Goal: Task Accomplishment & Management: Manage account settings

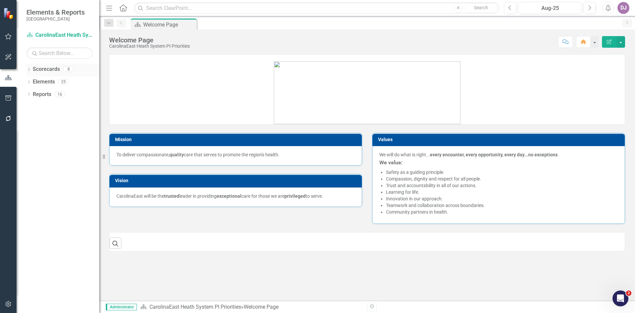
click at [45, 70] on link "Scorecards" at bounding box center [46, 70] width 27 height 8
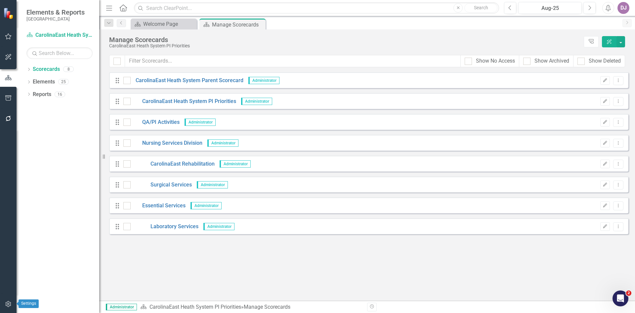
click at [10, 303] on icon "button" at bounding box center [8, 303] width 7 height 5
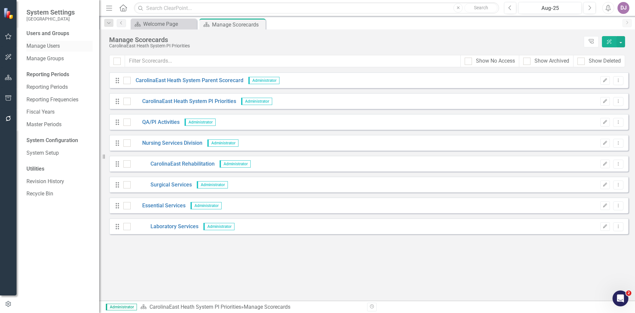
click at [58, 47] on link "Manage Users" at bounding box center [59, 46] width 66 height 8
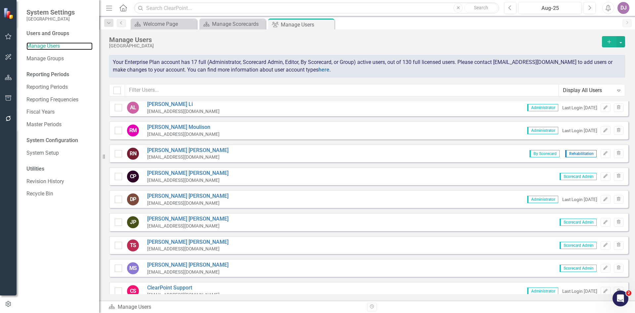
scroll to position [237, 0]
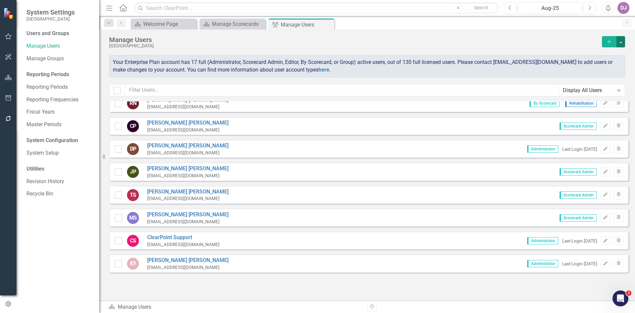
click at [622, 41] on button "button" at bounding box center [621, 41] width 9 height 11
click at [42, 249] on div "Users and Groups Manage Users Manage Groups Reporting Periods Reporting Periods…" at bounding box center [58, 171] width 83 height 283
click at [54, 47] on link "Manage Users" at bounding box center [59, 46] width 66 height 8
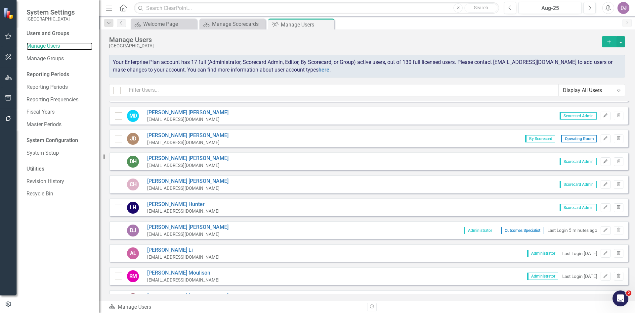
scroll to position [37, 0]
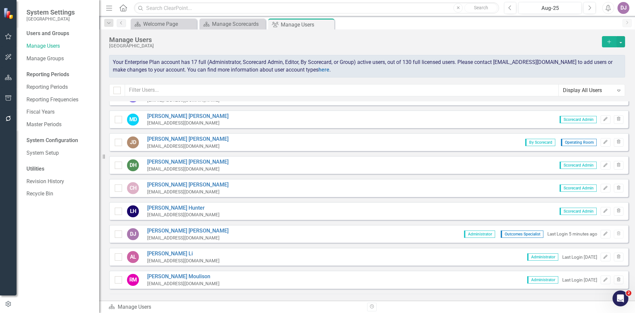
click at [633, 36] on div "Manage Users CarolinaEast Medical Center Add Your Enterprise Plan account has 1…" at bounding box center [367, 65] width 536 height 72
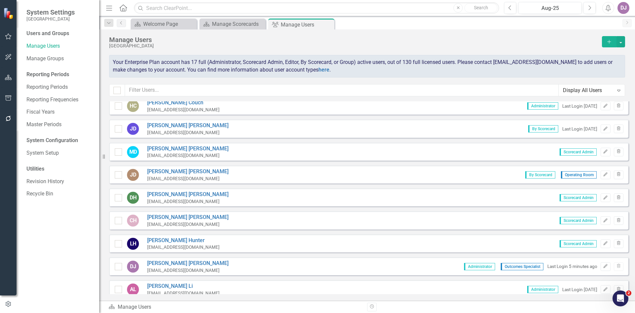
scroll to position [0, 0]
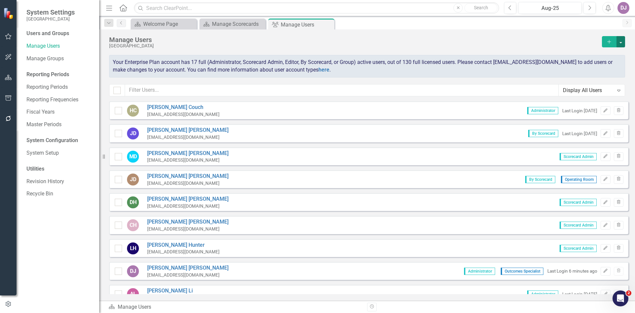
click at [623, 45] on button "button" at bounding box center [621, 41] width 9 height 11
click at [611, 65] on link "Add Multiple Add Multiple Users" at bounding box center [594, 66] width 61 height 12
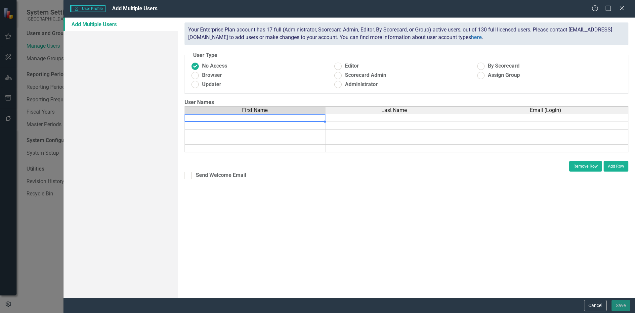
click at [244, 120] on td at bounding box center [255, 118] width 141 height 8
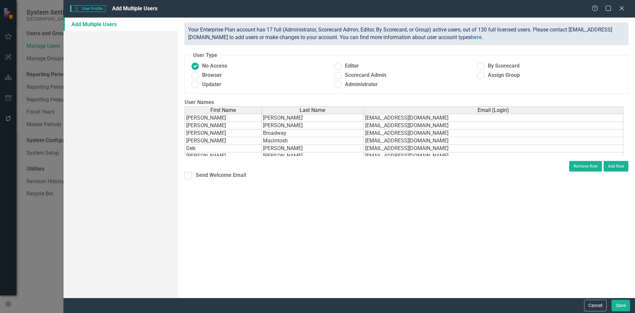
click at [485, 183] on div "ClearPoint has a wealth of options to help you ensure that people only have acc…" at bounding box center [406, 158] width 457 height 280
click at [332, 119] on td "Mcdonald" at bounding box center [313, 118] width 102 height 8
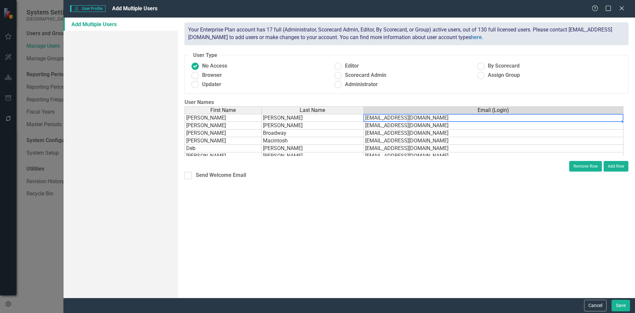
click at [390, 120] on td "dmcdonald@carolinaeasthealth.com" at bounding box center [494, 118] width 260 height 8
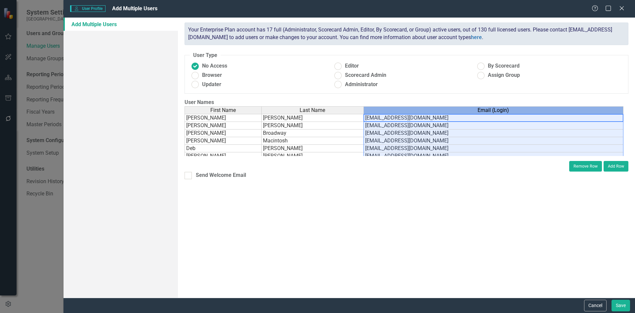
click at [574, 108] on div "Email (Login)" at bounding box center [493, 110] width 259 height 7
click at [309, 117] on td "Mcdonald" at bounding box center [313, 118] width 102 height 8
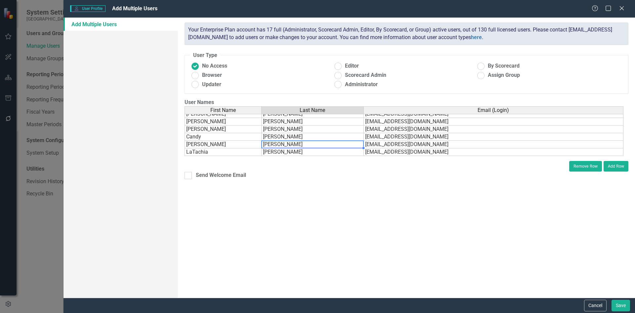
scroll to position [758, 0]
click at [620, 304] on button "Save" at bounding box center [621, 305] width 19 height 12
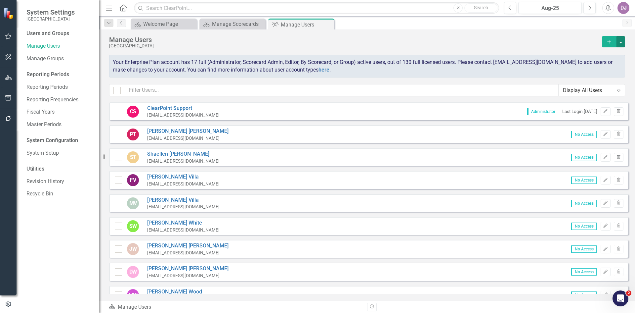
scroll to position [2596, 0]
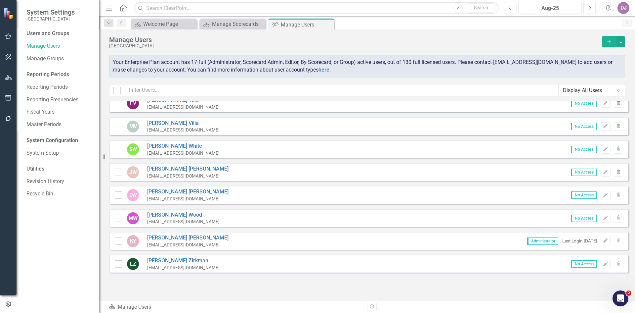
drag, startPoint x: 624, startPoint y: 290, endPoint x: 622, endPoint y: 211, distance: 78.8
click at [630, 166] on div "Sorry, no results found. TA Tara Anderson TAnderson@carolinaeasthealth.com No A…" at bounding box center [367, 197] width 536 height 193
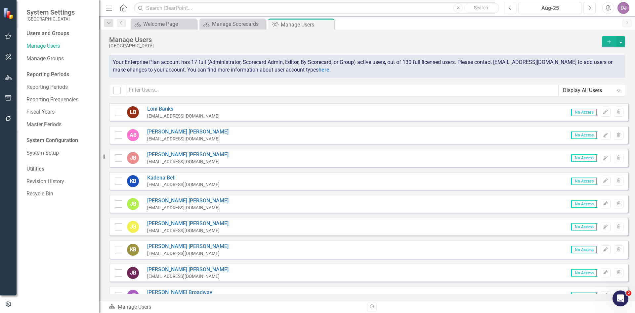
scroll to position [0, 0]
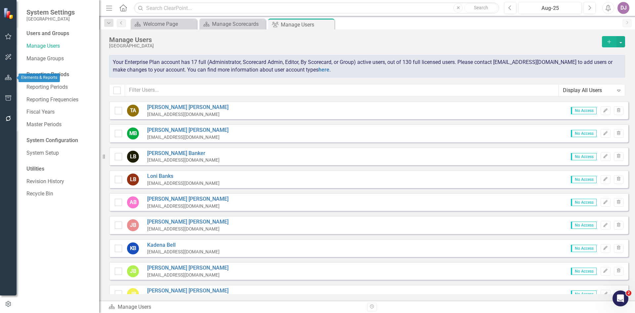
click at [11, 79] on icon "button" at bounding box center [8, 77] width 7 height 5
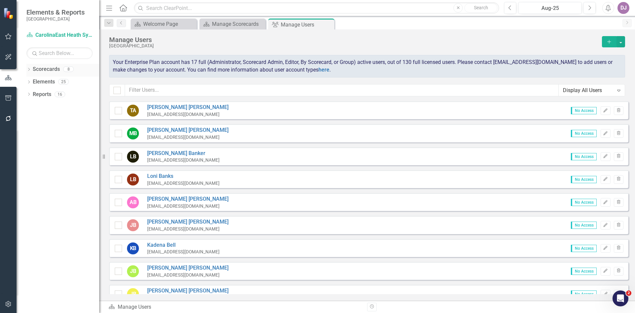
click at [55, 70] on link "Scorecards" at bounding box center [46, 70] width 27 height 8
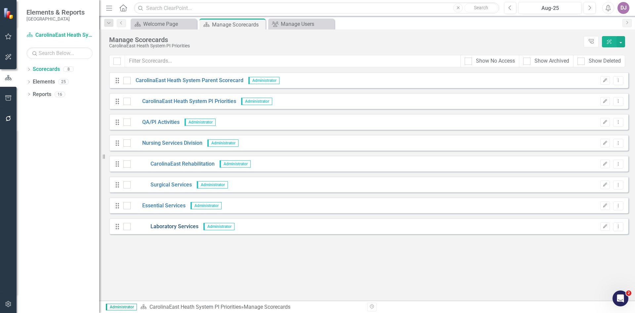
click at [180, 224] on link "Laboratory Services" at bounding box center [165, 227] width 68 height 8
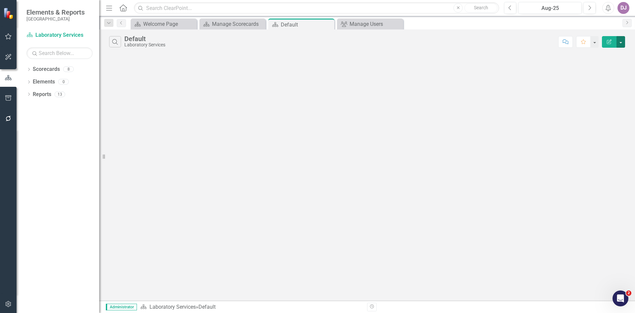
click at [622, 42] on button "button" at bounding box center [621, 42] width 9 height 12
click at [604, 53] on link "Edit Report Edit Report" at bounding box center [599, 54] width 52 height 12
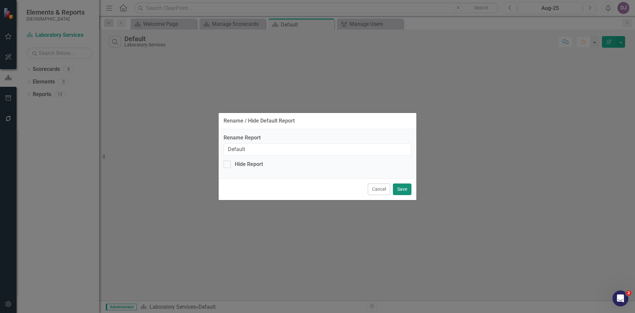
click at [406, 191] on button "Save" at bounding box center [402, 189] width 19 height 12
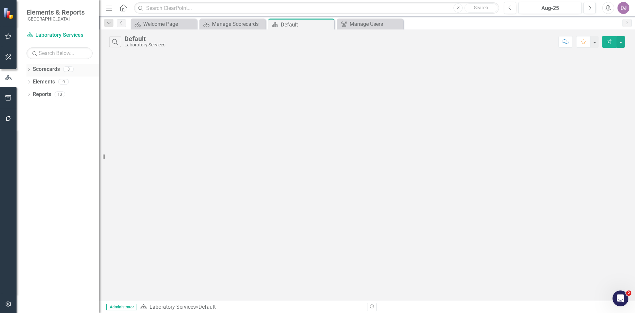
click at [54, 69] on link "Scorecards" at bounding box center [46, 70] width 27 height 8
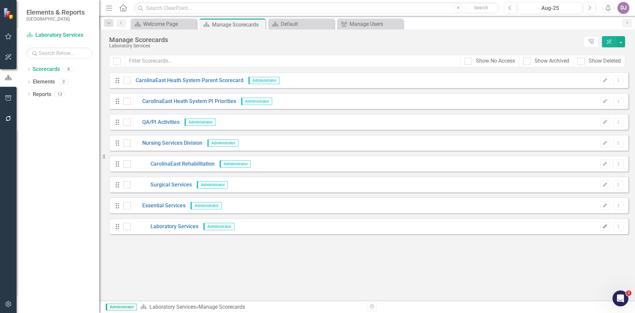
click at [605, 226] on icon "Edit" at bounding box center [605, 226] width 5 height 4
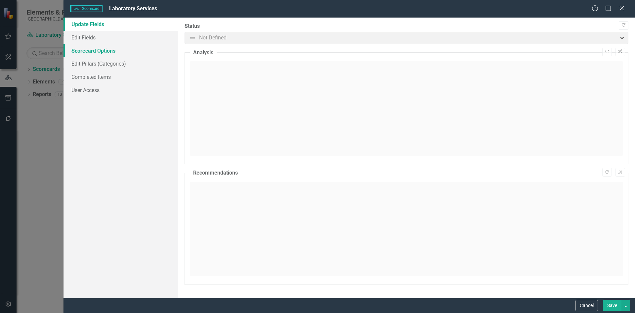
click at [90, 52] on link "Scorecard Options" at bounding box center [121, 50] width 114 height 13
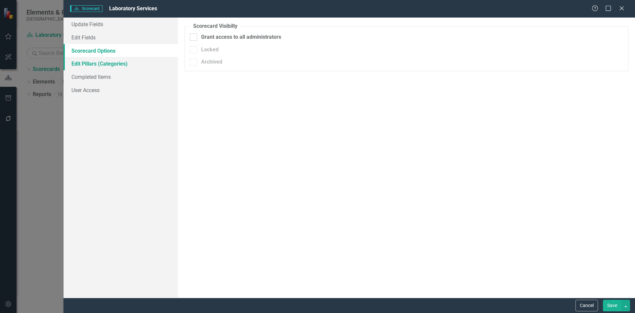
click at [86, 65] on link "Edit Pillars (Categories)" at bounding box center [121, 63] width 114 height 13
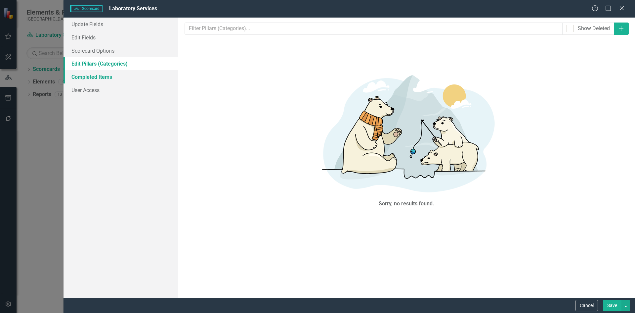
click at [85, 76] on link "Completed Items" at bounding box center [121, 76] width 114 height 13
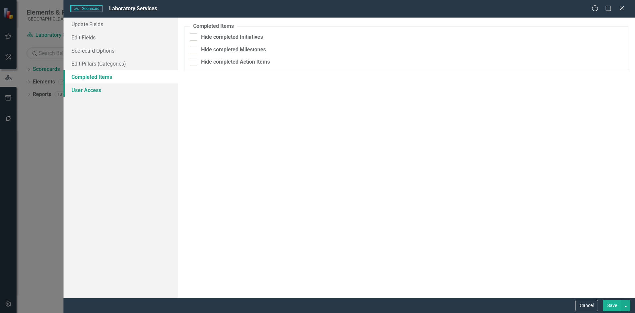
click at [86, 90] on link "User Access" at bounding box center [121, 89] width 114 height 13
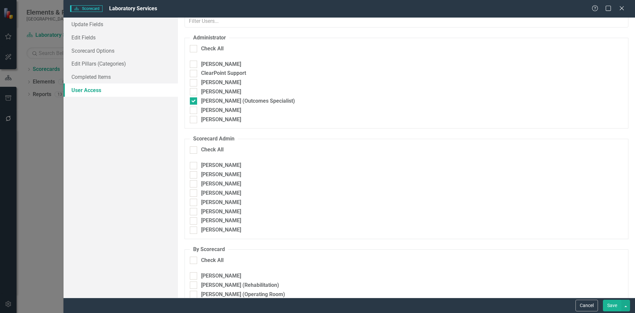
scroll to position [8, 0]
click at [194, 49] on div at bounding box center [193, 47] width 7 height 7
click at [194, 49] on input "Check All" at bounding box center [192, 46] width 4 height 4
checkbox input "true"
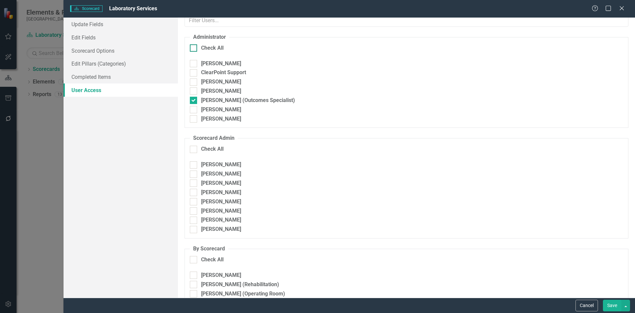
checkbox input "true"
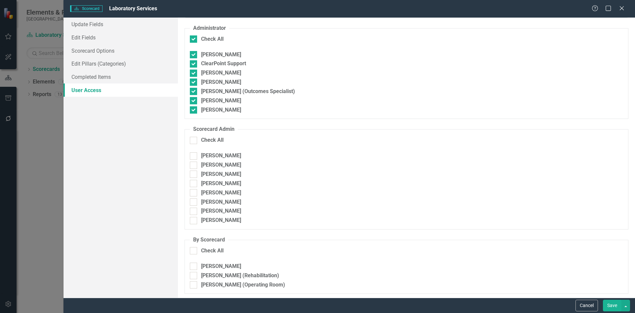
scroll to position [18, 0]
click at [585, 304] on button "Cancel" at bounding box center [587, 305] width 22 height 12
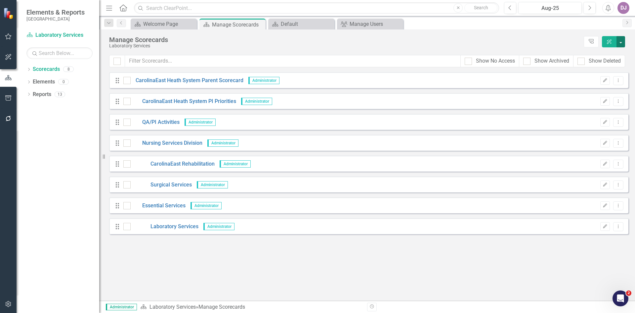
click at [620, 40] on button "button" at bounding box center [621, 41] width 9 height 11
click at [10, 305] on icon "button" at bounding box center [8, 303] width 7 height 5
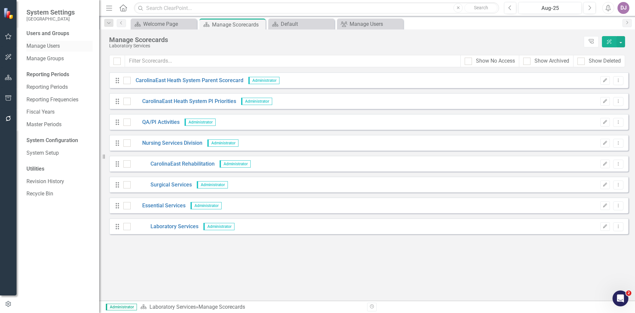
click at [47, 46] on link "Manage Users" at bounding box center [59, 46] width 66 height 8
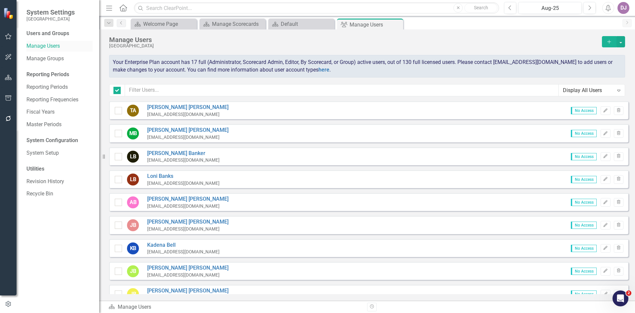
checkbox input "false"
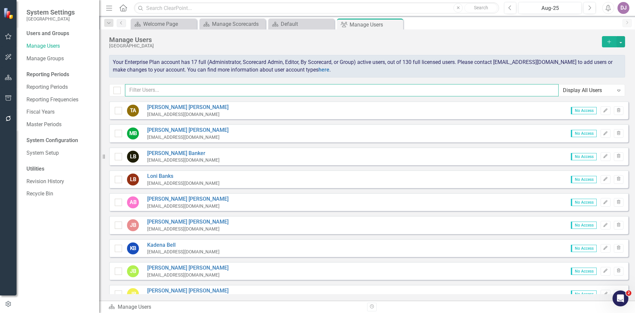
click at [141, 88] on input "text" at bounding box center [342, 90] width 434 height 12
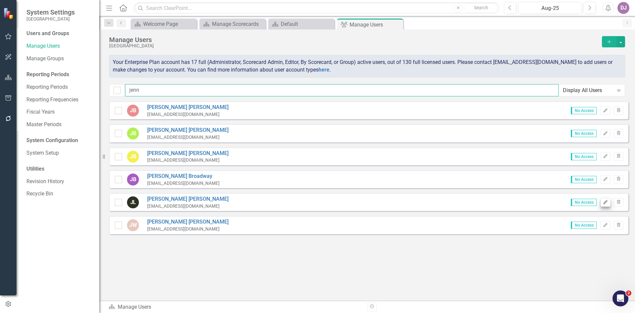
type input "jenn"
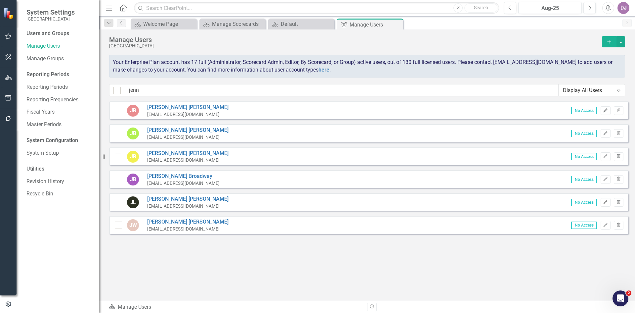
click at [606, 203] on icon "Edit" at bounding box center [605, 202] width 5 height 4
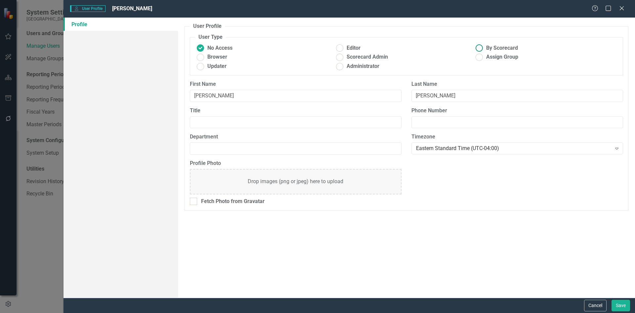
click at [480, 47] on ins at bounding box center [479, 48] width 10 height 10
click at [480, 47] on input "By Scorecard" at bounding box center [479, 48] width 10 height 10
radio input "true"
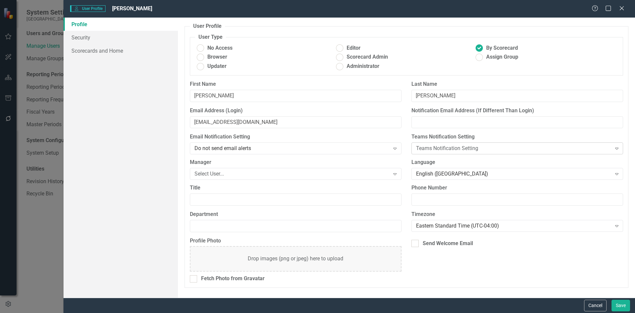
click at [616, 147] on icon "Expand" at bounding box center [617, 148] width 7 height 5
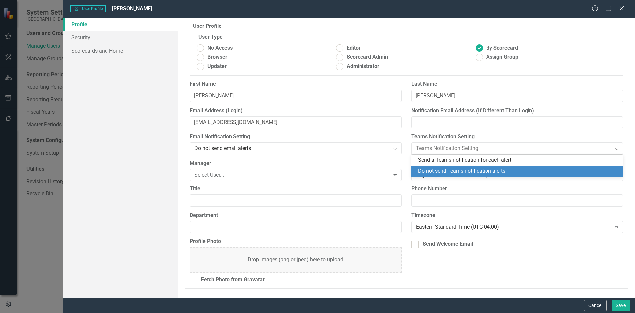
click at [489, 169] on div "Do not send Teams notification alerts" at bounding box center [518, 171] width 201 height 8
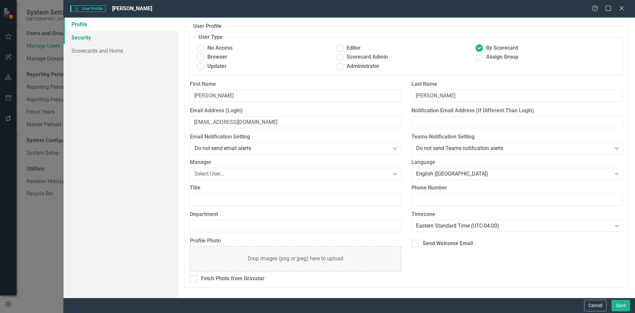
click at [90, 39] on link "Security" at bounding box center [121, 37] width 114 height 13
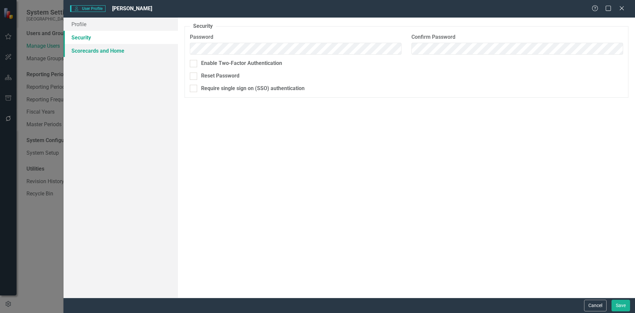
click at [86, 51] on link "Scorecards and Home" at bounding box center [121, 50] width 114 height 13
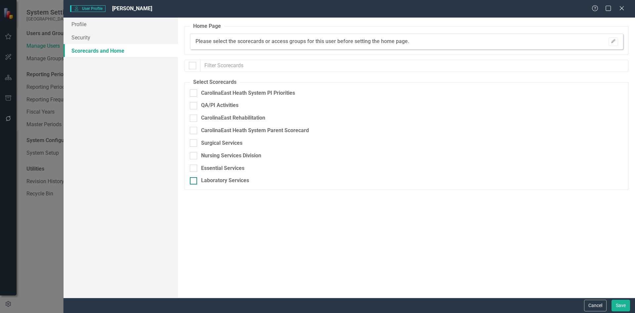
click at [194, 180] on div at bounding box center [193, 180] width 7 height 7
click at [194, 180] on input "Laboratory Services" at bounding box center [192, 179] width 4 height 4
checkbox input "true"
click at [617, 183] on icon "Expand" at bounding box center [617, 182] width 7 height 5
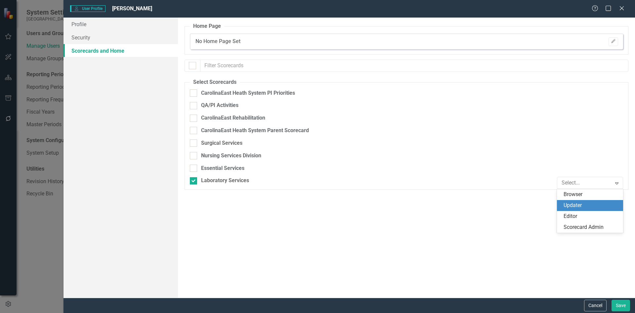
click at [581, 203] on div "Updater" at bounding box center [592, 205] width 56 height 8
click at [615, 42] on icon "Edit" at bounding box center [613, 41] width 5 height 4
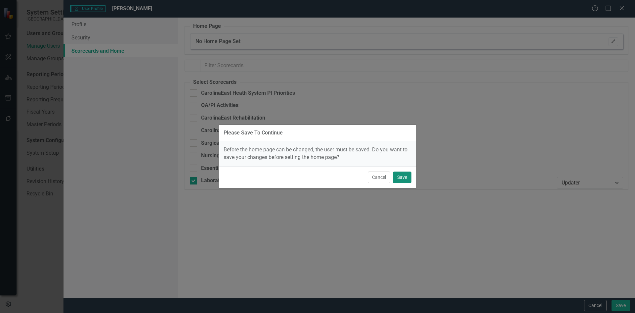
click at [404, 178] on button "Save" at bounding box center [402, 177] width 19 height 12
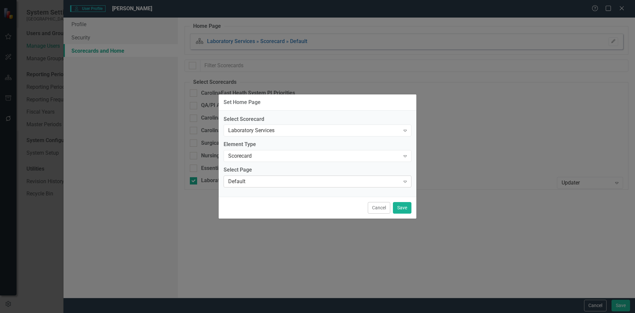
click at [404, 182] on icon "Expand" at bounding box center [405, 181] width 7 height 5
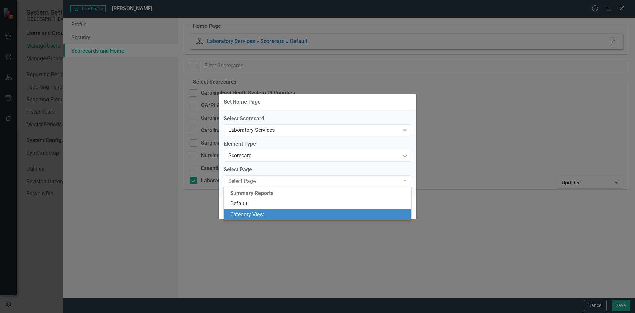
click at [250, 215] on div "Category View" at bounding box center [318, 215] width 177 height 8
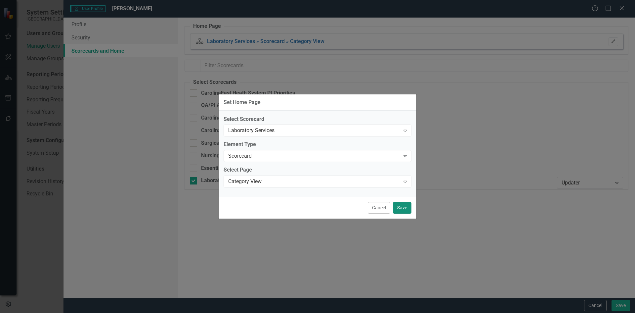
click at [405, 209] on button "Save" at bounding box center [402, 208] width 19 height 12
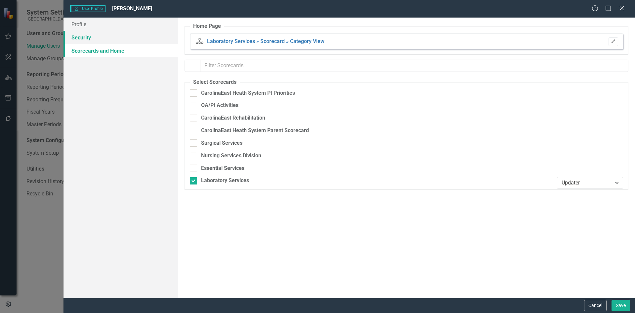
click at [86, 37] on link "Security" at bounding box center [121, 37] width 114 height 13
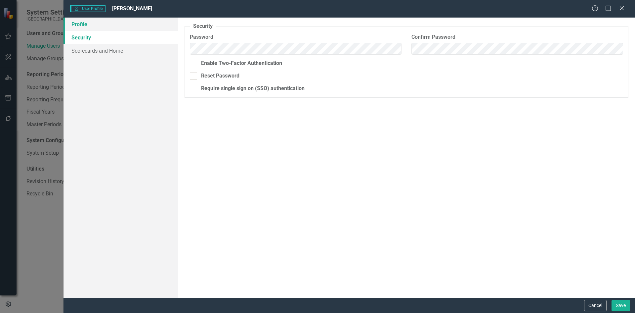
click at [83, 23] on link "Profile" at bounding box center [121, 24] width 114 height 13
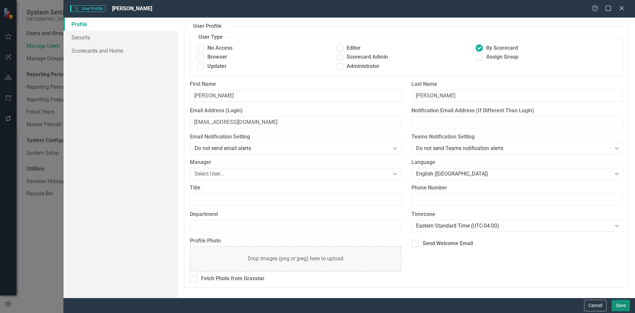
click at [623, 307] on button "Save" at bounding box center [621, 305] width 19 height 12
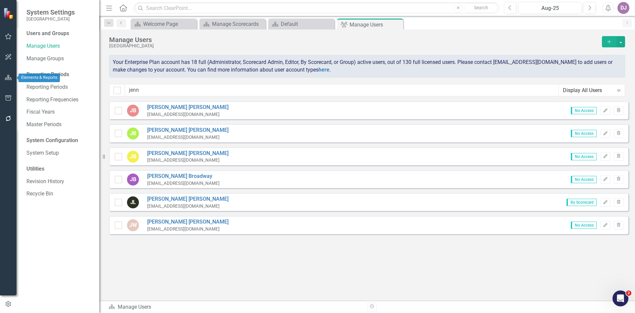
click at [4, 78] on button "button" at bounding box center [8, 78] width 15 height 14
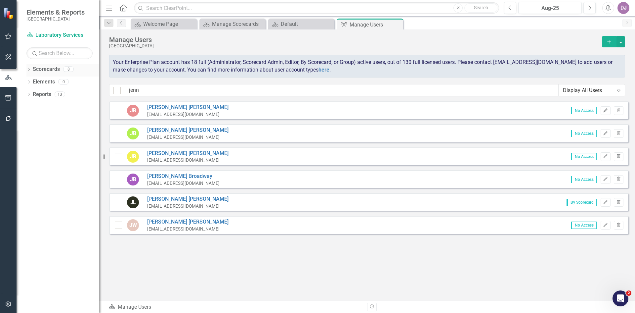
click at [68, 67] on div "8" at bounding box center [68, 70] width 11 height 6
click at [54, 71] on link "Scorecards" at bounding box center [46, 70] width 27 height 8
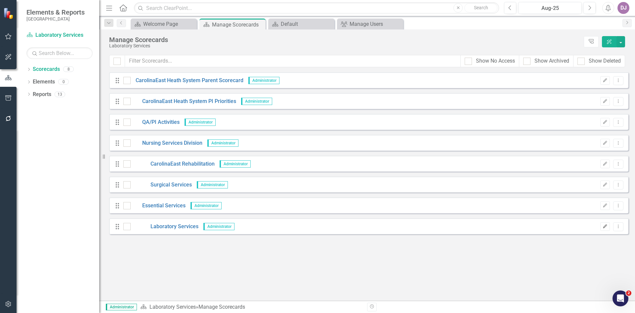
click at [605, 227] on icon "button" at bounding box center [606, 226] width 4 height 4
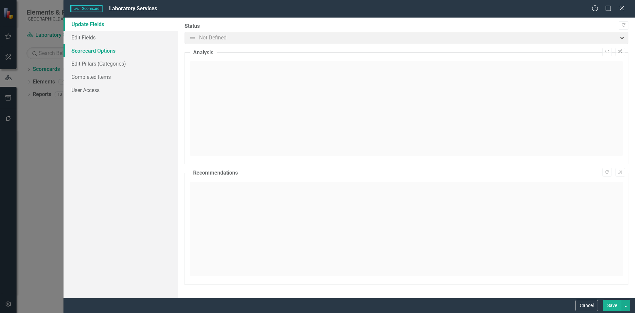
click at [94, 52] on link "Scorecard Options" at bounding box center [121, 50] width 114 height 13
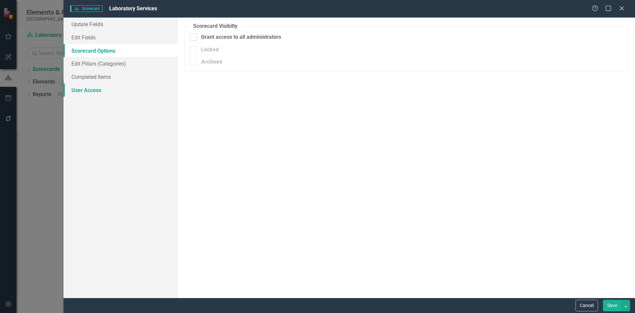
click at [87, 91] on link "User Access" at bounding box center [121, 89] width 114 height 13
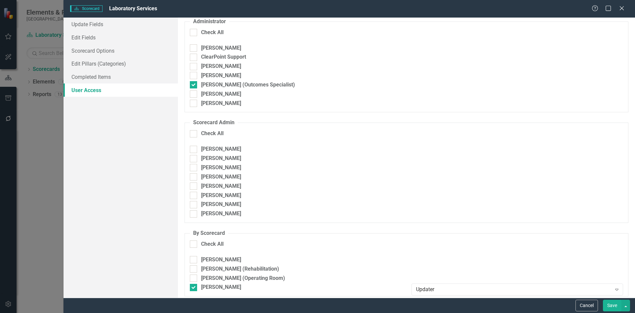
scroll to position [27, 0]
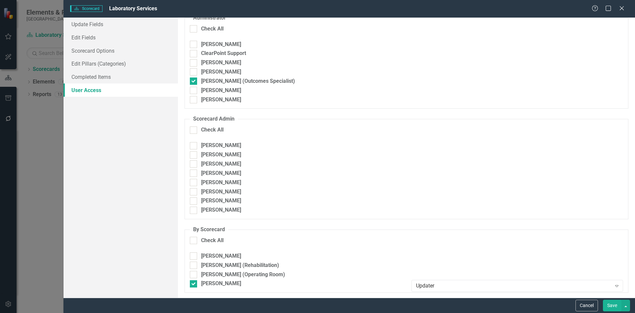
click at [36, 137] on div "Scorecard Scorecard Laboratory Services Help Maximize Close Update Fields Edit …" at bounding box center [317, 156] width 635 height 313
click at [585, 309] on button "Cancel" at bounding box center [587, 305] width 22 height 12
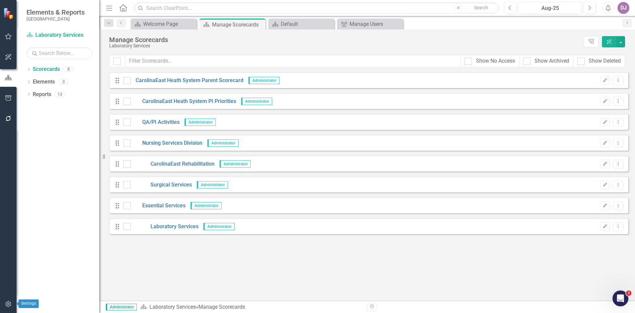
click at [11, 303] on icon "button" at bounding box center [8, 303] width 7 height 5
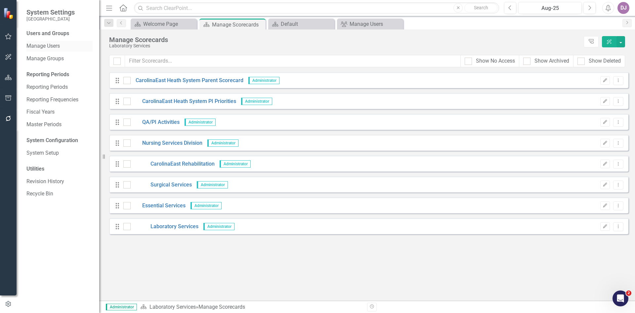
click at [52, 45] on link "Manage Users" at bounding box center [59, 46] width 66 height 8
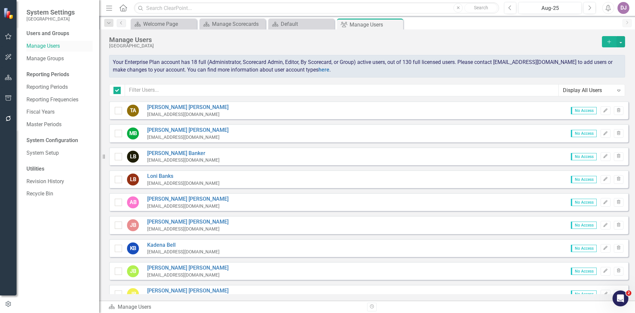
checkbox input "false"
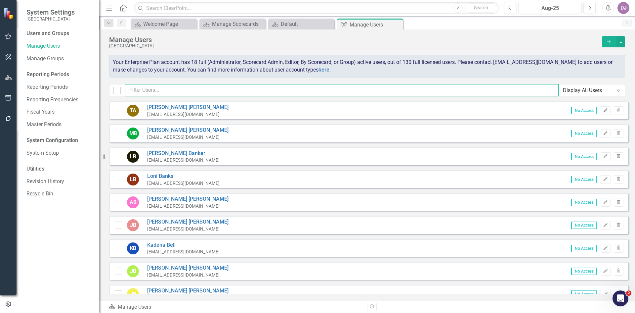
click at [140, 88] on input "text" at bounding box center [342, 90] width 434 height 12
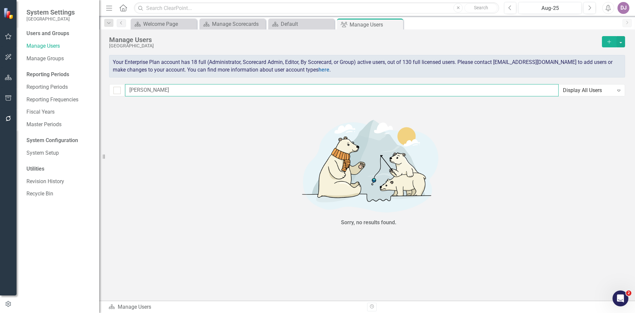
type input "Harvey Case"
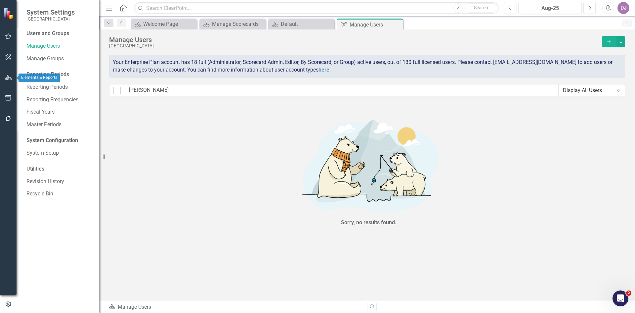
click at [5, 77] on icon "button" at bounding box center [8, 77] width 7 height 5
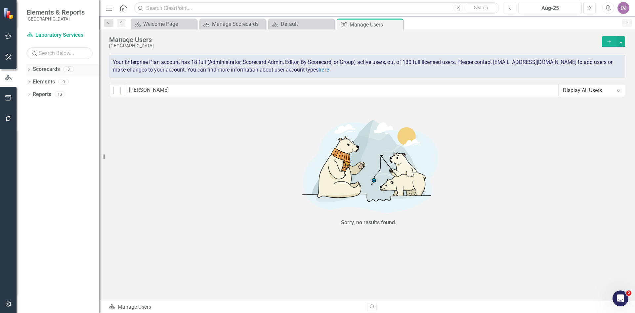
click at [50, 69] on link "Scorecards" at bounding box center [46, 70] width 27 height 8
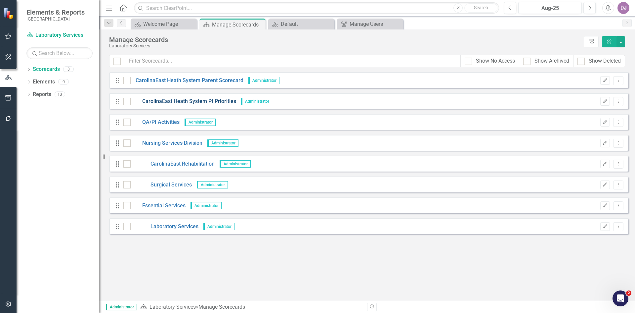
click at [187, 100] on link "CarolinaEast Heath System PI Priorities" at bounding box center [184, 102] width 106 height 8
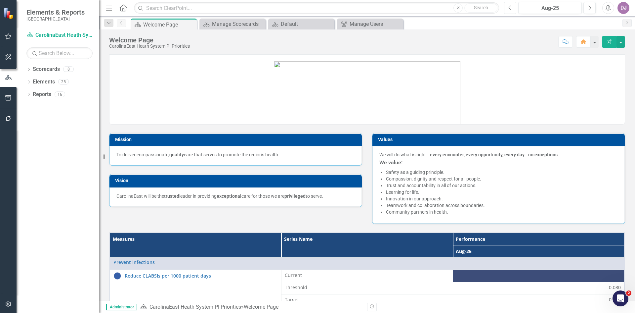
click at [510, 8] on icon "Previous" at bounding box center [511, 8] width 4 height 6
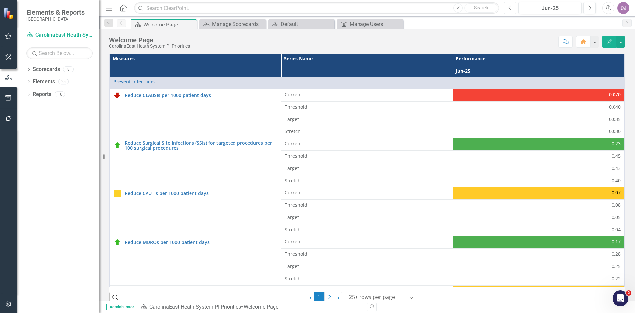
scroll to position [190, 0]
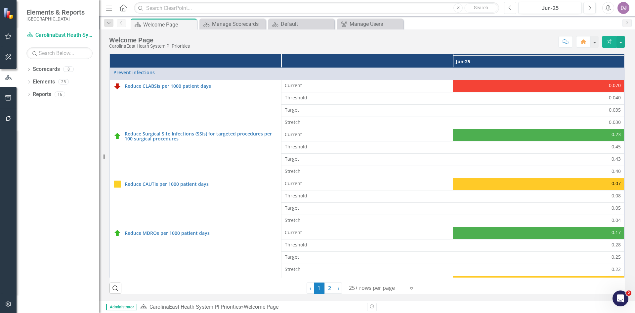
click at [509, 8] on icon "button" at bounding box center [510, 7] width 3 height 5
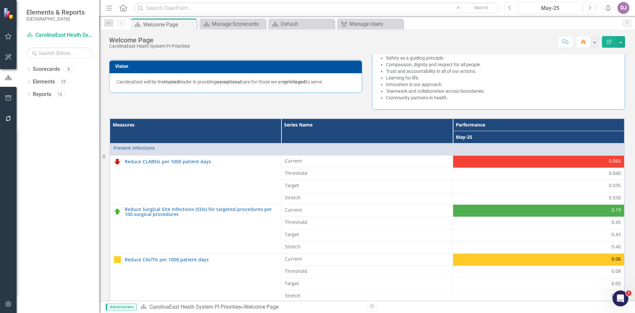
scroll to position [190, 0]
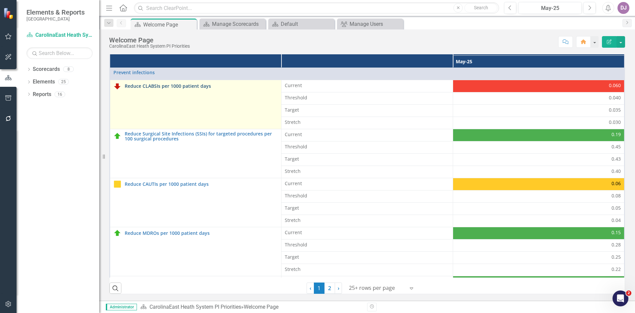
click at [161, 87] on link "Reduce CLABSIs per 1000 patient days" at bounding box center [201, 85] width 153 height 5
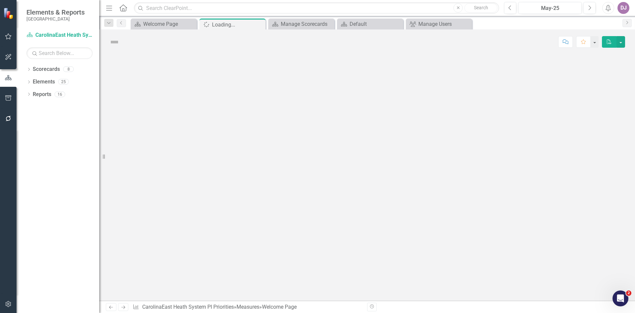
click at [161, 87] on div at bounding box center [367, 177] width 536 height 246
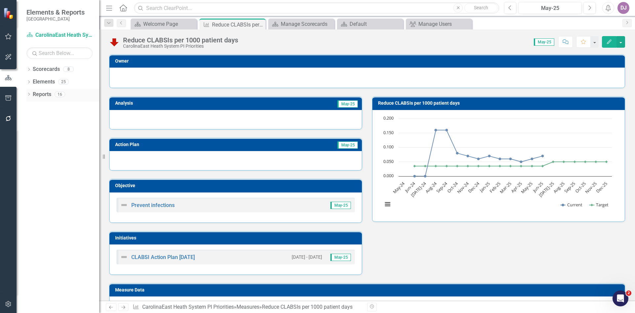
click at [47, 96] on link "Reports" at bounding box center [42, 95] width 19 height 8
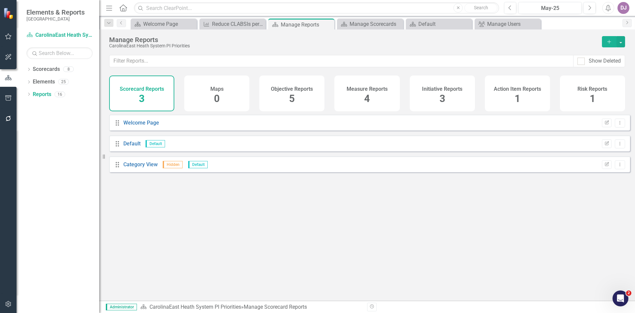
click at [368, 101] on span "4" at bounding box center [367, 99] width 6 height 12
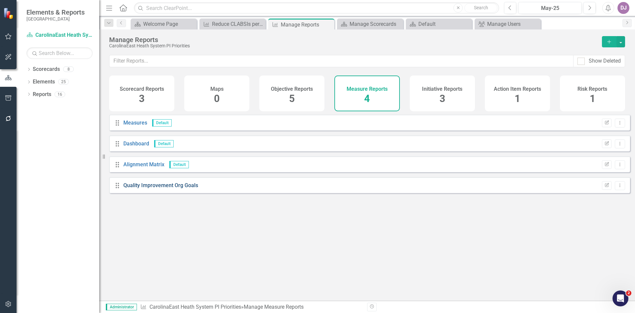
click at [158, 188] on link "Quality Improvement Org Goals" at bounding box center [160, 185] width 75 height 6
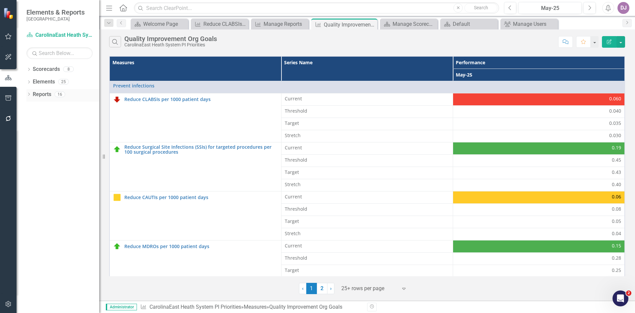
click at [48, 96] on link "Reports" at bounding box center [42, 95] width 19 height 8
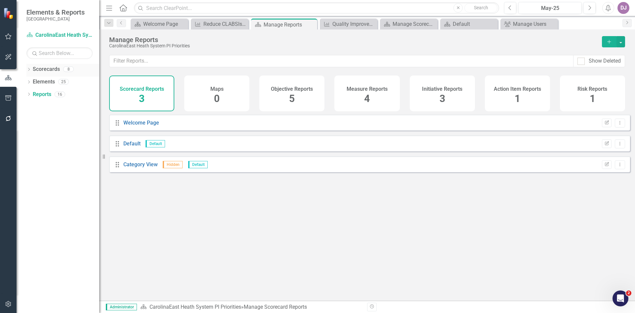
click at [53, 71] on link "Scorecards" at bounding box center [46, 70] width 27 height 8
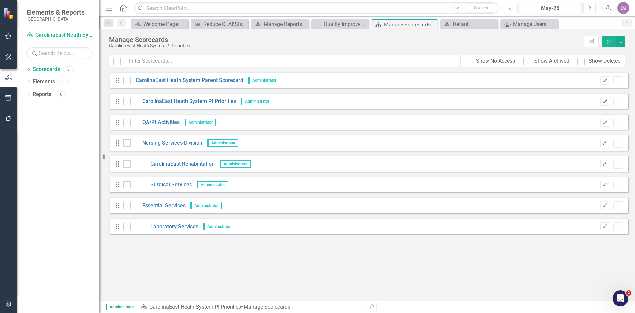
click at [605, 102] on icon "button" at bounding box center [606, 101] width 4 height 4
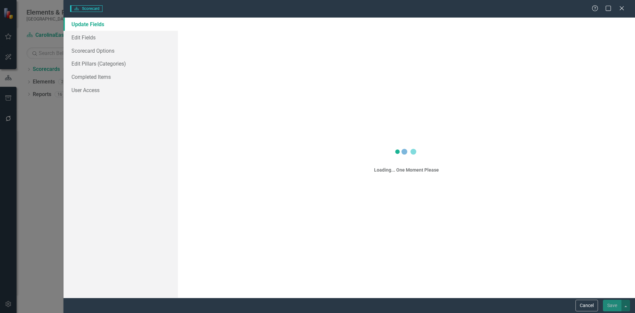
click at [605, 102] on div "Scorecard Scorecard Help Maximize Close Update Fields Edit Fields Scorecard Opt…" at bounding box center [317, 156] width 635 height 313
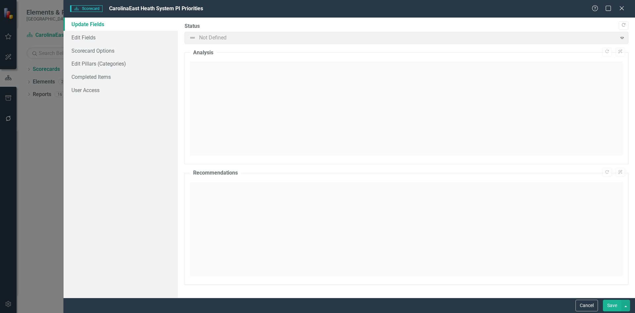
click at [46, 192] on div "Scorecard Scorecard CarolinaEast Heath System PI Priorities Help Maximize Close…" at bounding box center [317, 156] width 635 height 313
click at [45, 221] on div "Scorecard Scorecard CarolinaEast Heath System PI Priorities Help Maximize Close…" at bounding box center [317, 156] width 635 height 313
click at [586, 305] on button "Cancel" at bounding box center [587, 305] width 22 height 12
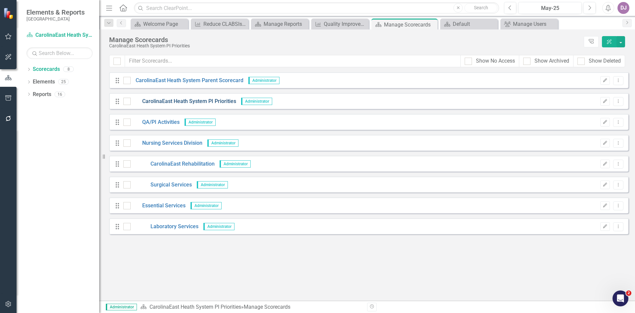
click at [177, 103] on link "CarolinaEast Heath System PI Priorities" at bounding box center [184, 102] width 106 height 8
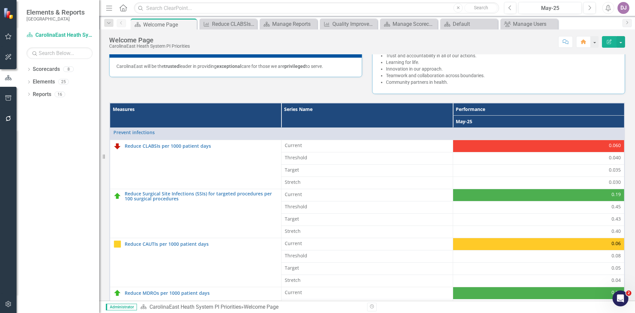
scroll to position [190, 0]
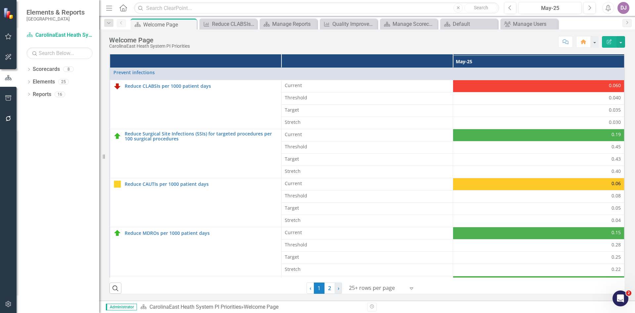
click at [338, 288] on span "›" at bounding box center [339, 287] width 2 height 7
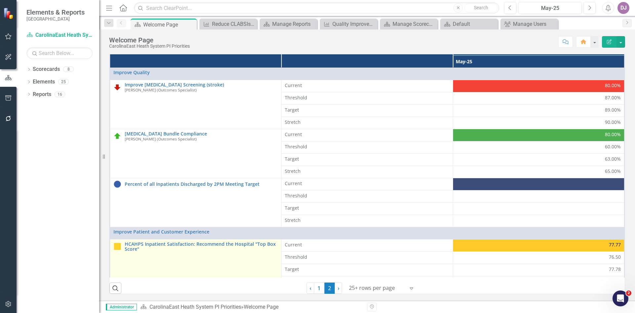
click at [208, 255] on td "HCAHPS Inpatient Satisfaction: Recommend the Hospital "Top Box Score" Link Map …" at bounding box center [196, 263] width 172 height 49
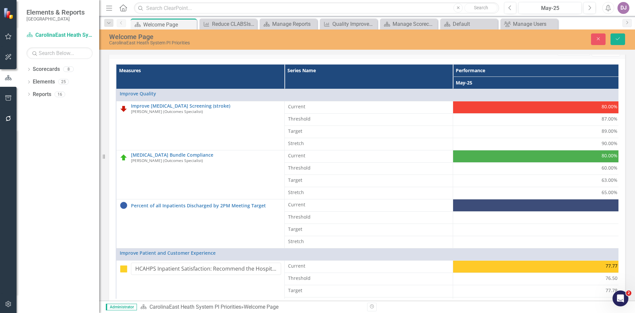
click at [186, 302] on div "Administrator Scorecard CarolinaEast Heath System PI Priorities » Welcome Page …" at bounding box center [367, 306] width 536 height 12
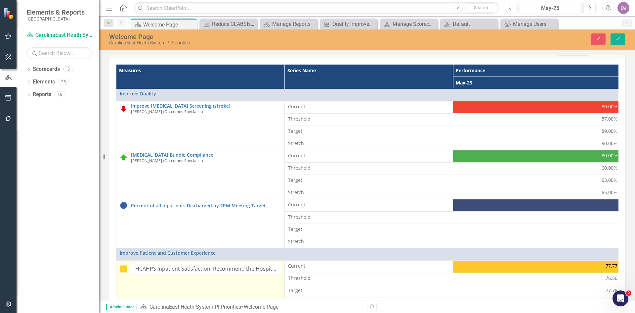
click at [188, 288] on td "HCAHPS Inpatient Satisfaction: Recommend the Hospital "Top Box Score" Link Map …" at bounding box center [200, 284] width 168 height 49
click at [194, 269] on input "HCAHPS Inpatient Satisfaction: Recommend the Hospital "Top Box Score"" at bounding box center [206, 268] width 150 height 12
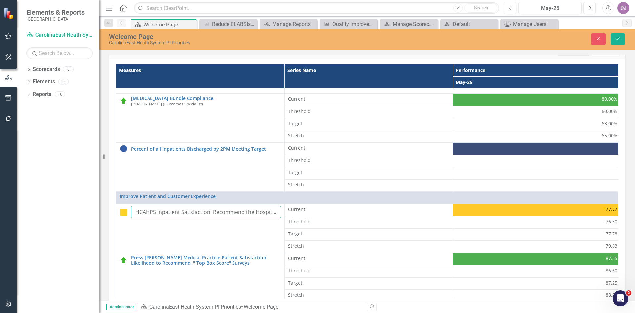
scroll to position [114, 0]
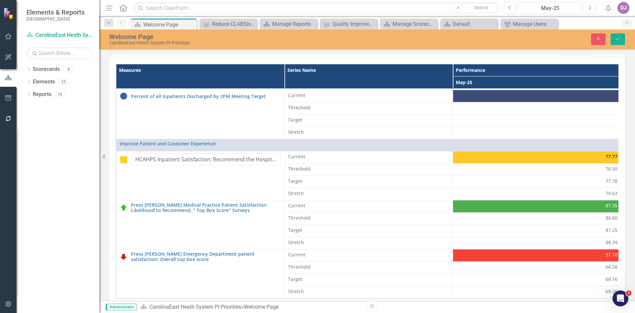
click at [59, 123] on div "Dropdown Scorecards 8 Dropdown CarolinaEast Heath System Parent Scorecard Carol…" at bounding box center [58, 188] width 83 height 249
click at [591, 10] on icon "Next" at bounding box center [590, 8] width 4 height 6
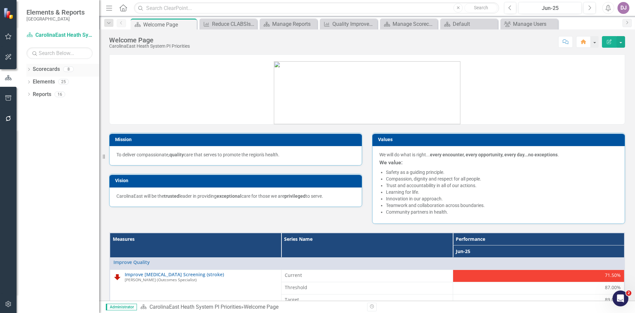
click at [52, 70] on link "Scorecards" at bounding box center [46, 70] width 27 height 8
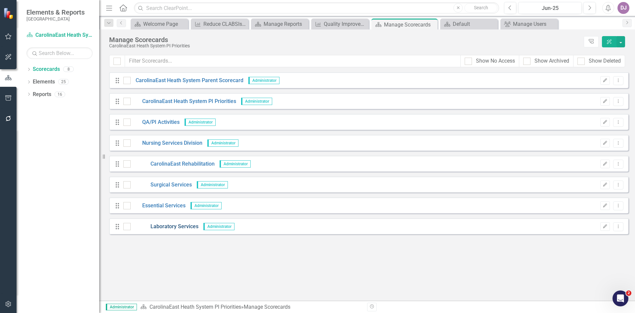
click at [188, 227] on link "Laboratory Services" at bounding box center [165, 227] width 68 height 8
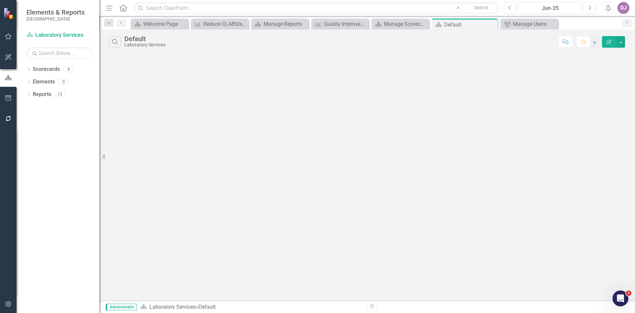
click at [608, 45] on button "Edit Report" at bounding box center [609, 42] width 15 height 12
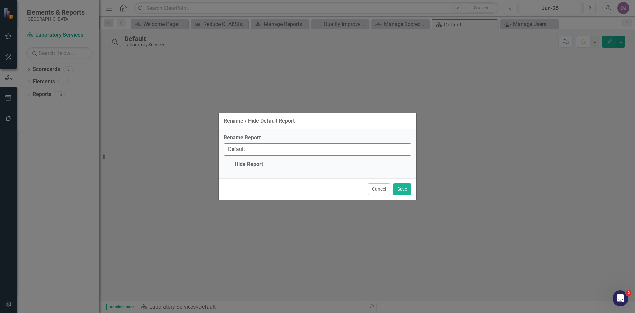
drag, startPoint x: 254, startPoint y: 150, endPoint x: 221, endPoint y: 155, distance: 33.2
click at [221, 155] on div "Rename Report Default Hide Report" at bounding box center [318, 153] width 198 height 49
type input "Laboratory Report"
click at [403, 193] on button "Save" at bounding box center [402, 189] width 19 height 12
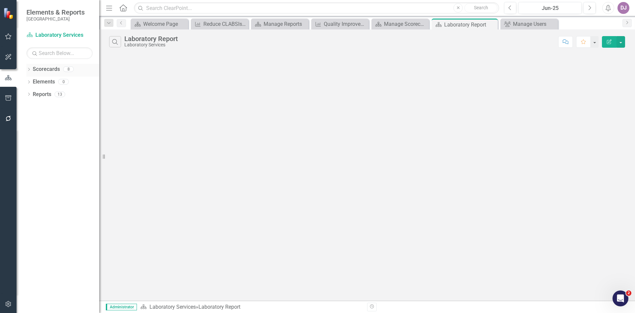
click at [52, 68] on link "Scorecards" at bounding box center [46, 70] width 27 height 8
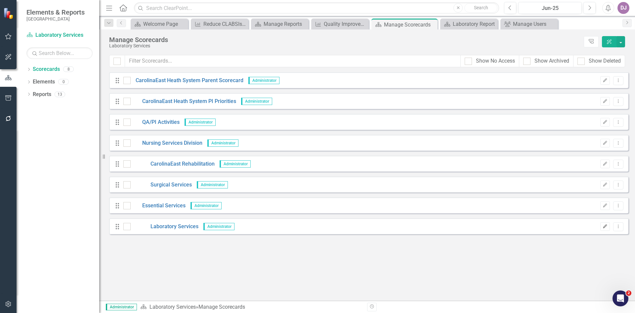
click at [605, 226] on icon "button" at bounding box center [606, 226] width 4 height 4
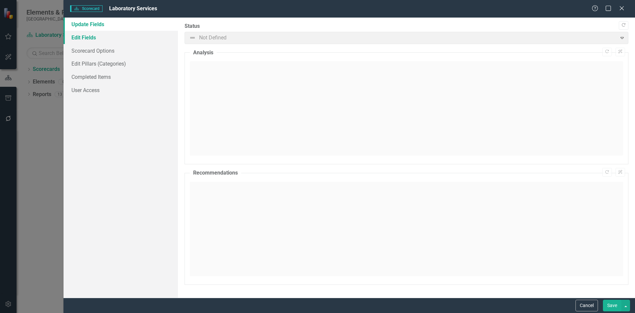
click at [93, 39] on link "Edit Fields" at bounding box center [121, 37] width 114 height 13
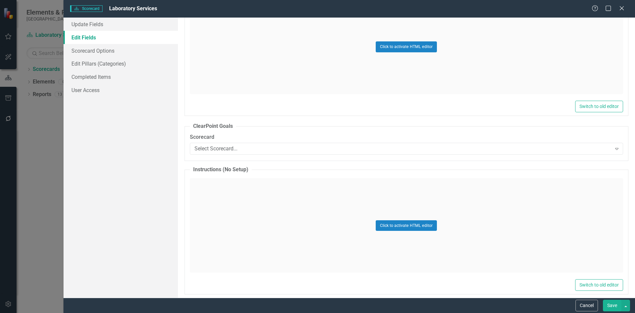
scroll to position [271, 0]
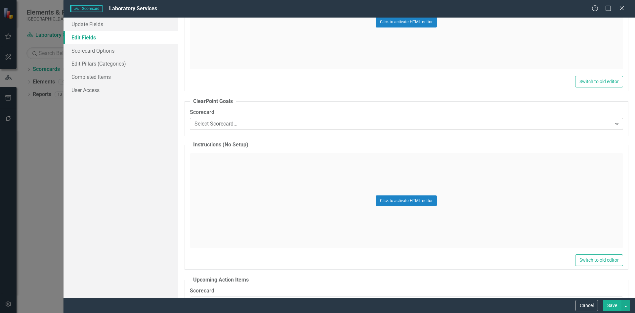
click at [614, 126] on icon "Expand" at bounding box center [617, 123] width 7 height 5
click at [110, 151] on div "Update Fields Edit Fields Scorecard Options Edit Pillars (Categories) Completed…" at bounding box center [121, 158] width 114 height 280
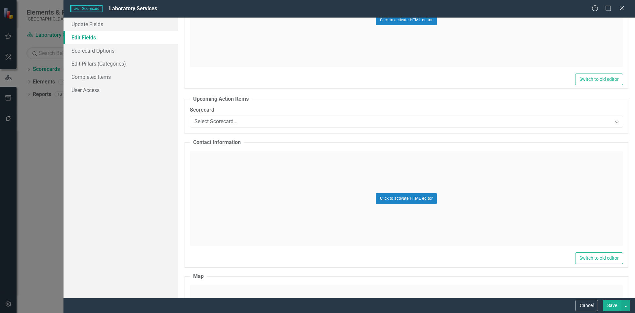
scroll to position [461, 0]
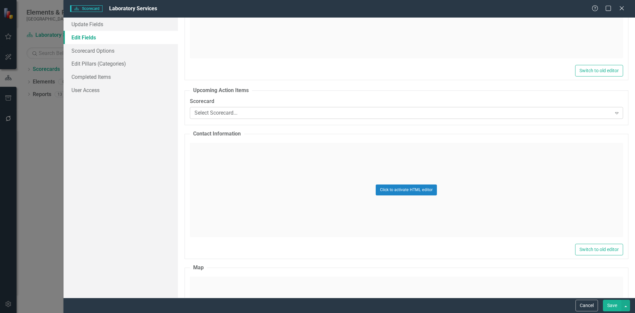
click at [614, 112] on icon "Expand" at bounding box center [617, 112] width 7 height 5
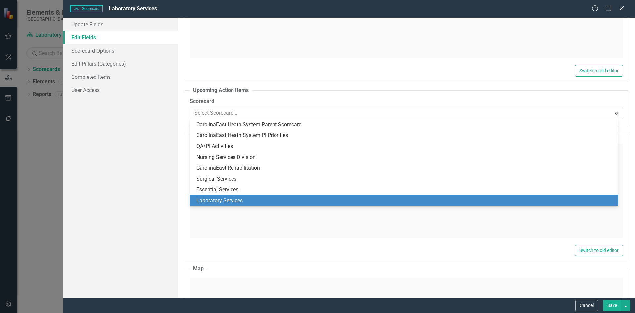
click at [233, 200] on div "Laboratory Services" at bounding box center [406, 201] width 418 height 8
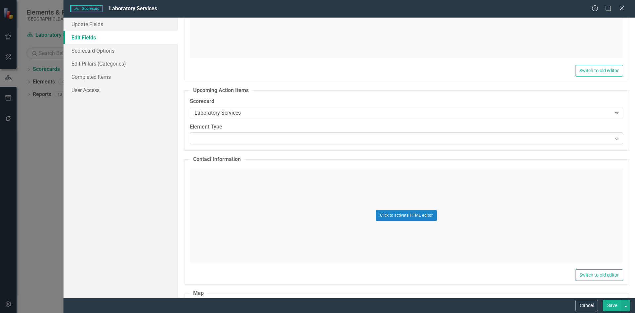
click at [615, 138] on icon at bounding box center [616, 139] width 3 height 2
click at [160, 167] on div "Update Fields Edit Fields Scorecard Options Edit Pillars (Categories) Completed…" at bounding box center [121, 158] width 114 height 280
click at [614, 114] on icon "Expand" at bounding box center [617, 112] width 7 height 5
click at [157, 175] on div "Update Fields Edit Fields Scorecard Options Edit Pillars (Categories) Completed…" at bounding box center [121, 158] width 114 height 280
click at [585, 305] on button "Cancel" at bounding box center [587, 305] width 22 height 12
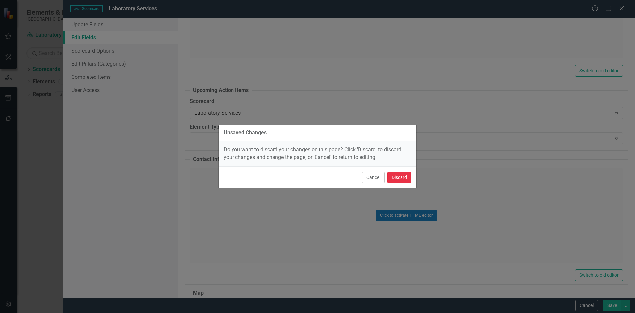
click at [400, 181] on button "Discard" at bounding box center [399, 177] width 24 height 12
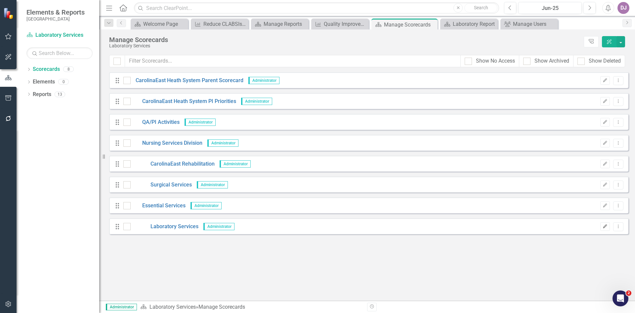
click at [608, 227] on button "Edit" at bounding box center [606, 226] width 10 height 9
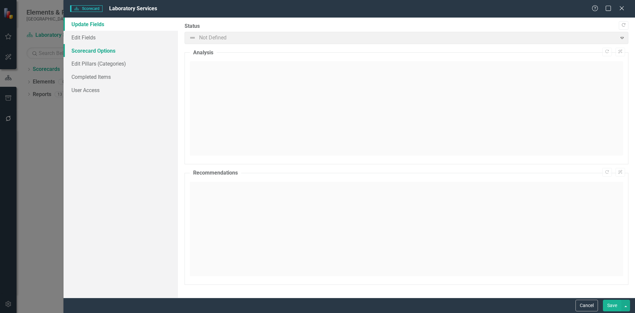
click at [90, 51] on link "Scorecard Options" at bounding box center [121, 50] width 114 height 13
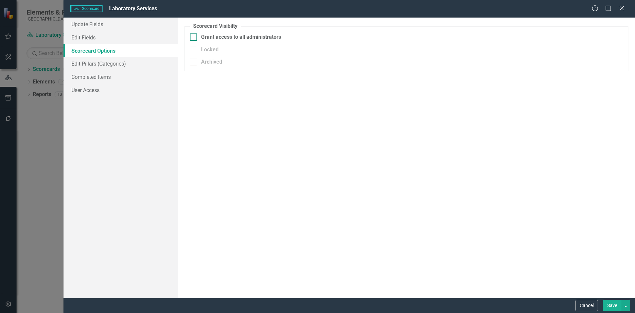
click at [193, 38] on input "Grant access to all administrators" at bounding box center [192, 35] width 4 height 4
checkbox input "true"
click at [91, 76] on link "Completed Items" at bounding box center [121, 76] width 114 height 13
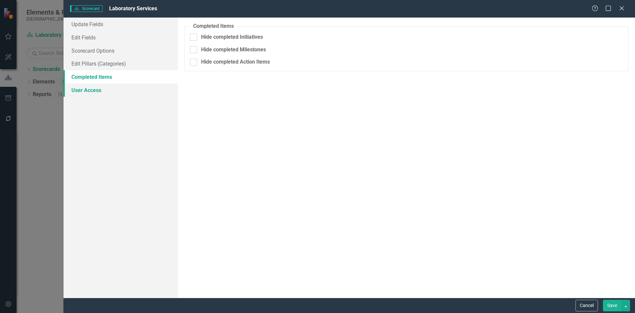
click at [88, 90] on link "User Access" at bounding box center [121, 89] width 114 height 13
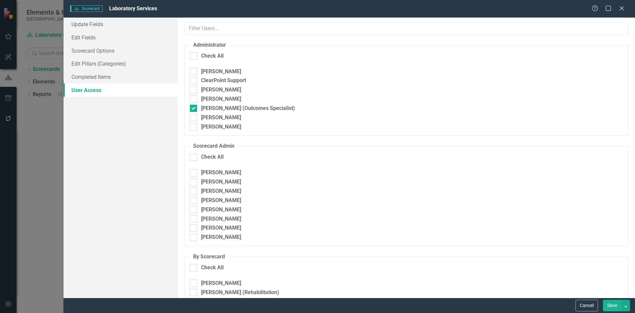
checkbox input "true"
checkbox input "false"
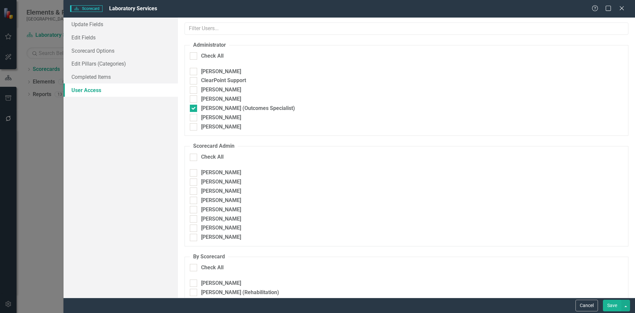
checkbox input "false"
click at [195, 69] on div at bounding box center [193, 71] width 7 height 7
click at [194, 69] on input "Dawn Peele" at bounding box center [192, 70] width 4 height 4
checkbox input "true"
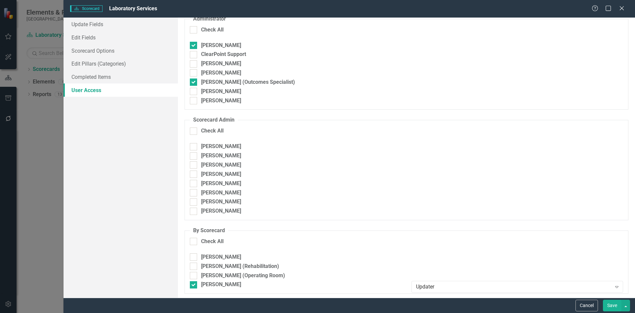
scroll to position [27, 0]
click at [612, 306] on button "Save" at bounding box center [612, 305] width 19 height 12
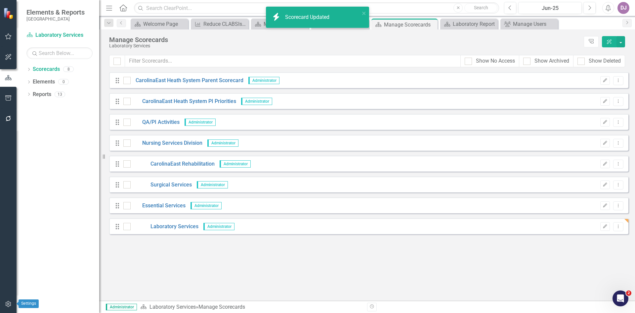
click at [10, 304] on icon "button" at bounding box center [8, 303] width 7 height 5
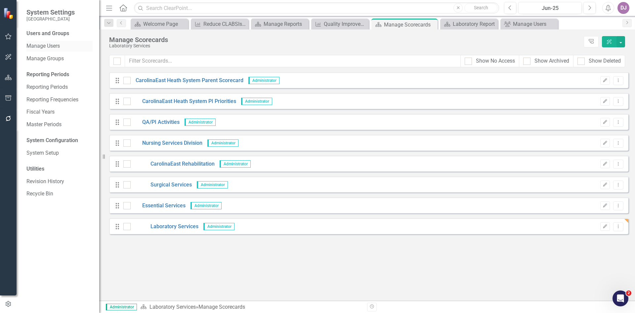
click at [59, 47] on link "Manage Users" at bounding box center [59, 46] width 66 height 8
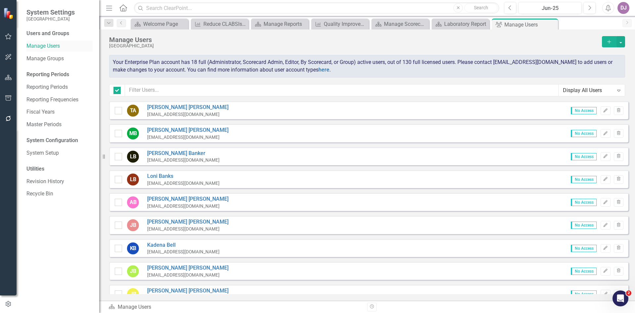
checkbox input "false"
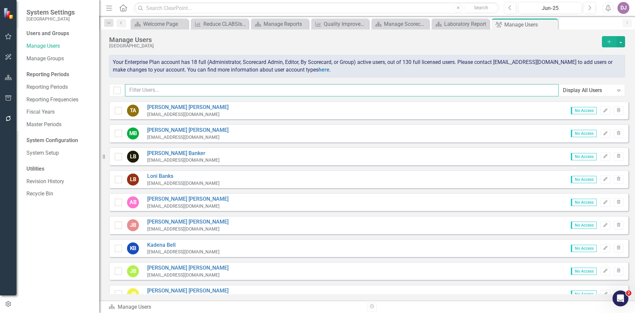
click at [152, 88] on input "text" at bounding box center [342, 90] width 434 height 12
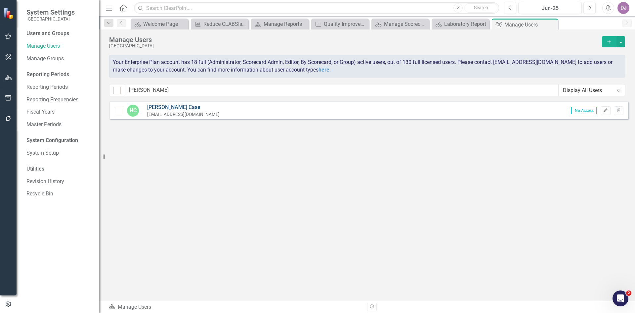
click at [161, 108] on link "Harvey Case" at bounding box center [183, 108] width 72 height 8
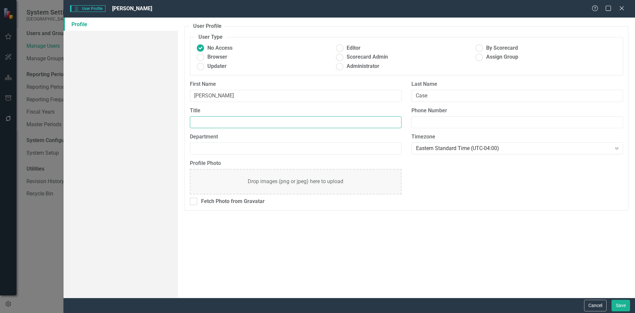
click at [216, 123] on input "Title" at bounding box center [296, 122] width 212 height 12
click at [596, 306] on button "Cancel" at bounding box center [595, 305] width 22 height 12
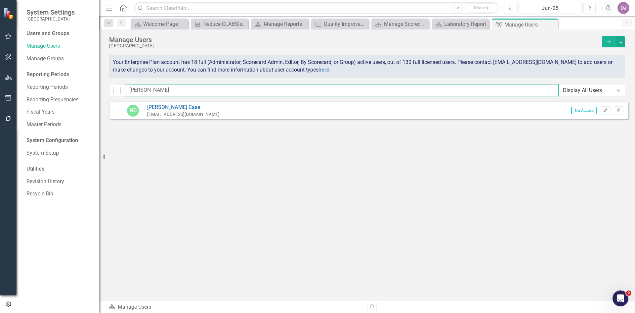
drag, startPoint x: 153, startPoint y: 91, endPoint x: 128, endPoint y: 90, distance: 24.8
click at [128, 90] on input "harvey" at bounding box center [342, 90] width 434 height 12
type input "craig"
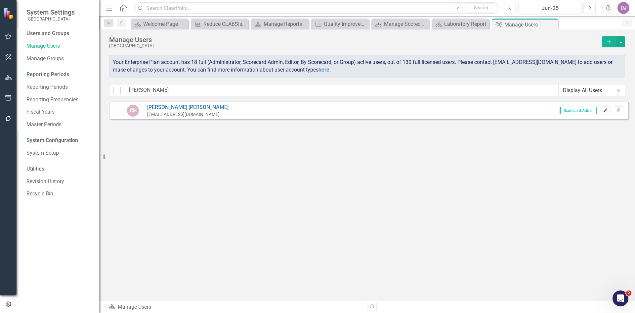
click at [605, 110] on icon "Edit" at bounding box center [605, 111] width 5 height 4
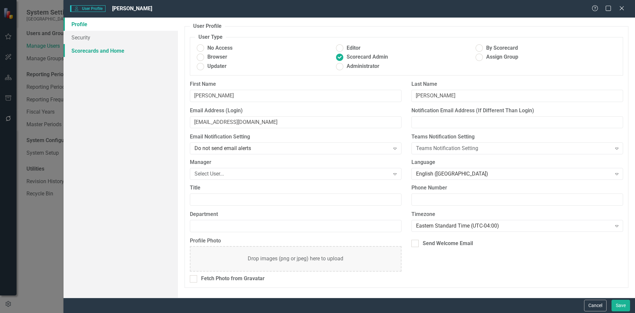
click at [114, 48] on link "Scorecards and Home" at bounding box center [121, 50] width 114 height 13
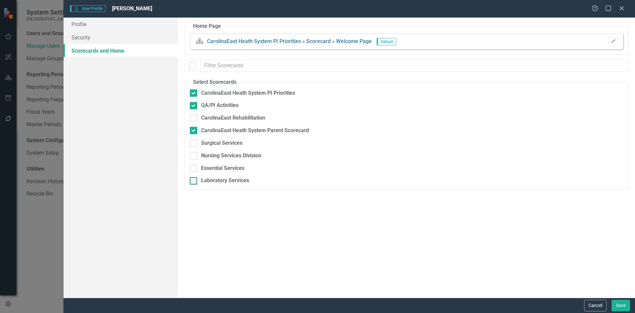
click at [194, 180] on input "Laboratory Services" at bounding box center [192, 179] width 4 height 4
checkbox input "true"
click at [194, 170] on div at bounding box center [193, 167] width 7 height 7
click at [194, 169] on input "Essential Services" at bounding box center [192, 166] width 4 height 4
checkbox input "true"
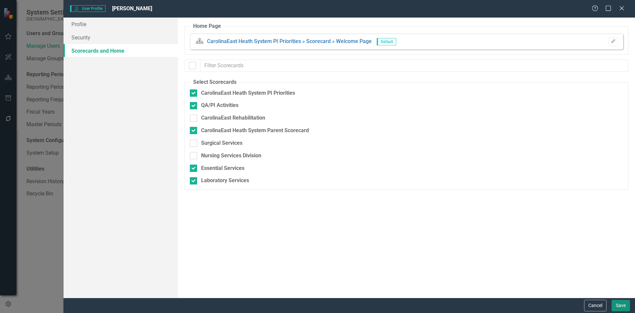
click at [622, 306] on button "Save" at bounding box center [621, 305] width 19 height 12
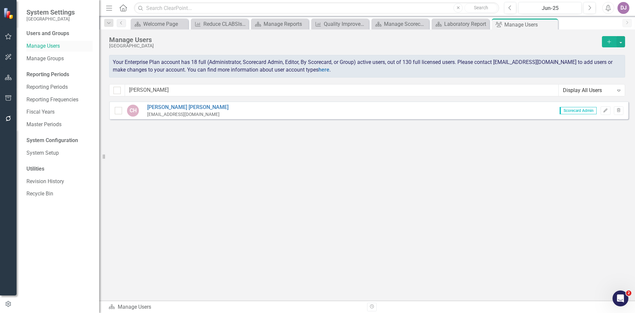
click at [53, 47] on link "Manage Users" at bounding box center [59, 46] width 66 height 8
click at [7, 81] on button "button" at bounding box center [8, 78] width 15 height 14
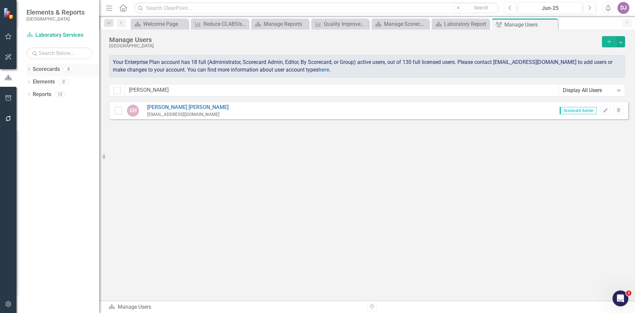
click at [53, 66] on link "Scorecards" at bounding box center [46, 70] width 27 height 8
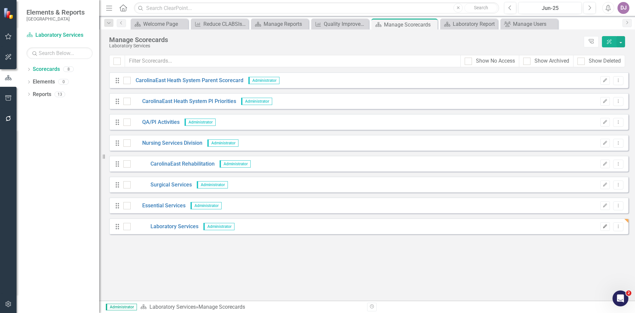
click at [605, 227] on icon "Edit" at bounding box center [605, 226] width 5 height 4
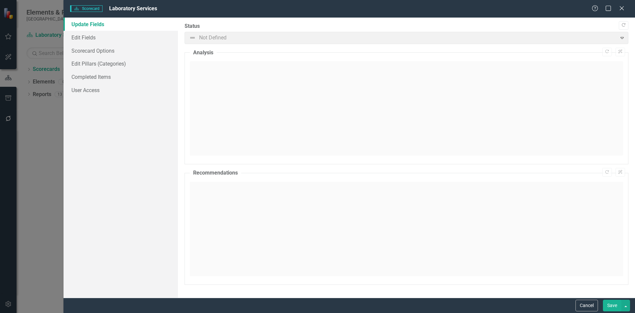
click at [39, 140] on div "Scorecard Scorecard Laboratory Services Help Maximize Close Update Fields Edit …" at bounding box center [317, 156] width 635 height 313
click at [585, 304] on button "Cancel" at bounding box center [587, 305] width 22 height 12
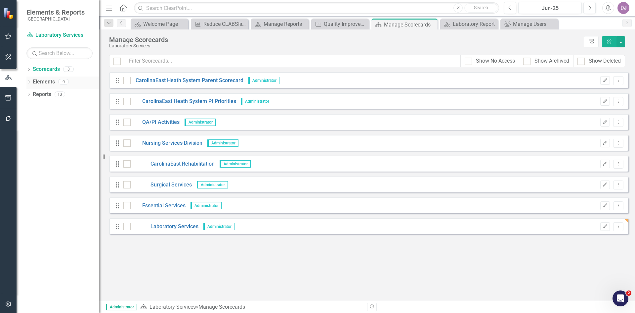
click at [45, 80] on link "Elements" at bounding box center [44, 82] width 22 height 8
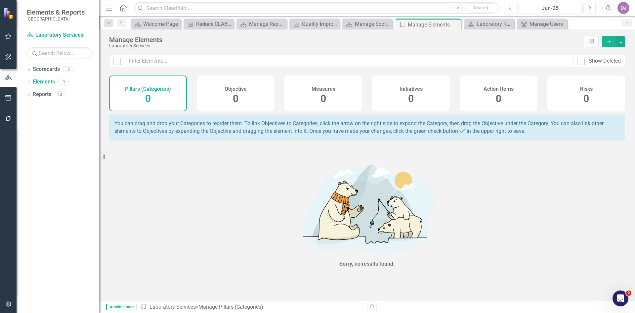
click at [324, 98] on span "0" at bounding box center [324, 99] width 6 height 12
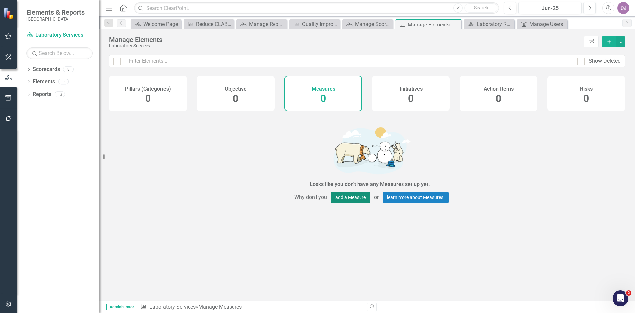
click at [349, 203] on button "add a Measure" at bounding box center [350, 198] width 39 height 12
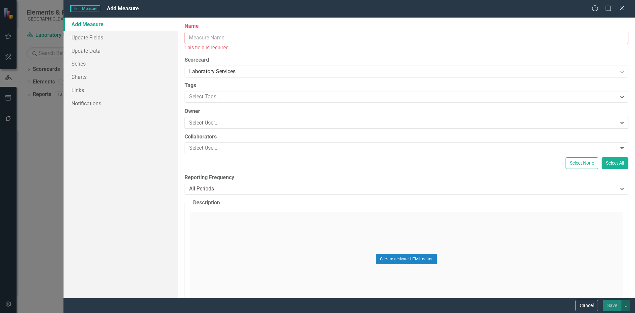
click at [619, 124] on icon "Expand" at bounding box center [622, 122] width 7 height 5
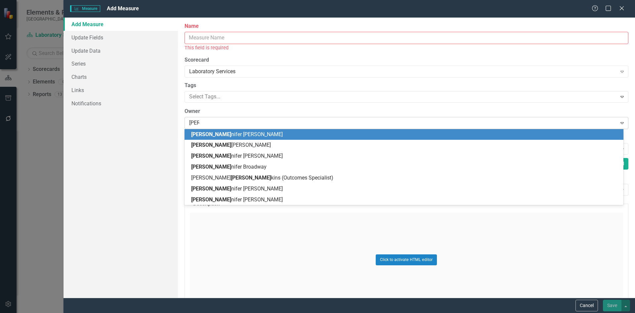
type input "Jenn"
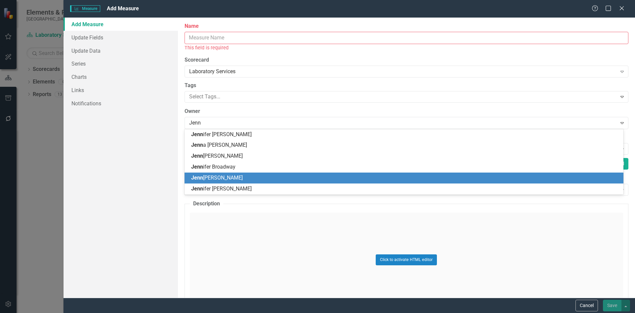
click at [235, 181] on div "Jenn ifer Lewis" at bounding box center [405, 178] width 428 height 8
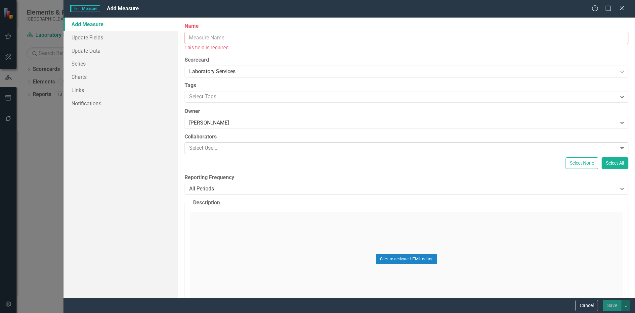
click at [619, 150] on icon "Expand" at bounding box center [622, 147] width 7 height 5
type input "Mallory"
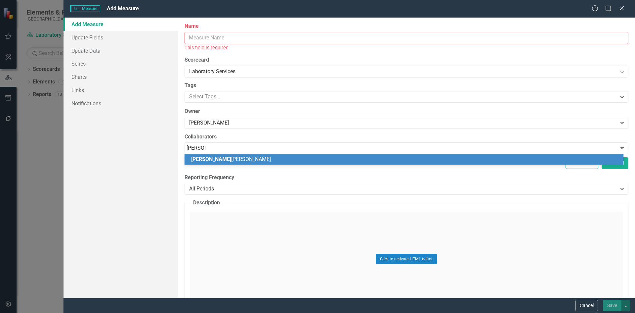
click at [203, 161] on span "Mallory" at bounding box center [211, 159] width 40 height 6
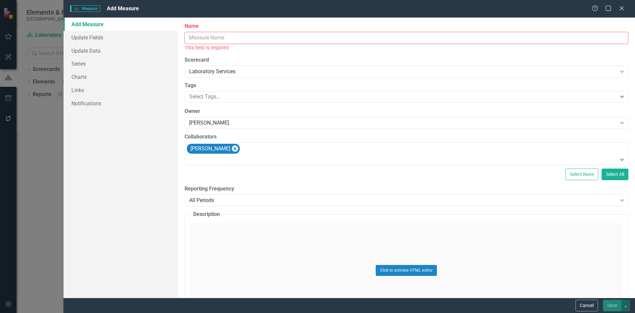
click at [226, 265] on div "Click to activate HTML editor" at bounding box center [406, 270] width 433 height 94
click at [212, 170] on div "Select None Select All" at bounding box center [407, 174] width 444 height 12
click at [204, 165] on div "ClearPoint Can Do More! How ClearPoint Can Help Close Enterprise plans can auto…" at bounding box center [406, 158] width 457 height 280
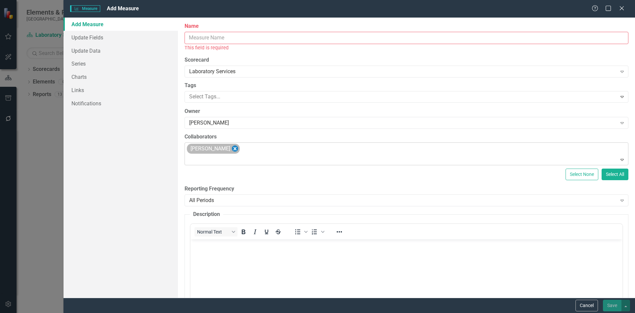
click at [235, 150] on icon "Remove Mallory Kennedy" at bounding box center [235, 148] width 3 height 3
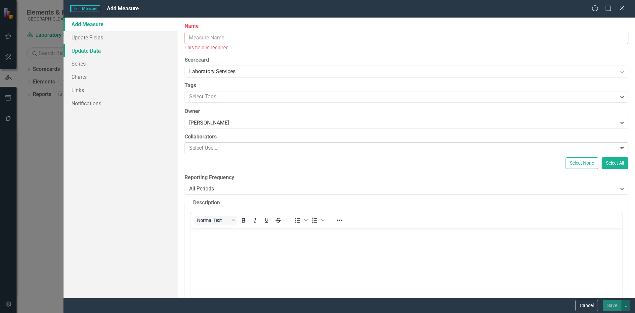
click at [82, 53] on link "Update Data" at bounding box center [121, 50] width 114 height 13
click at [80, 61] on link "Series" at bounding box center [121, 63] width 114 height 13
click at [582, 304] on button "Cancel" at bounding box center [587, 305] width 22 height 12
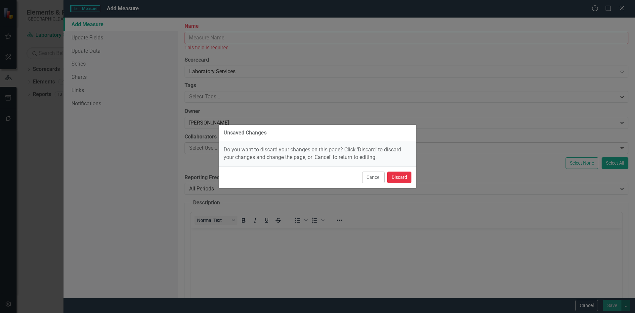
click at [397, 177] on button "Discard" at bounding box center [399, 177] width 24 height 12
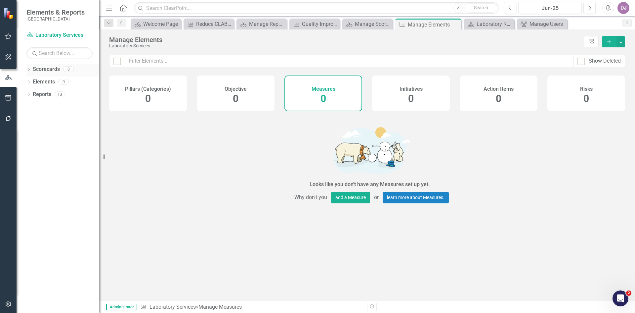
click at [52, 65] on div "Scorecards" at bounding box center [46, 69] width 27 height 11
click at [49, 67] on link "Scorecards" at bounding box center [46, 70] width 27 height 8
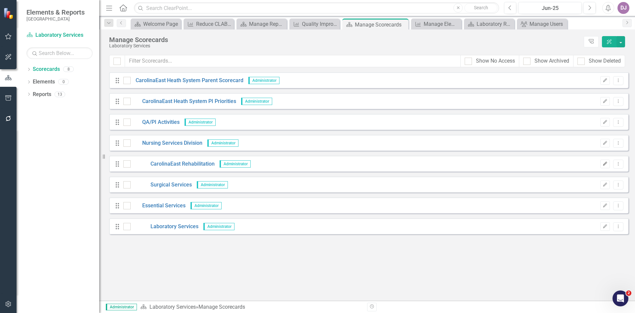
click at [604, 164] on icon "button" at bounding box center [606, 163] width 4 height 4
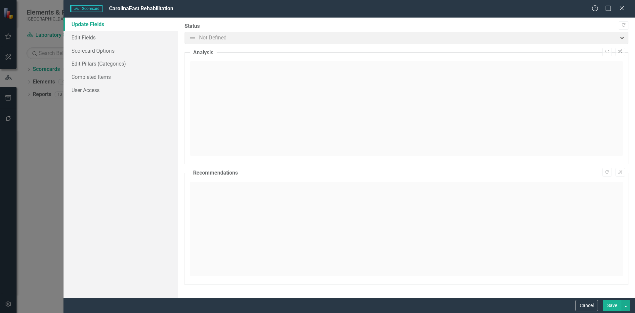
click at [42, 141] on div "Scorecard Scorecard CarolinaEast Rehabilitation Help Maximize Close Update Fiel…" at bounding box center [317, 156] width 635 height 313
click at [587, 302] on button "Cancel" at bounding box center [587, 305] width 22 height 12
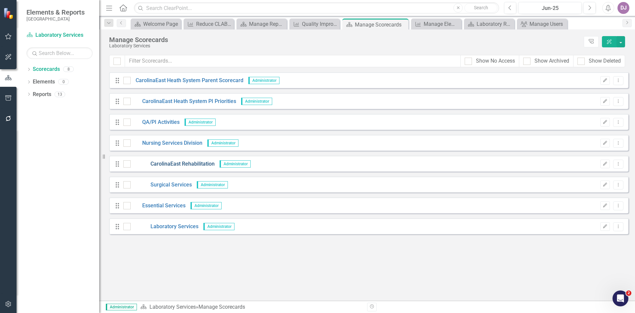
click at [174, 165] on link "CarolinaEast Rehabilitation" at bounding box center [173, 164] width 84 height 8
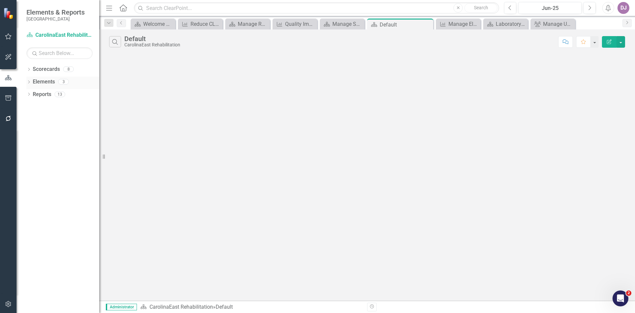
click at [51, 81] on link "Elements" at bounding box center [44, 82] width 22 height 8
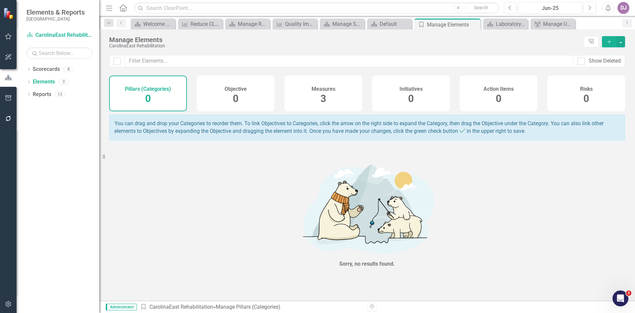
click at [324, 96] on span "3" at bounding box center [324, 99] width 6 height 12
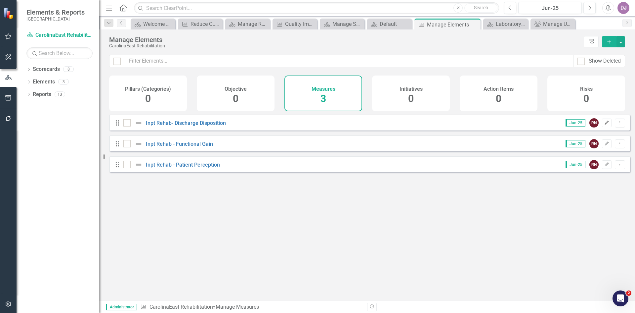
click at [604, 125] on icon "Edit" at bounding box center [606, 123] width 5 height 4
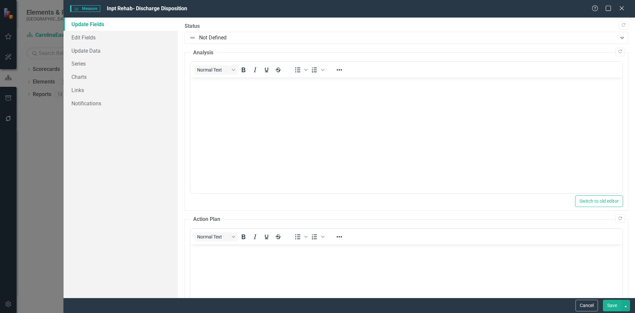
click at [99, 22] on link "Update Fields" at bounding box center [121, 24] width 114 height 13
click at [96, 26] on link "Update Fields" at bounding box center [121, 24] width 114 height 13
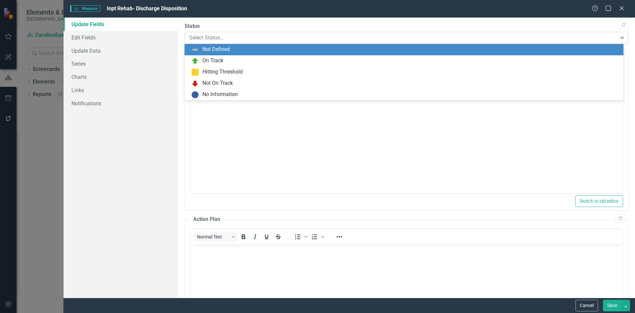
click at [619, 36] on icon "Expand" at bounding box center [622, 37] width 7 height 5
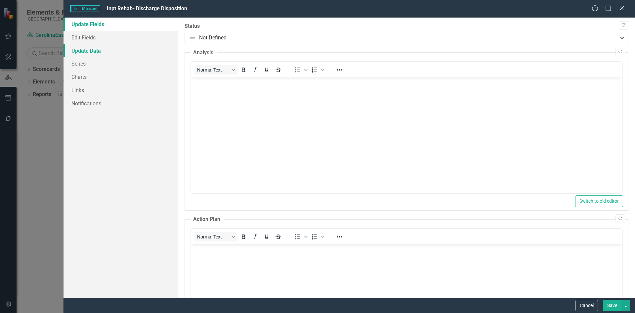
click at [137, 46] on link "Update Data" at bounding box center [121, 50] width 114 height 13
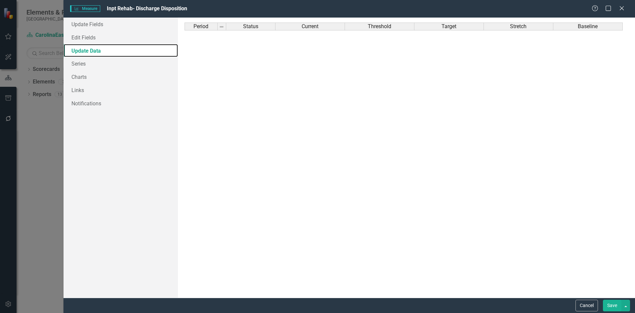
scroll to position [401, 0]
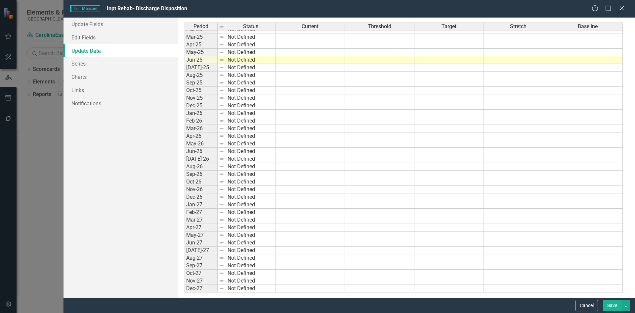
click at [300, 68] on td at bounding box center [310, 68] width 69 height 8
type textarea "82.8"
click at [185, 86] on div "Period Status Current Threshold Target Stretch Baseline Feb-24 Not Defined Mar-…" at bounding box center [185, 109] width 0 height 366
click at [385, 67] on td at bounding box center [379, 68] width 69 height 8
click at [441, 67] on td at bounding box center [449, 68] width 69 height 8
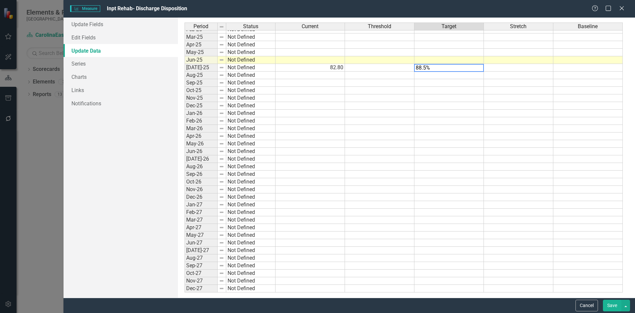
click at [342, 68] on td "82.80" at bounding box center [310, 68] width 69 height 8
click at [427, 69] on textarea "88.5%" at bounding box center [449, 68] width 70 height 8
type textarea "88.5"
click at [440, 105] on td at bounding box center [449, 106] width 69 height 8
click at [85, 63] on link "Series" at bounding box center [121, 63] width 114 height 13
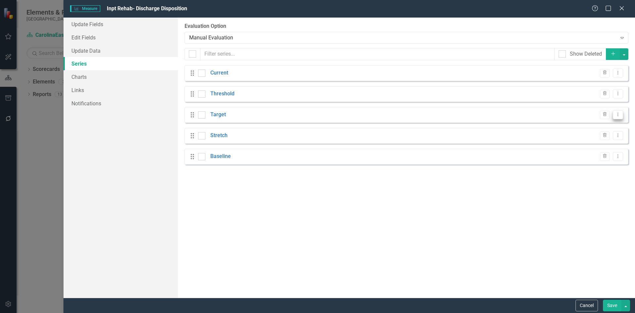
click at [620, 115] on icon "Dropdown Menu" at bounding box center [618, 114] width 6 height 4
click at [603, 123] on link "Edit Edit Measure Series" at bounding box center [585, 125] width 75 height 12
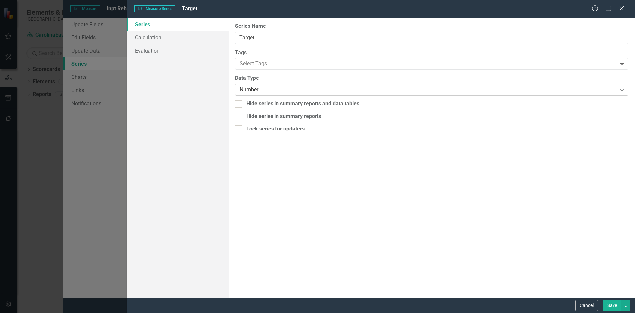
click at [621, 90] on icon "Expand" at bounding box center [622, 89] width 7 height 5
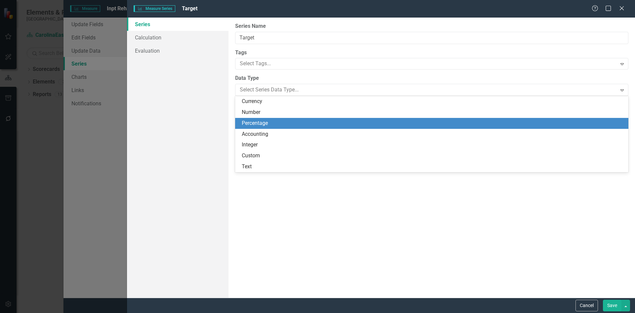
click at [255, 127] on div "Percentage" at bounding box center [431, 123] width 393 height 11
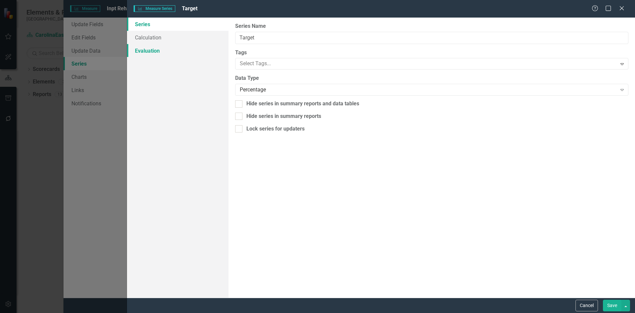
click at [153, 51] on link "Evaluation" at bounding box center [178, 50] width 102 height 13
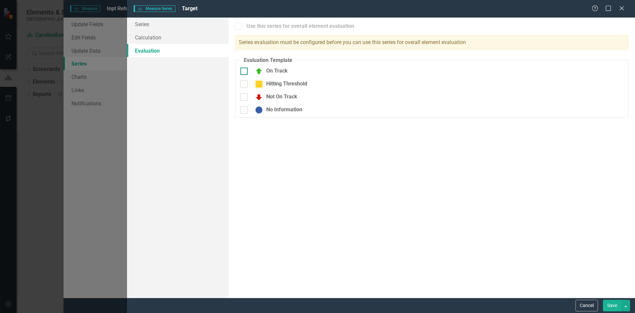
click at [245, 70] on input "On Track" at bounding box center [243, 69] width 4 height 4
checkbox input "true"
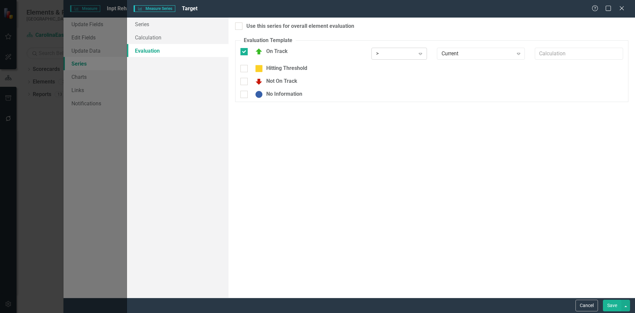
click at [421, 55] on icon "Expand" at bounding box center [420, 53] width 7 height 5
click at [384, 74] on div ">=" at bounding box center [400, 76] width 45 height 8
click at [519, 54] on icon "Expand" at bounding box center [518, 53] width 7 height 5
click at [583, 308] on button "Cancel" at bounding box center [587, 305] width 22 height 12
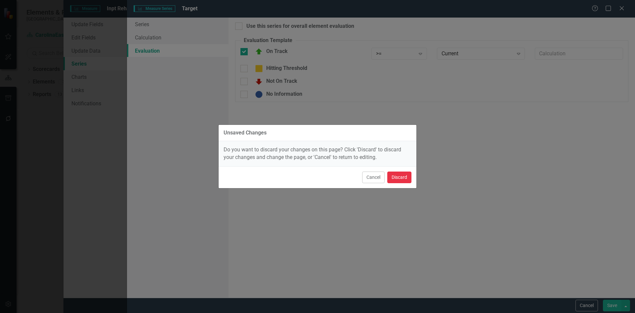
click at [402, 177] on button "Discard" at bounding box center [399, 177] width 24 height 12
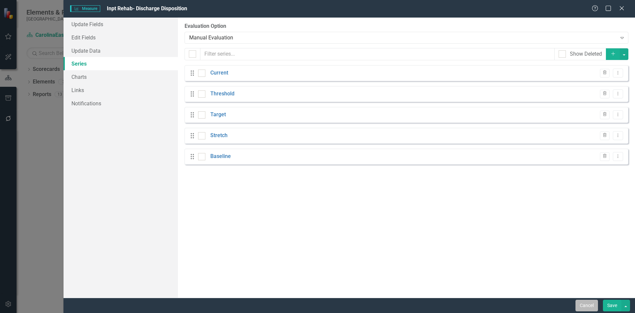
click at [588, 307] on button "Cancel" at bounding box center [587, 305] width 22 height 12
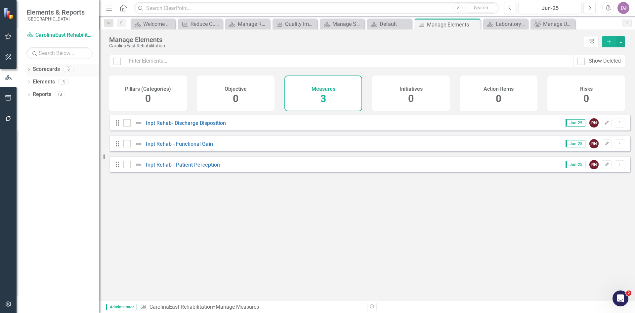
click at [45, 69] on link "Scorecards" at bounding box center [46, 70] width 27 height 8
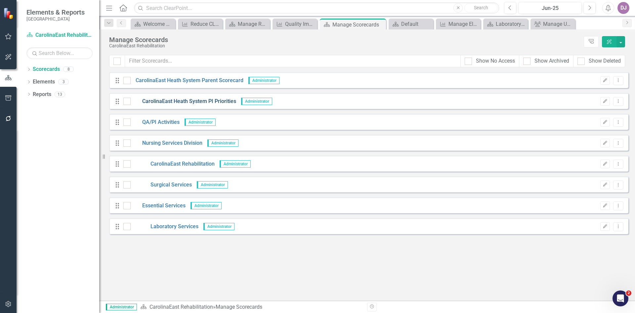
click at [163, 101] on link "CarolinaEast Heath System PI Priorities" at bounding box center [184, 102] width 106 height 8
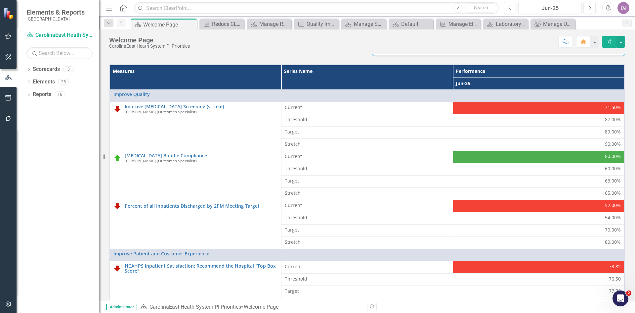
scroll to position [190, 0]
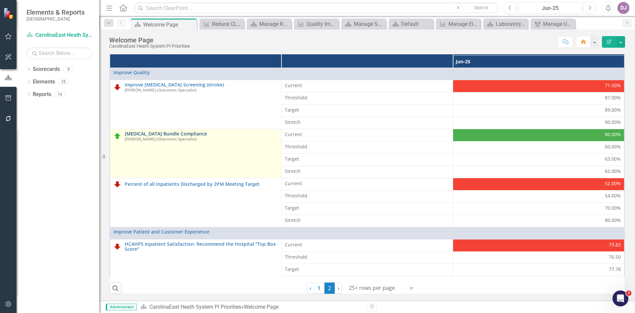
click at [148, 134] on link "[MEDICAL_DATA] Bundle Compliance" at bounding box center [201, 133] width 153 height 5
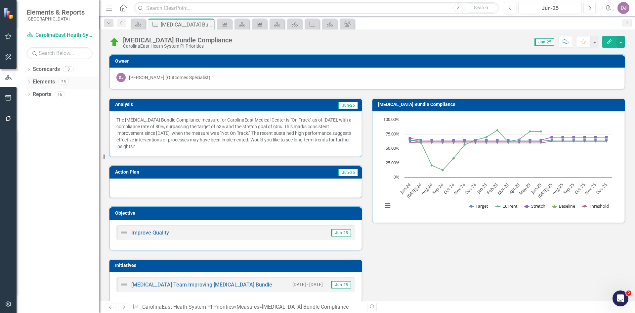
click at [48, 80] on link "Elements" at bounding box center [44, 82] width 22 height 8
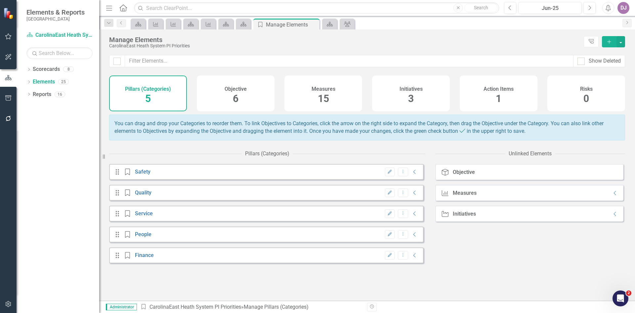
click at [324, 99] on span "15" at bounding box center [323, 99] width 11 height 12
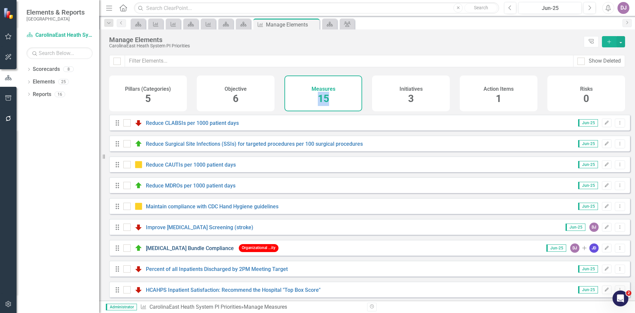
click at [177, 251] on link "[MEDICAL_DATA] Bundle Compliance" at bounding box center [190, 248] width 88 height 6
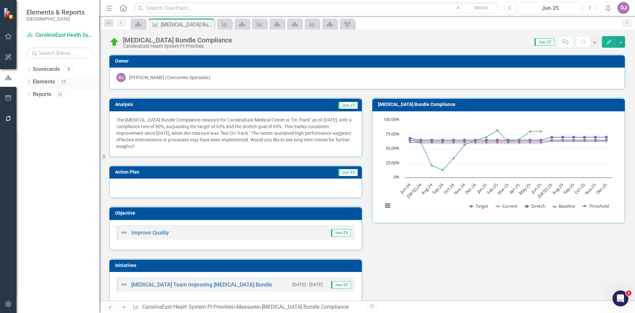
click at [46, 84] on link "Elements" at bounding box center [44, 82] width 22 height 8
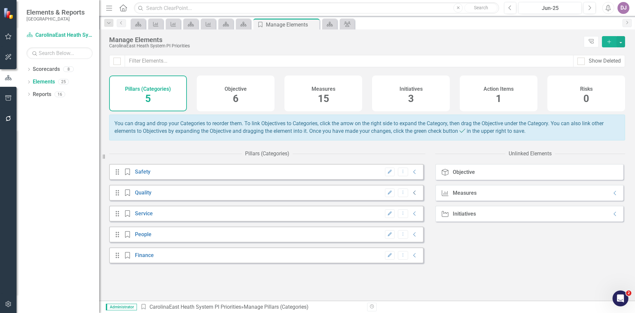
click at [412, 195] on icon "Collapse" at bounding box center [415, 192] width 7 height 5
click at [412, 216] on icon "Collapse" at bounding box center [415, 213] width 7 height 5
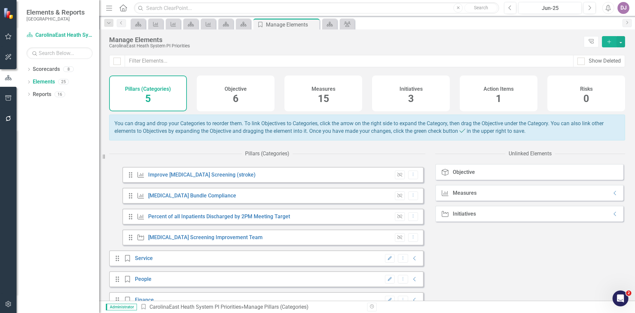
scroll to position [56, 0]
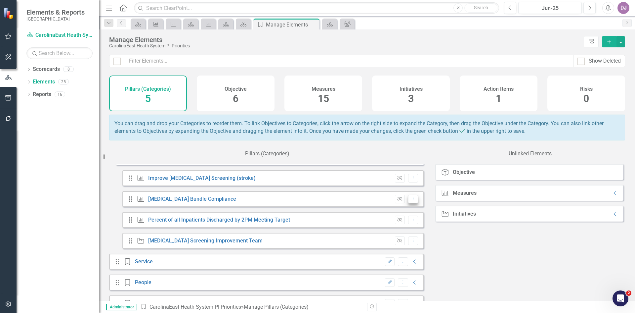
click at [411, 201] on icon "Dropdown Menu" at bounding box center [414, 198] width 6 height 4
click at [412, 215] on icon "Edit" at bounding box center [410, 214] width 6 height 5
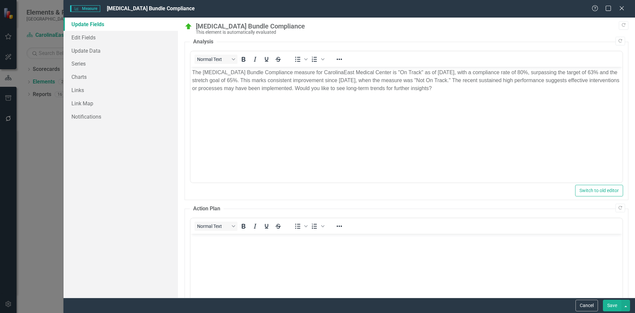
scroll to position [0, 0]
click at [86, 64] on link "Series" at bounding box center [121, 63] width 114 height 13
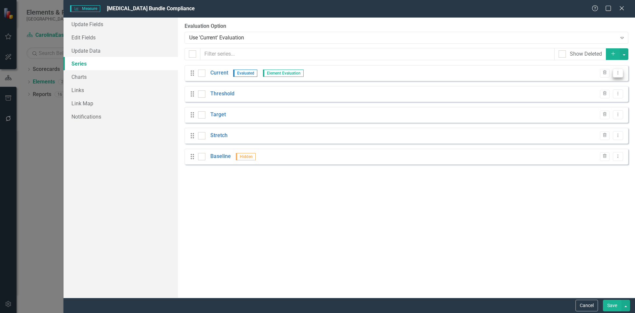
click at [618, 74] on icon at bounding box center [618, 72] width 1 height 3
click at [610, 81] on link "Edit Edit Measure Series" at bounding box center [585, 84] width 75 height 12
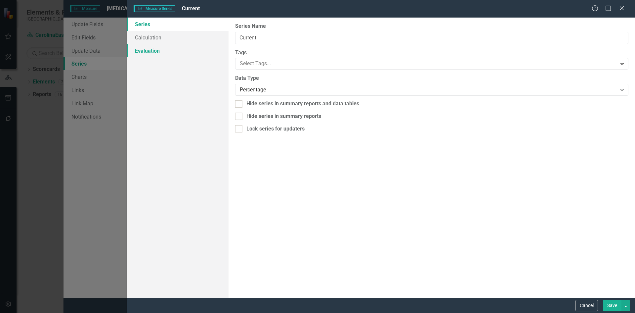
click at [165, 49] on link "Evaluation" at bounding box center [178, 50] width 102 height 13
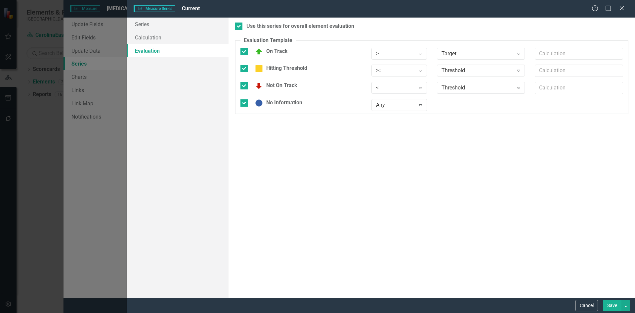
click at [91, 211] on div "Measure Series Measure Series Current Help Maximize Close Series Calculation Ev…" at bounding box center [317, 156] width 635 height 313
click at [587, 306] on button "Cancel" at bounding box center [587, 305] width 22 height 12
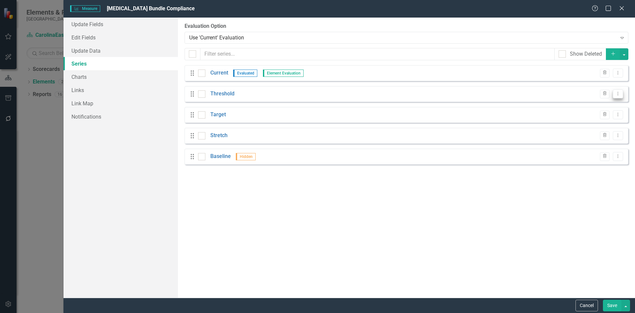
click at [622, 98] on button "Dropdown Menu" at bounding box center [618, 93] width 10 height 9
click at [602, 103] on link "Edit Edit Measure Series" at bounding box center [585, 105] width 75 height 12
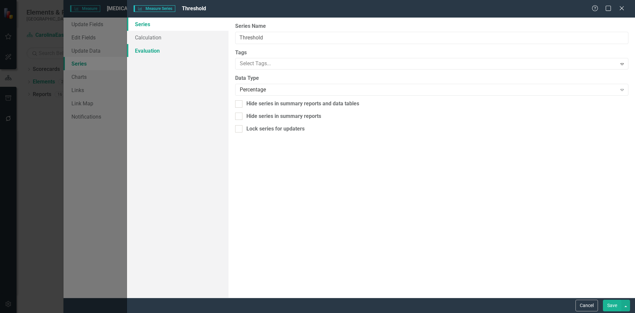
click at [143, 51] on link "Evaluation" at bounding box center [178, 50] width 102 height 13
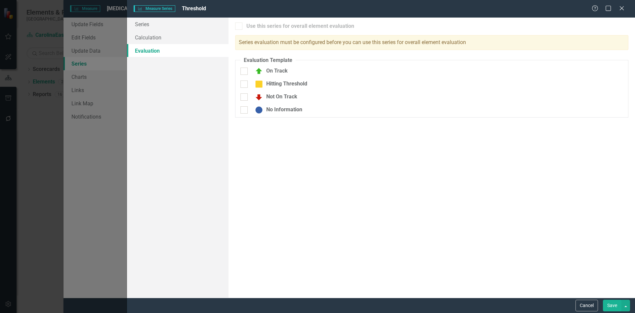
click at [83, 181] on div "Measure Series Measure Series Threshold Help Maximize Close Series Calculation …" at bounding box center [317, 156] width 635 height 313
click at [584, 304] on button "Cancel" at bounding box center [587, 305] width 22 height 12
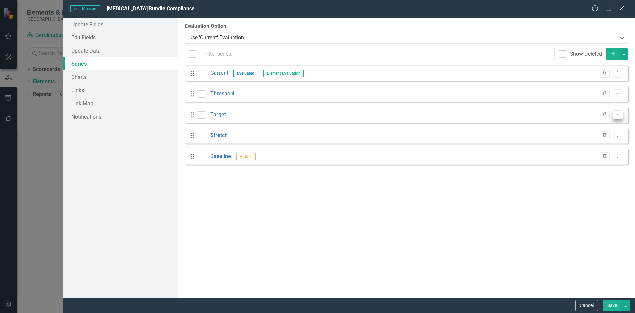
click at [621, 116] on button "Dropdown Menu" at bounding box center [618, 114] width 10 height 9
click at [602, 123] on link "Edit Edit Measure Series" at bounding box center [585, 125] width 75 height 12
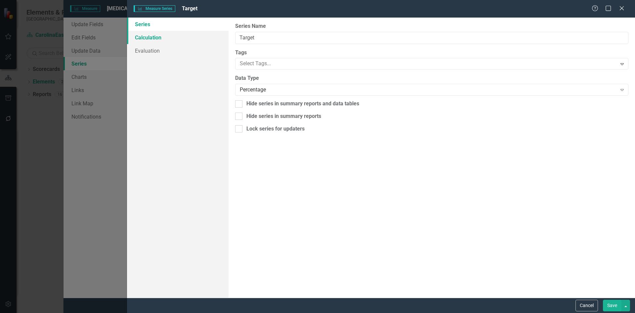
click at [162, 39] on link "Calculation" at bounding box center [178, 37] width 102 height 13
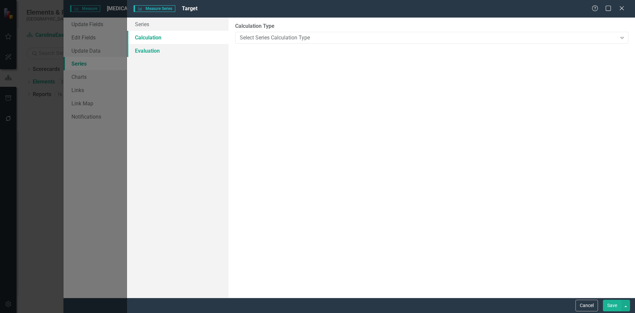
click at [150, 51] on link "Evaluation" at bounding box center [178, 50] width 102 height 13
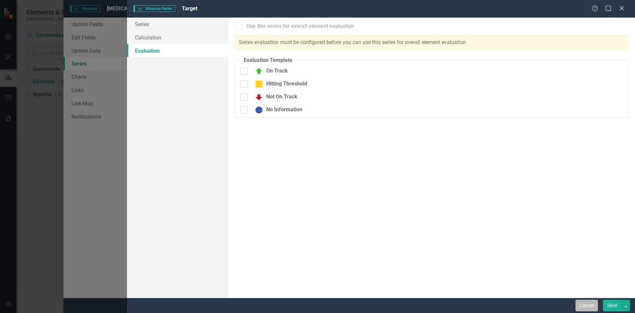
click at [589, 308] on button "Cancel" at bounding box center [587, 305] width 22 height 12
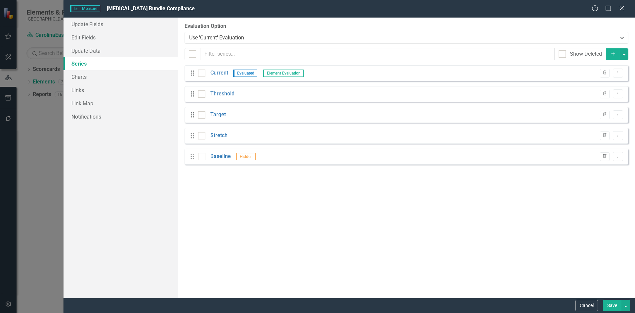
click at [30, 176] on div "Measure Measure Sepsis Bundle Compliance Help Maximize Close Update Fields Edit…" at bounding box center [317, 156] width 635 height 313
click at [583, 309] on button "Cancel" at bounding box center [587, 305] width 22 height 12
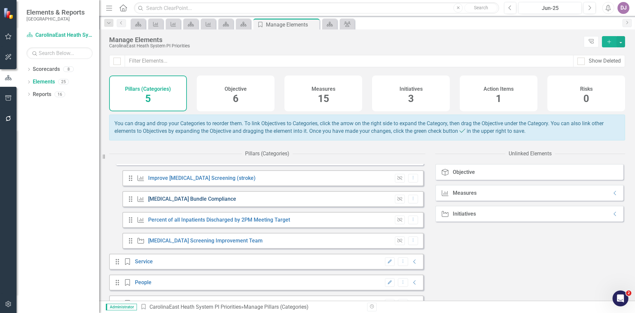
click at [197, 202] on link "[MEDICAL_DATA] Bundle Compliance" at bounding box center [192, 199] width 88 height 6
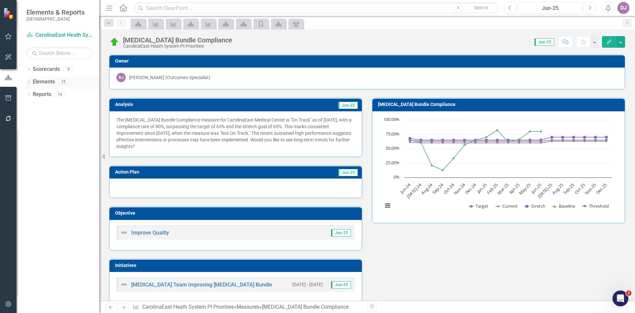
click at [47, 79] on link "Elements" at bounding box center [44, 82] width 22 height 8
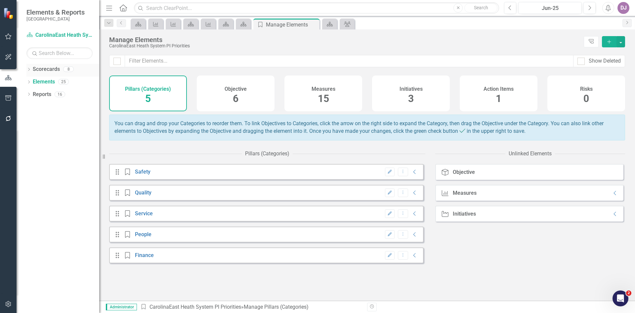
click at [47, 69] on link "Scorecards" at bounding box center [46, 70] width 27 height 8
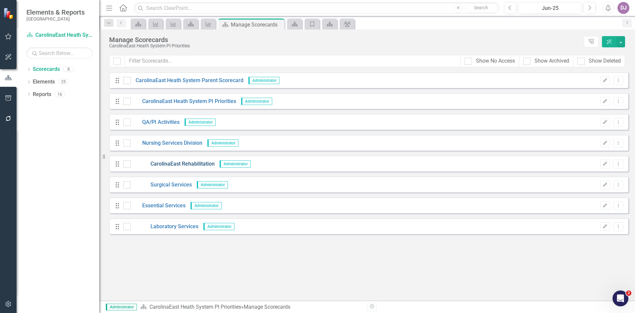
click at [174, 164] on link "CarolinaEast Rehabilitation" at bounding box center [173, 164] width 84 height 8
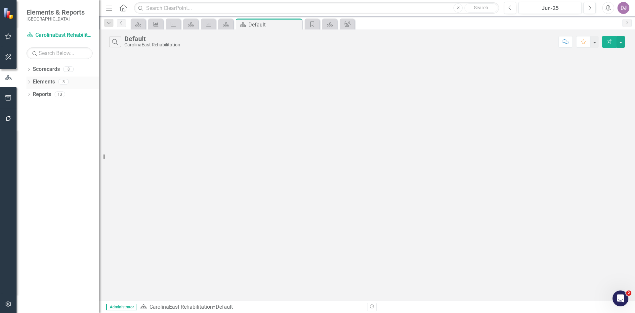
click at [48, 81] on link "Elements" at bounding box center [44, 82] width 22 height 8
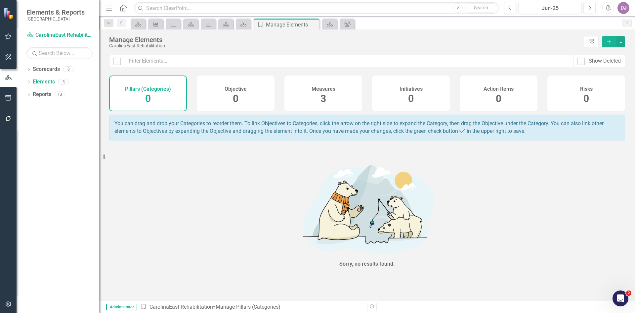
click at [324, 99] on span "3" at bounding box center [324, 99] width 6 height 12
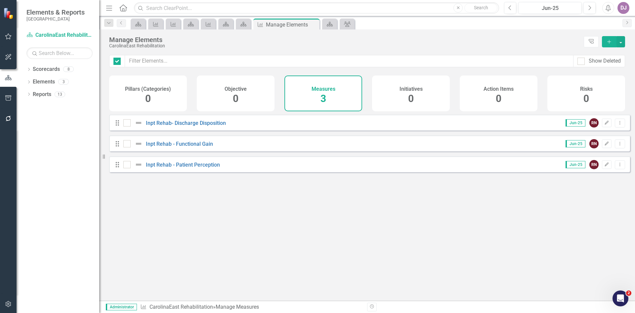
checkbox input "false"
click at [216, 126] on link "Inpt Rehab- Discharge Disposition" at bounding box center [186, 123] width 80 height 6
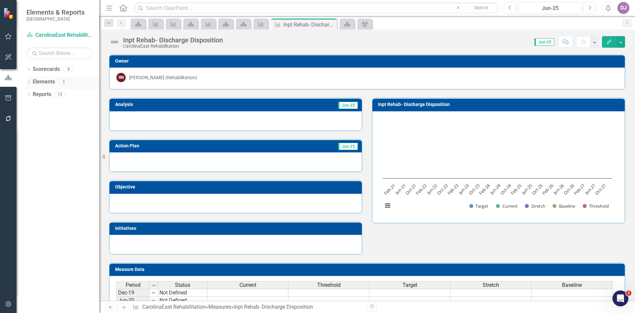
click at [43, 82] on link "Elements" at bounding box center [44, 82] width 22 height 8
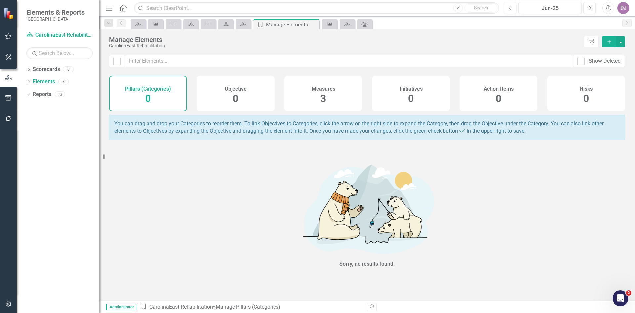
click at [323, 97] on span "3" at bounding box center [324, 99] width 6 height 12
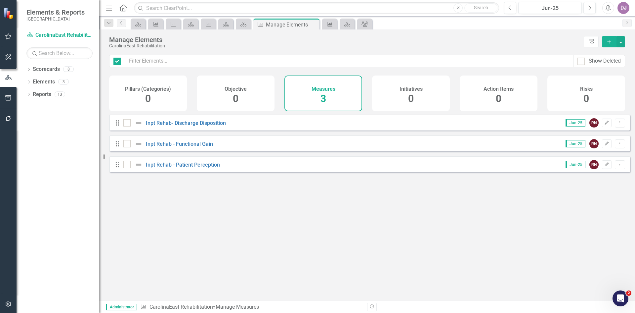
checkbox input "false"
click at [604, 125] on icon "Edit" at bounding box center [606, 123] width 5 height 4
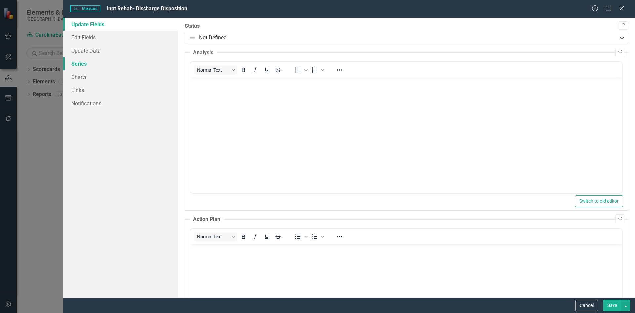
click at [82, 64] on link "Series" at bounding box center [121, 63] width 114 height 13
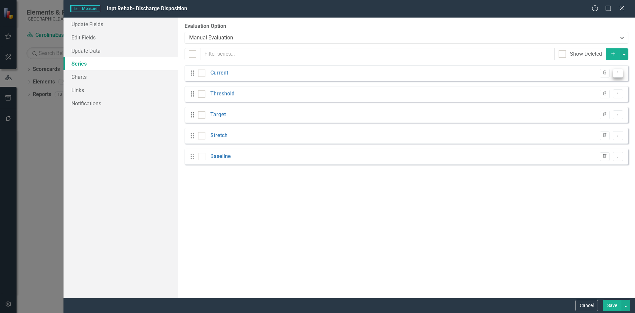
click at [617, 73] on icon "Dropdown Menu" at bounding box center [618, 72] width 6 height 4
click at [598, 83] on link "Edit Edit Measure Series" at bounding box center [585, 84] width 75 height 12
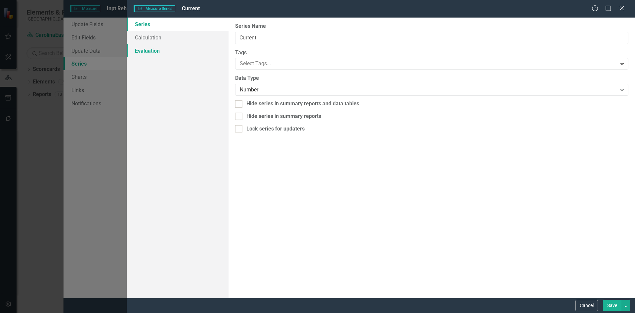
click at [144, 49] on link "Evaluation" at bounding box center [178, 50] width 102 height 13
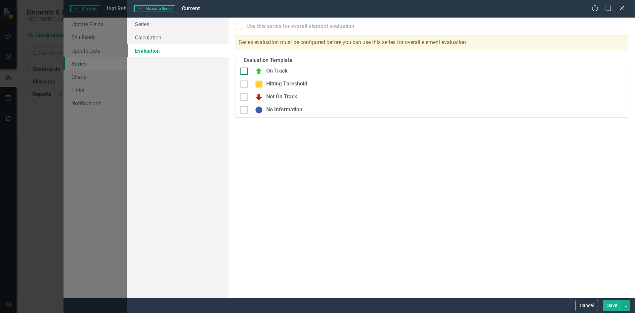
click at [245, 72] on div at bounding box center [244, 70] width 7 height 7
click at [245, 72] on input "On Track" at bounding box center [243, 69] width 4 height 4
checkbox input "true"
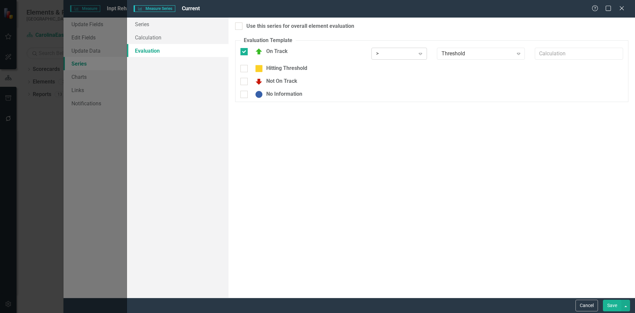
click at [424, 55] on icon "Expand" at bounding box center [420, 53] width 7 height 5
click at [403, 72] on div ">=" at bounding box center [400, 76] width 45 height 8
click at [518, 54] on icon at bounding box center [518, 54] width 3 height 2
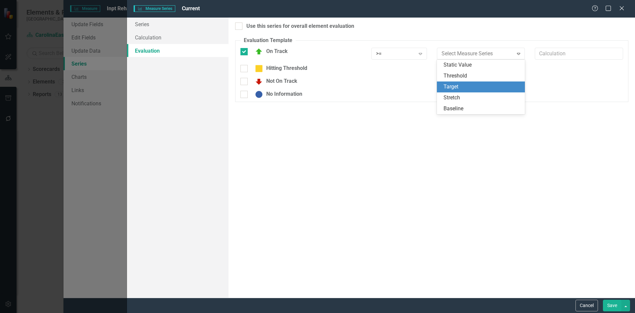
drag, startPoint x: 465, startPoint y: 80, endPoint x: 463, endPoint y: 85, distance: 5.3
click at [463, 85] on div "Static Value Threshold Target Stretch Baseline" at bounding box center [481, 87] width 88 height 54
click at [457, 88] on div "Target" at bounding box center [483, 87] width 78 height 8
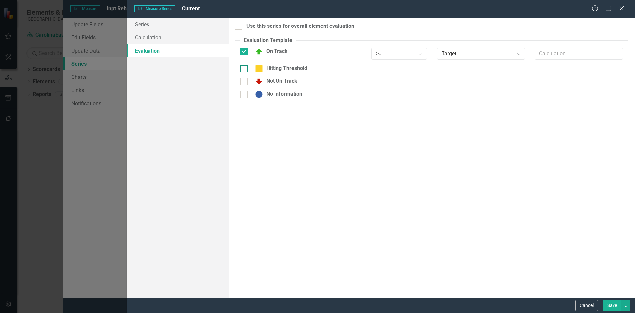
click at [246, 69] on div at bounding box center [244, 68] width 7 height 7
click at [245, 69] on input "Hitting Threshold" at bounding box center [243, 67] width 4 height 4
checkbox input "true"
click at [245, 88] on div at bounding box center [244, 85] width 7 height 7
click at [245, 86] on input "Not On Track" at bounding box center [243, 84] width 4 height 4
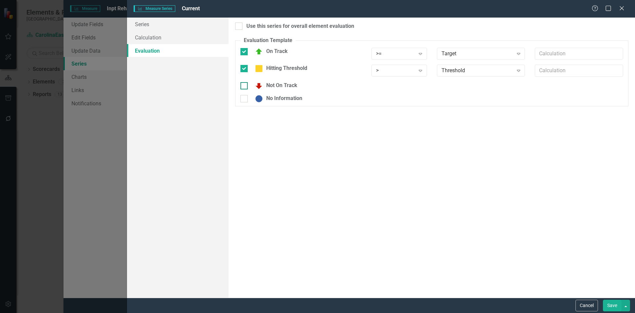
checkbox input "true"
click at [419, 87] on icon "Expand" at bounding box center [420, 87] width 7 height 5
click at [246, 102] on div at bounding box center [244, 102] width 7 height 7
click at [245, 102] on input "No Information" at bounding box center [243, 101] width 4 height 4
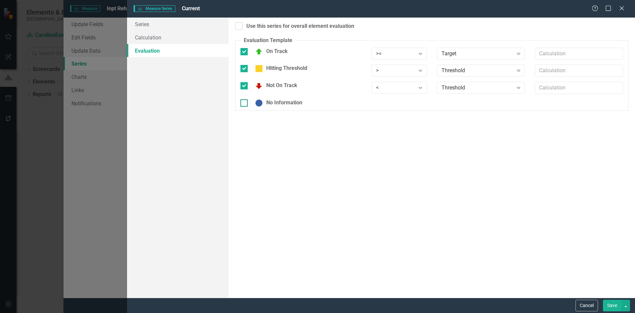
checkbox input "true"
click at [424, 106] on icon "Expand" at bounding box center [420, 104] width 7 height 5
click at [612, 307] on button "Save" at bounding box center [612, 305] width 19 height 12
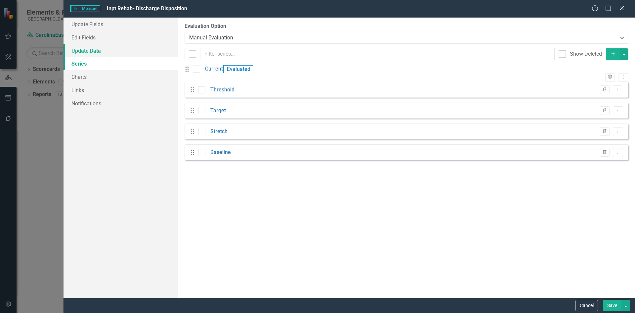
click at [95, 51] on link "Update Data" at bounding box center [121, 50] width 114 height 13
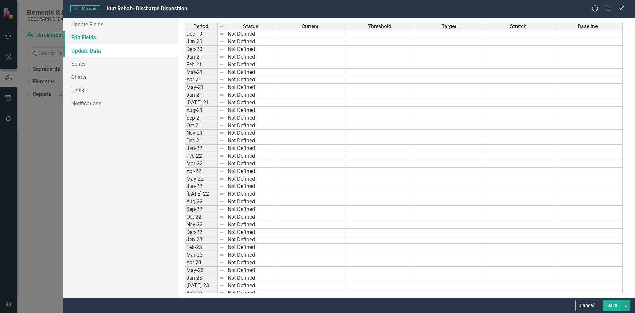
click at [95, 38] on link "Edit Fields" at bounding box center [121, 37] width 114 height 13
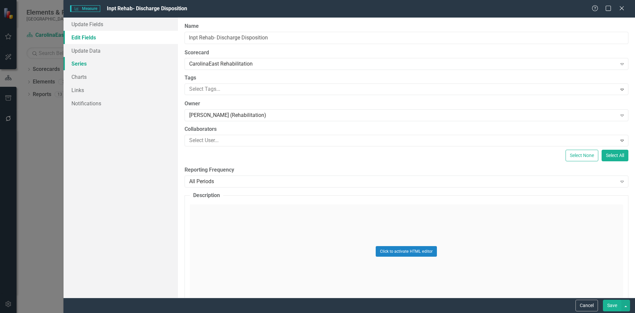
click at [86, 65] on link "Series" at bounding box center [121, 63] width 114 height 13
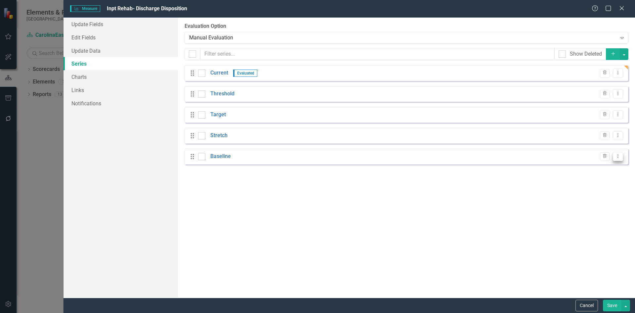
click at [618, 156] on icon at bounding box center [618, 156] width 1 height 3
click at [595, 192] on link "Trash Delete Measure Series" at bounding box center [585, 192] width 75 height 12
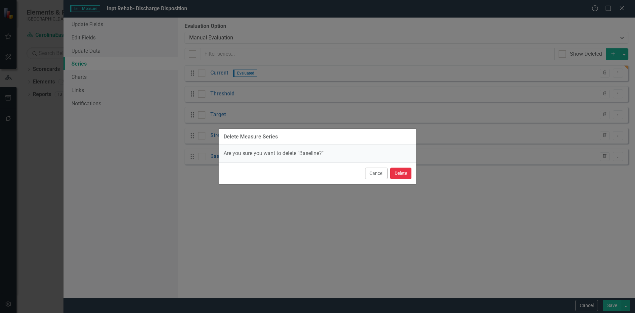
click at [406, 172] on button "Delete" at bounding box center [400, 173] width 21 height 12
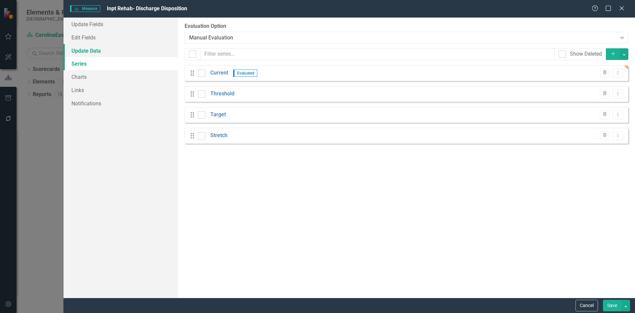
click at [93, 51] on link "Update Data" at bounding box center [121, 50] width 114 height 13
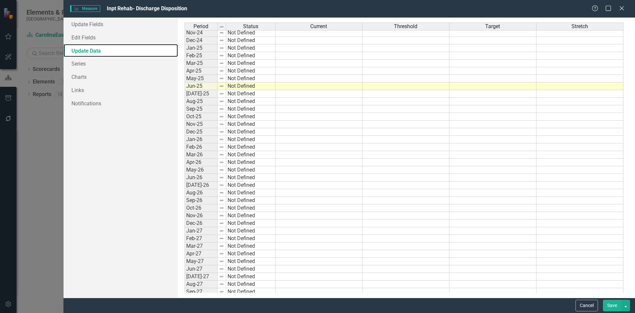
scroll to position [376, 0]
click at [323, 86] on tbody "Jan-23 Not Defined Feb-23 Not Defined Mar-23 Not Defined Apr-23 Not Defined May…" at bounding box center [404, 81] width 439 height 442
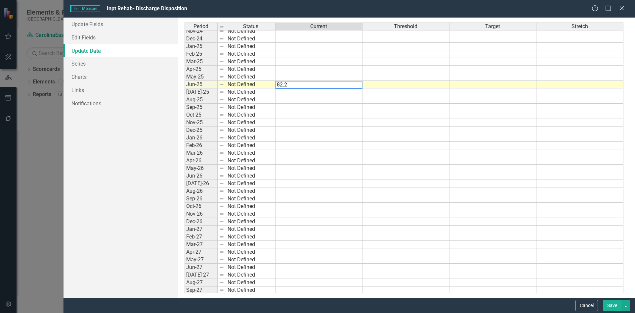
type textarea "82.2"
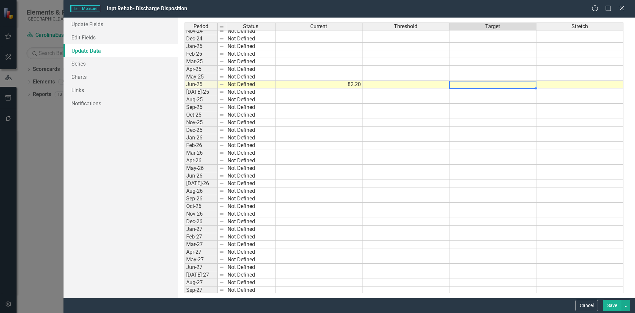
click at [488, 85] on td at bounding box center [493, 85] width 87 height 8
type textarea "88.5"
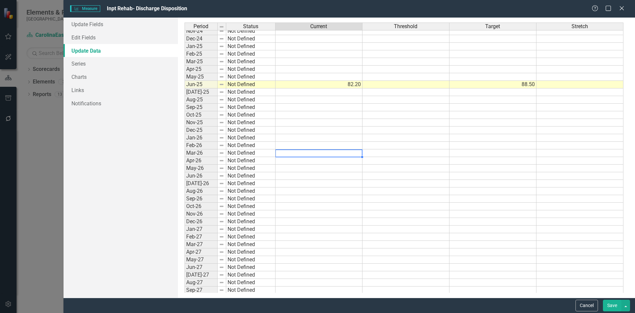
click at [299, 151] on td at bounding box center [319, 153] width 87 height 8
click at [81, 64] on link "Series" at bounding box center [121, 63] width 114 height 13
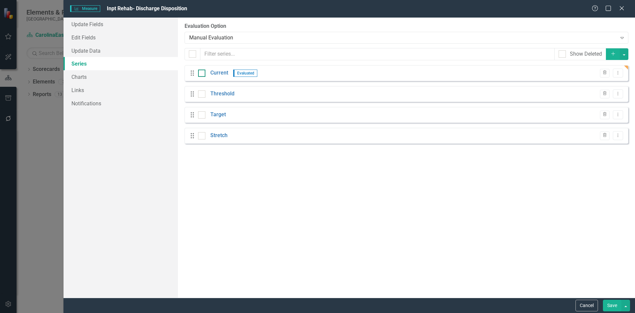
click at [202, 74] on div at bounding box center [201, 72] width 7 height 7
click at [202, 74] on input "checkbox" at bounding box center [200, 71] width 4 height 4
checkbox input "true"
click at [620, 73] on icon "Dropdown Menu" at bounding box center [618, 72] width 6 height 4
click at [604, 83] on link "Edit Edit Measure Series" at bounding box center [585, 84] width 75 height 12
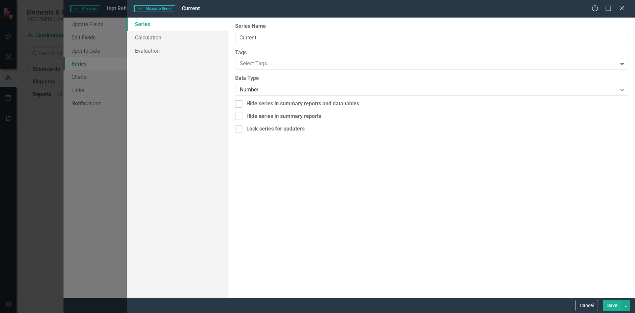
click at [149, 23] on link "Series" at bounding box center [178, 24] width 102 height 13
click at [149, 34] on link "Calculation" at bounding box center [178, 37] width 102 height 13
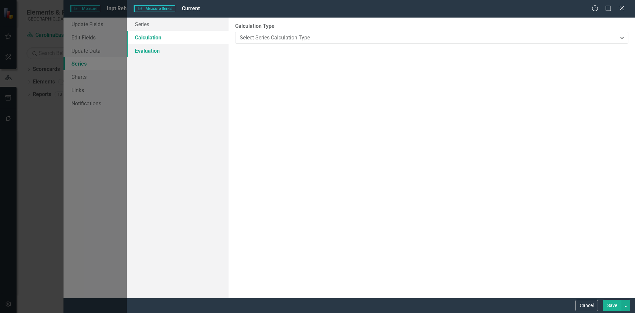
click at [147, 52] on link "Evaluation" at bounding box center [178, 50] width 102 height 13
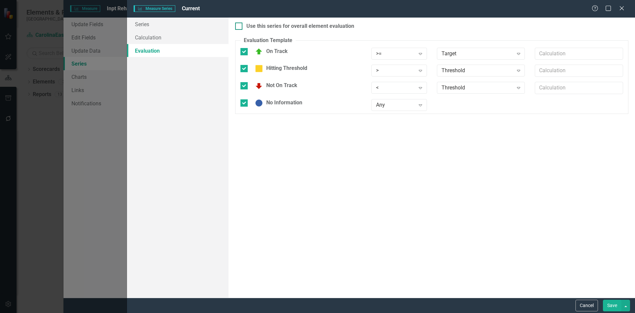
click at [241, 25] on div at bounding box center [238, 25] width 7 height 7
click at [240, 25] on input "Use this series for overall element evaluation" at bounding box center [237, 24] width 4 height 4
checkbox input "true"
click at [615, 307] on button "Save" at bounding box center [612, 305] width 19 height 12
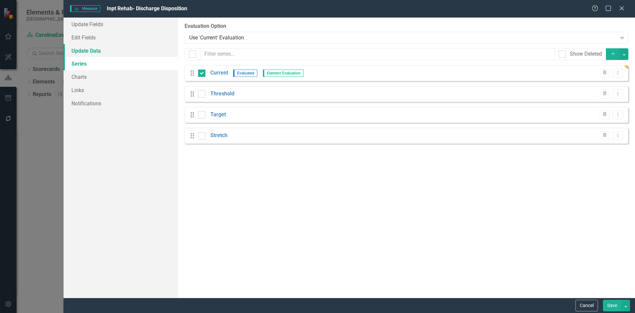
click at [94, 51] on link "Update Data" at bounding box center [121, 50] width 114 height 13
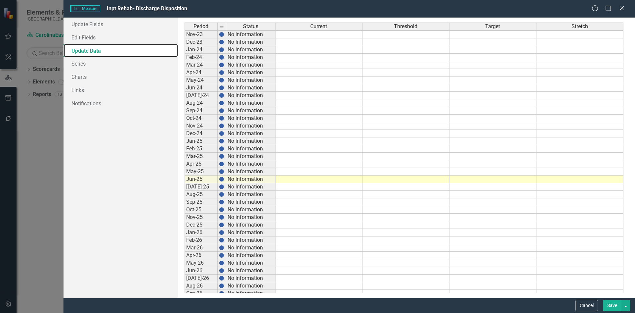
scroll to position [0, 0]
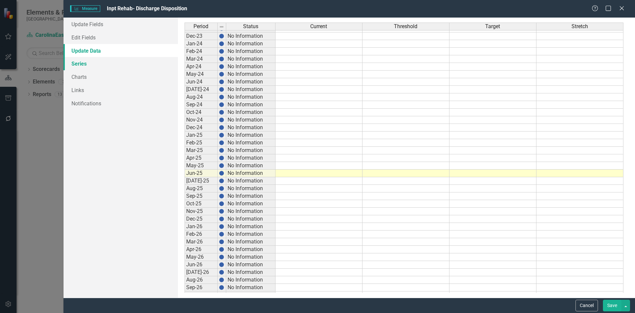
click at [80, 64] on link "Series" at bounding box center [121, 63] width 114 height 13
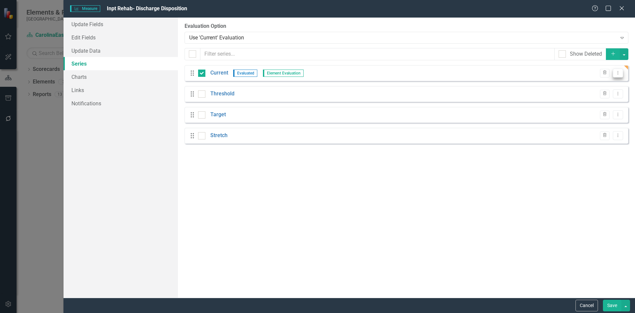
click at [620, 72] on icon "Dropdown Menu" at bounding box center [618, 72] width 6 height 4
click at [603, 83] on link "Edit Edit Measure Series" at bounding box center [585, 84] width 75 height 12
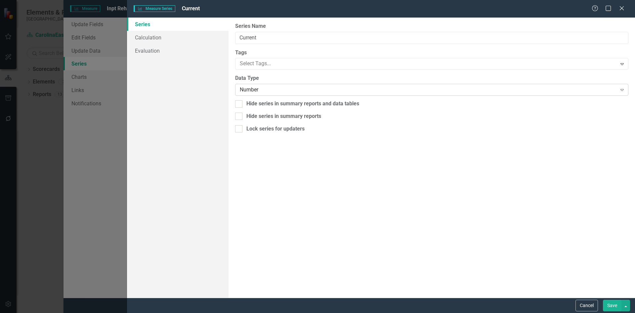
click at [622, 89] on icon at bounding box center [622, 90] width 3 height 2
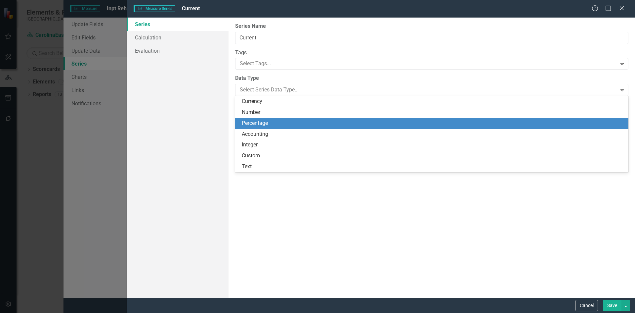
click at [251, 121] on div "Percentage" at bounding box center [433, 123] width 383 height 8
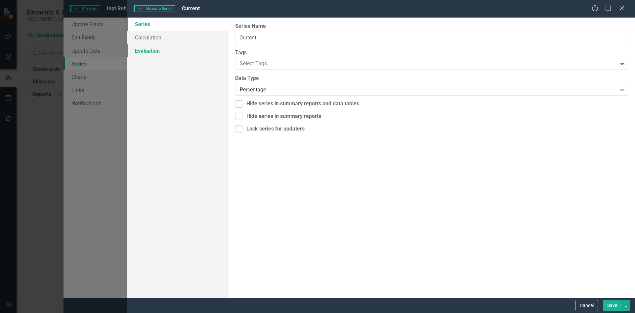
click at [150, 51] on link "Evaluation" at bounding box center [178, 50] width 102 height 13
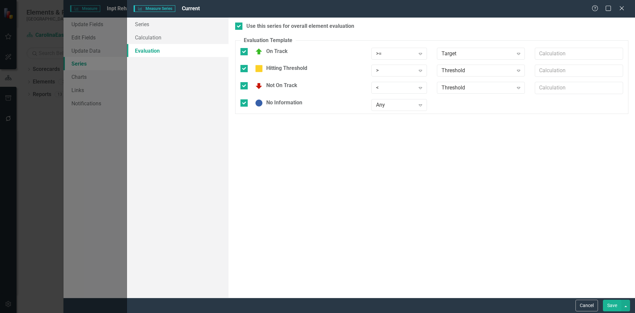
click at [609, 307] on button "Save" at bounding box center [612, 305] width 19 height 12
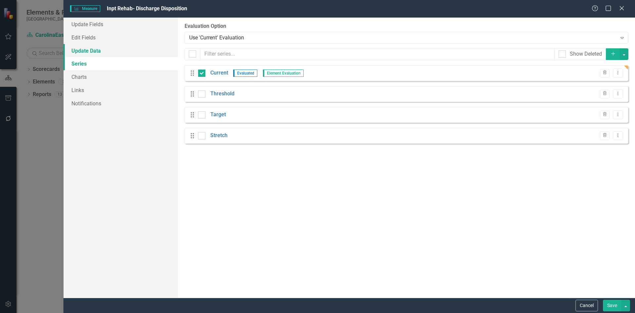
click at [96, 51] on link "Update Data" at bounding box center [121, 50] width 114 height 13
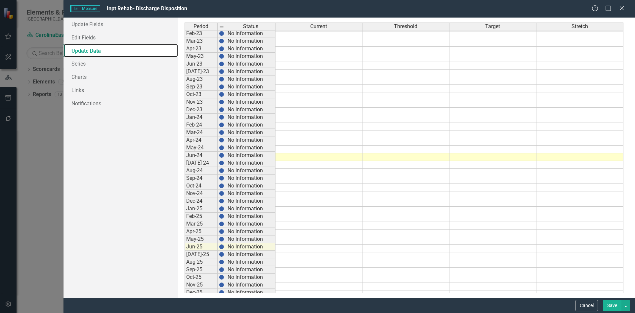
scroll to position [304, 0]
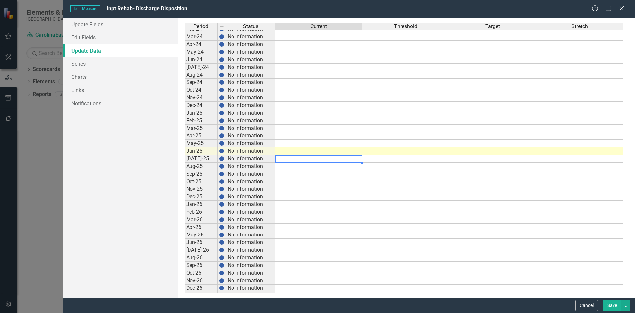
click at [312, 159] on td at bounding box center [319, 159] width 87 height 8
type textarea "82.8"
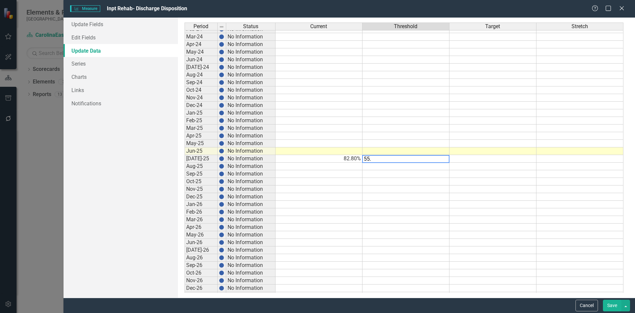
type textarea "55.5"
type textarea "88.5"
click at [494, 157] on td at bounding box center [493, 159] width 87 height 8
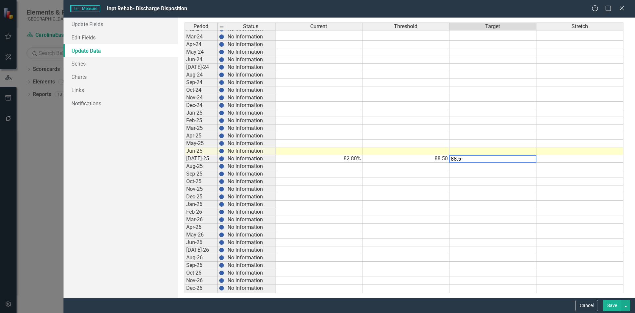
type textarea "88.5"
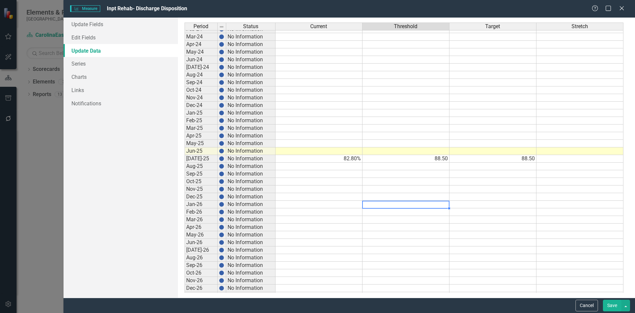
drag, startPoint x: 413, startPoint y: 202, endPoint x: 422, endPoint y: 193, distance: 13.6
click at [413, 202] on td at bounding box center [406, 205] width 87 height 8
click at [434, 160] on td "88.50" at bounding box center [406, 159] width 87 height 8
type textarea "85"
click at [433, 194] on td at bounding box center [406, 197] width 87 height 8
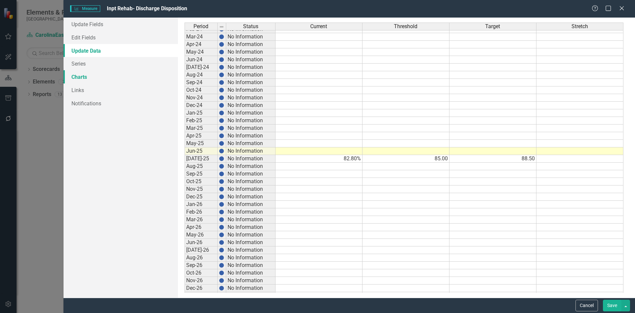
click at [84, 77] on link "Charts" at bounding box center [121, 76] width 114 height 13
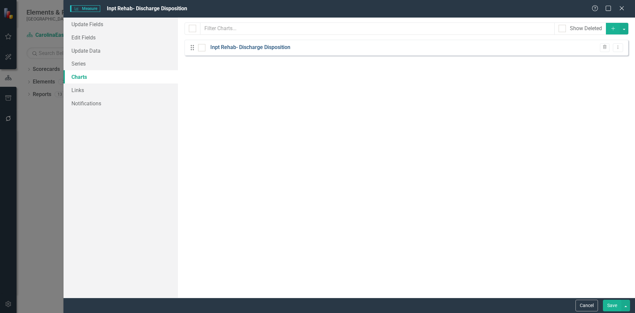
click at [253, 48] on link "Inpt Rehab- Discharge Disposition" at bounding box center [250, 48] width 80 height 8
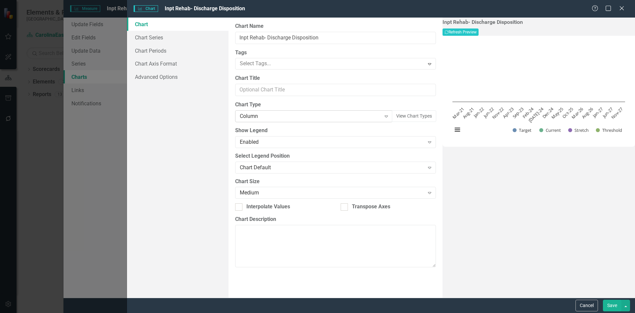
click at [383, 118] on icon "Expand" at bounding box center [386, 115] width 7 height 5
drag, startPoint x: 268, startPoint y: 37, endPoint x: 327, endPoint y: 35, distance: 58.9
click at [327, 35] on input "Inpt Rehab- Discharge Disposition" at bounding box center [335, 38] width 201 height 12
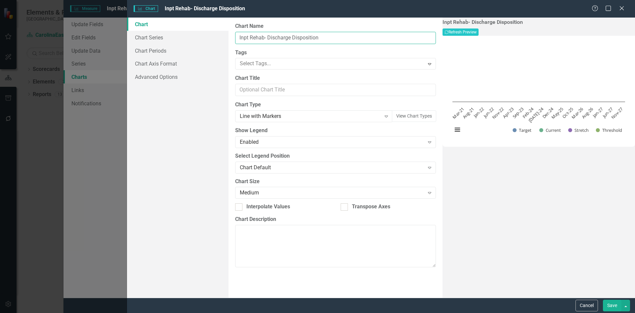
click at [322, 36] on input "Inpt Rehab- Discharge Disposition" at bounding box center [335, 38] width 201 height 12
drag, startPoint x: 269, startPoint y: 37, endPoint x: 320, endPoint y: 40, distance: 51.1
click at [320, 40] on input "Inpt Rehab- Discharge Disposition" at bounding box center [335, 38] width 201 height 12
paste input "• Percentage of Inpatient Rehab patients discharged to the community"
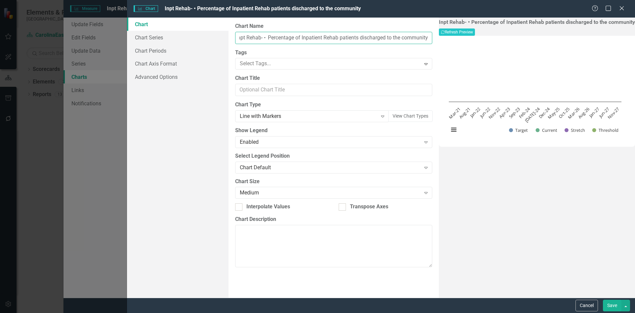
click at [393, 38] on input "Inpt Rehab- • Percentage of Inpatient Rehab patients discharged to the community" at bounding box center [333, 38] width 197 height 12
click at [352, 37] on input "Inpt Rehab- • Percentage of Inpatient Rehab patients discharged to the Community" at bounding box center [333, 38] width 197 height 12
click at [330, 36] on input "Inpt Rehab- • Percentage of Inpatient Rehab patients Cischarged to the Community" at bounding box center [333, 38] width 196 height 12
click at [352, 37] on input "Inpt Rehab- • Percentage of Inpatient Rehab Patients Cischarged to the Community" at bounding box center [333, 38] width 196 height 12
type input "Inpt Rehab- • Percentage of Inpatient Rehab Patients Discharged to the Community"
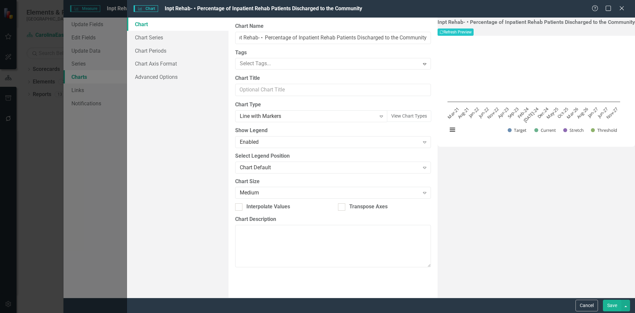
scroll to position [0, 0]
click at [194, 129] on div "Chart Chart Series Chart Periods Chart Axis Format Advanced Options" at bounding box center [178, 158] width 102 height 280
click at [161, 53] on link "Chart Periods" at bounding box center [178, 50] width 102 height 13
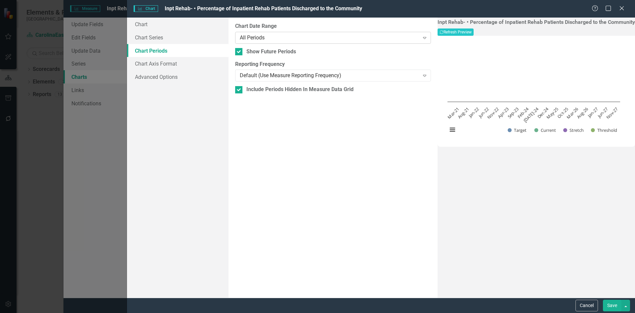
click at [422, 39] on icon "Expand" at bounding box center [425, 37] width 7 height 5
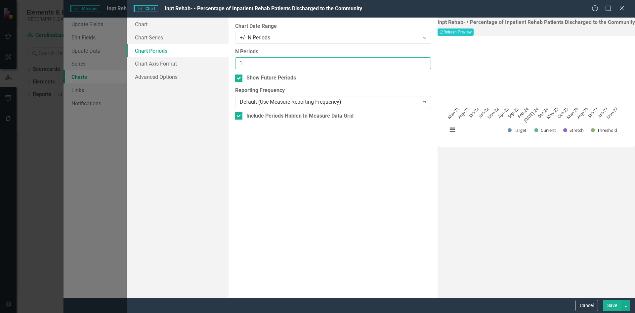
type input "1"
click at [419, 62] on input "1" at bounding box center [333, 63] width 196 height 12
click at [422, 103] on icon "Expand" at bounding box center [425, 101] width 7 height 5
click at [239, 116] on input "Include Periods Hidden In Measure Data Grid" at bounding box center [237, 114] width 4 height 4
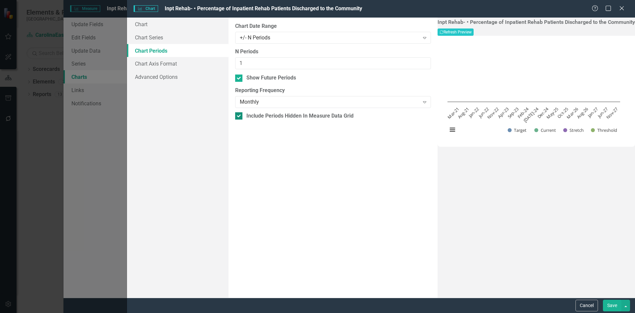
checkbox input "false"
click at [175, 64] on link "Chart Axis Format" at bounding box center [178, 63] width 102 height 13
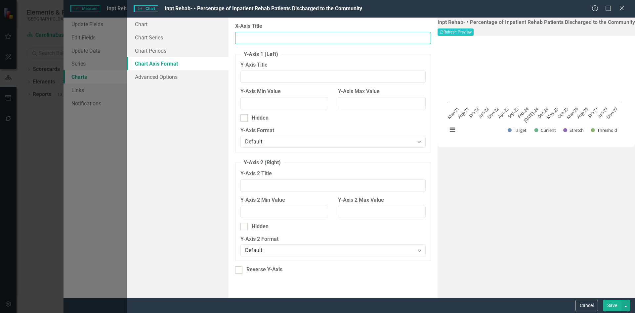
click at [266, 37] on input "X-Axis Title" at bounding box center [333, 38] width 196 height 12
type input "Month"
click at [256, 188] on input "Y-Axis 2 Title" at bounding box center [333, 185] width 185 height 12
type input "Percentage"
click at [609, 305] on button "Save" at bounding box center [612, 305] width 19 height 12
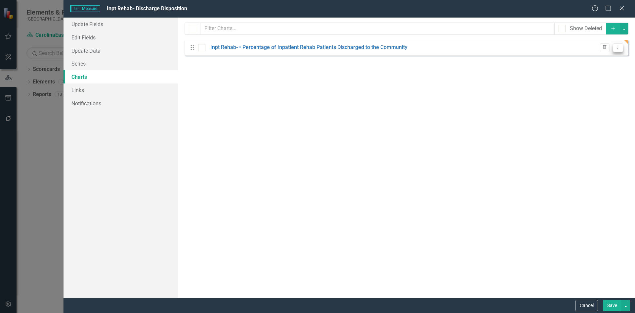
click at [620, 49] on icon "Dropdown Menu" at bounding box center [618, 47] width 6 height 4
click at [604, 60] on link "Edit Edit Chart" at bounding box center [597, 58] width 52 height 12
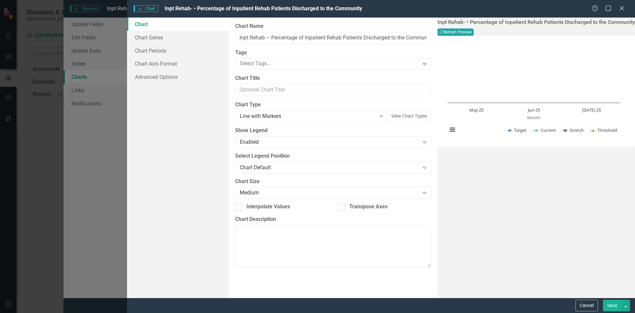
click at [474, 33] on button "Recalculate Refresh Preview" at bounding box center [456, 31] width 36 height 7
click at [163, 65] on link "Chart Axis Format" at bounding box center [178, 63] width 102 height 13
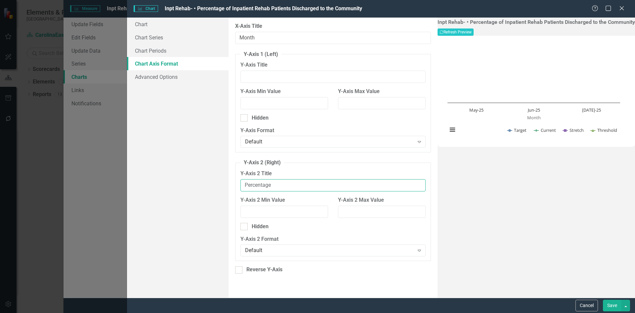
drag, startPoint x: 273, startPoint y: 184, endPoint x: 226, endPoint y: 184, distance: 47.3
click at [226, 184] on div "Chart Chart Series Chart Periods Chart Axis Format Advanced Options From this p…" at bounding box center [381, 158] width 508 height 280
click at [262, 74] on input "Y-Axis Title" at bounding box center [333, 76] width 185 height 12
type input "Percentage"
click at [293, 123] on fieldset "Y-Axis 1 (Left) Y-Axis Title Percentage Y-Axis Min Value Y-Axis Max Value Hidde…" at bounding box center [333, 102] width 196 height 102
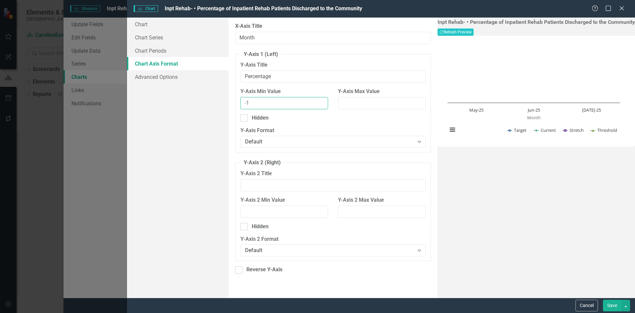
click at [319, 105] on input "-1" at bounding box center [285, 103] width 88 height 12
drag, startPoint x: 257, startPoint y: 102, endPoint x: 234, endPoint y: 102, distance: 23.5
click at [235, 102] on fieldset "Y-Axis 1 (Left) Y-Axis Title Percentage Y-Axis Min Value -1 Y-Axis Max Value Hi…" at bounding box center [333, 102] width 196 height 102
type input "75.00"
click at [452, 178] on div "Inpt Rehab- • Percentage of Inpatient Rehab Patients Discharged to the Communit…" at bounding box center [537, 158] width 198 height 280
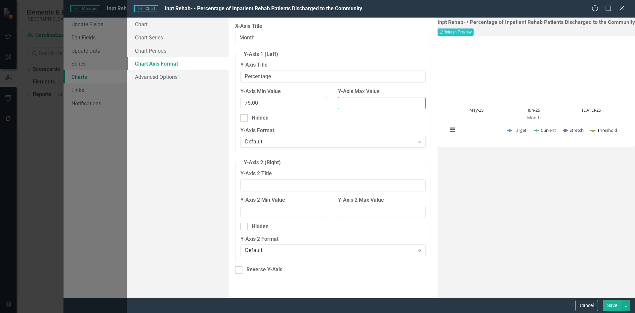
click at [361, 102] on input "Y-Axis Max Value" at bounding box center [382, 103] width 88 height 12
type input "100.00"
click at [611, 307] on button "Save" at bounding box center [612, 305] width 19 height 12
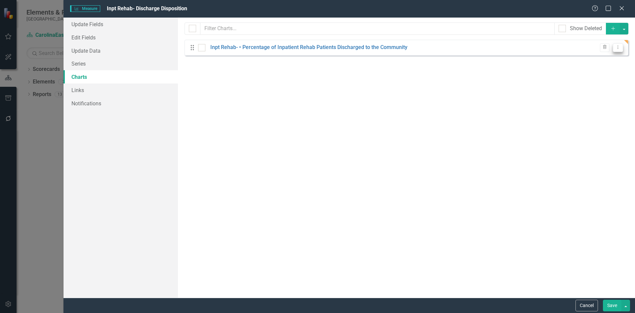
click at [619, 49] on icon "Dropdown Menu" at bounding box center [618, 47] width 6 height 4
click at [607, 59] on link "Edit Edit Chart" at bounding box center [597, 58] width 52 height 12
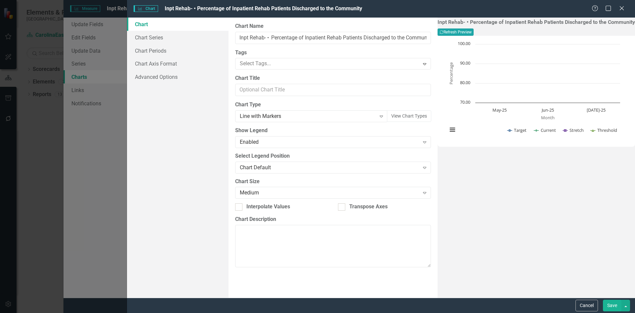
click at [474, 33] on button "Recalculate Refresh Preview" at bounding box center [456, 31] width 36 height 7
click at [613, 305] on button "Save" at bounding box center [612, 305] width 19 height 12
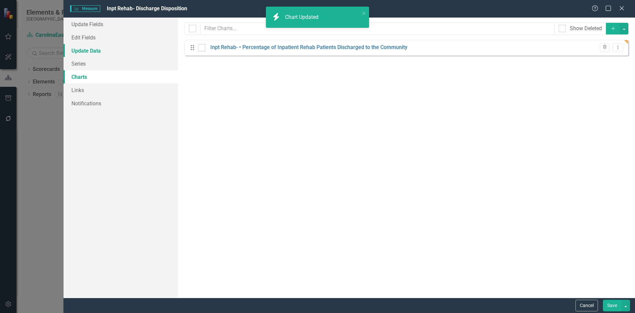
click at [88, 50] on link "Update Data" at bounding box center [121, 50] width 114 height 13
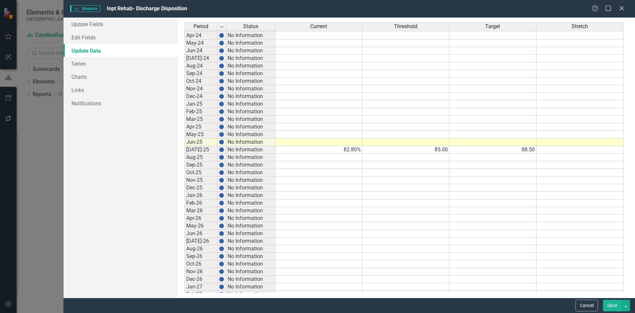
click at [603, 149] on tbody "Jul-22 No Information Aug-22 No Information Sep-22 No Information Oct-22 No Inf…" at bounding box center [404, 85] width 439 height 426
type textarea "99.00"
click at [570, 198] on td at bounding box center [580, 196] width 87 height 8
click at [613, 307] on button "Save" at bounding box center [612, 305] width 19 height 12
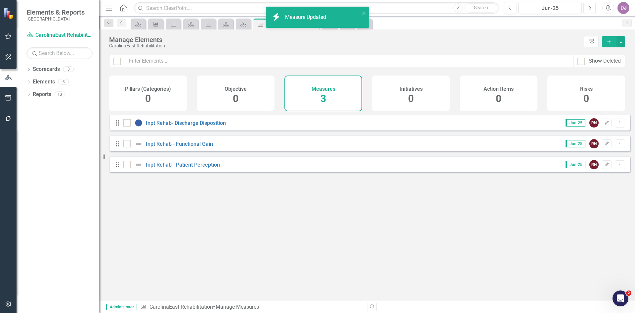
click at [590, 8] on icon "Next" at bounding box center [590, 8] width 4 height 6
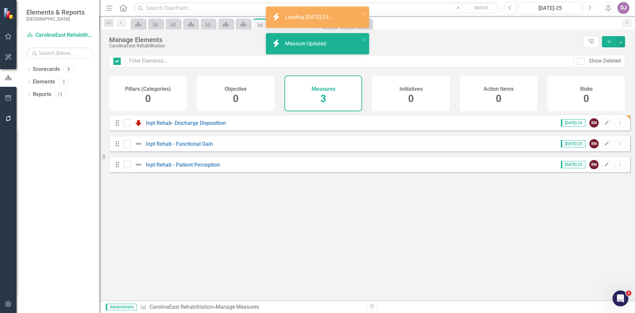
checkbox input "false"
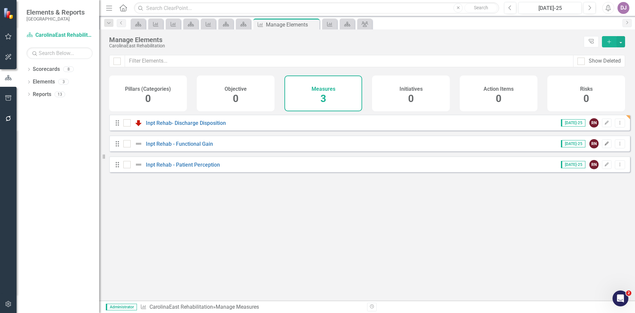
click at [604, 146] on icon "Edit" at bounding box center [606, 144] width 5 height 4
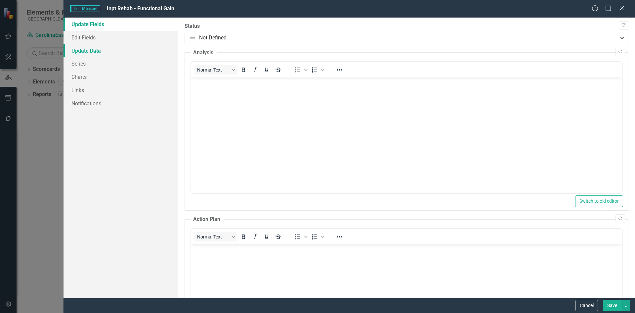
click at [91, 50] on link "Update Data" at bounding box center [121, 50] width 114 height 13
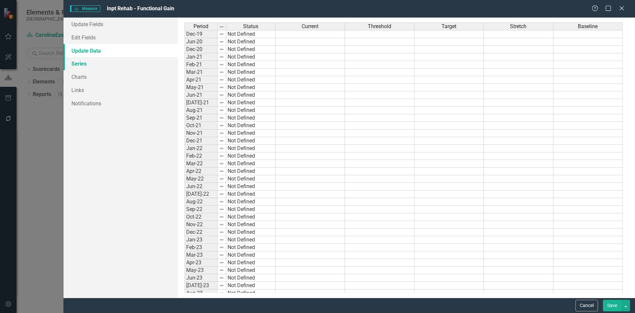
click at [86, 67] on link "Series" at bounding box center [121, 63] width 114 height 13
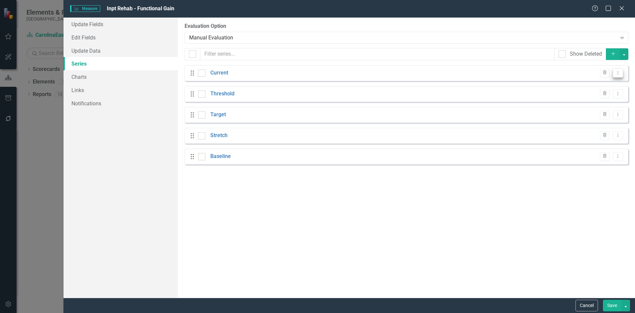
click at [618, 73] on icon "Dropdown Menu" at bounding box center [618, 72] width 6 height 4
click at [597, 84] on link "Edit Edit Measure Series" at bounding box center [585, 84] width 75 height 12
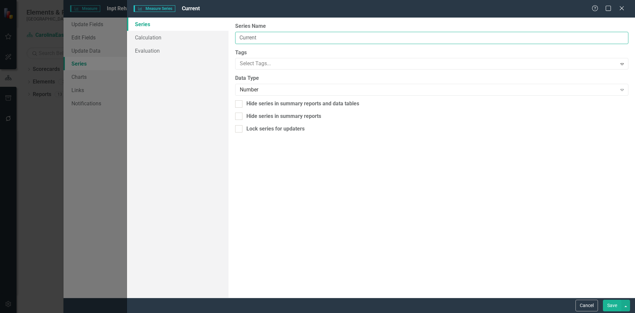
click at [245, 39] on input "Current" at bounding box center [431, 38] width 393 height 12
click at [259, 39] on input "Current" at bounding box center [431, 38] width 393 height 12
drag, startPoint x: 259, startPoint y: 39, endPoint x: 236, endPoint y: 38, distance: 23.2
click at [236, 38] on input "Current" at bounding box center [431, 38] width 393 height 12
paste input "• Increase number of discharges"
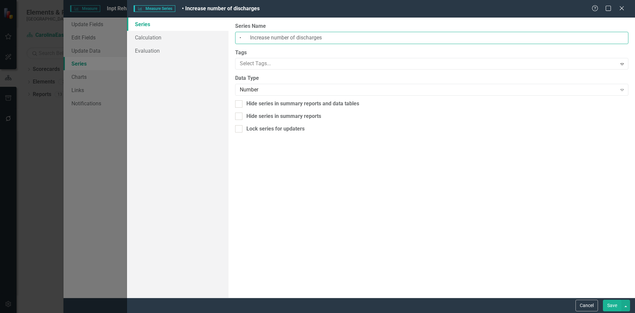
click at [250, 37] on input "• Increase number of discharges" at bounding box center [431, 38] width 393 height 12
drag, startPoint x: 250, startPoint y: 37, endPoint x: 242, endPoint y: 38, distance: 8.3
click at [229, 38] on div "From this page, you can edit the name, type, and visibility options of your ser…" at bounding box center [432, 158] width 407 height 280
click at [242, 38] on input "• Increase number of discharges" at bounding box center [431, 38] width 393 height 12
click at [240, 37] on input "• Increase number of discharges" at bounding box center [431, 38] width 393 height 12
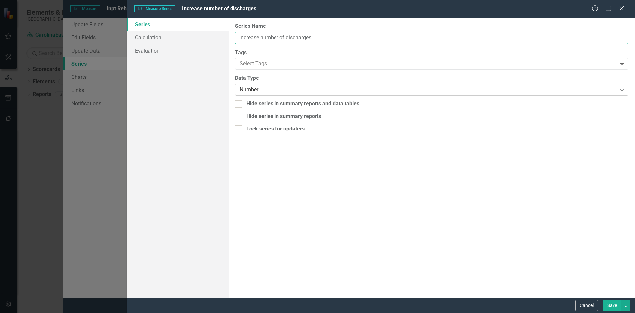
type input "Increase number of discharges"
click at [621, 89] on icon at bounding box center [622, 90] width 3 height 2
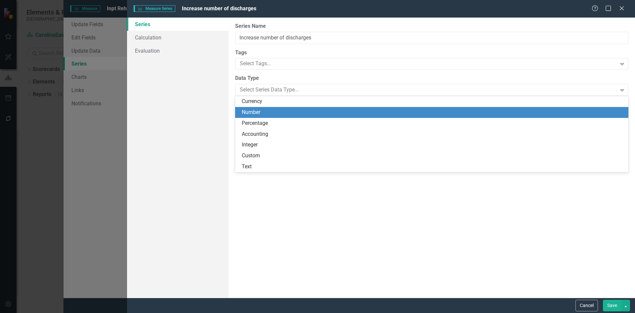
click at [255, 110] on div "Number" at bounding box center [433, 113] width 383 height 8
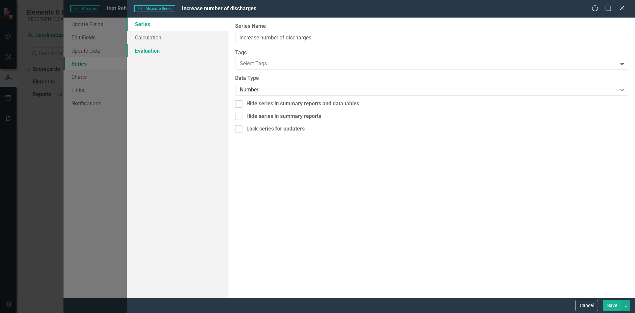
click at [157, 47] on link "Evaluation" at bounding box center [178, 50] width 102 height 13
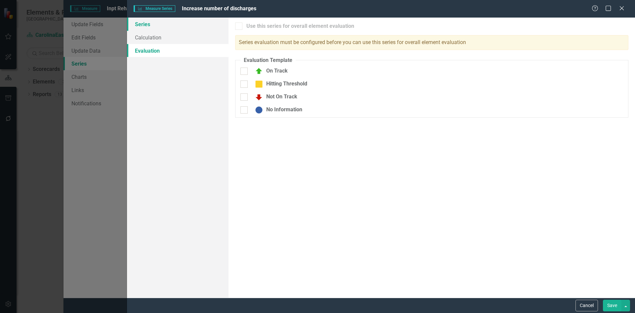
click at [151, 27] on link "Series" at bounding box center [178, 24] width 102 height 13
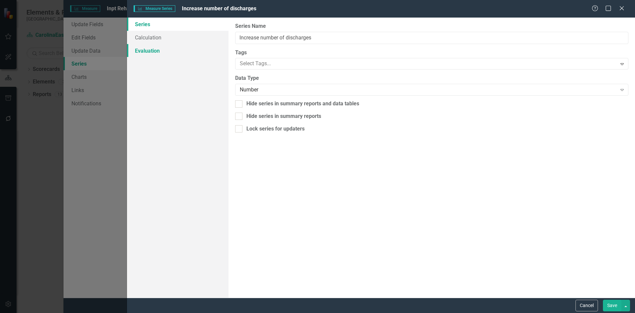
click at [150, 51] on link "Evaluation" at bounding box center [178, 50] width 102 height 13
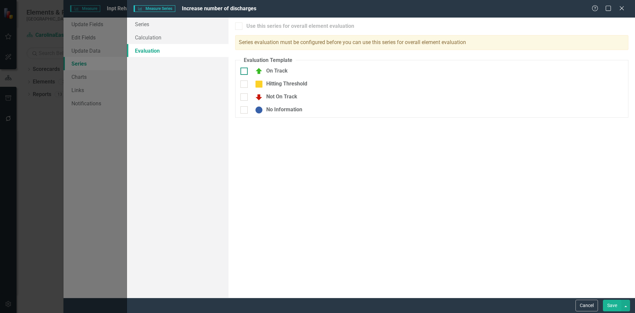
click at [245, 71] on input "On Track" at bounding box center [243, 69] width 4 height 4
checkbox input "true"
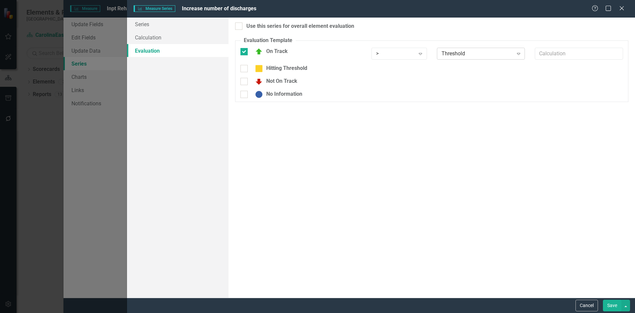
click at [522, 55] on icon "Expand" at bounding box center [518, 53] width 7 height 5
click at [332, 87] on div "Not On Track" at bounding box center [301, 83] width 131 height 13
click at [587, 308] on button "Cancel" at bounding box center [587, 305] width 22 height 12
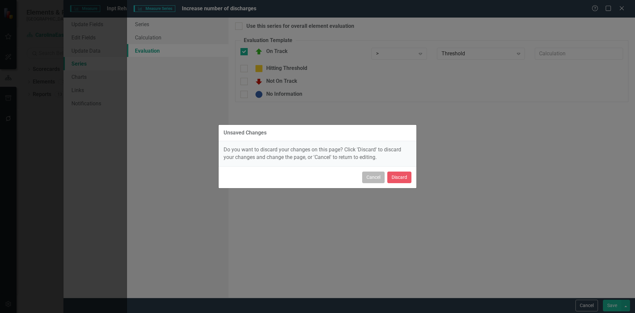
click at [379, 180] on button "Cancel" at bounding box center [373, 177] width 22 height 12
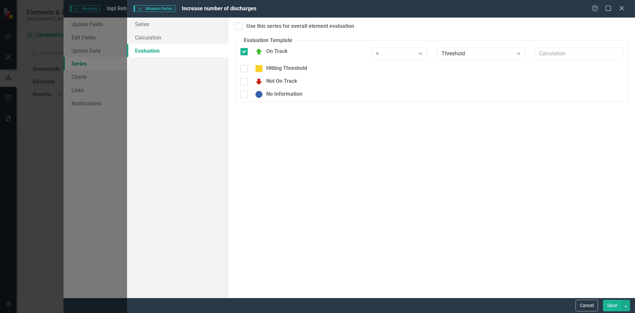
click at [613, 306] on button "Save" at bounding box center [612, 305] width 19 height 12
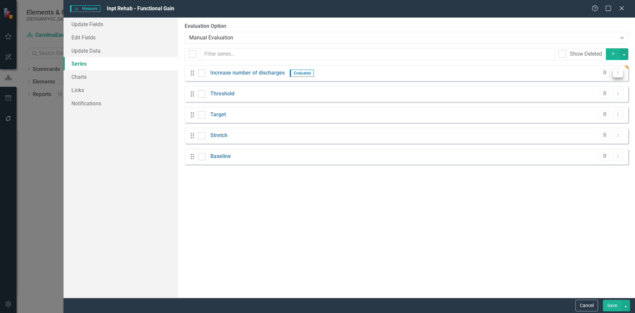
click at [619, 74] on icon "Dropdown Menu" at bounding box center [618, 72] width 6 height 4
click at [597, 86] on link "Edit Edit Measure Series" at bounding box center [585, 84] width 75 height 12
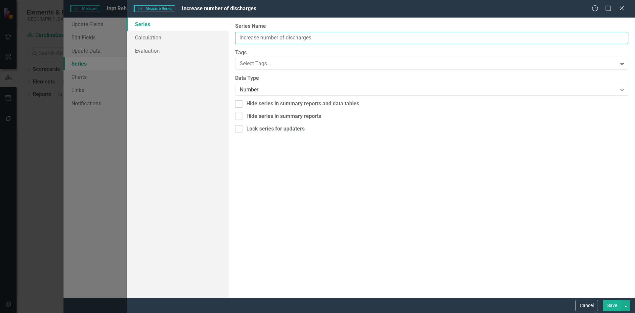
drag, startPoint x: 238, startPoint y: 35, endPoint x: 374, endPoint y: 43, distance: 136.6
click at [374, 43] on input "Increase number of discharges" at bounding box center [431, 38] width 393 height 12
type input "Current"
click at [337, 163] on div "From this page, you can edit the name, type, and visibility options of your ser…" at bounding box center [432, 158] width 407 height 280
click at [155, 50] on link "Evaluation" at bounding box center [178, 50] width 102 height 13
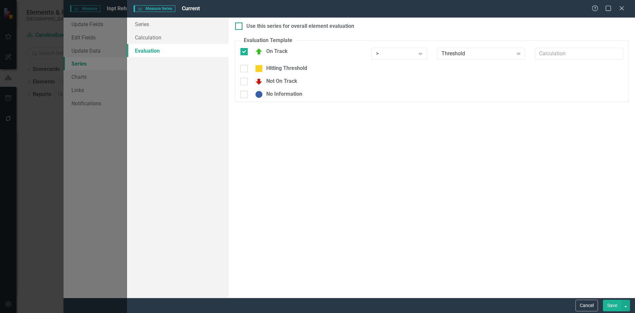
click at [240, 27] on div at bounding box center [238, 25] width 7 height 7
click at [240, 27] on input "Use this series for overall element evaluation" at bounding box center [237, 24] width 4 height 4
checkbox input "true"
click at [518, 54] on icon "Expand" at bounding box center [518, 53] width 7 height 5
click at [557, 79] on div "Not On Track" at bounding box center [432, 83] width 393 height 13
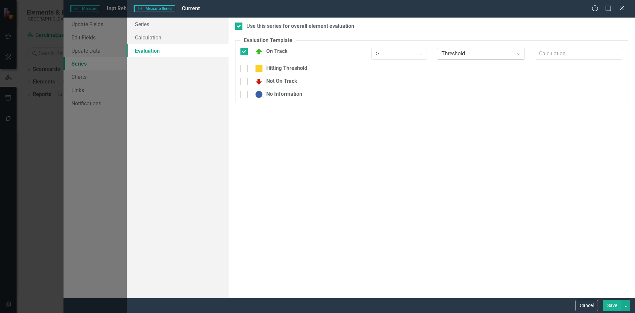
click at [521, 56] on icon "Expand" at bounding box center [518, 53] width 7 height 5
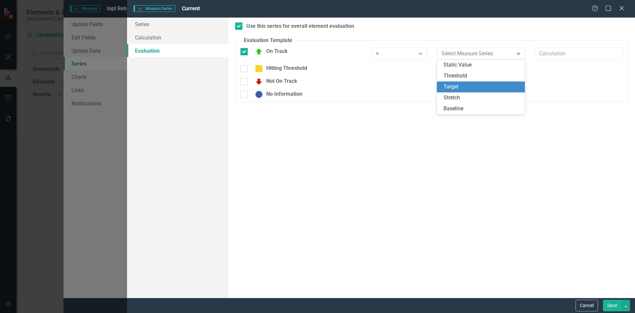
click at [474, 85] on div "Target" at bounding box center [483, 87] width 78 height 8
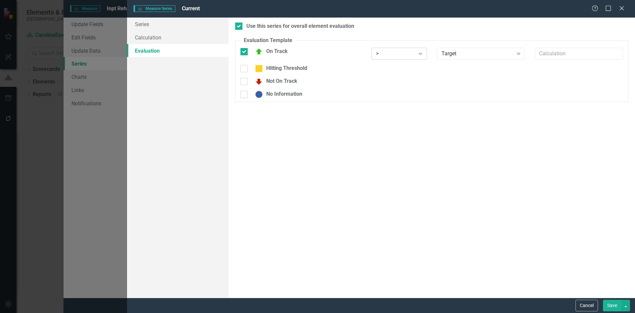
click at [421, 54] on icon "Expand" at bounding box center [420, 53] width 7 height 5
click at [384, 75] on div ">=" at bounding box center [400, 76] width 45 height 8
click at [244, 72] on div at bounding box center [244, 68] width 7 height 7
click at [244, 69] on input "Hitting Threshold" at bounding box center [243, 67] width 4 height 4
checkbox input "true"
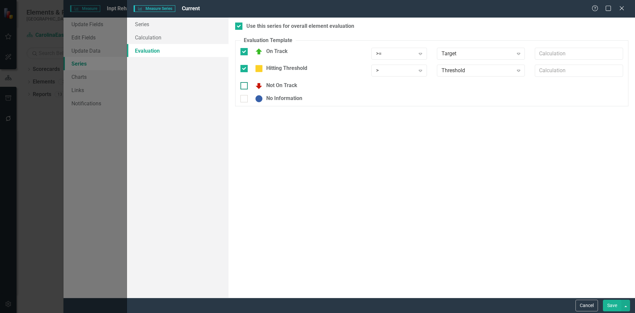
click at [244, 85] on input "Not On Track" at bounding box center [243, 84] width 4 height 4
checkbox input "true"
click at [419, 87] on icon "Expand" at bounding box center [420, 87] width 7 height 5
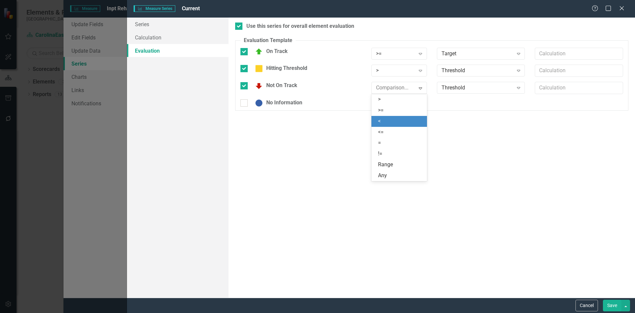
click at [390, 119] on div "<" at bounding box center [400, 121] width 45 height 8
click at [246, 103] on div at bounding box center [244, 102] width 7 height 7
click at [245, 103] on input "No Information" at bounding box center [243, 101] width 4 height 4
checkbox input "true"
click at [419, 105] on icon "Expand" at bounding box center [420, 104] width 7 height 5
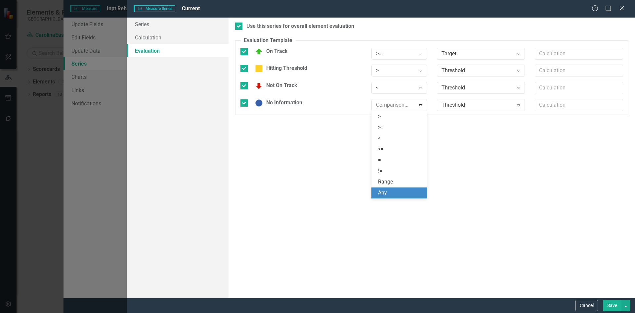
click at [401, 193] on div "Any" at bounding box center [400, 193] width 45 height 8
click at [614, 306] on button "Save" at bounding box center [612, 305] width 19 height 12
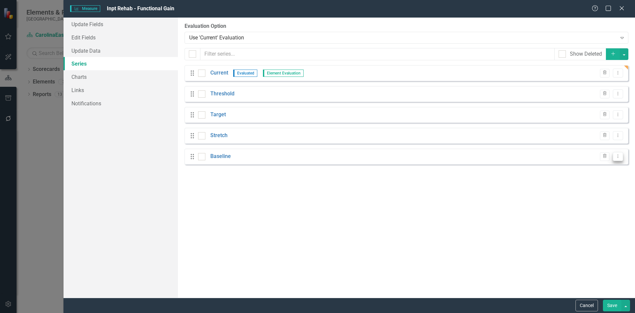
click at [619, 156] on icon "Dropdown Menu" at bounding box center [618, 156] width 6 height 4
click at [593, 192] on link "Trash Delete Measure Series" at bounding box center [585, 192] width 75 height 12
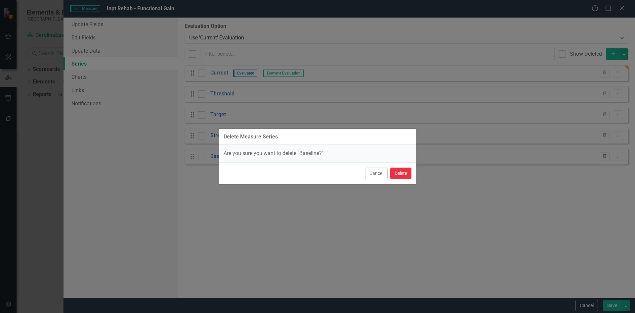
click at [401, 176] on button "Delete" at bounding box center [400, 173] width 21 height 12
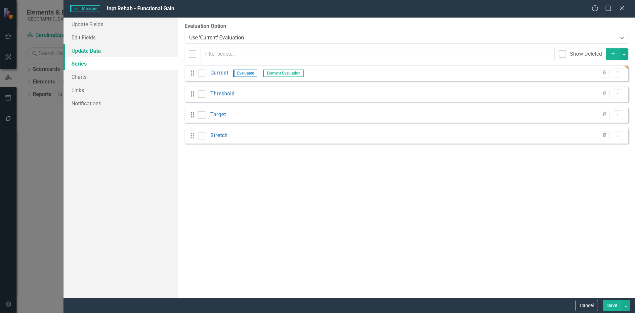
click at [94, 51] on link "Update Data" at bounding box center [121, 50] width 114 height 13
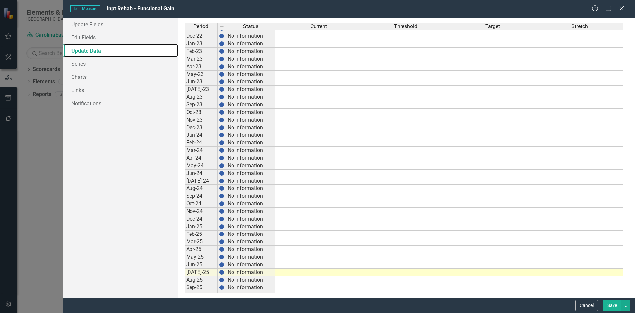
scroll to position [216, 0]
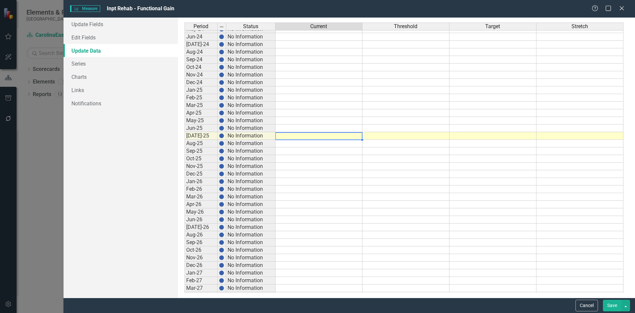
click at [313, 138] on tbody "Jun-23 No Information Jul-23 No Information Aug-23 No Information Sep-23 No Inf…" at bounding box center [404, 150] width 439 height 419
type textarea "29"
click at [487, 137] on td at bounding box center [493, 136] width 87 height 8
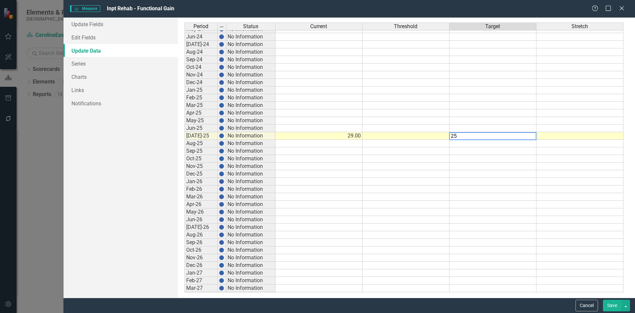
type textarea "25"
click at [413, 136] on td at bounding box center [406, 136] width 87 height 8
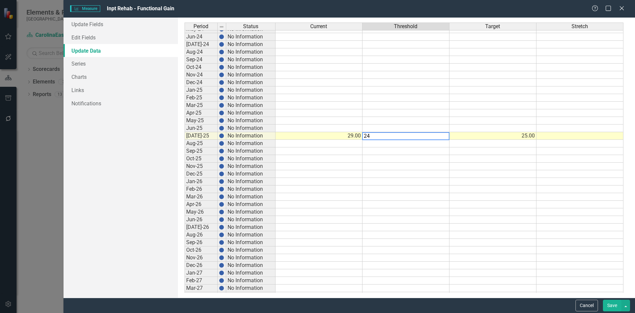
type textarea "24"
click at [579, 133] on td at bounding box center [580, 136] width 87 height 8
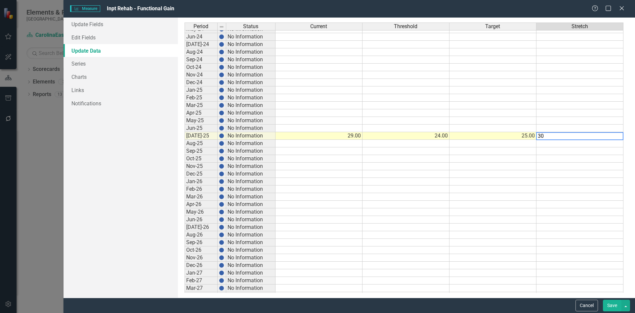
type textarea "30"
click at [315, 175] on td at bounding box center [319, 174] width 87 height 8
click at [614, 307] on button "Save" at bounding box center [612, 305] width 19 height 12
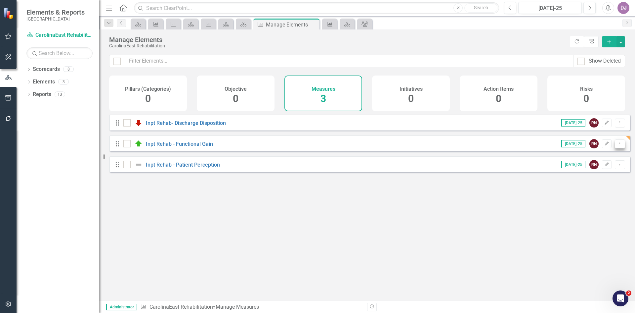
click at [617, 146] on icon "Dropdown Menu" at bounding box center [620, 143] width 6 height 4
click at [604, 160] on link "Edit Edit Measure" at bounding box center [590, 160] width 60 height 12
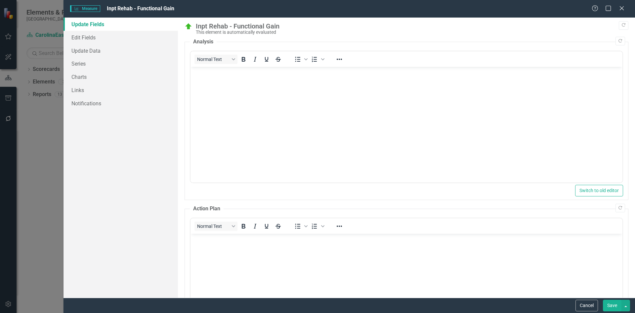
scroll to position [0, 0]
click at [75, 90] on link "Links" at bounding box center [121, 89] width 114 height 13
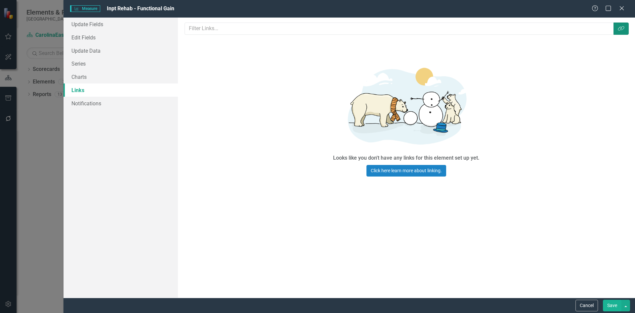
click at [623, 30] on icon "Link Tag" at bounding box center [621, 28] width 7 height 5
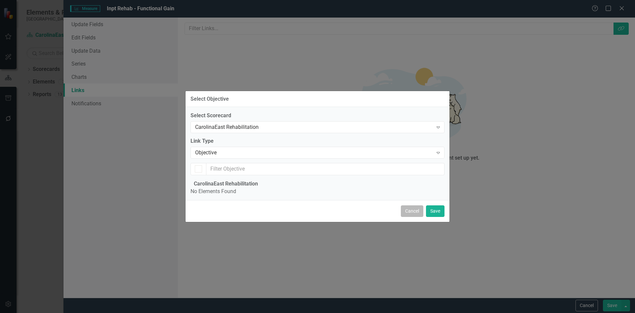
click at [411, 217] on button "Cancel" at bounding box center [412, 211] width 22 height 12
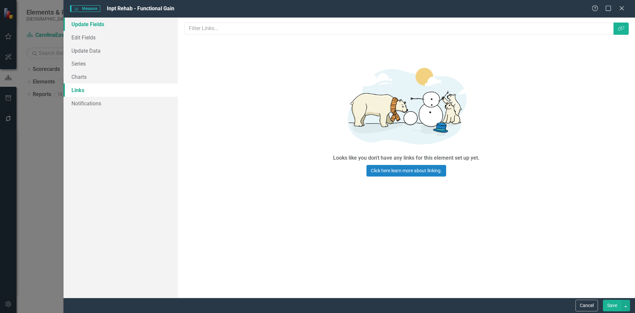
click at [92, 20] on link "Update Fields" at bounding box center [121, 24] width 114 height 13
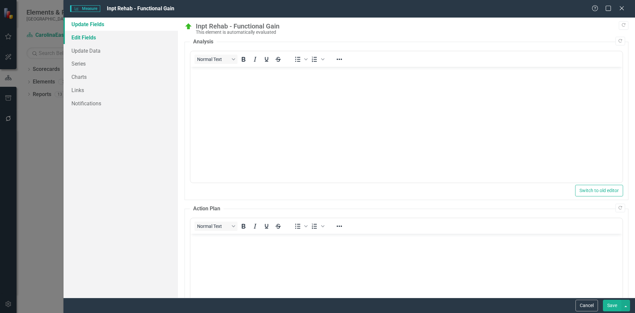
click at [90, 39] on link "Edit Fields" at bounding box center [121, 37] width 114 height 13
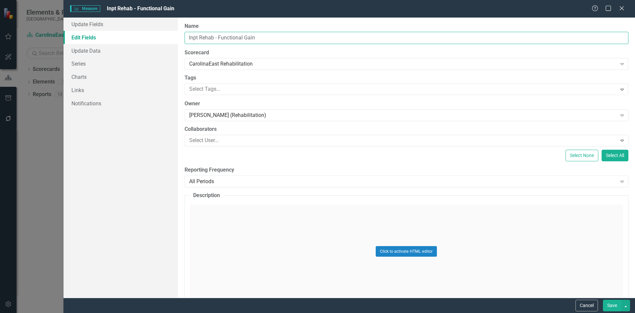
drag, startPoint x: 190, startPoint y: 37, endPoint x: 266, endPoint y: 36, distance: 76.1
click at [266, 36] on input "Inpt Rehab - Functional Gain" at bounding box center [407, 38] width 444 height 12
type input "Increase number of discharges in FY 26 to 300 - Target of 25 per month"
click at [619, 182] on icon "Expand" at bounding box center [622, 181] width 7 height 5
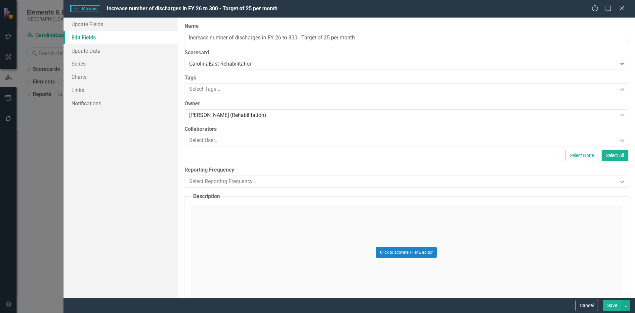
click at [100, 51] on link "Update Data" at bounding box center [121, 50] width 114 height 13
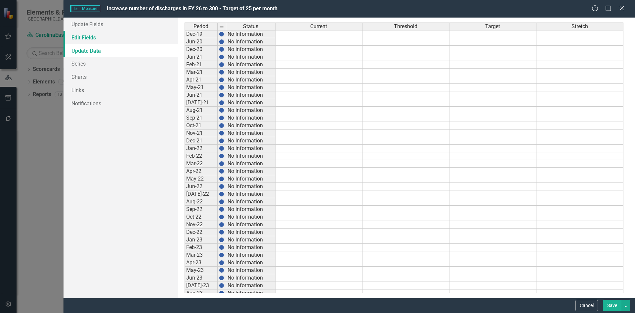
click at [85, 40] on link "Edit Fields" at bounding box center [121, 37] width 114 height 13
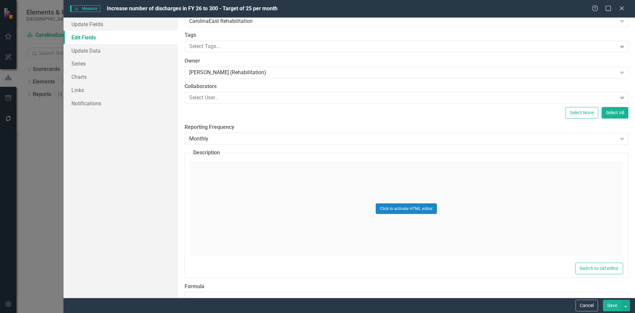
scroll to position [35, 0]
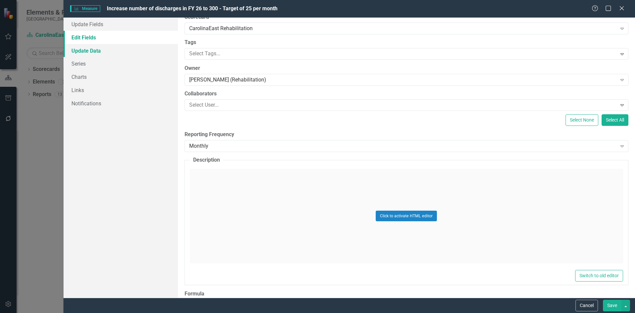
click at [86, 47] on link "Update Data" at bounding box center [121, 50] width 114 height 13
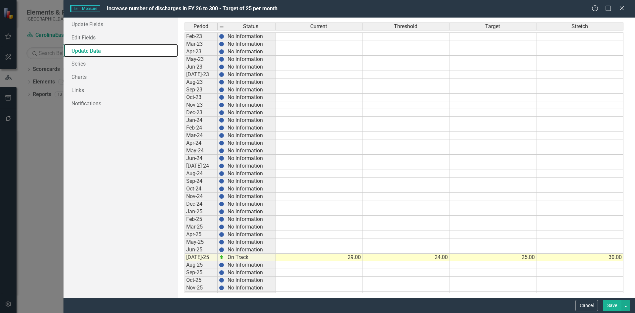
scroll to position [401, 0]
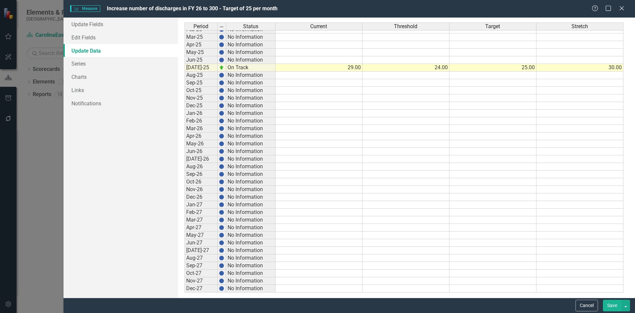
click at [610, 306] on button "Save" at bounding box center [612, 305] width 19 height 12
click at [83, 75] on div "Measure Measure Increase number of discharges in FY 26 to 300 - Target of 25 pe…" at bounding box center [317, 156] width 635 height 313
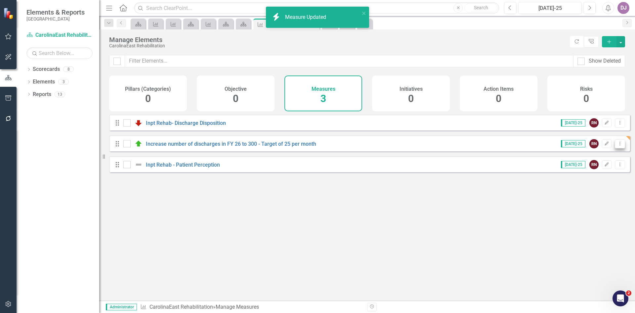
click at [617, 146] on icon "Dropdown Menu" at bounding box center [620, 143] width 6 height 4
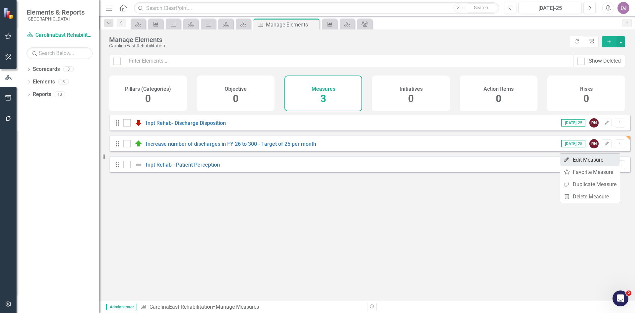
click at [595, 161] on link "Edit Edit Measure" at bounding box center [590, 160] width 60 height 12
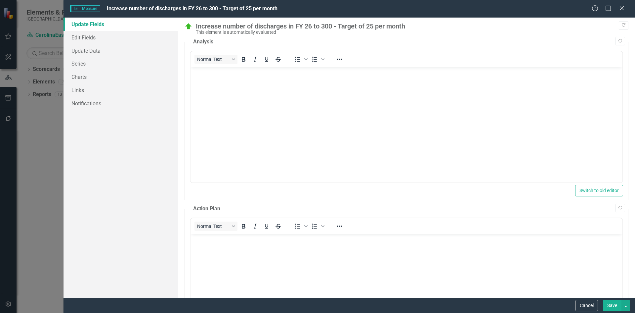
scroll to position [0, 0]
click at [84, 76] on link "Charts" at bounding box center [121, 76] width 114 height 13
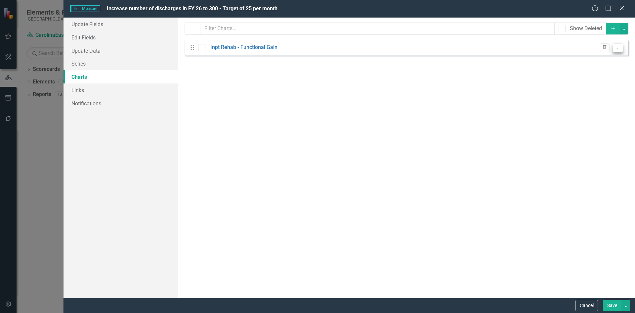
click at [620, 49] on icon "Dropdown Menu" at bounding box center [618, 47] width 6 height 4
click at [605, 61] on link "Edit Edit Chart" at bounding box center [597, 58] width 52 height 12
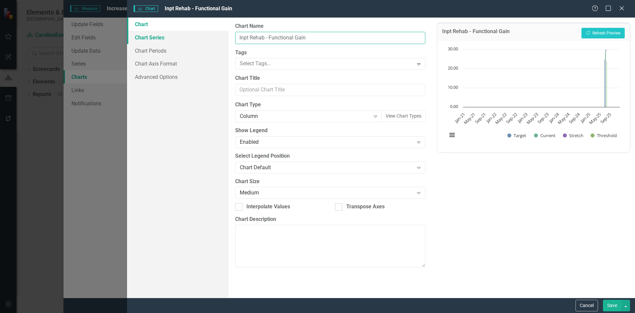
drag, startPoint x: 311, startPoint y: 36, endPoint x: 228, endPoint y: 32, distance: 82.8
click at [228, 32] on div "Chart Chart Series Chart Periods Chart Axis Format Advanced Options From this p…" at bounding box center [381, 158] width 508 height 280
type input "Inpt Rehab - Number of Discharges Per Month"
click at [378, 116] on icon "Expand" at bounding box center [375, 115] width 7 height 5
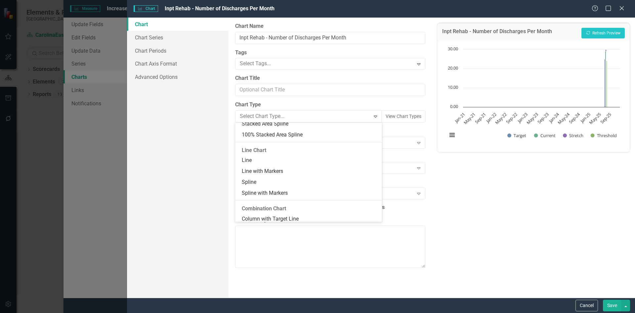
scroll to position [311, 0]
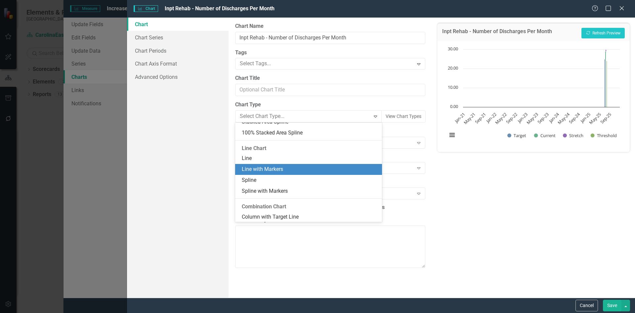
click at [323, 171] on div "Line with Markers" at bounding box center [310, 169] width 136 height 8
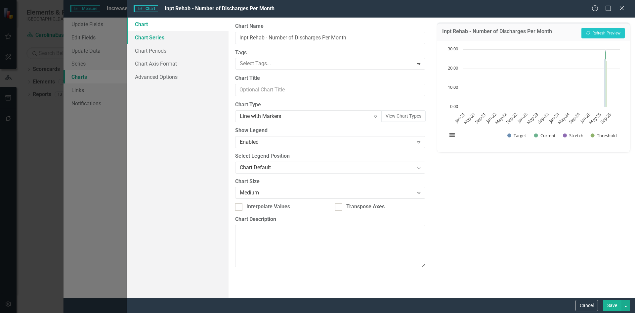
click at [157, 39] on link "Chart Series" at bounding box center [178, 37] width 102 height 13
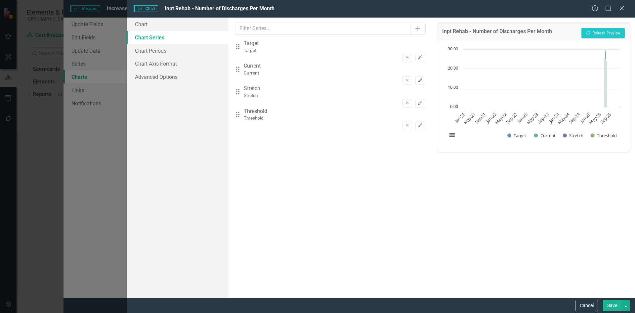
click at [418, 78] on icon "Edit" at bounding box center [420, 80] width 5 height 4
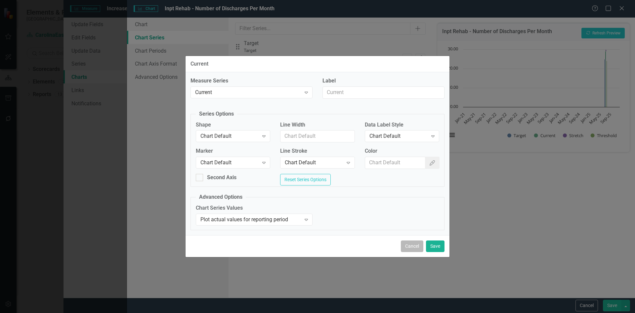
click at [412, 249] on button "Cancel" at bounding box center [412, 246] width 22 height 12
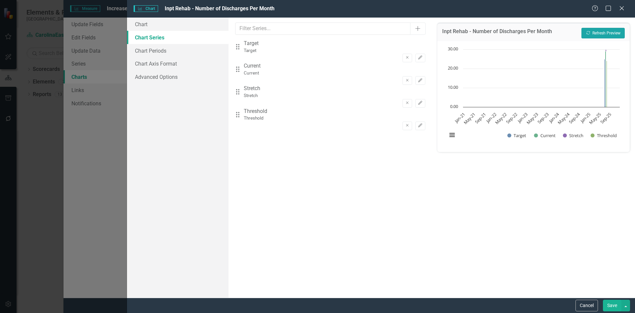
click at [604, 33] on button "Recalculate Refresh Preview" at bounding box center [603, 33] width 43 height 11
click at [156, 52] on link "Chart Periods" at bounding box center [178, 50] width 102 height 13
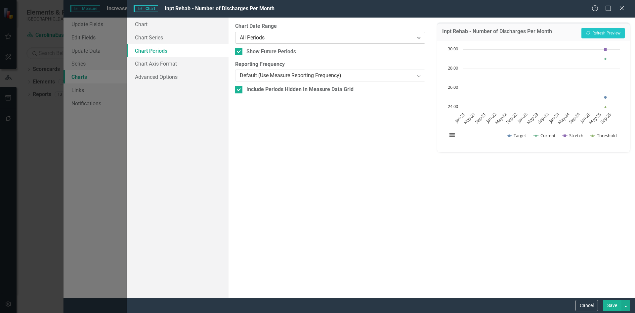
click at [419, 37] on icon at bounding box center [418, 38] width 3 height 2
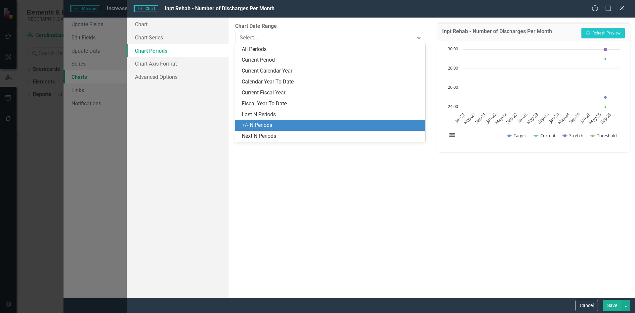
click at [275, 123] on div "+/- N Periods" at bounding box center [331, 125] width 179 height 8
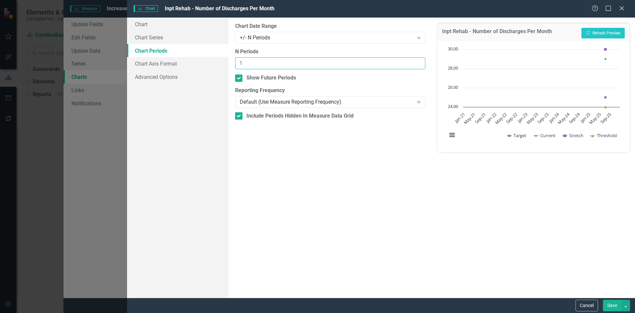
type input "1"
click at [418, 62] on input "1" at bounding box center [330, 63] width 190 height 12
click at [419, 103] on icon "Expand" at bounding box center [419, 101] width 7 height 5
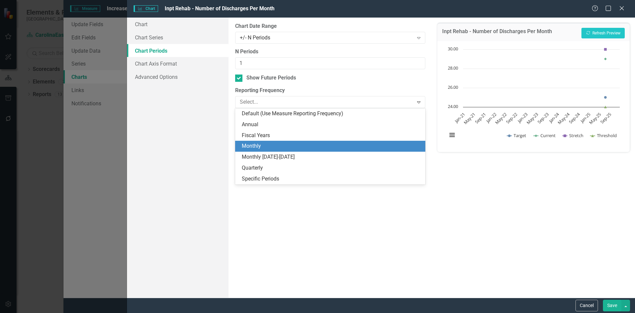
click at [253, 147] on div "Monthly" at bounding box center [331, 146] width 179 height 8
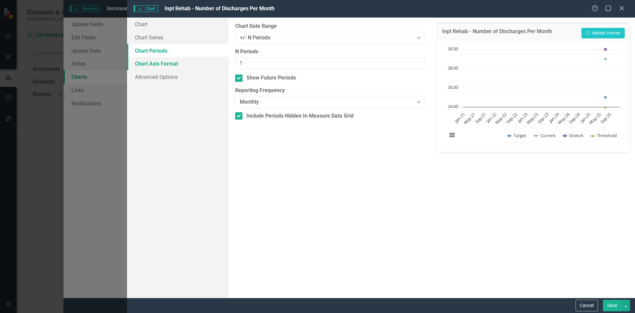
click at [166, 65] on link "Chart Axis Format" at bounding box center [178, 63] width 102 height 13
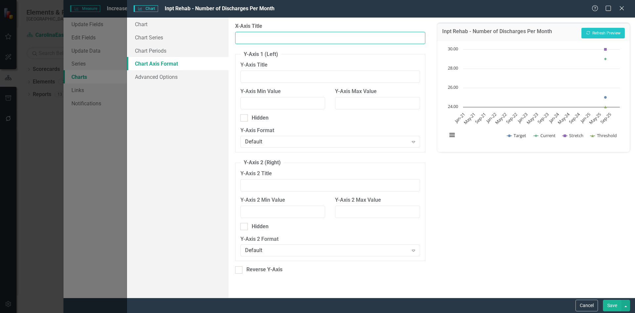
click at [271, 36] on input "X-Axis Title" at bounding box center [330, 38] width 190 height 12
type input "Month"
click at [268, 74] on input "Y-Axis Title" at bounding box center [330, 76] width 179 height 12
type input "Number"
click at [167, 130] on div "Chart Chart Series Chart Periods Chart Axis Format Advanced Options" at bounding box center [178, 158] width 102 height 280
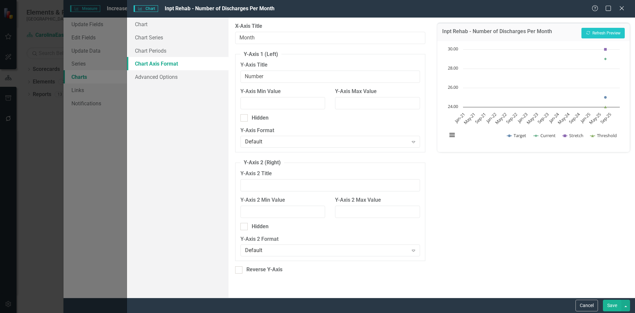
click at [619, 308] on button "Save" at bounding box center [612, 305] width 19 height 12
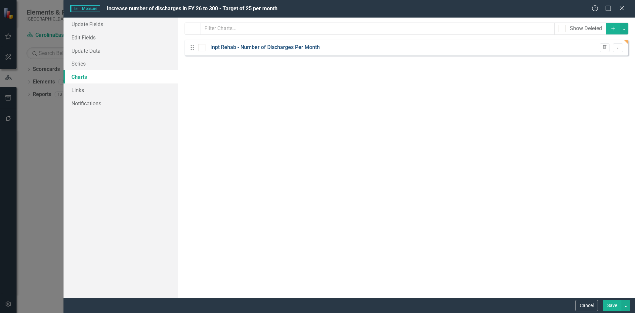
click at [296, 47] on link "Inpt Rehab - Number of Discharges Per Month" at bounding box center [265, 48] width 110 height 8
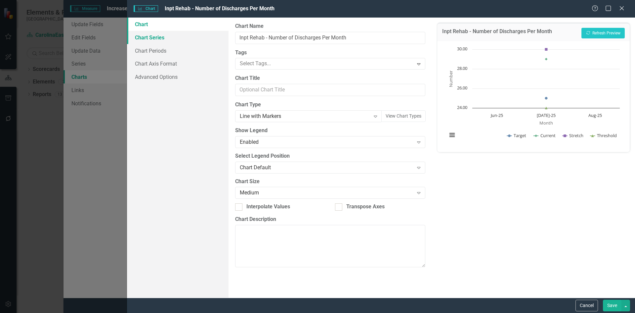
click at [155, 36] on link "Chart Series" at bounding box center [178, 37] width 102 height 13
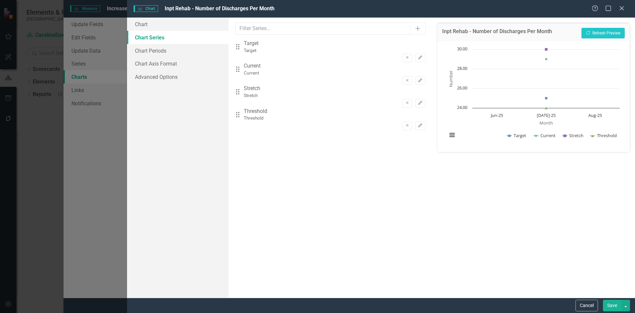
drag, startPoint x: 303, startPoint y: 72, endPoint x: 295, endPoint y: 40, distance: 33.1
click at [295, 40] on div "Drag Target Target Remove Edit Drag Current Current Remove Edit Drag Stretch St…" at bounding box center [330, 85] width 190 height 90
drag, startPoint x: 294, startPoint y: 44, endPoint x: 298, endPoint y: 57, distance: 13.6
click at [298, 57] on div "Drag Target Target Remove Edit" at bounding box center [330, 51] width 190 height 22
click at [306, 164] on div "From this tab, you can select the series that you want to include in your chart…" at bounding box center [330, 158] width 203 height 280
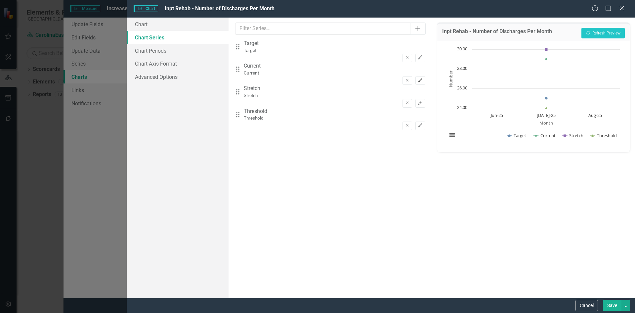
click at [418, 78] on icon "Edit" at bounding box center [420, 80] width 5 height 4
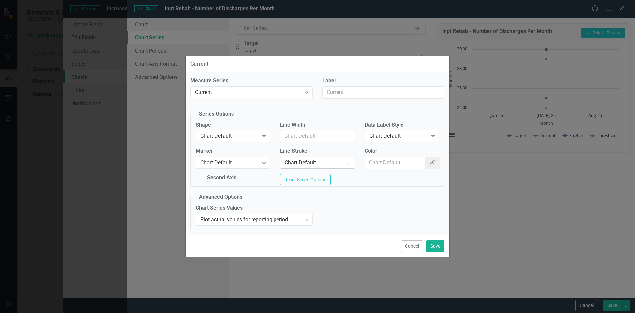
click at [349, 160] on icon "Expand" at bounding box center [348, 162] width 7 height 5
click at [374, 184] on div "Second Axis Reset Series Options" at bounding box center [317, 180] width 253 height 13
click at [408, 246] on button "Cancel" at bounding box center [412, 246] width 22 height 12
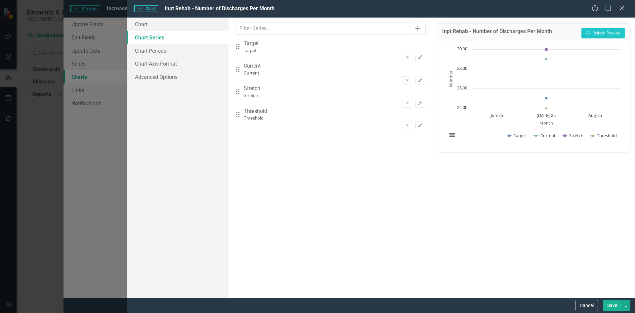
click at [419, 30] on icon "Add" at bounding box center [418, 28] width 7 height 5
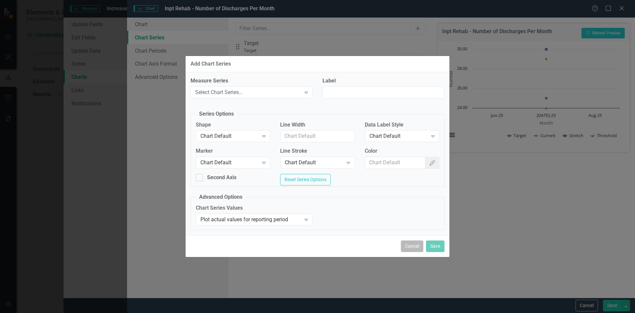
click at [411, 251] on button "Cancel" at bounding box center [412, 246] width 22 height 12
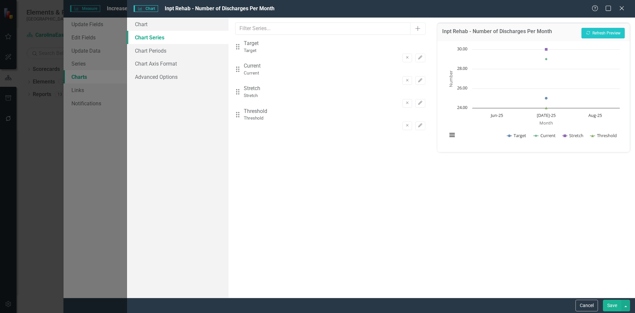
click at [288, 121] on div "Drag Threshold Threshold Remove Edit" at bounding box center [330, 119] width 190 height 22
drag, startPoint x: 243, startPoint y: 74, endPoint x: 242, endPoint y: 51, distance: 23.8
click at [242, 51] on div "Drag Target Target Remove Edit Drag Current Current Remove Edit Drag Stretch St…" at bounding box center [330, 85] width 190 height 90
drag, startPoint x: 243, startPoint y: 120, endPoint x: 241, endPoint y: 72, distance: 48.0
click at [241, 72] on div "Drag Current Current Remove Edit Drag Target Target Remove Edit Drag Stretch St…" at bounding box center [330, 85] width 190 height 90
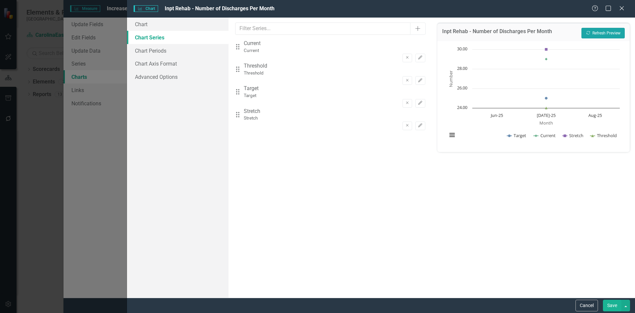
click at [603, 34] on button "Recalculate Refresh Preview" at bounding box center [603, 33] width 43 height 11
click at [168, 65] on link "Chart Axis Format" at bounding box center [178, 63] width 102 height 13
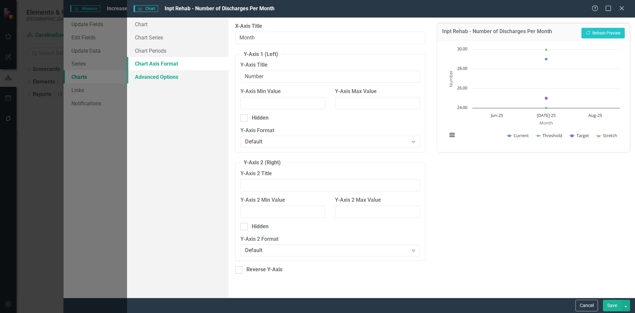
click at [166, 77] on link "Advanced Options" at bounding box center [178, 76] width 102 height 13
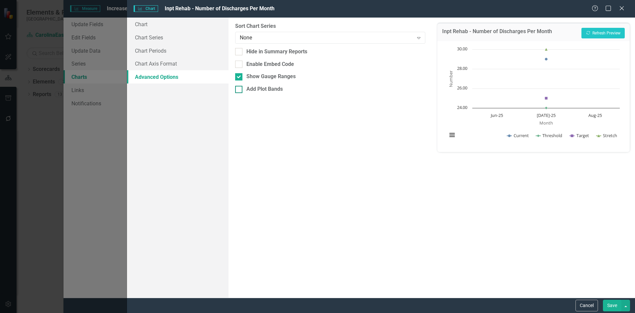
click at [241, 89] on div at bounding box center [238, 89] width 7 height 7
click at [240, 89] on input "Add Plot Bands" at bounding box center [237, 88] width 4 height 4
click at [404, 118] on button "Add Plot Band" at bounding box center [402, 116] width 35 height 11
click at [239, 90] on div at bounding box center [238, 89] width 7 height 7
click at [239, 90] on input "Add Plot Bands" at bounding box center [237, 88] width 4 height 4
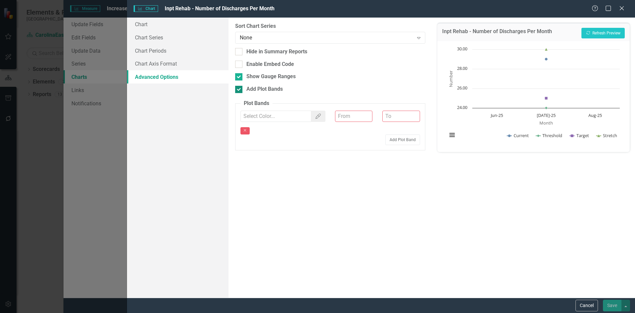
checkbox input "false"
click at [588, 305] on button "Cancel" at bounding box center [587, 305] width 22 height 12
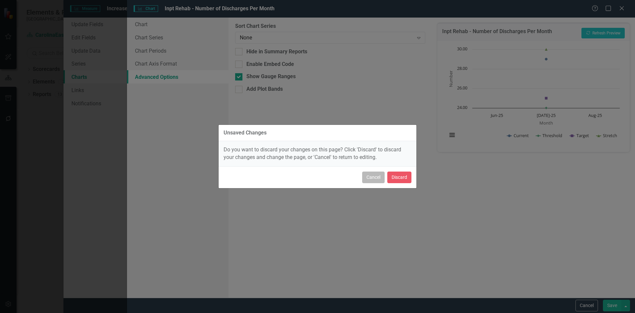
click at [379, 180] on button "Cancel" at bounding box center [373, 177] width 22 height 12
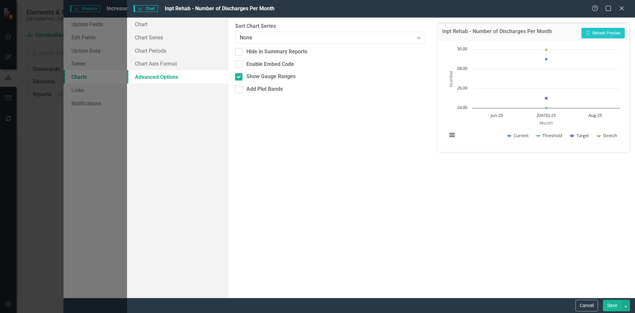
click at [611, 305] on button "Save" at bounding box center [612, 305] width 19 height 12
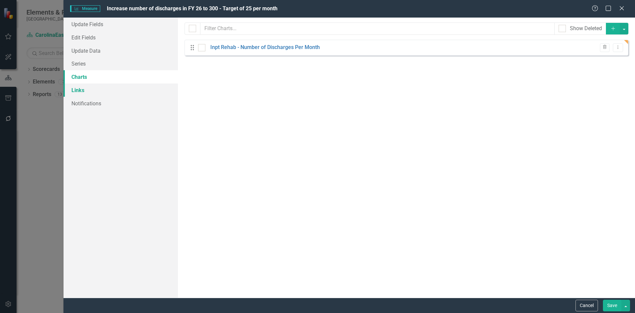
click at [80, 92] on link "Links" at bounding box center [121, 89] width 114 height 13
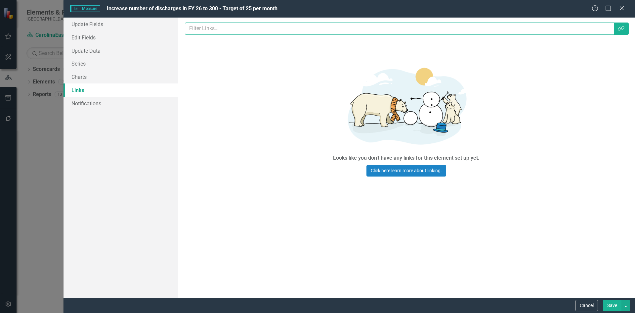
click at [301, 31] on input "text" at bounding box center [399, 28] width 429 height 12
click at [623, 30] on icon "Link Tag" at bounding box center [621, 28] width 7 height 5
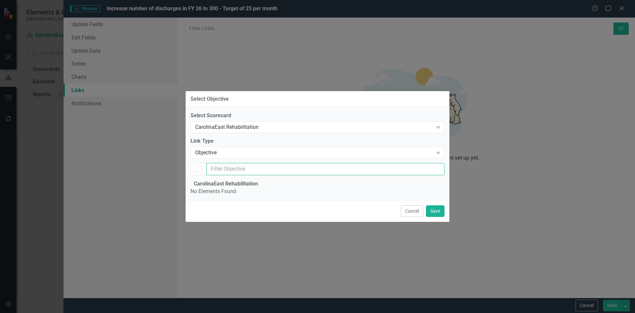
click at [219, 163] on input "text" at bounding box center [325, 169] width 238 height 12
click at [200, 165] on div at bounding box center [198, 168] width 7 height 7
click at [239, 163] on input "text" at bounding box center [325, 169] width 238 height 12
click at [226, 96] on div "Select Objective" at bounding box center [210, 99] width 38 height 6
click at [434, 217] on button "Save" at bounding box center [435, 211] width 19 height 12
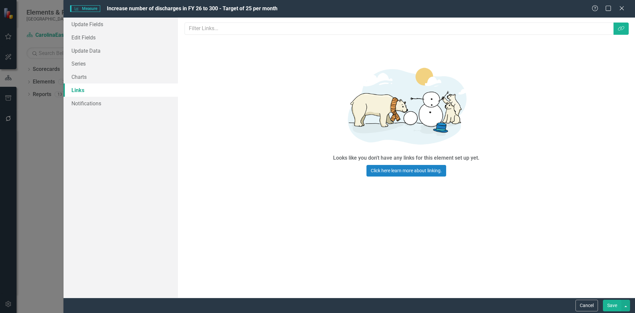
click at [44, 166] on div "Measure Measure Increase number of discharges in FY 26 to 300 - Target of 25 pe…" at bounding box center [317, 156] width 635 height 313
click at [610, 307] on button "Save" at bounding box center [612, 305] width 19 height 12
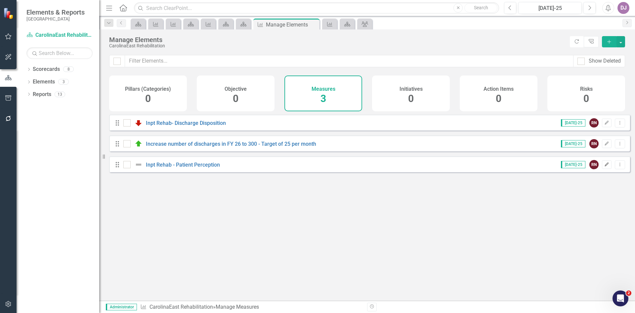
click at [604, 166] on icon "Edit" at bounding box center [606, 164] width 5 height 4
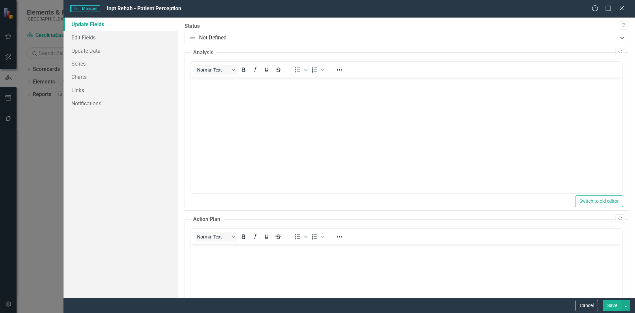
scroll to position [0, 0]
click at [83, 22] on link "Update Fields" at bounding box center [121, 24] width 114 height 13
click at [84, 38] on link "Edit Fields" at bounding box center [121, 37] width 114 height 13
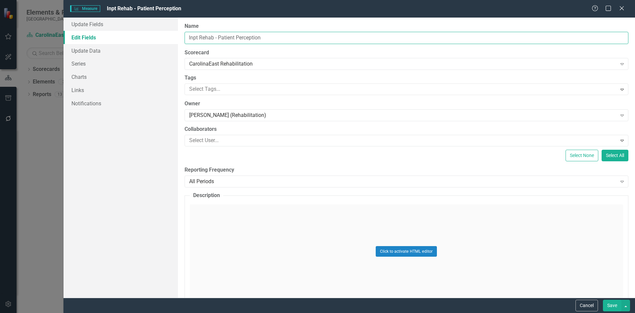
drag, startPoint x: 268, startPoint y: 35, endPoint x: 179, endPoint y: 36, distance: 89.3
click at [179, 36] on div "ClearPoint Can Do More! How ClearPoint Can Help Close Enterprise plans can auto…" at bounding box center [406, 158] width 457 height 280
type input "Inpt Rehab - Change in Skin Integrity Percentage"
click at [618, 184] on div "Expand" at bounding box center [622, 181] width 12 height 11
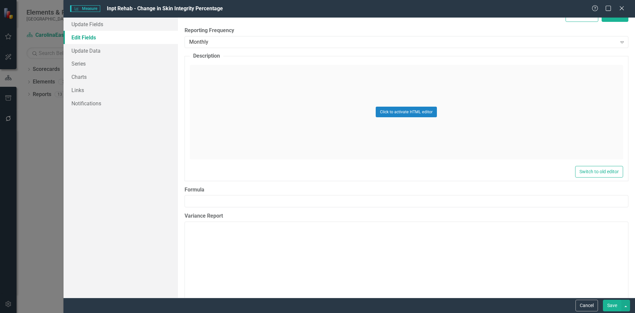
scroll to position [154, 0]
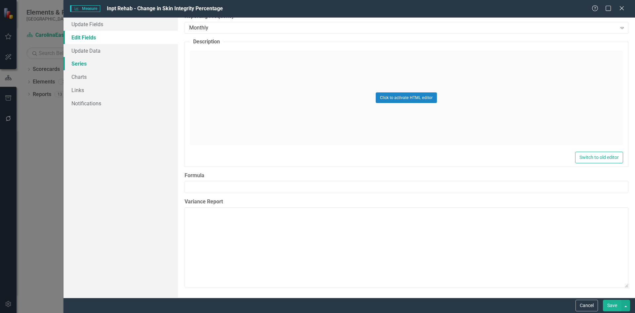
click at [83, 66] on link "Series" at bounding box center [121, 63] width 114 height 13
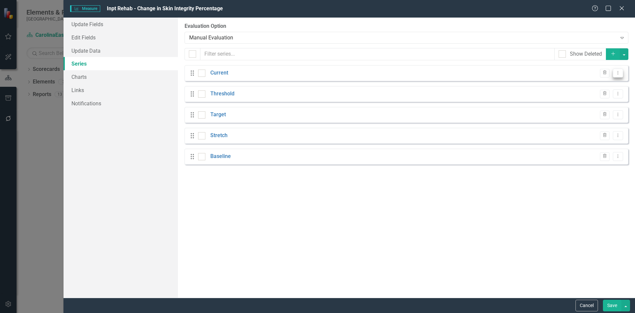
click at [618, 71] on icon "Dropdown Menu" at bounding box center [618, 72] width 6 height 4
click at [592, 81] on link "Edit Edit Measure Series" at bounding box center [585, 84] width 75 height 12
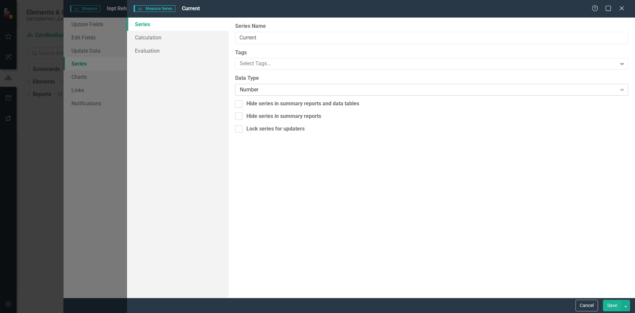
click at [270, 91] on div "Number" at bounding box center [428, 90] width 377 height 8
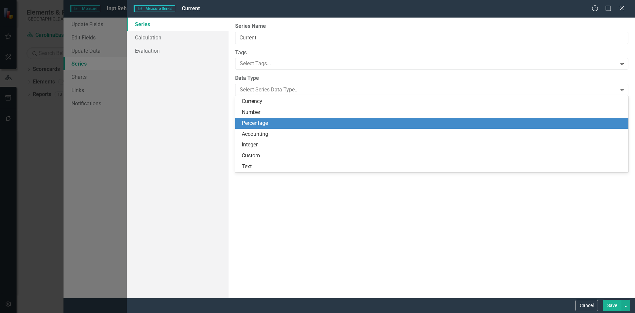
click at [264, 121] on div "Percentage" at bounding box center [433, 123] width 383 height 8
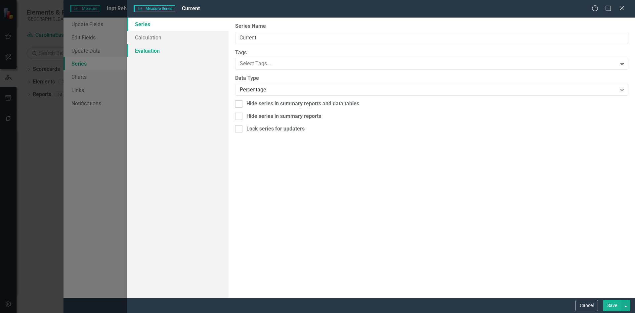
click at [146, 46] on link "Evaluation" at bounding box center [178, 50] width 102 height 13
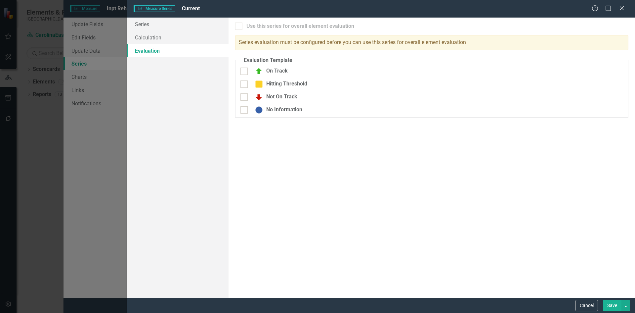
click at [241, 28] on div at bounding box center [238, 25] width 7 height 7
click at [239, 27] on div at bounding box center [238, 25] width 7 height 7
click at [154, 51] on link "Evaluation" at bounding box center [178, 50] width 102 height 13
click at [614, 306] on button "Save" at bounding box center [612, 305] width 19 height 12
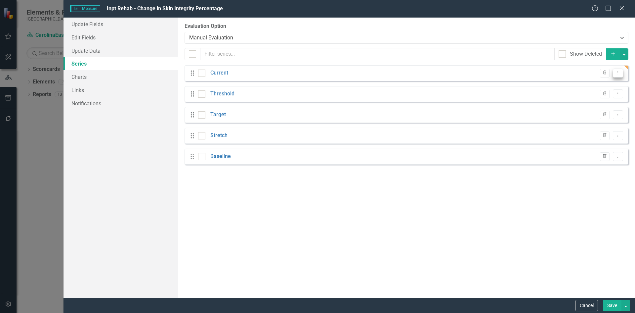
click at [620, 75] on icon "Dropdown Menu" at bounding box center [618, 72] width 6 height 4
click at [599, 82] on link "Edit Edit Measure Series" at bounding box center [585, 84] width 75 height 12
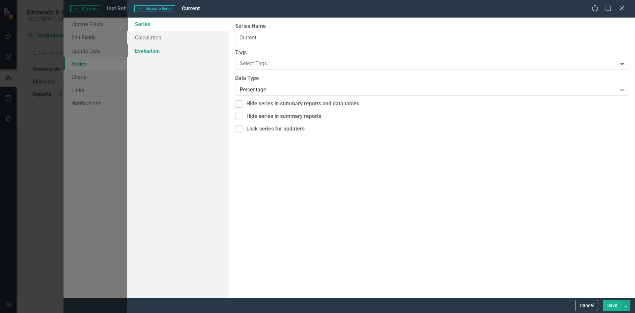
click at [155, 50] on link "Evaluation" at bounding box center [178, 50] width 102 height 13
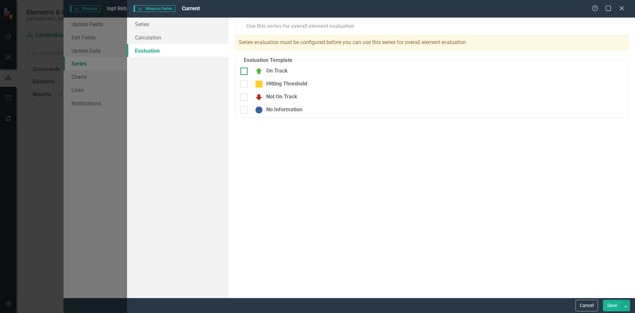
click at [244, 73] on div at bounding box center [244, 70] width 7 height 7
click at [244, 72] on input "On Track" at bounding box center [243, 69] width 4 height 4
checkbox input "true"
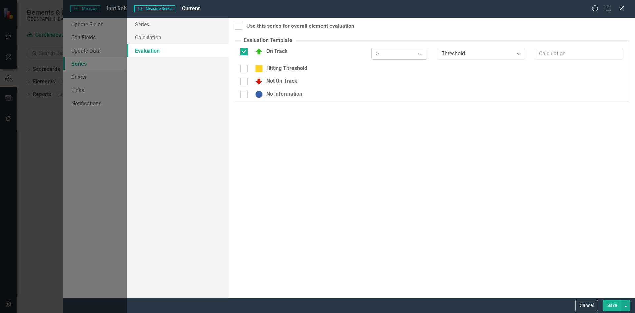
click at [422, 56] on icon "Expand" at bounding box center [420, 53] width 7 height 5
click at [518, 53] on icon at bounding box center [518, 54] width 3 height 2
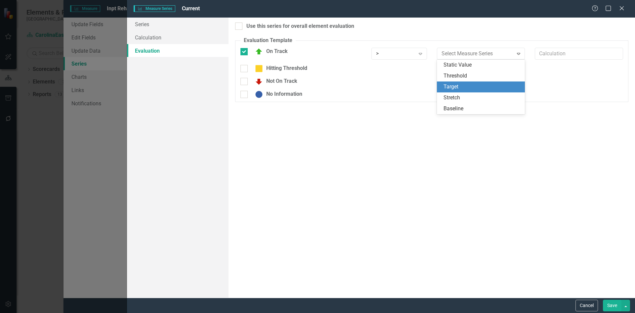
click at [472, 82] on div "Target" at bounding box center [481, 86] width 88 height 11
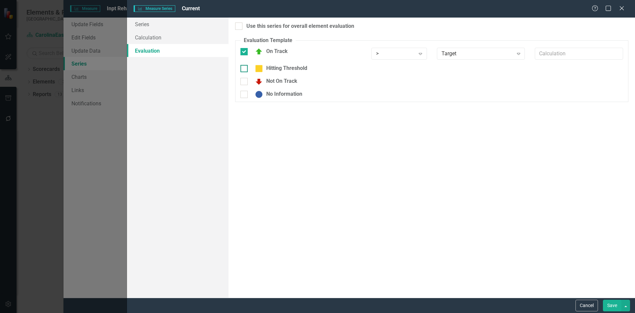
click at [247, 68] on div at bounding box center [244, 68] width 7 height 7
click at [245, 68] on input "Hitting Threshold" at bounding box center [243, 67] width 4 height 4
checkbox input "true"
click at [422, 54] on icon "Expand" at bounding box center [420, 53] width 7 height 5
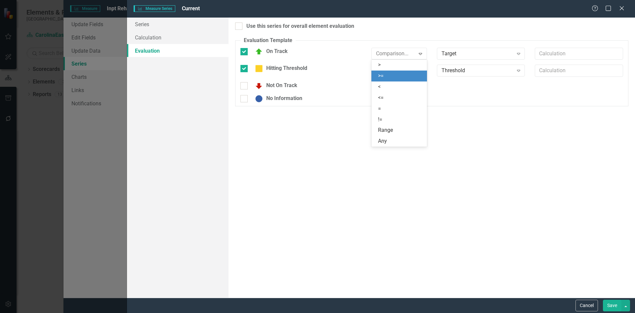
click at [389, 73] on div ">=" at bounding box center [400, 76] width 45 height 8
click at [421, 71] on icon "Expand" at bounding box center [420, 70] width 7 height 5
click at [421, 70] on icon "Expand" at bounding box center [420, 70] width 7 height 5
click at [244, 85] on input "Not On Track" at bounding box center [243, 84] width 4 height 4
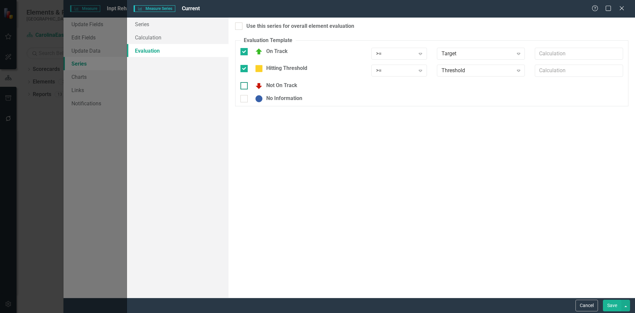
checkbox input "true"
click at [420, 87] on icon "Expand" at bounding box center [420, 87] width 7 height 5
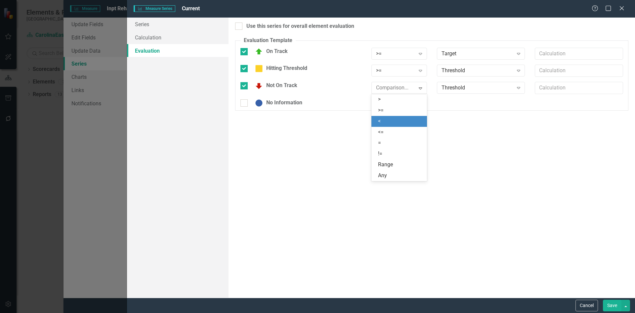
click at [379, 119] on div "<" at bounding box center [400, 121] width 45 height 8
click at [242, 103] on input "No Information" at bounding box center [243, 101] width 4 height 4
checkbox input "true"
click at [421, 104] on icon "Expand" at bounding box center [420, 104] width 7 height 5
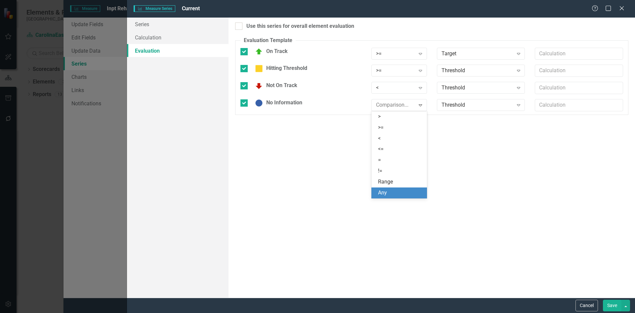
drag, startPoint x: 386, startPoint y: 192, endPoint x: 412, endPoint y: 194, distance: 26.5
click at [386, 192] on div "Any" at bounding box center [400, 193] width 45 height 8
click at [240, 27] on div at bounding box center [238, 25] width 7 height 7
click at [240, 27] on input "Use this series for overall element evaluation" at bounding box center [237, 24] width 4 height 4
checkbox input "true"
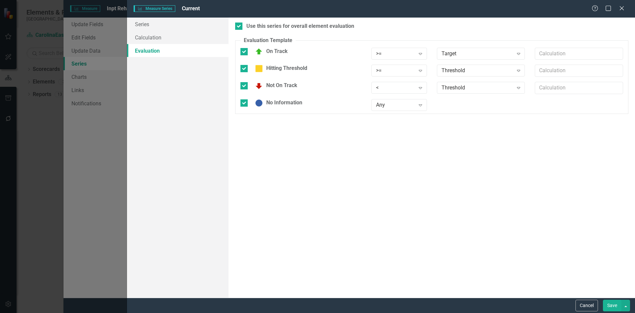
click at [611, 306] on button "Save" at bounding box center [612, 305] width 19 height 12
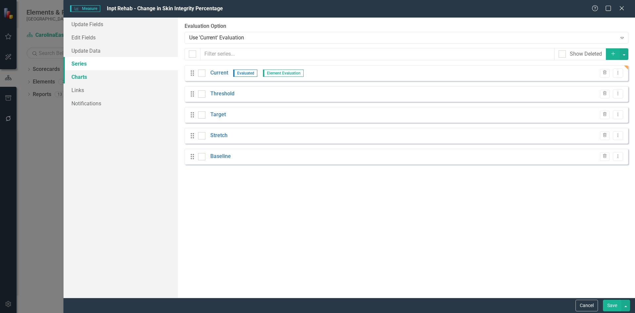
click at [86, 79] on link "Charts" at bounding box center [121, 76] width 114 height 13
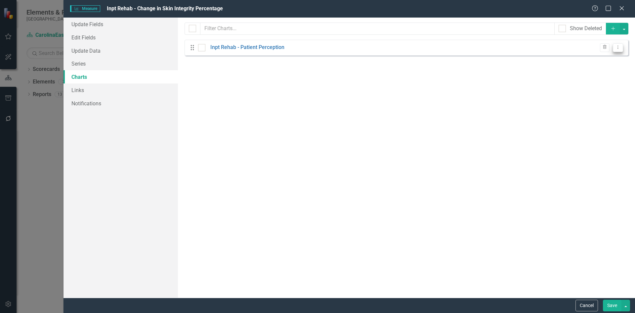
click at [619, 48] on icon "Dropdown Menu" at bounding box center [618, 47] width 6 height 4
click at [603, 57] on link "Edit Edit Chart" at bounding box center [597, 58] width 52 height 12
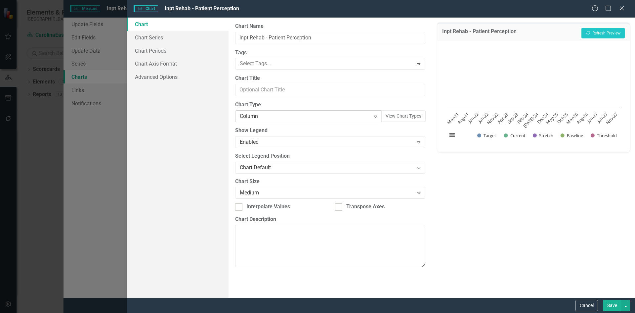
click at [377, 117] on icon "Expand" at bounding box center [375, 115] width 7 height 5
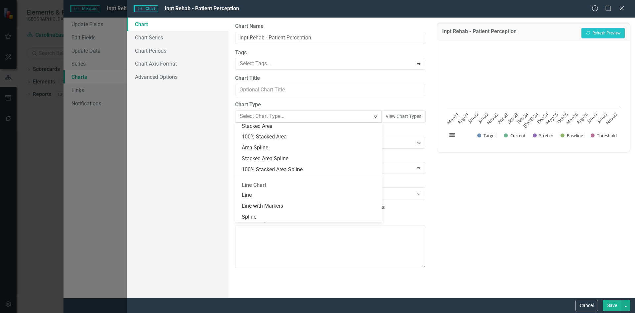
scroll to position [301, 0]
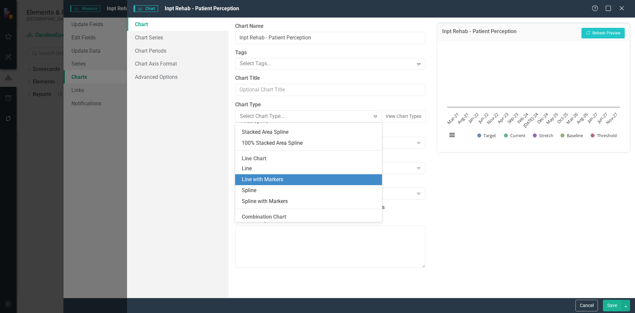
click at [313, 176] on div "Line with Markers" at bounding box center [310, 180] width 136 height 8
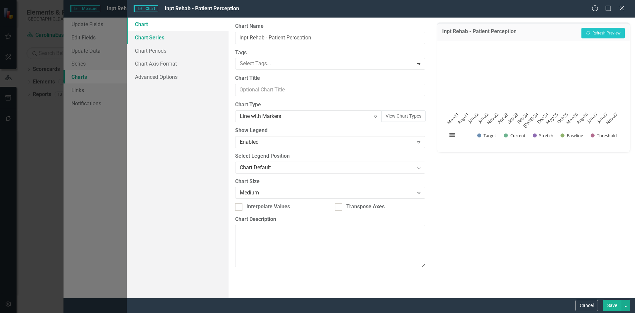
click at [157, 37] on link "Chart Series" at bounding box center [178, 37] width 102 height 13
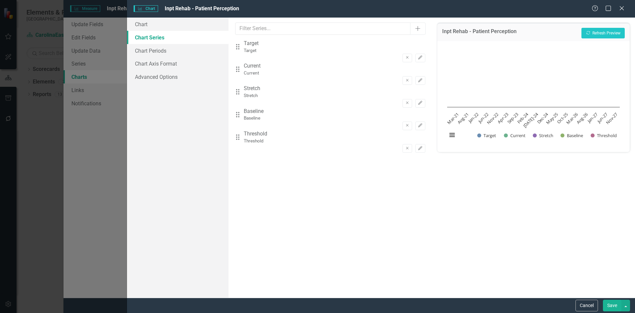
click at [245, 75] on div "Drag Current Current" at bounding box center [330, 69] width 190 height 14
drag, startPoint x: 243, startPoint y: 73, endPoint x: 240, endPoint y: 45, distance: 28.0
click at [240, 45] on div "Drag Target Target Remove Edit Drag Current Current Remove Edit Drag Stretch St…" at bounding box center [330, 96] width 190 height 113
drag, startPoint x: 243, startPoint y: 143, endPoint x: 239, endPoint y: 69, distance: 73.5
click at [239, 69] on div "Drag Current Current Remove Edit Drag Target Target Remove Edit Drag Stretch St…" at bounding box center [330, 96] width 190 height 113
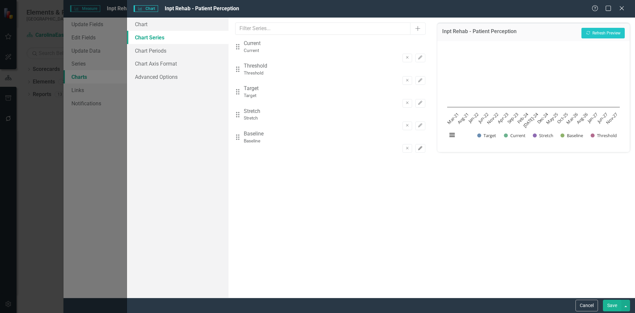
click at [418, 144] on button "Edit" at bounding box center [421, 148] width 10 height 9
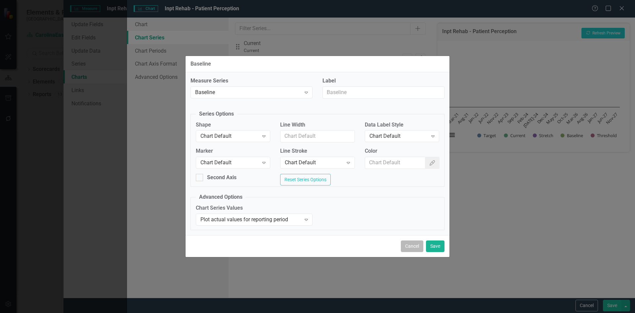
click at [416, 252] on button "Cancel" at bounding box center [412, 246] width 22 height 12
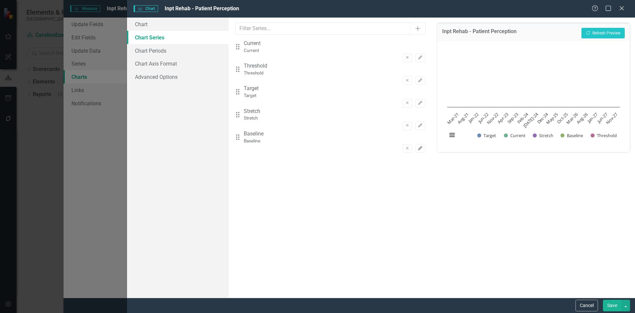
click at [418, 146] on icon "Edit" at bounding box center [420, 148] width 5 height 4
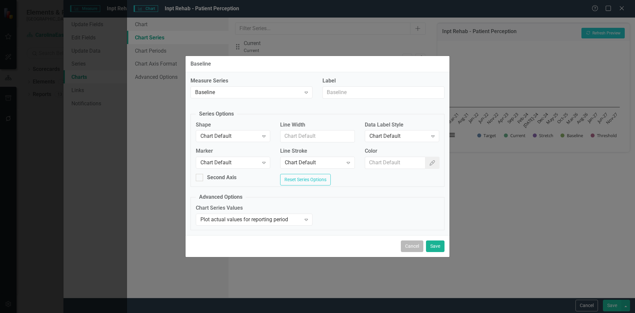
click at [415, 250] on button "Cancel" at bounding box center [412, 246] width 22 height 12
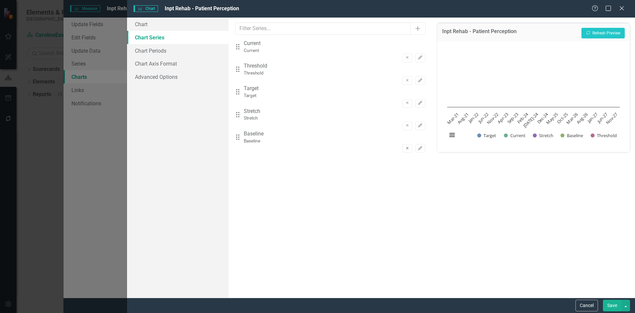
click at [405, 146] on icon "Remove" at bounding box center [407, 148] width 5 height 4
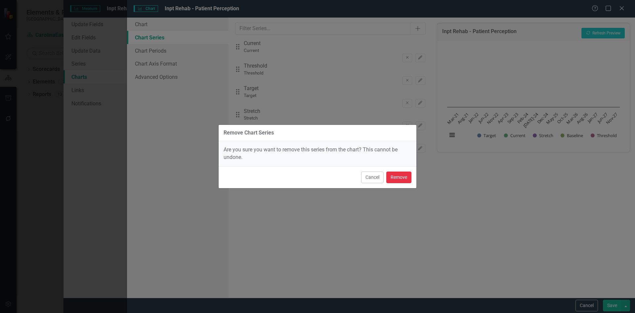
click at [394, 178] on button "Remove" at bounding box center [398, 177] width 25 height 12
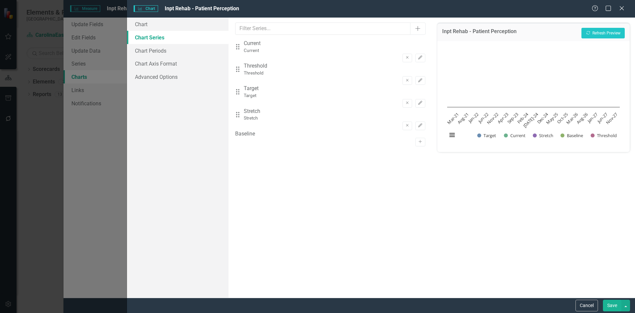
click at [362, 159] on div "From this tab, you can select the series that you want to include in your chart…" at bounding box center [330, 158] width 203 height 280
click at [604, 33] on button "Recalculate Refresh Preview" at bounding box center [603, 33] width 43 height 11
click at [155, 49] on link "Chart Periods" at bounding box center [178, 50] width 102 height 13
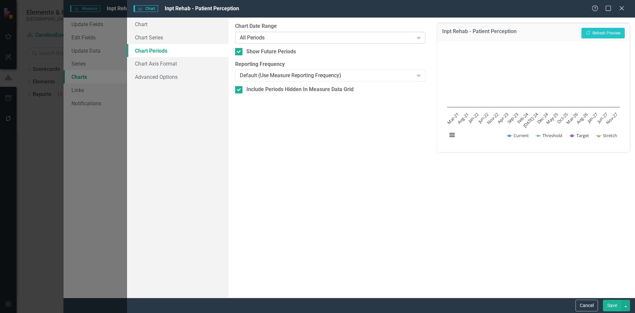
click at [419, 36] on icon "Expand" at bounding box center [419, 37] width 7 height 5
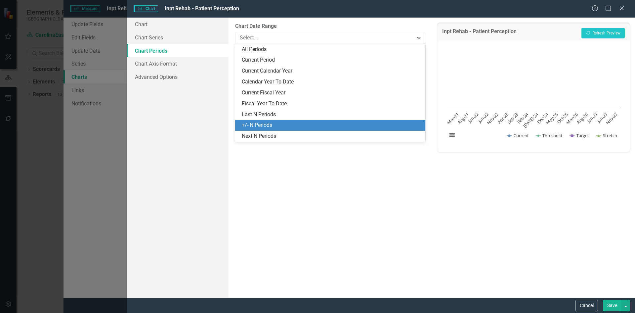
click at [259, 124] on div "+/- N Periods" at bounding box center [331, 125] width 179 height 8
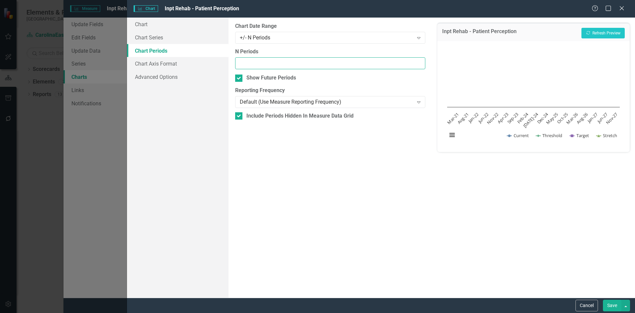
click at [400, 62] on input "N Periods" at bounding box center [330, 63] width 190 height 12
type input "1"
click at [420, 62] on input "1" at bounding box center [330, 63] width 190 height 12
click at [420, 101] on icon "Expand" at bounding box center [419, 101] width 7 height 5
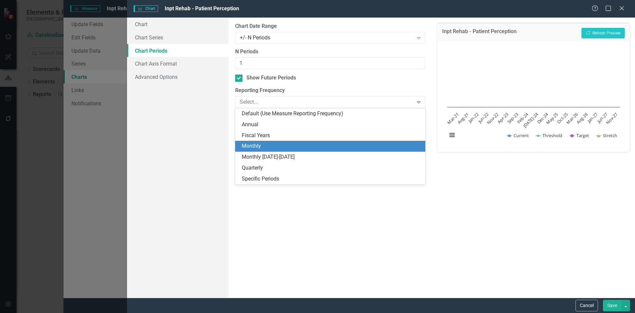
click at [282, 145] on div "Monthly" at bounding box center [331, 146] width 179 height 8
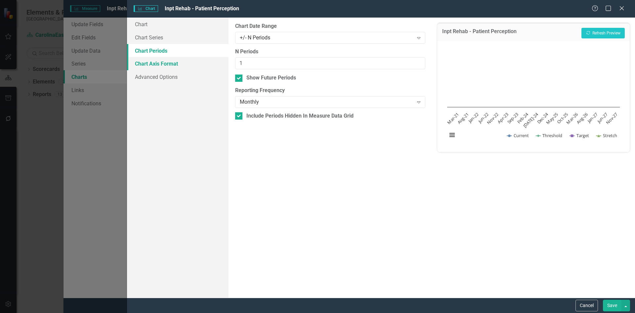
click at [171, 65] on link "Chart Axis Format" at bounding box center [178, 63] width 102 height 13
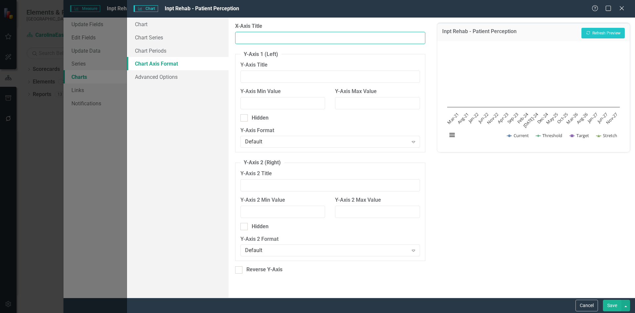
click at [248, 36] on input "X-Axis Title" at bounding box center [330, 38] width 190 height 12
type input "Month"
click at [256, 75] on input "Y-Axis Title" at bounding box center [330, 76] width 179 height 12
type input "Percentage"
click at [612, 306] on button "Save" at bounding box center [612, 305] width 19 height 12
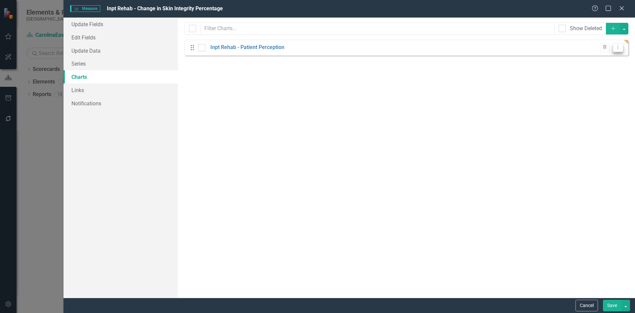
click at [618, 48] on icon "Dropdown Menu" at bounding box center [618, 47] width 6 height 4
click at [605, 56] on link "Edit Edit Chart" at bounding box center [597, 58] width 52 height 12
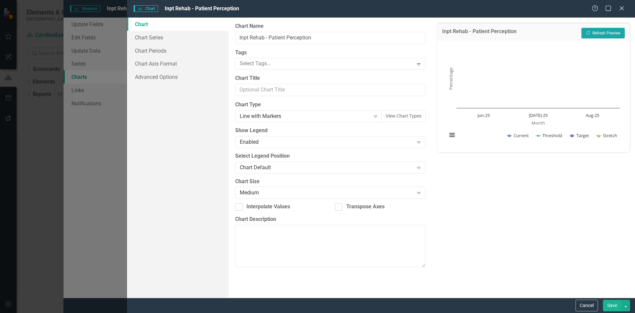
click at [601, 30] on button "Recalculate Refresh Preview" at bounding box center [603, 33] width 43 height 11
click at [616, 307] on button "Save" at bounding box center [612, 305] width 19 height 12
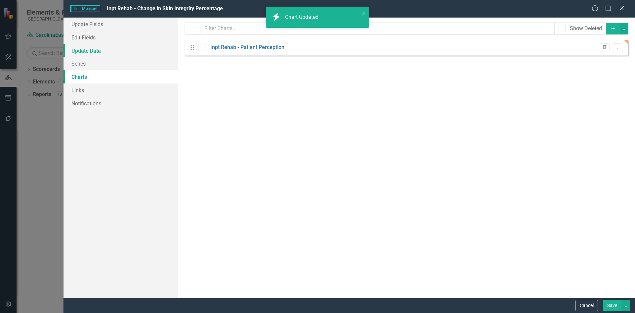
click at [96, 52] on link "Update Data" at bounding box center [121, 50] width 114 height 13
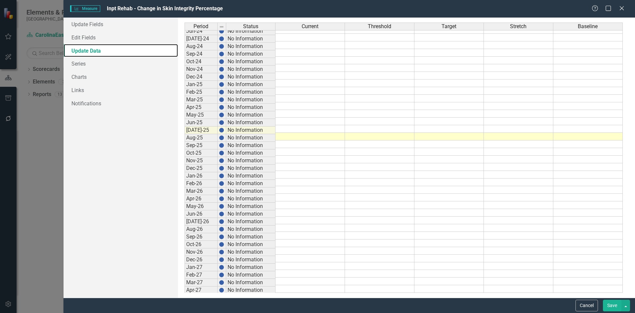
scroll to position [338, 0]
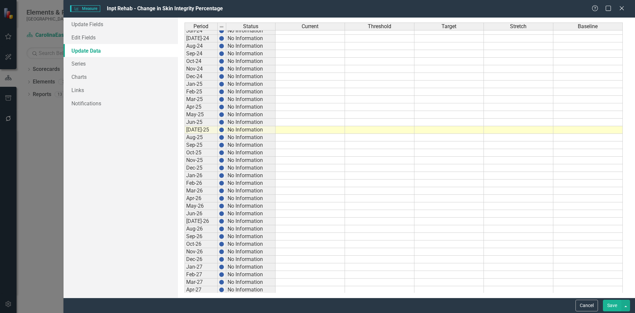
click at [304, 128] on td at bounding box center [310, 130] width 69 height 8
drag, startPoint x: 289, startPoint y: 129, endPoint x: 307, endPoint y: 131, distance: 18.6
click at [307, 131] on textarea "0.0%1.0" at bounding box center [310, 130] width 70 height 8
click at [379, 130] on td at bounding box center [379, 130] width 69 height 8
click at [283, 131] on textarea "0.0%" at bounding box center [310, 130] width 70 height 8
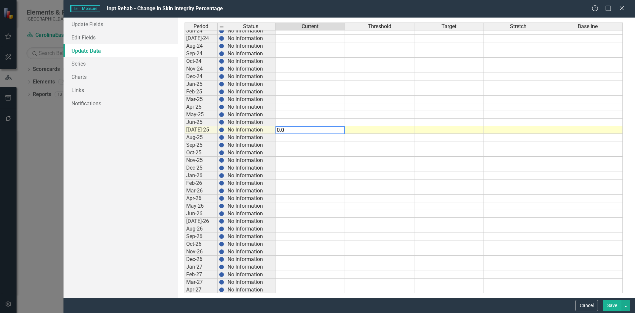
type textarea "0.0"
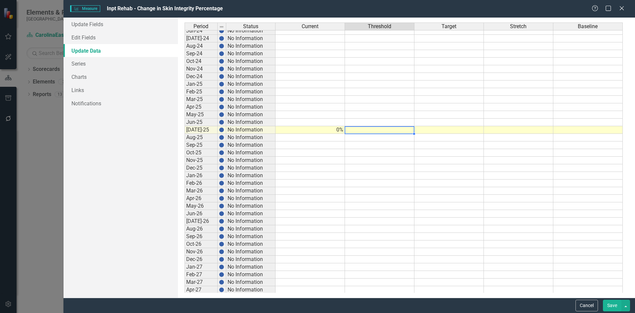
click at [386, 130] on td at bounding box center [379, 130] width 69 height 8
type textarea "2"
click at [467, 130] on td at bounding box center [449, 130] width 69 height 8
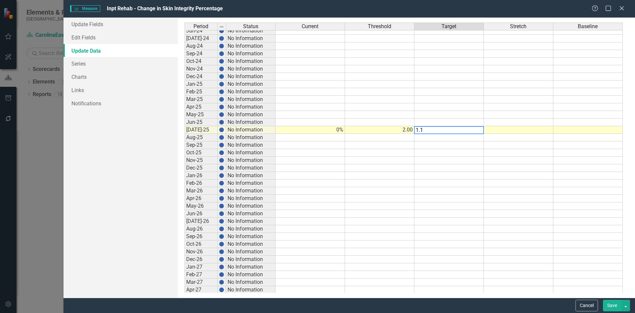
type textarea "1.1"
click at [464, 155] on td at bounding box center [449, 153] width 69 height 8
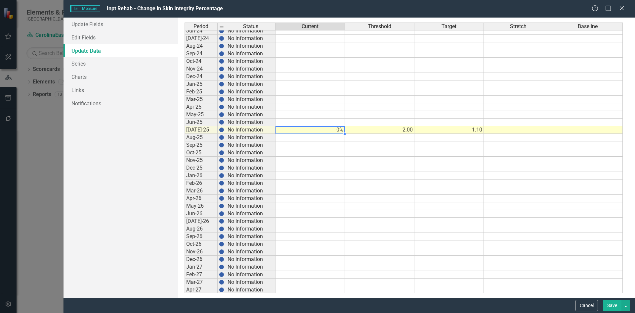
click at [339, 131] on td "0%" at bounding box center [310, 130] width 69 height 8
click at [340, 128] on td "0%" at bounding box center [310, 130] width 69 height 8
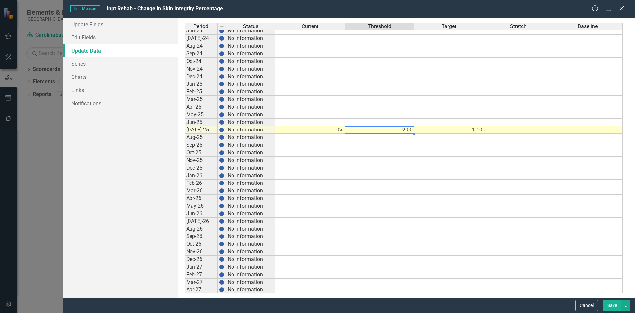
click at [404, 130] on td "2.00" at bounding box center [379, 130] width 69 height 8
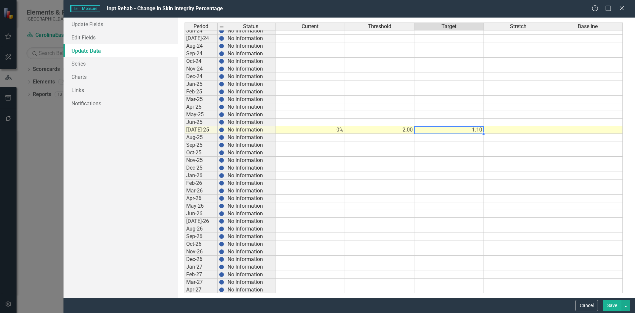
click at [185, 126] on div "Period Status Current Threshold Target Stretch Baseline Jul-23 No Information A…" at bounding box center [185, 144] width 0 height 419
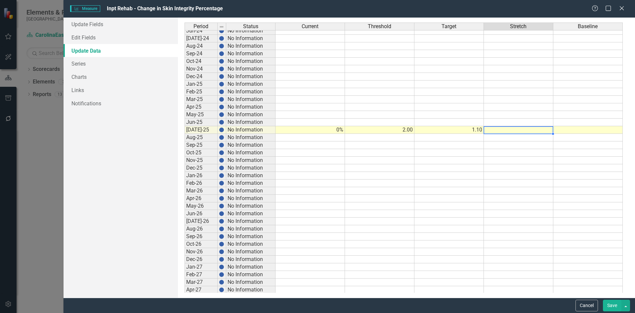
click at [518, 131] on td at bounding box center [518, 130] width 69 height 8
type textarea "0"
click at [519, 167] on td at bounding box center [518, 168] width 69 height 8
click at [83, 64] on link "Series" at bounding box center [121, 63] width 114 height 13
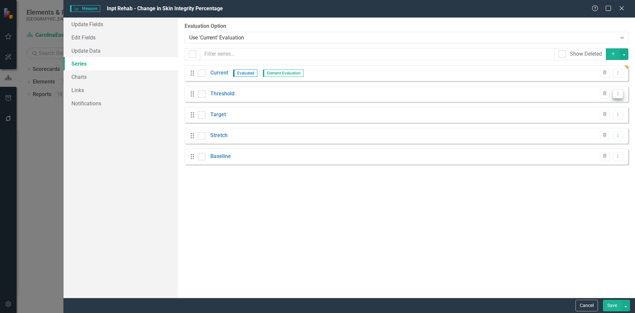
click at [619, 96] on icon "Dropdown Menu" at bounding box center [618, 93] width 6 height 4
click at [603, 107] on link "Edit Edit Measure Series" at bounding box center [585, 105] width 75 height 12
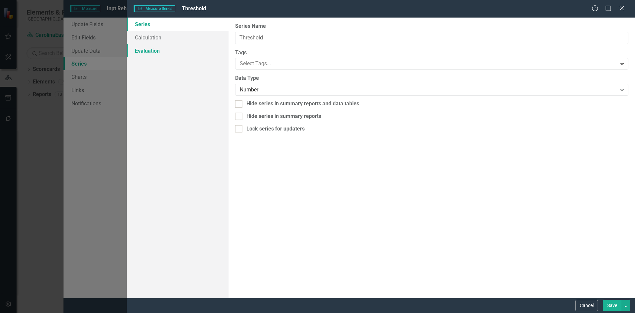
click at [149, 52] on link "Evaluation" at bounding box center [178, 50] width 102 height 13
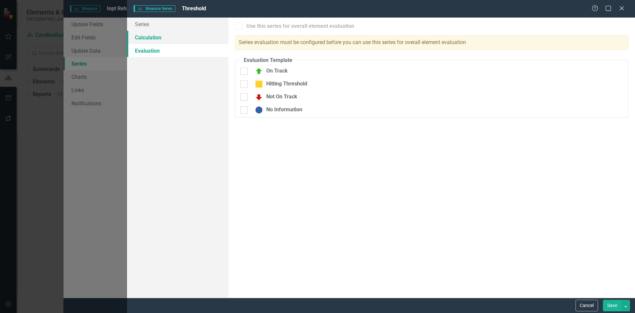
click at [154, 38] on link "Calculation" at bounding box center [178, 37] width 102 height 13
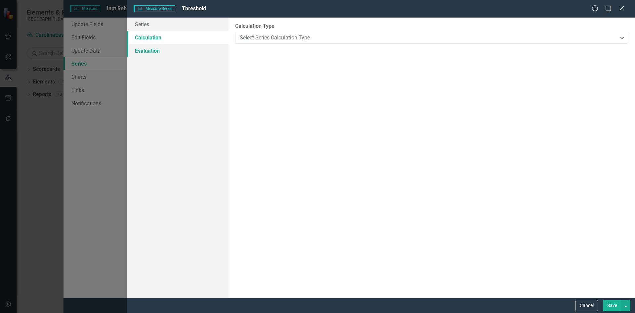
click at [151, 51] on link "Evaluation" at bounding box center [178, 50] width 102 height 13
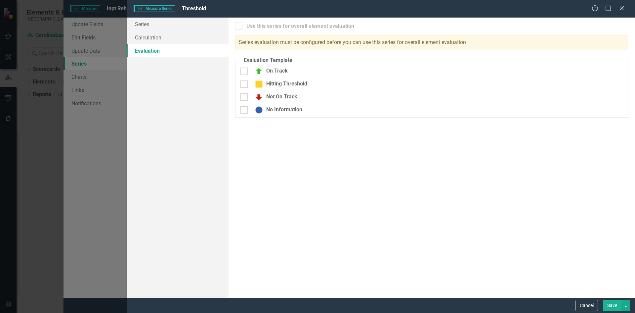
click at [579, 218] on div "Use this series for overall element evaluation Series evaluation must be config…" at bounding box center [432, 158] width 407 height 280
click at [590, 306] on button "Cancel" at bounding box center [587, 305] width 22 height 12
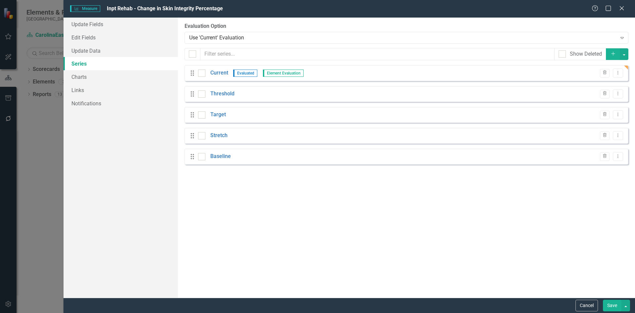
click at [616, 305] on button "Save" at bounding box center [612, 305] width 19 height 12
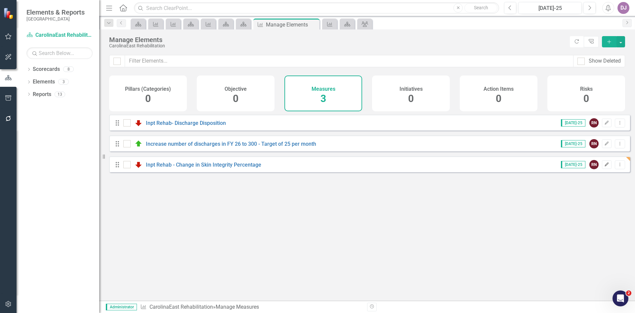
click at [605, 166] on icon "button" at bounding box center [607, 164] width 4 height 4
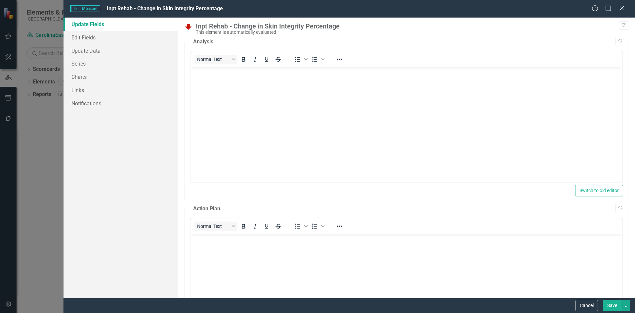
scroll to position [0, 0]
click at [88, 51] on link "Update Data" at bounding box center [121, 50] width 114 height 13
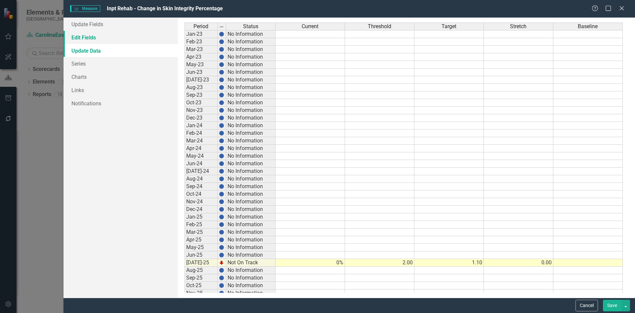
click at [92, 37] on link "Edit Fields" at bounding box center [121, 37] width 114 height 13
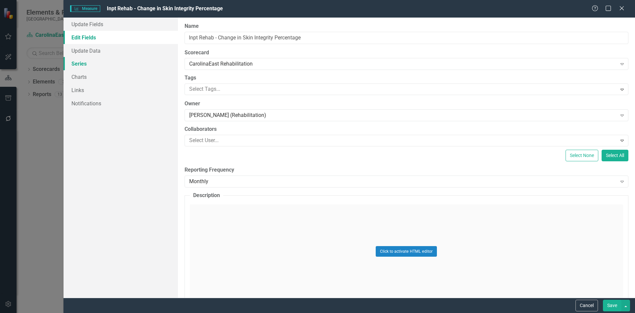
click at [88, 64] on link "Series" at bounding box center [121, 63] width 114 height 13
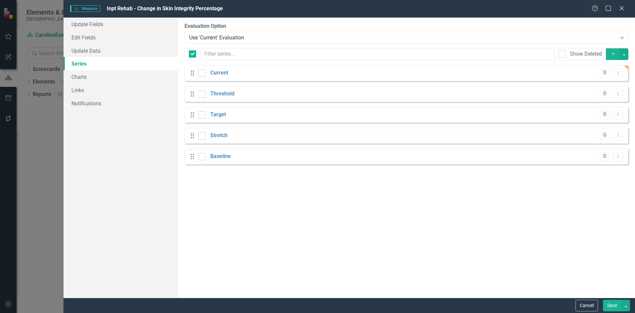
checkbox input "false"
click at [620, 72] on icon "Dropdown Menu" at bounding box center [618, 72] width 6 height 4
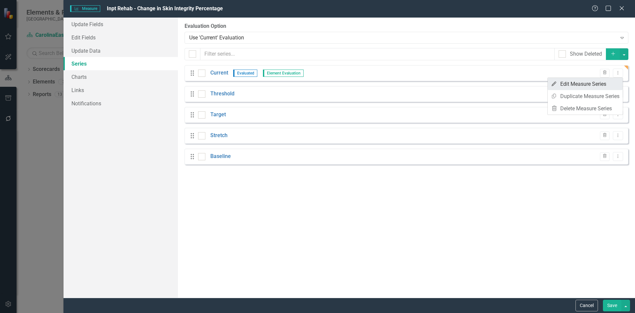
click at [603, 80] on link "Edit Edit Measure Series" at bounding box center [585, 84] width 75 height 12
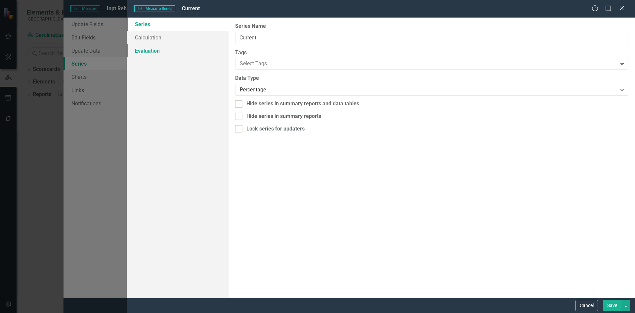
click at [156, 52] on link "Evaluation" at bounding box center [178, 50] width 102 height 13
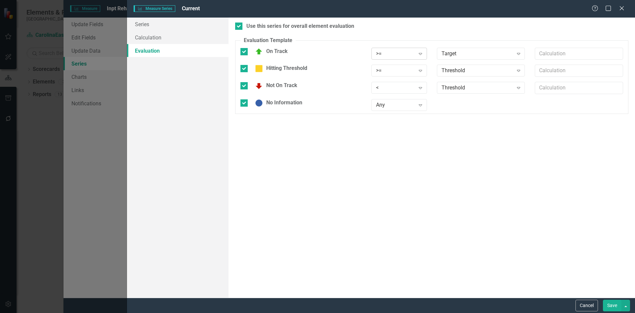
click at [421, 55] on icon at bounding box center [420, 54] width 3 height 2
click at [394, 97] on div "<=" at bounding box center [400, 98] width 45 height 8
click at [421, 88] on icon "Expand" at bounding box center [420, 87] width 7 height 5
click at [392, 100] on div ">" at bounding box center [400, 100] width 45 height 8
click at [608, 305] on button "Save" at bounding box center [612, 305] width 19 height 12
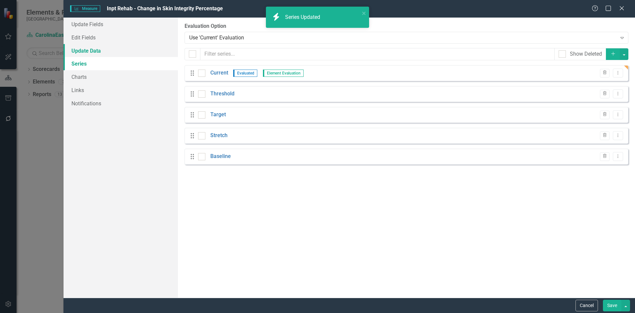
click at [94, 48] on link "Update Data" at bounding box center [121, 50] width 114 height 13
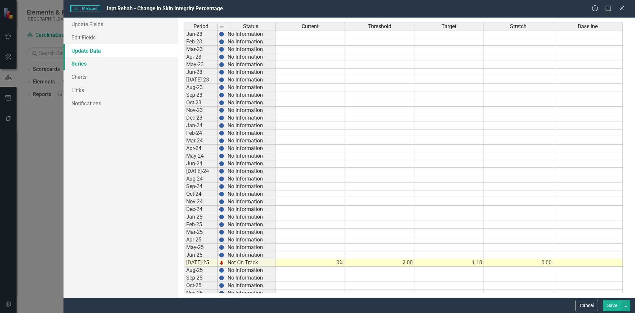
click at [87, 67] on link "Series" at bounding box center [121, 63] width 114 height 13
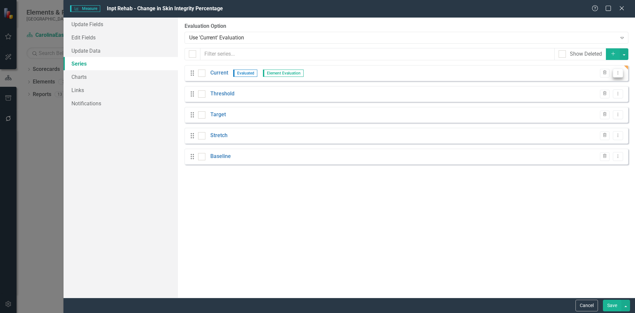
click at [618, 74] on icon "Dropdown Menu" at bounding box center [618, 72] width 6 height 4
click at [601, 83] on link "Edit Edit Measure Series" at bounding box center [585, 84] width 75 height 12
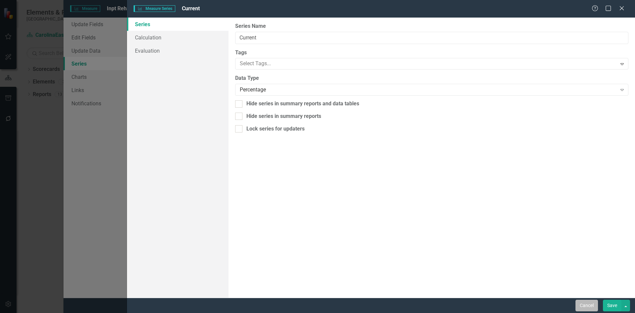
click at [595, 309] on button "Cancel" at bounding box center [587, 305] width 22 height 12
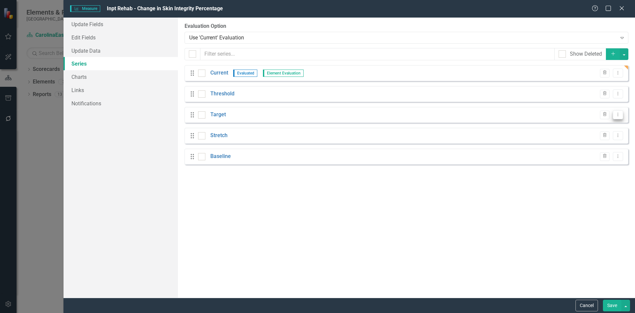
click at [619, 116] on icon "Dropdown Menu" at bounding box center [618, 114] width 6 height 4
click at [612, 125] on link "Edit Edit Measure Series" at bounding box center [585, 125] width 75 height 12
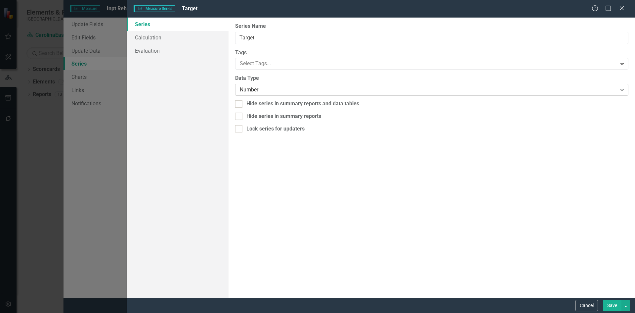
click at [622, 90] on icon "Expand" at bounding box center [622, 89] width 7 height 5
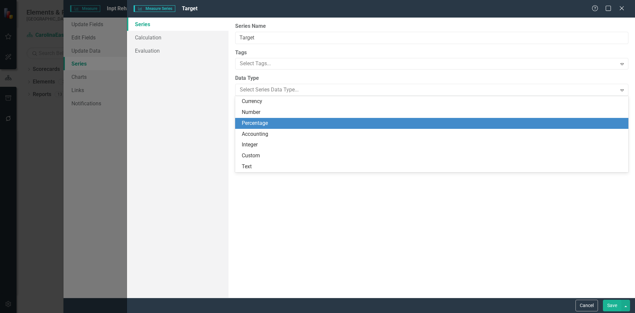
click at [298, 125] on div "Percentage" at bounding box center [433, 123] width 383 height 8
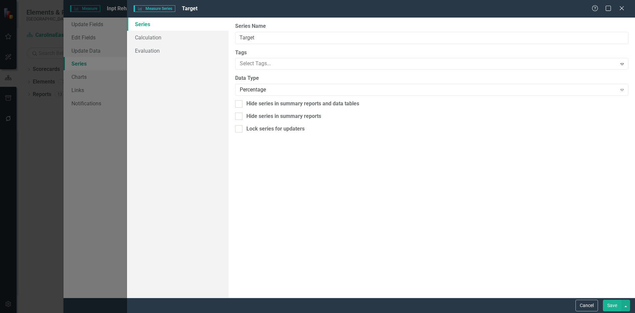
click at [615, 304] on button "Save" at bounding box center [612, 305] width 19 height 12
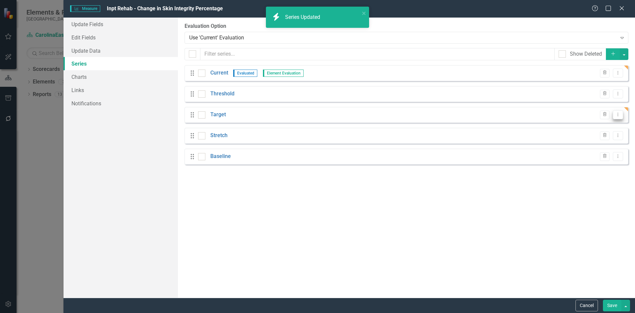
click at [619, 114] on icon "Dropdown Menu" at bounding box center [618, 114] width 6 height 4
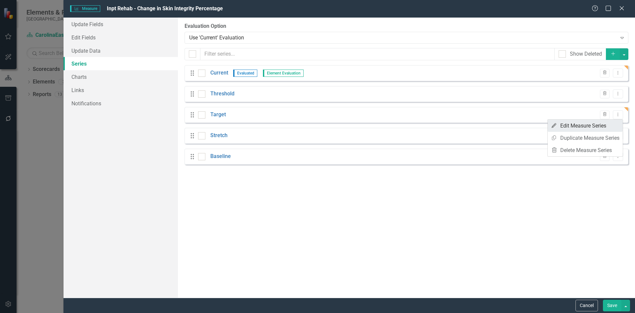
click at [606, 127] on link "Edit Edit Measure Series" at bounding box center [585, 125] width 75 height 12
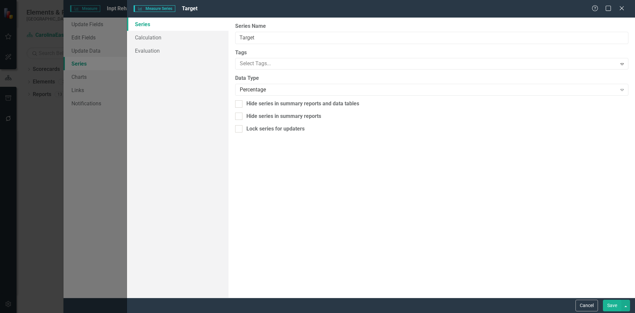
click at [612, 304] on button "Save" at bounding box center [612, 305] width 19 height 12
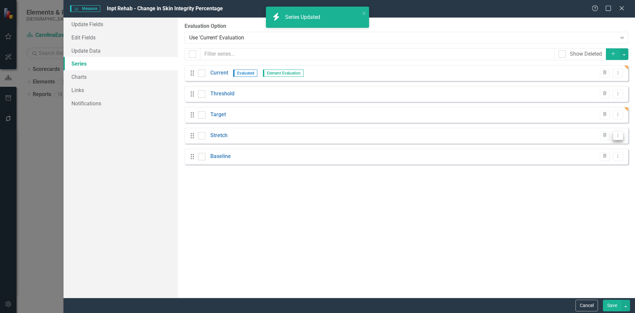
click at [621, 134] on icon "Dropdown Menu" at bounding box center [618, 135] width 6 height 4
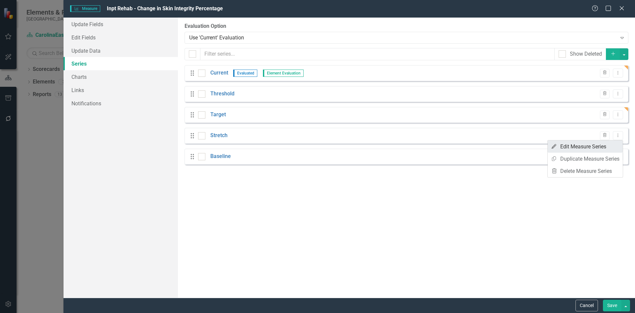
click at [602, 146] on link "Edit Edit Measure Series" at bounding box center [585, 146] width 75 height 12
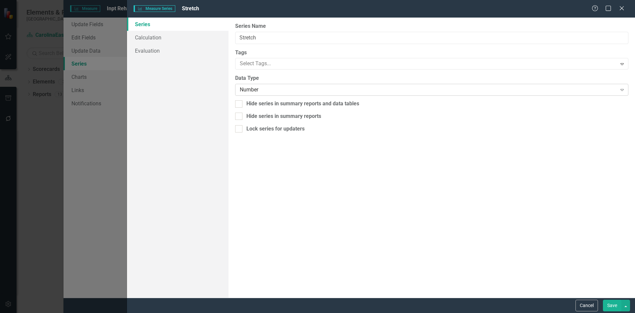
click at [622, 90] on icon "Expand" at bounding box center [622, 89] width 7 height 5
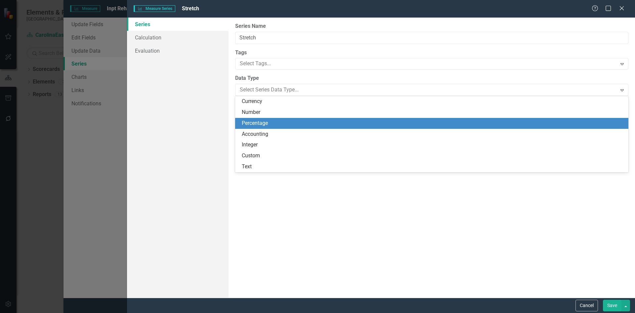
click at [288, 127] on div "Percentage" at bounding box center [433, 123] width 383 height 8
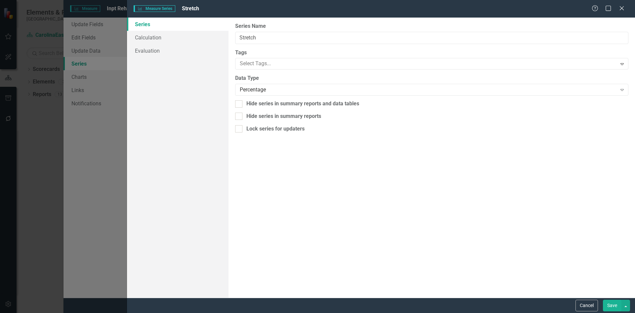
click at [614, 304] on button "Save" at bounding box center [612, 305] width 19 height 12
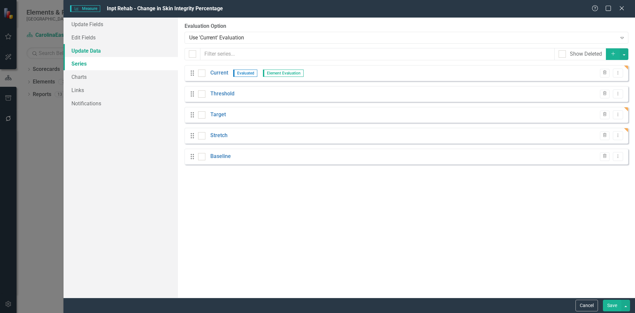
click at [85, 50] on link "Update Data" at bounding box center [121, 50] width 114 height 13
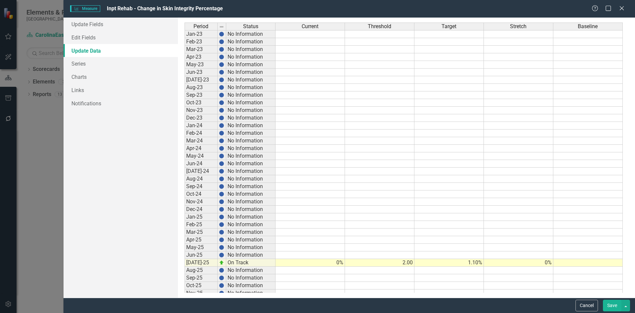
click at [89, 52] on link "Update Data" at bounding box center [121, 50] width 114 height 13
click at [82, 66] on link "Series" at bounding box center [121, 63] width 114 height 13
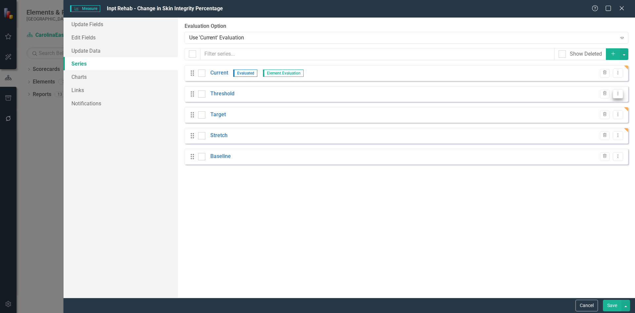
click at [618, 95] on icon "Dropdown Menu" at bounding box center [618, 93] width 6 height 4
click at [608, 104] on link "Edit Edit Measure Series" at bounding box center [585, 105] width 75 height 12
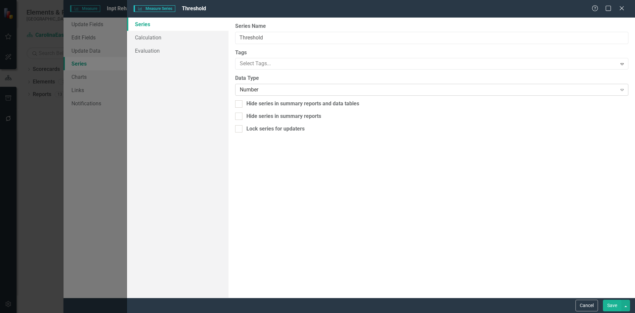
click at [622, 92] on icon "Expand" at bounding box center [622, 89] width 7 height 5
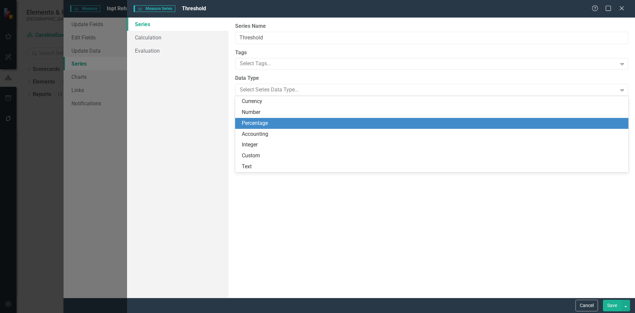
click at [330, 126] on div "Percentage" at bounding box center [433, 123] width 383 height 8
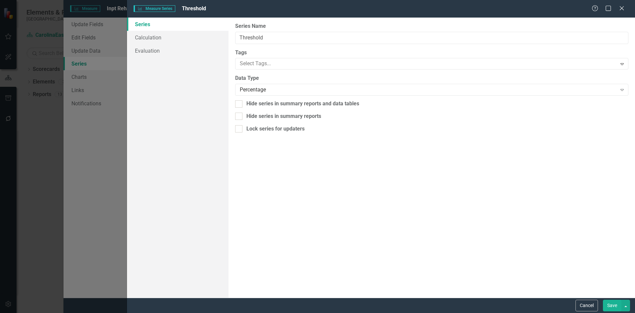
click at [616, 311] on button "Save" at bounding box center [612, 305] width 19 height 12
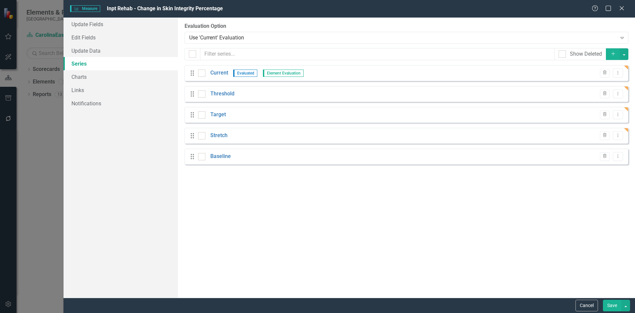
click at [79, 67] on link "Series" at bounding box center [121, 63] width 114 height 13
click at [78, 78] on link "Charts" at bounding box center [121, 76] width 114 height 13
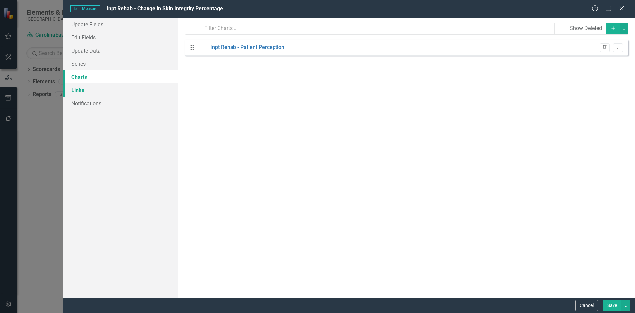
click at [78, 90] on link "Links" at bounding box center [121, 89] width 114 height 13
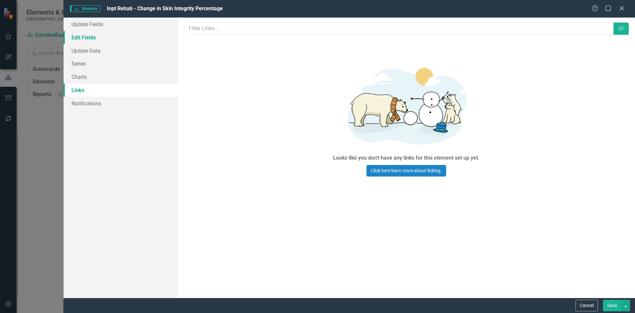
click at [81, 34] on link "Edit Fields" at bounding box center [121, 37] width 114 height 13
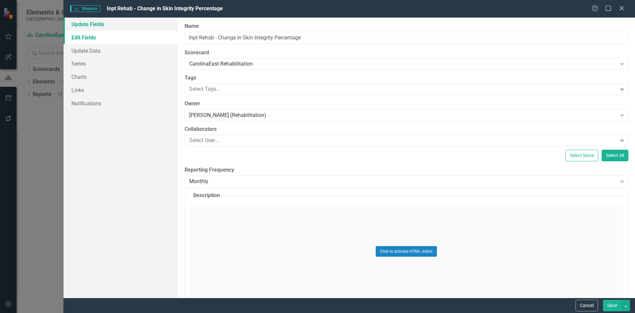
click at [85, 27] on link "Update Fields" at bounding box center [121, 24] width 114 height 13
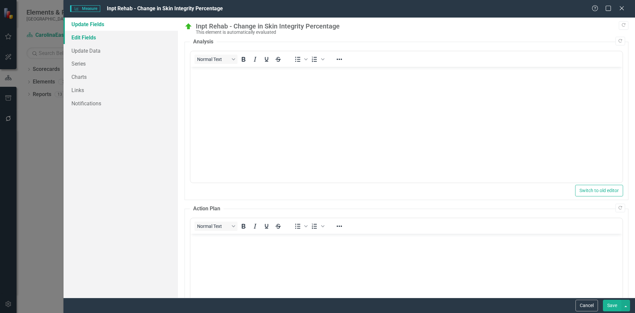
click at [86, 39] on link "Edit Fields" at bounding box center [121, 37] width 114 height 13
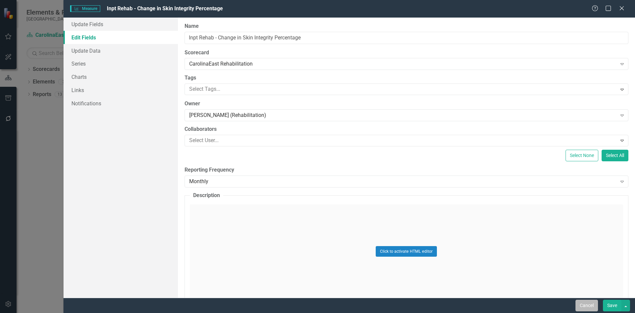
click at [582, 305] on button "Cancel" at bounding box center [587, 305] width 22 height 12
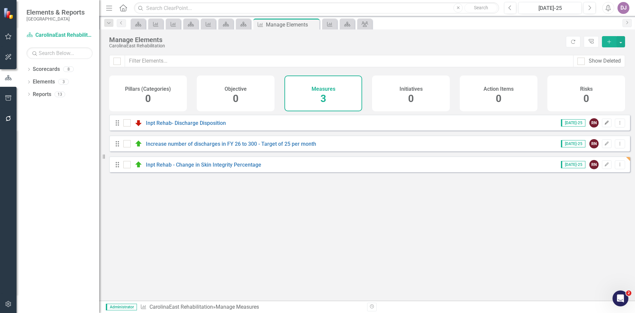
click at [604, 125] on icon "Edit" at bounding box center [606, 123] width 5 height 4
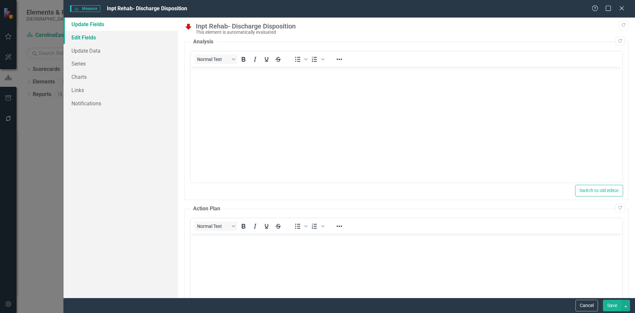
click at [87, 38] on link "Edit Fields" at bounding box center [121, 37] width 114 height 13
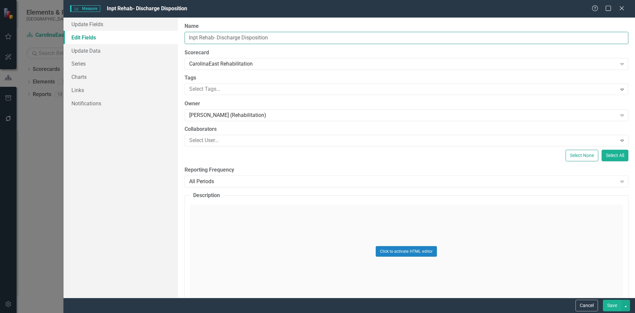
click at [218, 38] on input "Inpt Rehab- Discharge Disposition" at bounding box center [407, 38] width 444 height 12
click at [198, 37] on input "Inpt Rehab- Percentage Discharged to Community" at bounding box center [407, 38] width 444 height 12
click at [246, 37] on input "Inpt Rehab- Percentage Discharged to Community" at bounding box center [407, 38] width 444 height 12
type input "Inpt Rehab- Percentage Patients Discharged to Community"
click at [613, 307] on button "Save" at bounding box center [612, 305] width 19 height 12
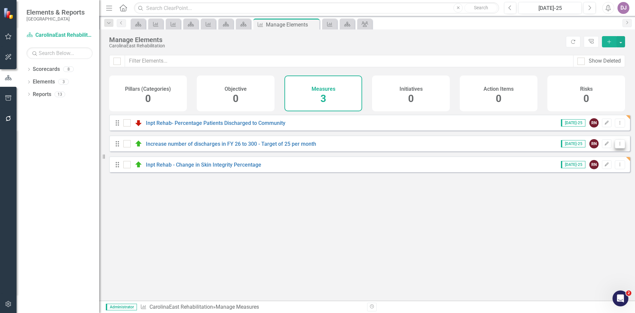
click at [617, 146] on icon "Dropdown Menu" at bounding box center [620, 143] width 6 height 4
click at [603, 160] on link "Edit Edit Measure" at bounding box center [590, 160] width 60 height 12
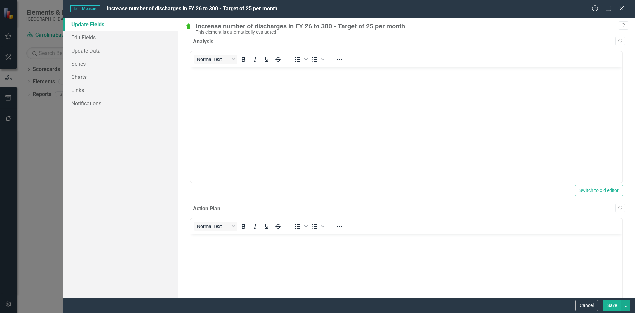
click at [223, 25] on div "Increase number of discharges in FY 26 to 300 - Target of 25 per month" at bounding box center [410, 25] width 429 height 7
click at [93, 36] on link "Edit Fields" at bounding box center [121, 37] width 114 height 13
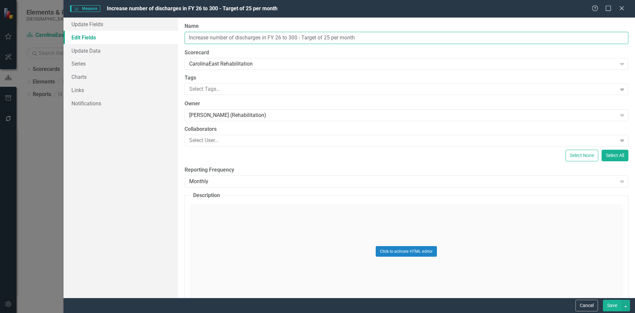
click at [212, 38] on input "Increase number of discharges in FY 26 to 300 - Target of 25 per month" at bounding box center [407, 38] width 444 height 12
click at [210, 35] on input "Increase number of discharges in FY 26 to 300 - Target of 25 per month" at bounding box center [407, 38] width 444 height 12
click at [237, 36] on input "Increase Number of discharges in FY 26 to 300 - Target of 25 per month" at bounding box center [407, 38] width 444 height 12
drag, startPoint x: 333, startPoint y: 37, endPoint x: 332, endPoint y: 30, distance: 7.3
click at [332, 37] on input "Increase Number of Discharges in FY 26 to 300 - Target of 25 per month" at bounding box center [407, 38] width 444 height 12
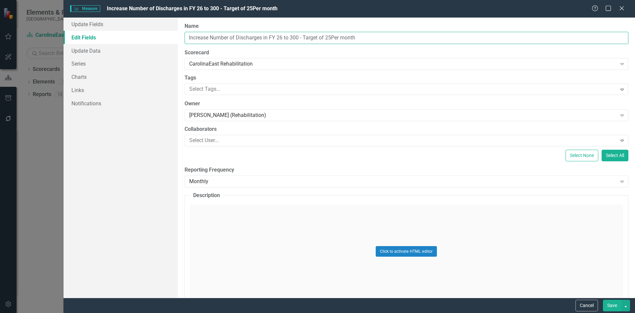
click at [332, 38] on input "Increase Number of Discharges in FY 26 to 300 - Target of 25Per month" at bounding box center [407, 38] width 444 height 12
click at [343, 37] on input "Increase Number of Discharges in FY 26 to 300 - Target of 25 Per month" at bounding box center [407, 38] width 444 height 12
type input "Increase Number of Discharges in FY 26 to 300 - Target of 25 Per Month"
click at [229, 139] on div at bounding box center [402, 140] width 430 height 9
type input "mall"
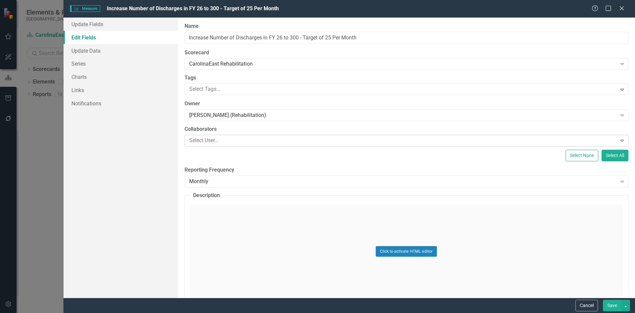
drag, startPoint x: 201, startPoint y: 141, endPoint x: 184, endPoint y: 143, distance: 17.0
click at [181, 146] on div "ClearPoint Can Do More! How ClearPoint Can Help Close Enterprise plans can auto…" at bounding box center [406, 158] width 457 height 280
type input "Amy"
click at [287, 170] on label "Reporting Frequency" at bounding box center [407, 170] width 444 height 8
click at [621, 140] on icon at bounding box center [622, 141] width 3 height 2
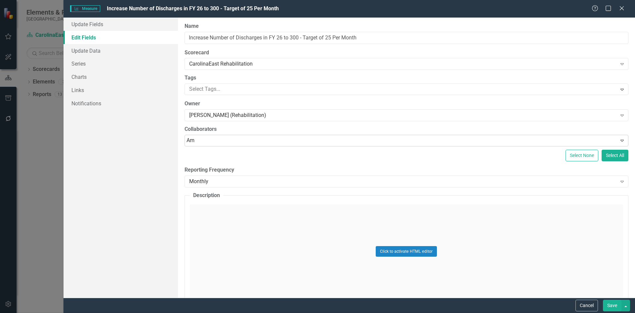
type input "Amy"
click at [86, 312] on span "Amy Burdulis" at bounding box center [47, 318] width 80 height 6
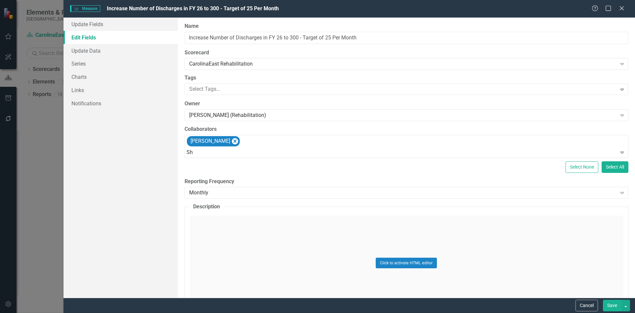
type input "She"
click at [610, 307] on button "Save" at bounding box center [612, 305] width 19 height 12
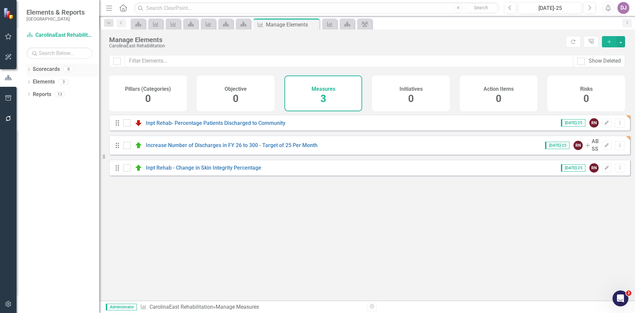
click at [55, 70] on link "Scorecards" at bounding box center [46, 70] width 27 height 8
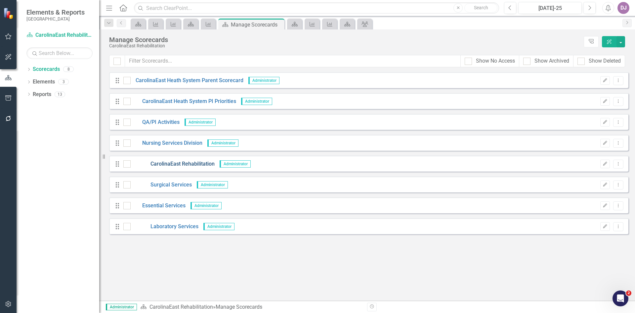
click at [179, 165] on link "CarolinaEast Rehabilitation" at bounding box center [173, 164] width 84 height 8
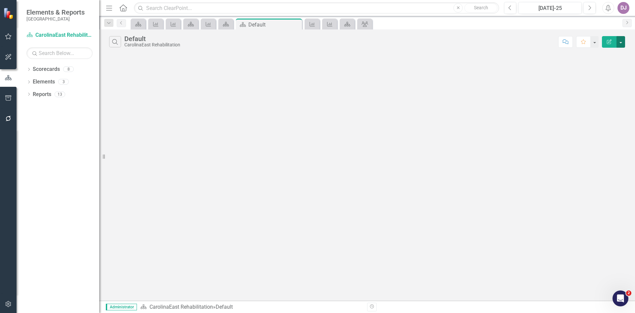
click at [624, 40] on button "button" at bounding box center [621, 42] width 9 height 12
click at [604, 52] on link "Edit Report Edit Report" at bounding box center [599, 54] width 52 height 12
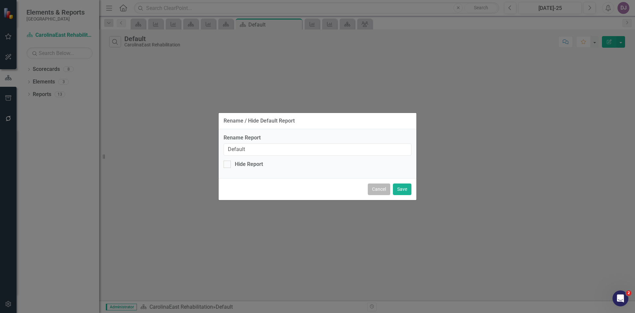
click at [375, 193] on button "Cancel" at bounding box center [379, 189] width 22 height 12
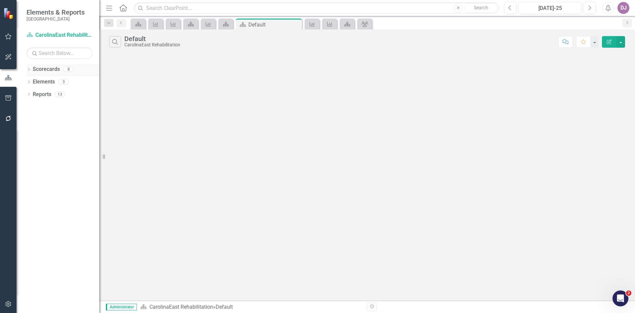
click at [52, 67] on link "Scorecards" at bounding box center [46, 70] width 27 height 8
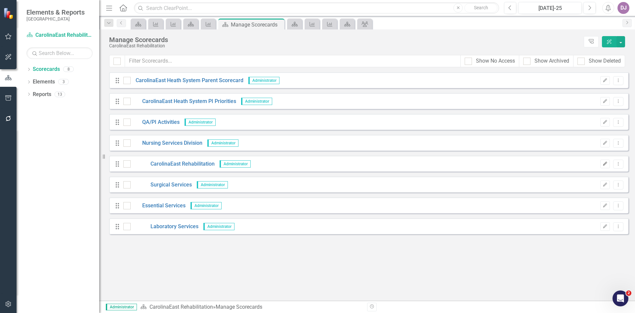
click at [604, 163] on icon "Edit" at bounding box center [605, 164] width 5 height 4
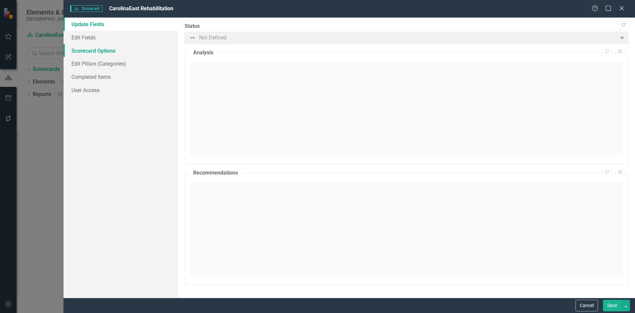
click at [95, 50] on link "Scorecard Options" at bounding box center [121, 50] width 114 height 13
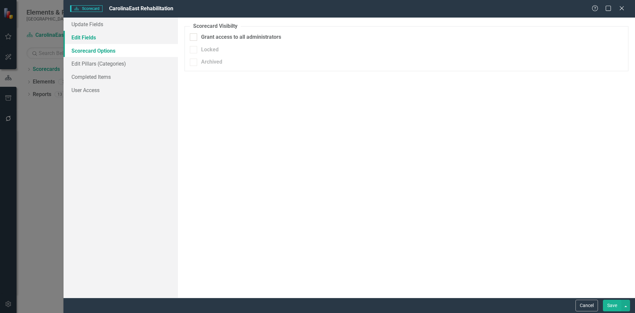
click at [90, 35] on link "Edit Fields" at bounding box center [121, 37] width 114 height 13
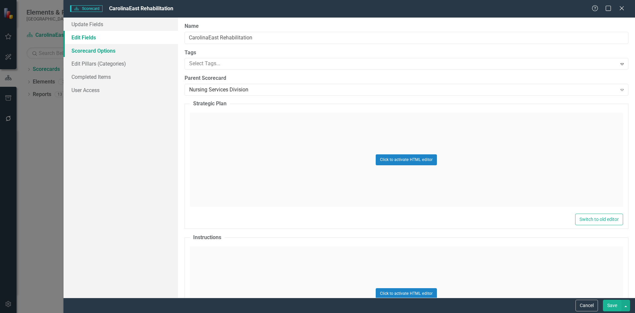
click at [91, 50] on link "Scorecard Options" at bounding box center [121, 50] width 114 height 13
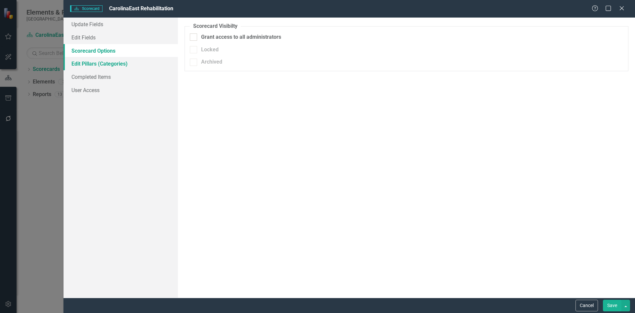
click at [82, 63] on link "Edit Pillars (Categories)" at bounding box center [121, 63] width 114 height 13
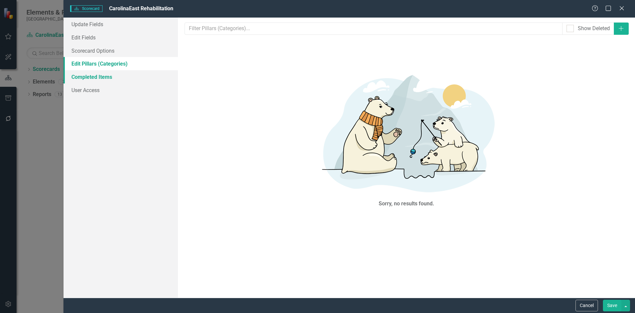
click at [85, 79] on link "Completed Items" at bounding box center [121, 76] width 114 height 13
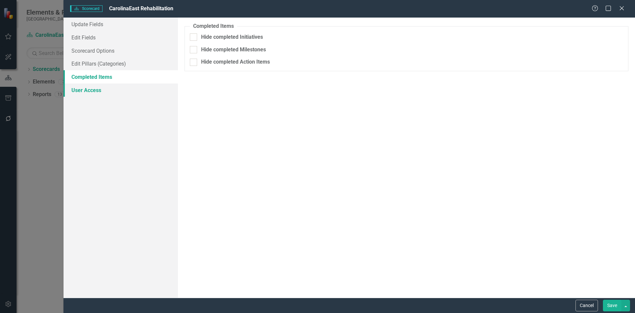
click at [85, 88] on link "User Access" at bounding box center [121, 89] width 114 height 13
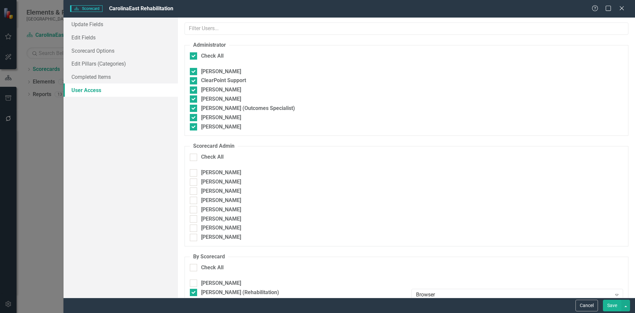
scroll to position [27, 0]
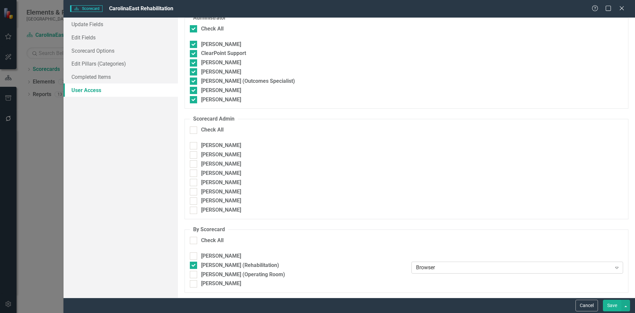
click at [614, 270] on icon "Expand" at bounding box center [617, 267] width 7 height 5
click at [193, 211] on div at bounding box center [193, 209] width 7 height 7
click at [193, 211] on input "Craig Holton" at bounding box center [192, 208] width 4 height 4
checkbox input "true"
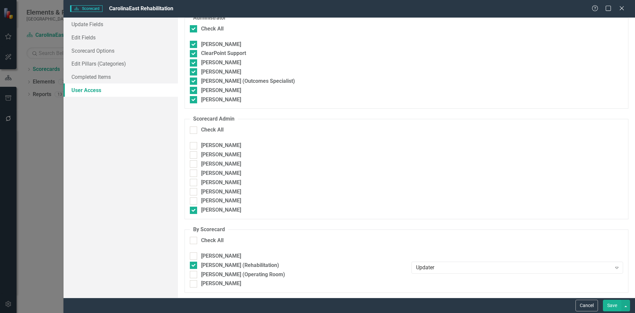
click at [612, 307] on button "Save" at bounding box center [612, 305] width 19 height 12
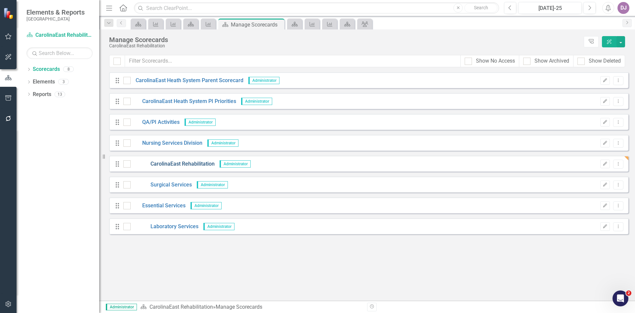
click at [171, 165] on link "CarolinaEast Rehabilitation" at bounding box center [173, 164] width 84 height 8
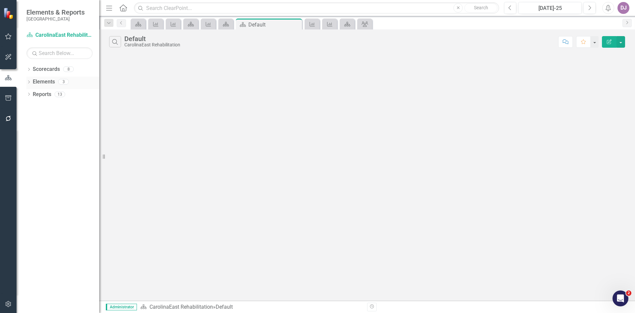
click at [50, 78] on link "Elements" at bounding box center [44, 82] width 22 height 8
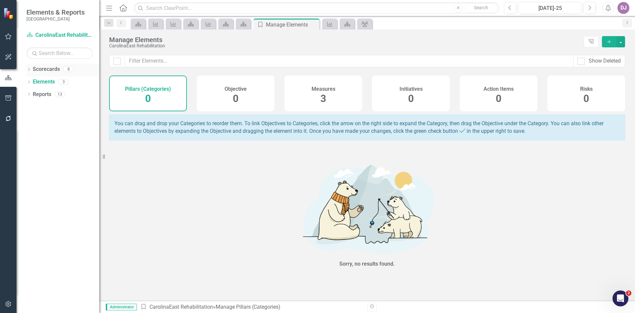
click at [51, 69] on link "Scorecards" at bounding box center [46, 70] width 27 height 8
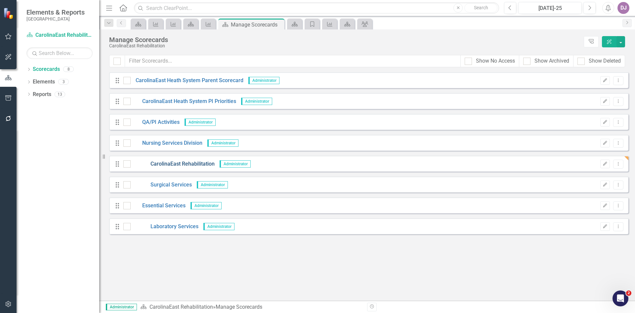
click at [187, 162] on link "CarolinaEast Rehabilitation" at bounding box center [173, 164] width 84 height 8
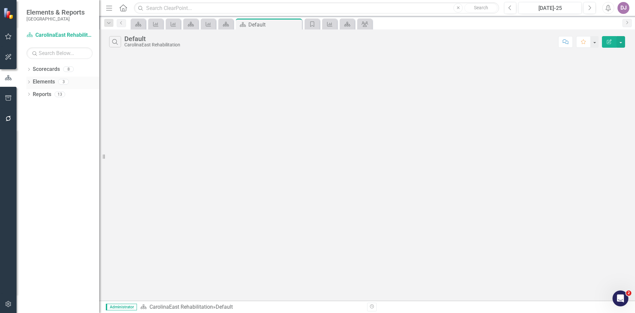
click at [48, 83] on link "Elements" at bounding box center [44, 82] width 22 height 8
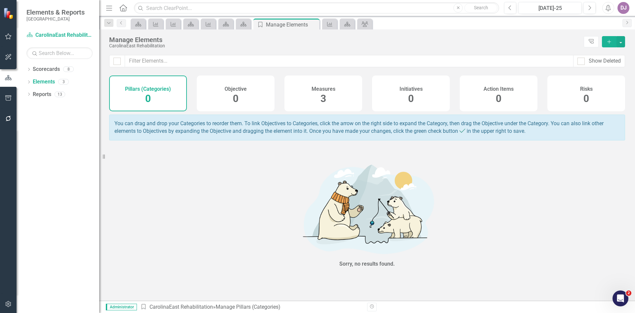
click at [323, 101] on span "3" at bounding box center [324, 99] width 6 height 12
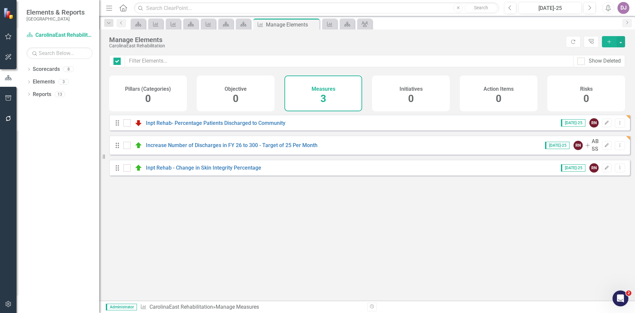
checkbox input "false"
click at [618, 127] on button "Dropdown Menu" at bounding box center [620, 122] width 10 height 9
click at [599, 138] on link "Edit Edit Measure" at bounding box center [590, 139] width 60 height 12
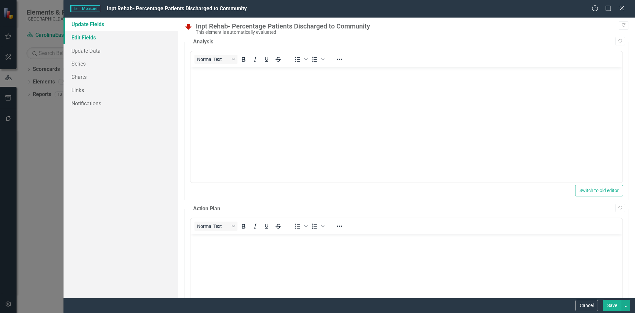
click at [90, 36] on link "Edit Fields" at bounding box center [121, 37] width 114 height 13
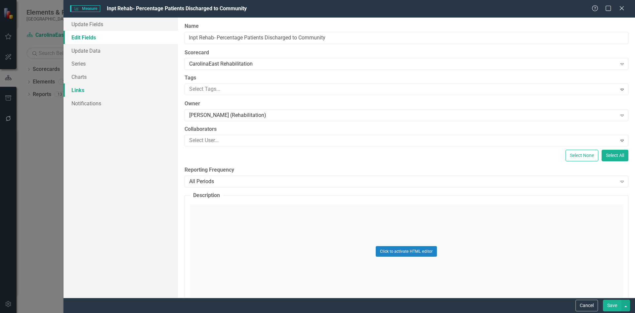
click at [83, 90] on link "Links" at bounding box center [121, 89] width 114 height 13
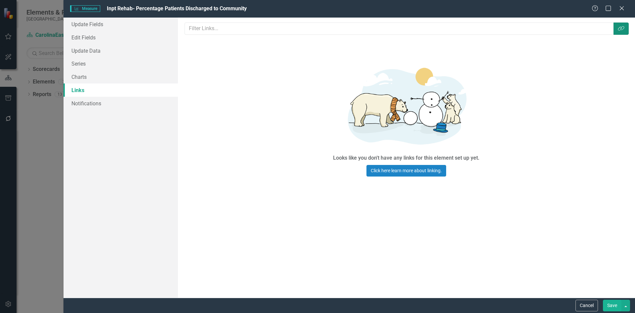
click at [625, 32] on button "Link Tag" at bounding box center [621, 28] width 15 height 12
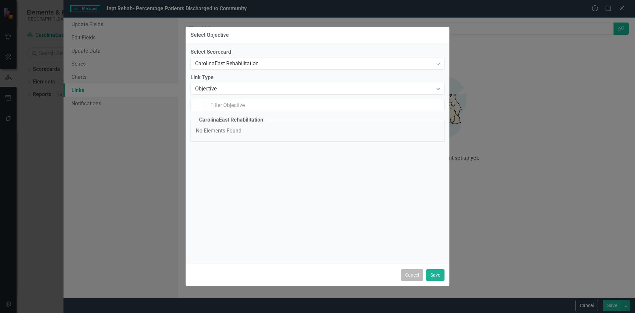
click at [411, 275] on button "Cancel" at bounding box center [412, 275] width 22 height 12
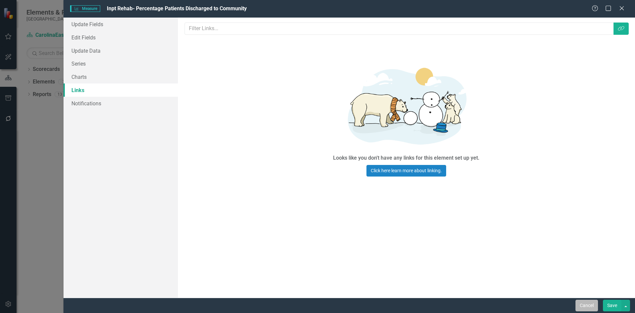
click at [589, 307] on button "Cancel" at bounding box center [587, 305] width 22 height 12
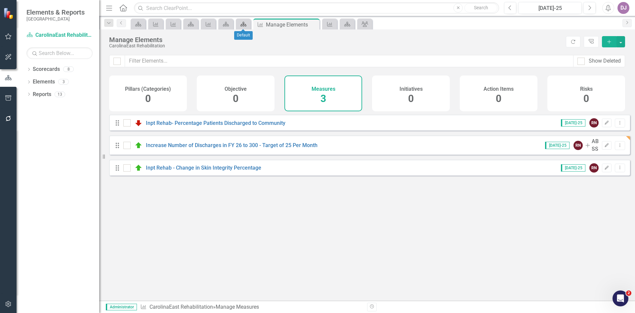
click at [243, 23] on icon "Scorecard" at bounding box center [243, 24] width 7 height 5
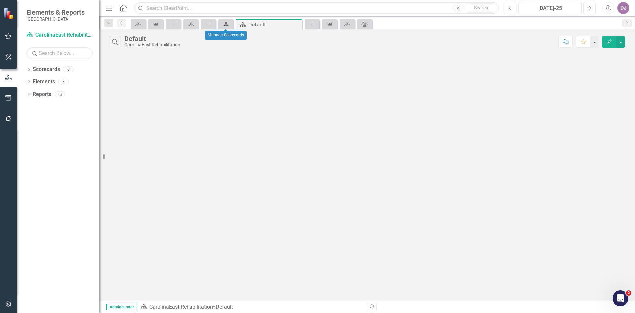
click at [226, 25] on icon at bounding box center [226, 24] width 6 height 5
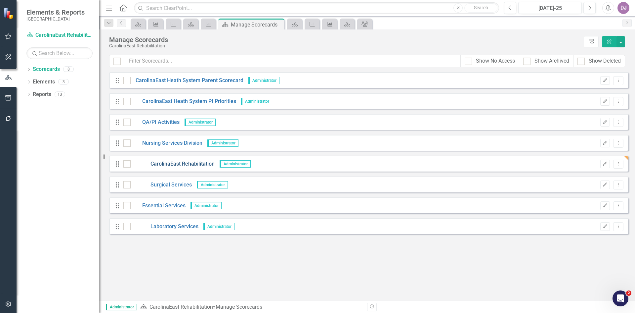
click at [188, 163] on link "CarolinaEast Rehabilitation" at bounding box center [173, 164] width 84 height 8
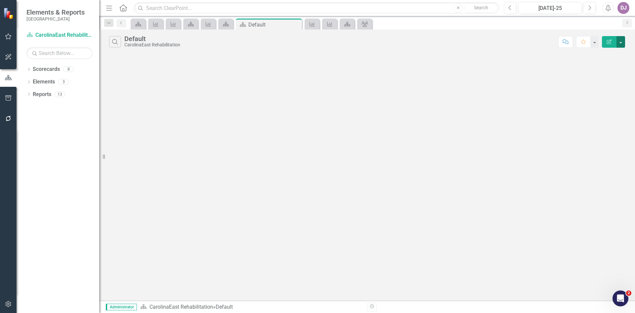
click at [621, 44] on button "button" at bounding box center [621, 42] width 9 height 12
click at [291, 144] on div "Search Default CarolinaEast Rehabilitation Comment Favorite Edit Report" at bounding box center [367, 164] width 536 height 271
click at [68, 35] on link "Scorecard CarolinaEast Rehabilitation" at bounding box center [59, 35] width 66 height 8
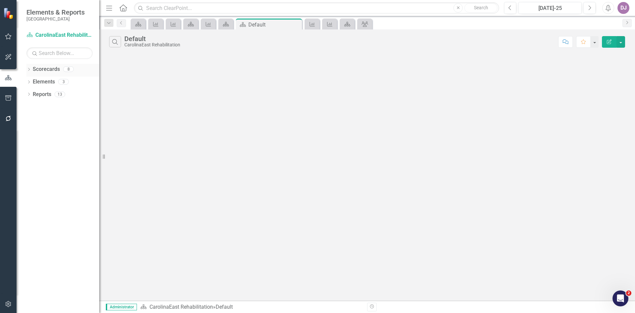
click at [49, 70] on link "Scorecards" at bounding box center [46, 70] width 27 height 8
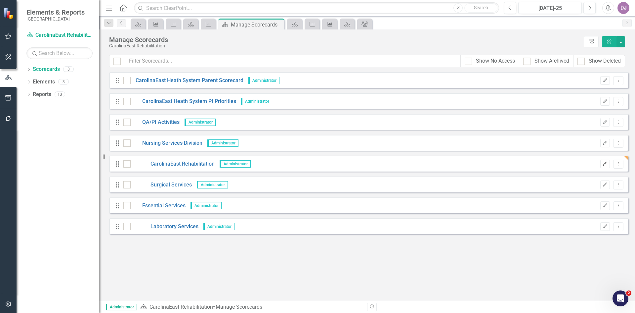
click at [606, 165] on icon "Edit" at bounding box center [605, 164] width 5 height 4
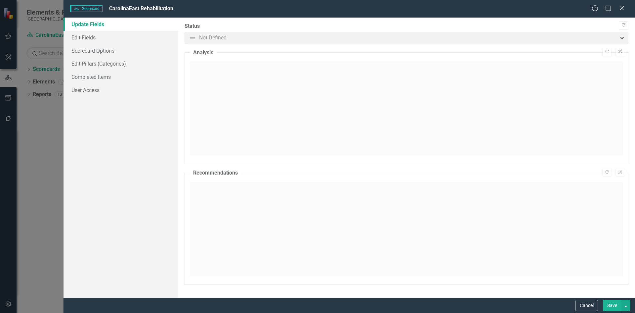
click at [623, 39] on span "Not Defined Expand" at bounding box center [407, 38] width 444 height 12
click at [208, 36] on span "Not Defined Expand" at bounding box center [407, 38] width 444 height 12
click at [88, 37] on link "Edit Fields" at bounding box center [121, 37] width 114 height 13
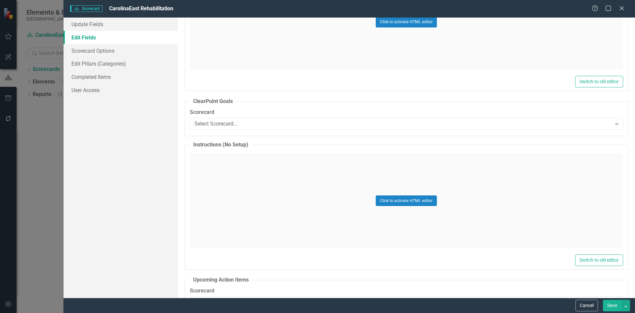
scroll to position [288, 0]
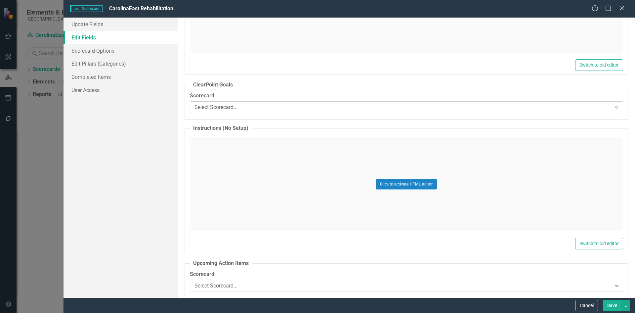
click at [614, 109] on icon "Expand" at bounding box center [617, 107] width 7 height 5
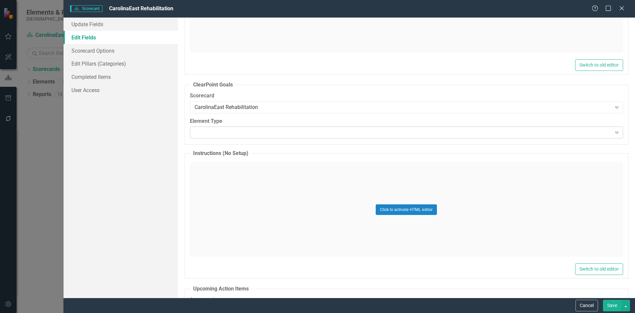
click at [614, 133] on icon "Expand" at bounding box center [617, 132] width 7 height 5
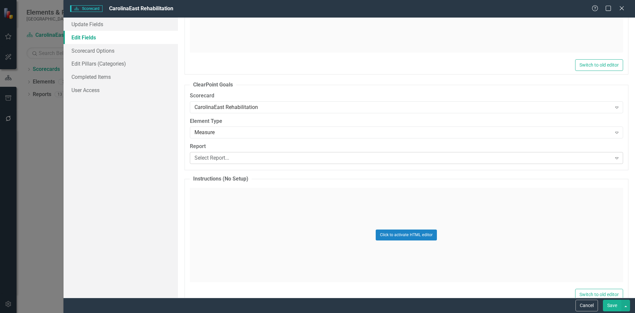
click at [614, 156] on icon "Expand" at bounding box center [617, 157] width 7 height 5
click at [210, 312] on div "Measures" at bounding box center [319, 318] width 625 height 8
click at [613, 305] on button "Save" at bounding box center [612, 305] width 19 height 12
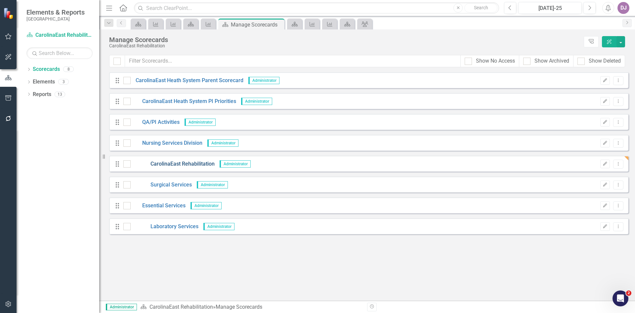
click at [190, 161] on link "CarolinaEast Rehabilitation" at bounding box center [173, 164] width 84 height 8
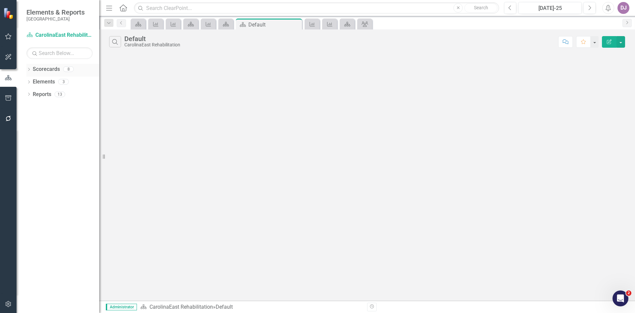
click at [40, 69] on link "Scorecards" at bounding box center [46, 70] width 27 height 8
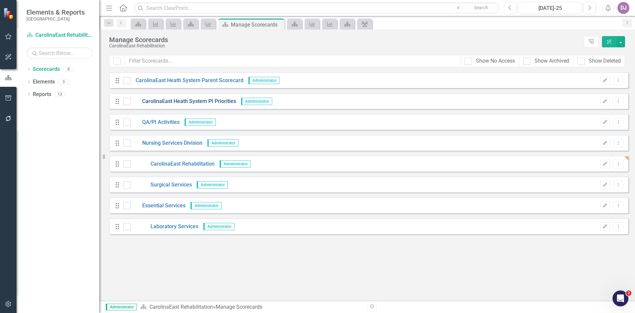
click at [219, 102] on link "CarolinaEast Heath System PI Priorities" at bounding box center [184, 102] width 106 height 8
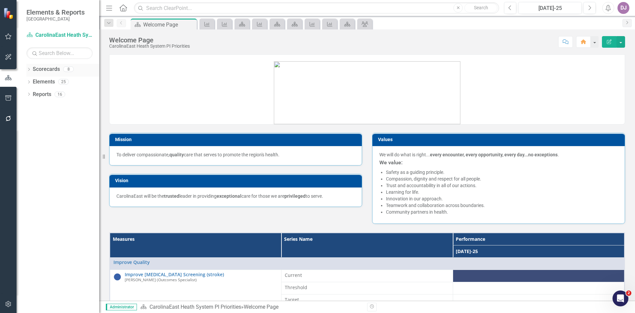
click at [45, 71] on link "Scorecards" at bounding box center [46, 70] width 27 height 8
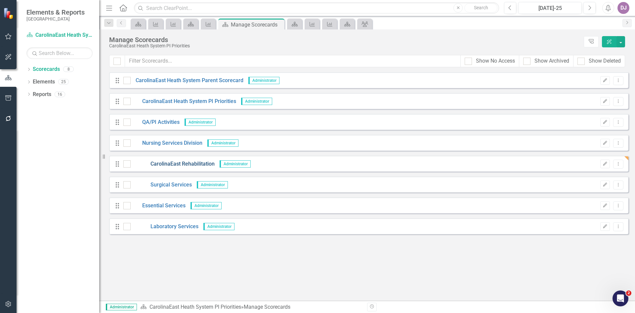
click at [170, 165] on link "CarolinaEast Rehabilitation" at bounding box center [173, 164] width 84 height 8
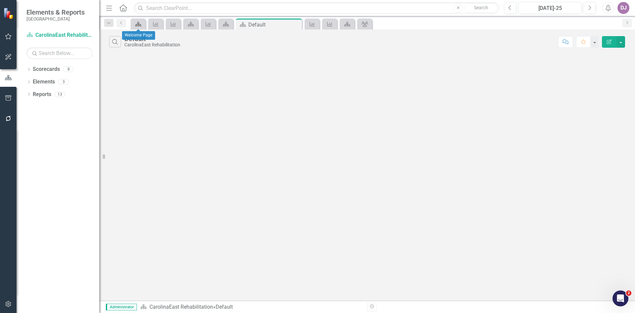
click at [140, 26] on icon at bounding box center [138, 24] width 6 height 5
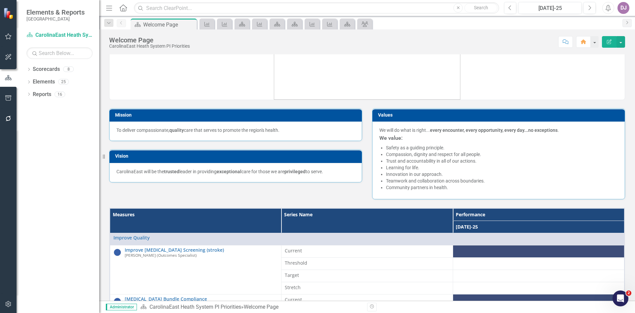
scroll to position [15, 0]
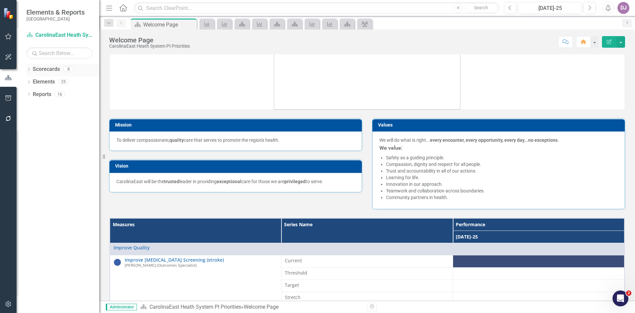
click at [48, 72] on link "Scorecards" at bounding box center [46, 70] width 27 height 8
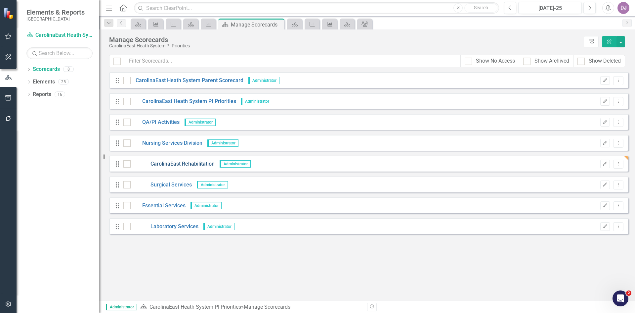
click at [181, 166] on link "CarolinaEast Rehabilitation" at bounding box center [173, 164] width 84 height 8
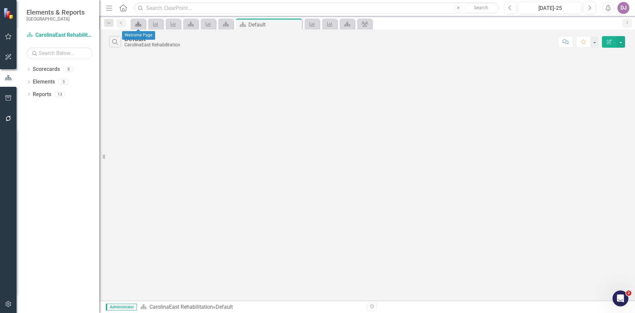
click at [138, 26] on icon at bounding box center [138, 24] width 6 height 5
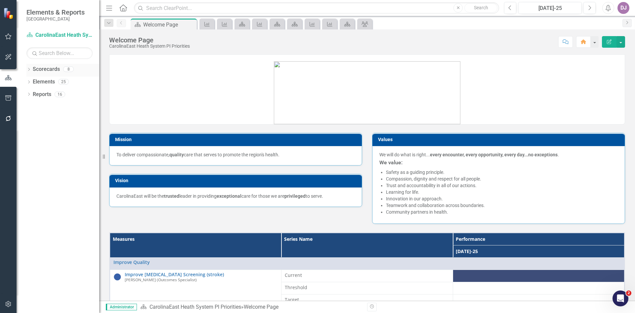
click at [53, 69] on link "Scorecards" at bounding box center [46, 70] width 27 height 8
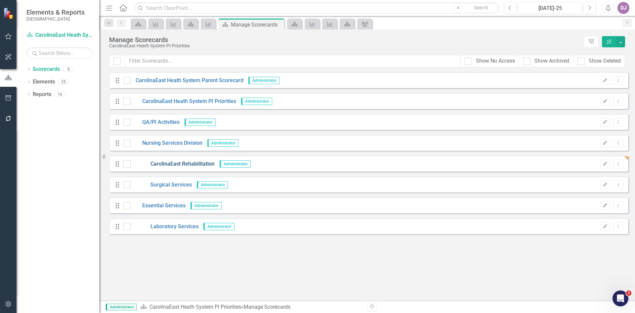
click at [172, 165] on link "CarolinaEast Rehabilitation" at bounding box center [173, 164] width 84 height 8
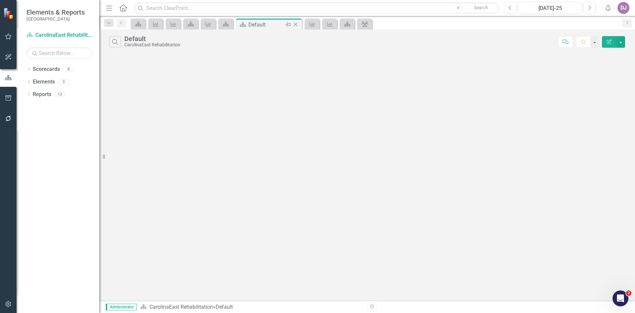
click at [255, 25] on div "Default" at bounding box center [265, 25] width 35 height 8
click at [508, 7] on button "Previous" at bounding box center [510, 8] width 12 height 12
click at [589, 9] on icon "Next" at bounding box center [590, 8] width 4 height 6
click at [185, 308] on link "CarolinaEast Rehabilitation" at bounding box center [182, 306] width 64 height 6
click at [43, 71] on link "Scorecards" at bounding box center [46, 70] width 27 height 8
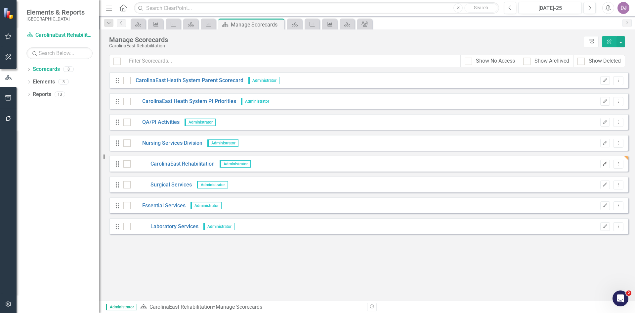
click at [604, 163] on icon "Edit" at bounding box center [605, 164] width 5 height 4
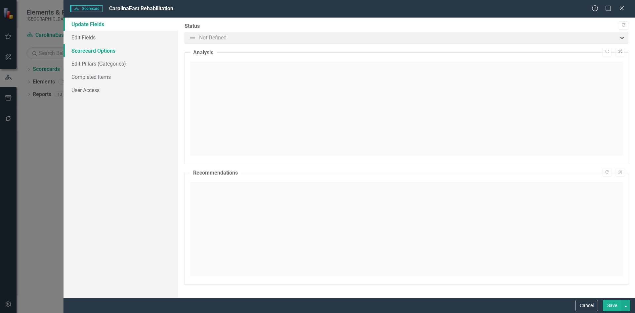
click at [95, 53] on link "Scorecard Options" at bounding box center [121, 50] width 114 height 13
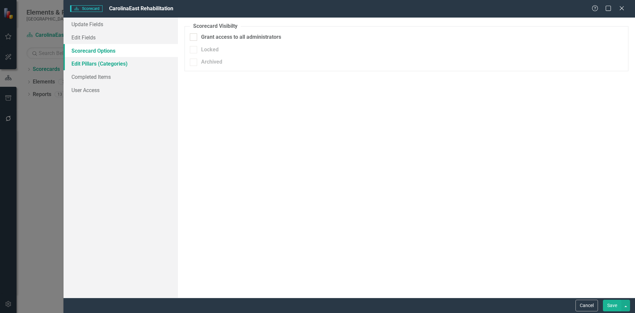
click at [91, 64] on link "Edit Pillars (Categories)" at bounding box center [121, 63] width 114 height 13
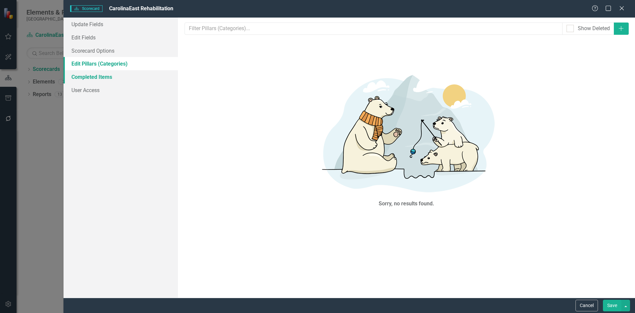
click at [89, 76] on link "Completed Items" at bounding box center [121, 76] width 114 height 13
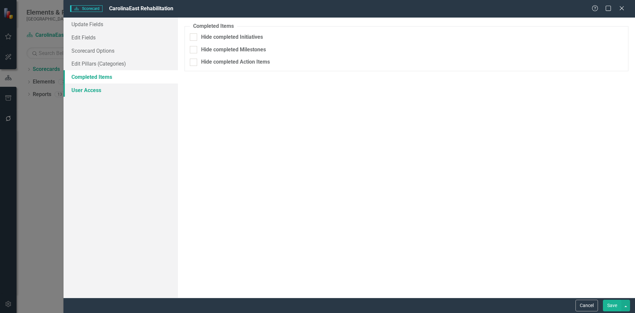
click at [90, 91] on link "User Access" at bounding box center [121, 89] width 114 height 13
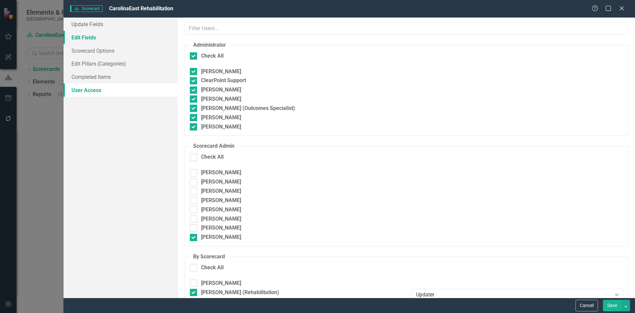
click at [96, 40] on link "Edit Fields" at bounding box center [121, 37] width 114 height 13
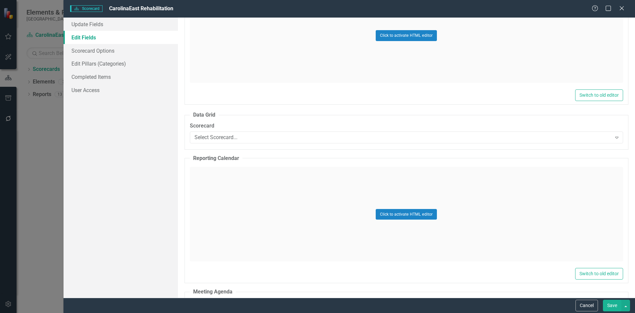
scroll to position [1383, 0]
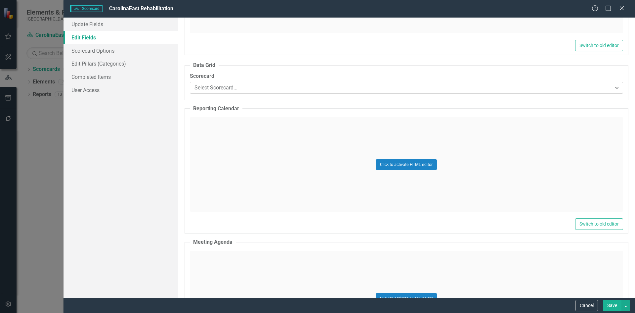
click at [614, 89] on icon "Expand" at bounding box center [617, 87] width 7 height 5
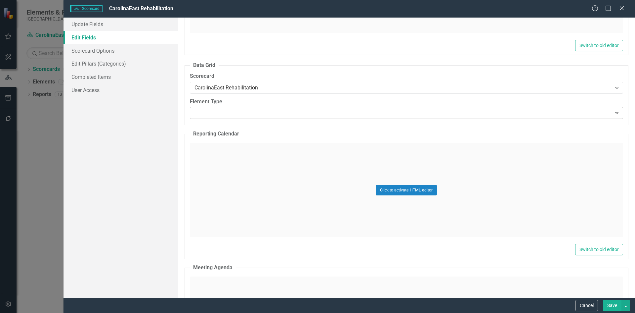
click at [615, 112] on icon at bounding box center [616, 113] width 3 height 2
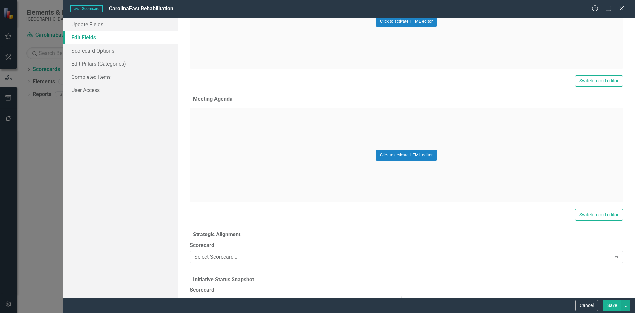
scroll to position [1494, 0]
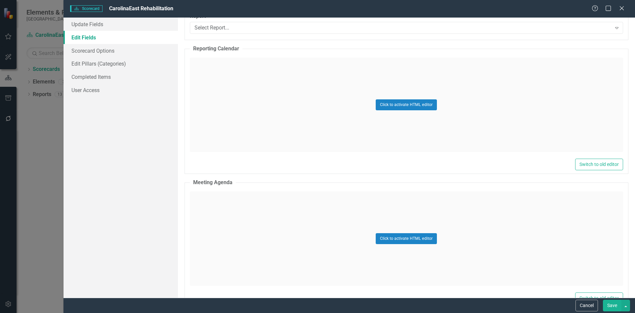
click at [607, 304] on button "Save" at bounding box center [612, 305] width 19 height 12
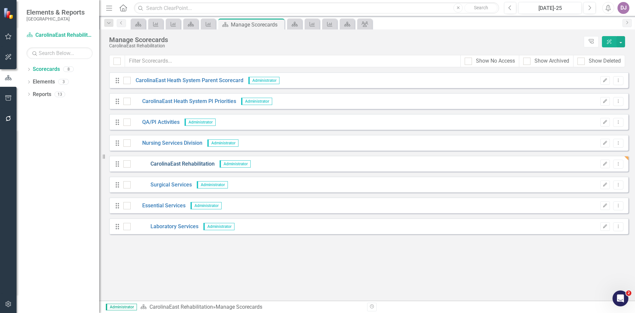
click at [184, 162] on link "CarolinaEast Rehabilitation" at bounding box center [173, 164] width 84 height 8
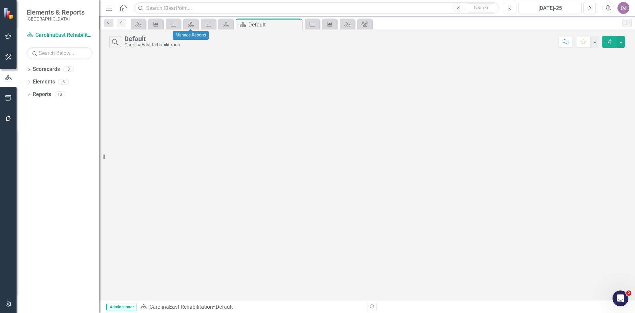
click at [194, 23] on icon "Scorecard" at bounding box center [191, 24] width 7 height 5
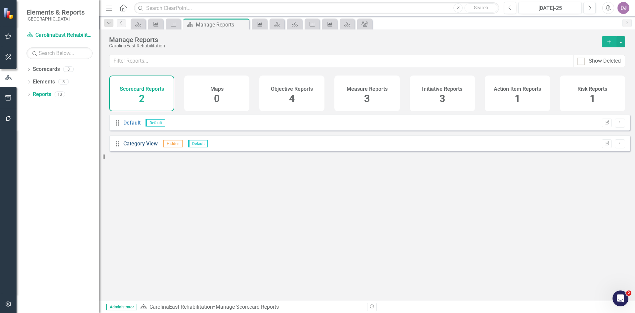
click at [131, 147] on link "Category View" at bounding box center [140, 143] width 34 height 6
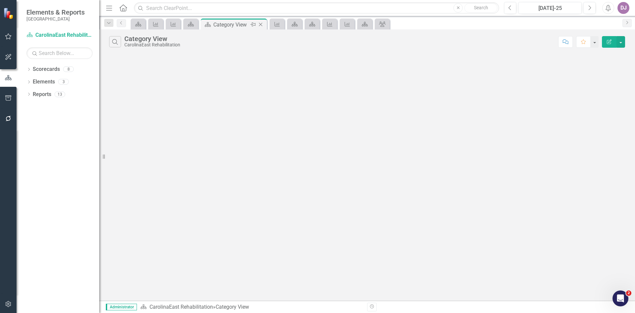
click at [260, 25] on icon "Close" at bounding box center [260, 24] width 7 height 5
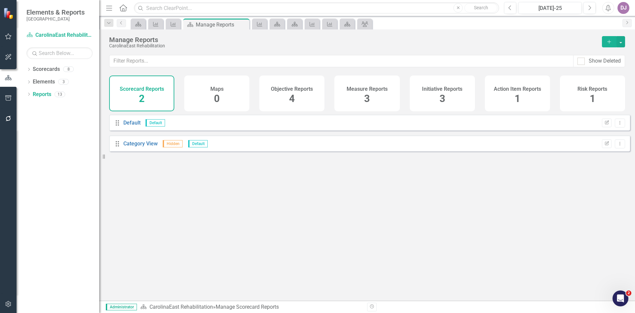
click at [293, 99] on span "4" at bounding box center [292, 99] width 6 height 12
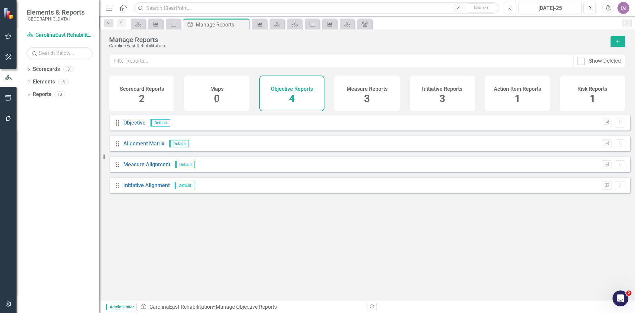
click at [367, 102] on span "3" at bounding box center [367, 99] width 6 height 12
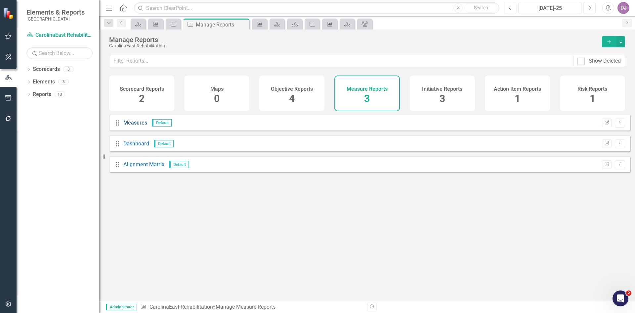
click at [133, 126] on link "Measures" at bounding box center [135, 122] width 24 height 6
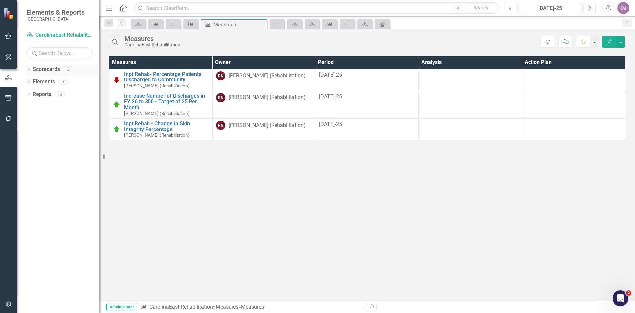
click at [50, 71] on link "Scorecards" at bounding box center [46, 70] width 27 height 8
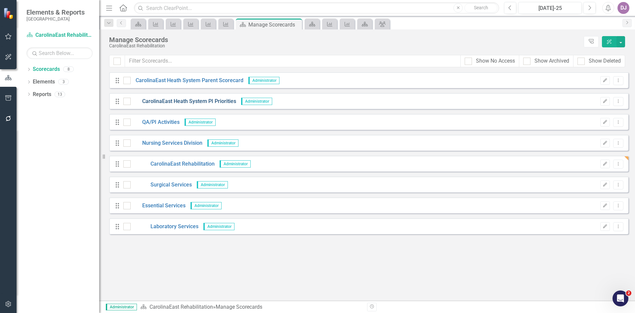
click at [178, 100] on link "CarolinaEast Heath System PI Priorities" at bounding box center [184, 102] width 106 height 8
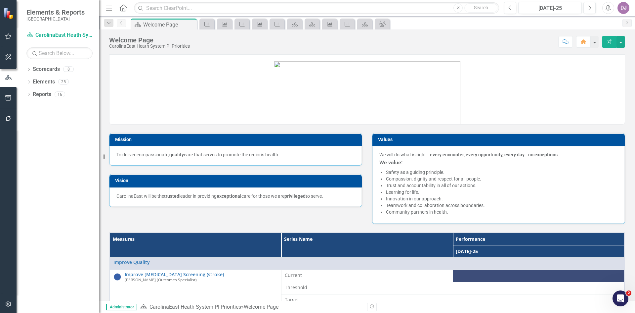
click at [608, 42] on icon "Edit Report" at bounding box center [609, 41] width 6 height 5
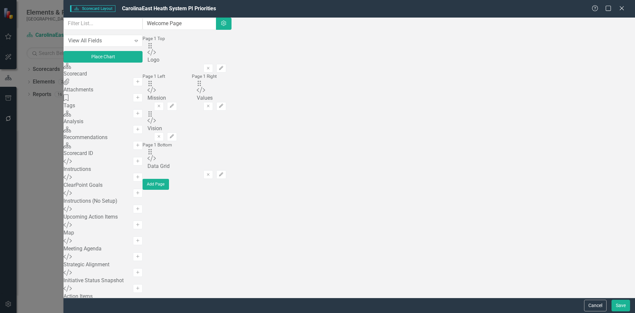
click at [114, 78] on div "Scorecard Scorecard Add" at bounding box center [103, 71] width 79 height 16
click at [111, 78] on div "Scorecard" at bounding box center [103, 74] width 79 height 8
click at [598, 308] on button "Cancel" at bounding box center [595, 305] width 22 height 12
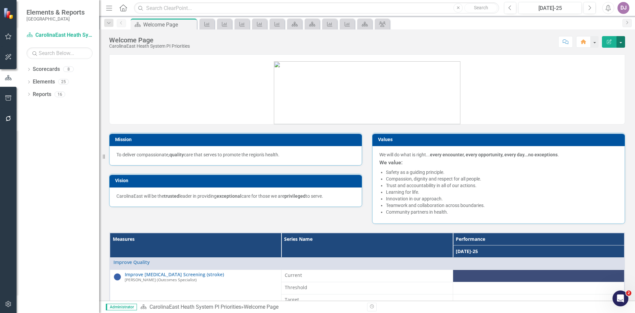
click at [624, 41] on button "button" at bounding box center [621, 42] width 9 height 12
click at [614, 54] on link "Edit Edit Scorecard" at bounding box center [598, 54] width 54 height 12
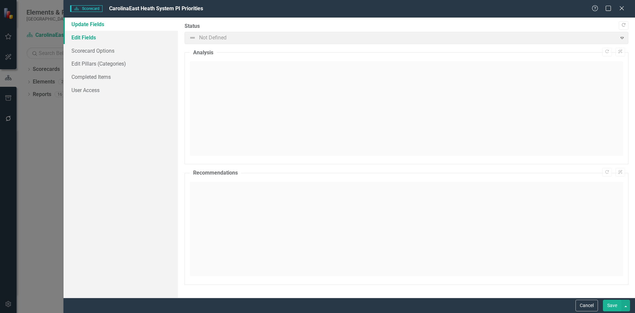
click at [90, 37] on link "Edit Fields" at bounding box center [121, 37] width 114 height 13
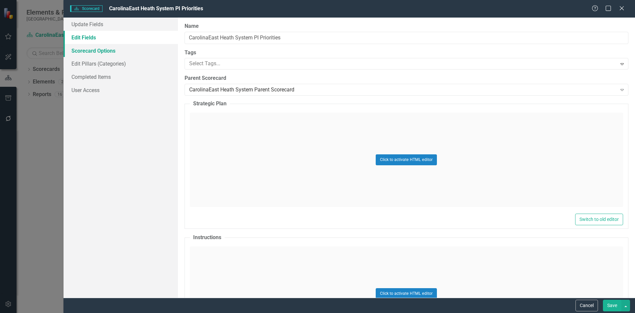
click at [86, 49] on link "Scorecard Options" at bounding box center [121, 50] width 114 height 13
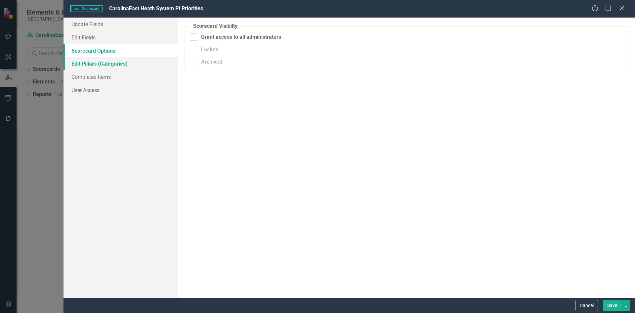
click at [84, 64] on link "Edit Pillars (Categories)" at bounding box center [121, 63] width 114 height 13
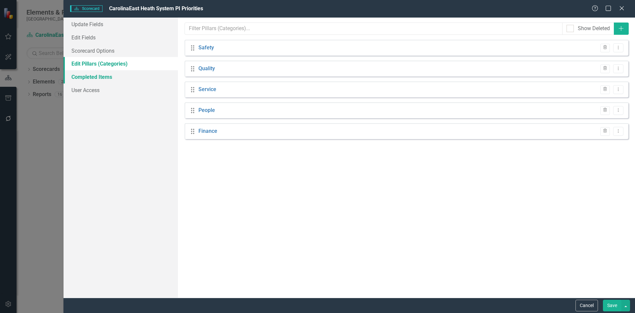
click at [88, 79] on link "Completed Items" at bounding box center [121, 76] width 114 height 13
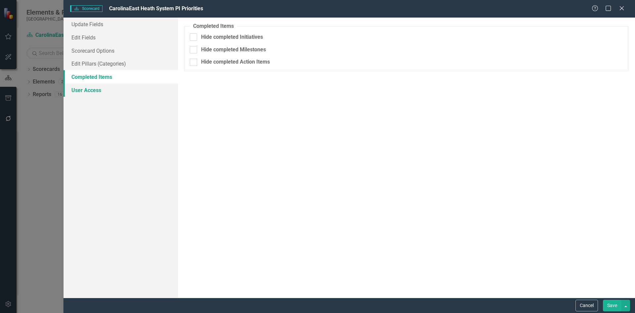
click at [89, 91] on link "User Access" at bounding box center [121, 89] width 114 height 13
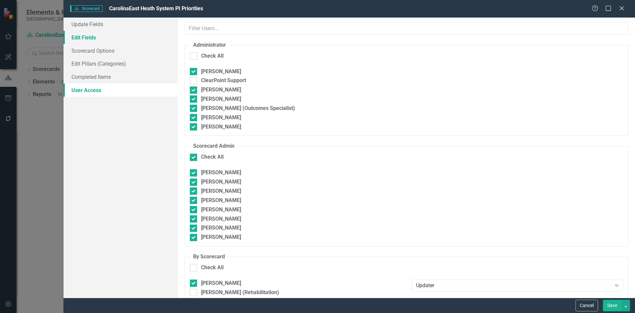
click at [85, 37] on link "Edit Fields" at bounding box center [121, 37] width 114 height 13
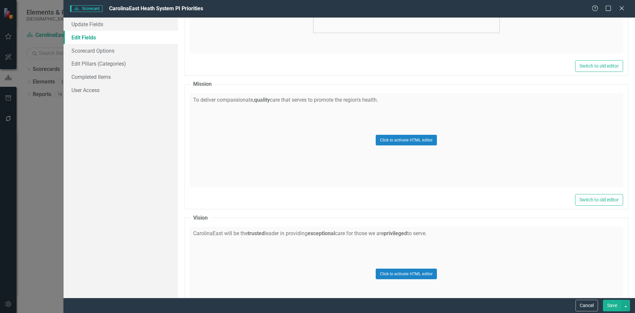
scroll to position [928, 0]
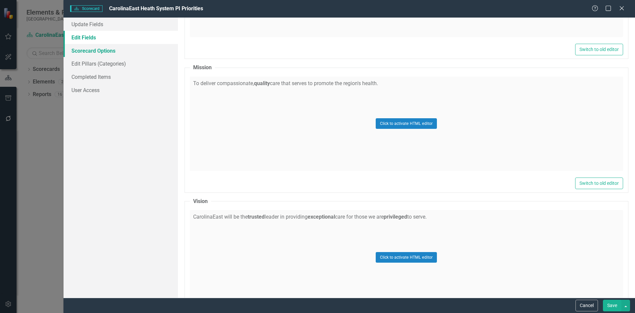
click at [107, 54] on link "Scorecard Options" at bounding box center [121, 50] width 114 height 13
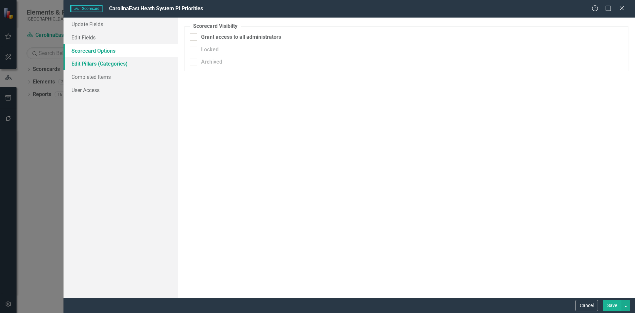
click at [102, 61] on link "Edit Pillars (Categories)" at bounding box center [121, 63] width 114 height 13
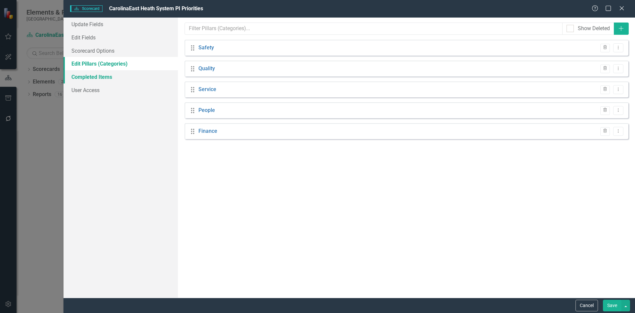
click at [98, 77] on link "Completed Items" at bounding box center [121, 76] width 114 height 13
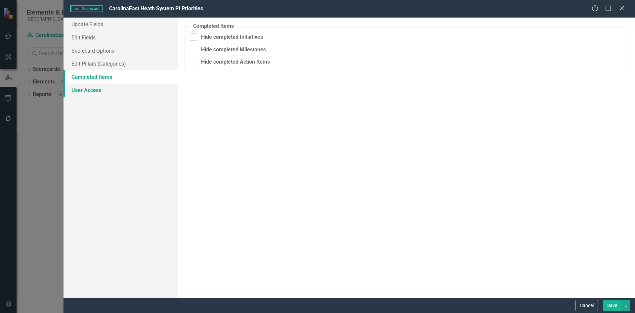
click at [94, 89] on link "User Access" at bounding box center [121, 89] width 114 height 13
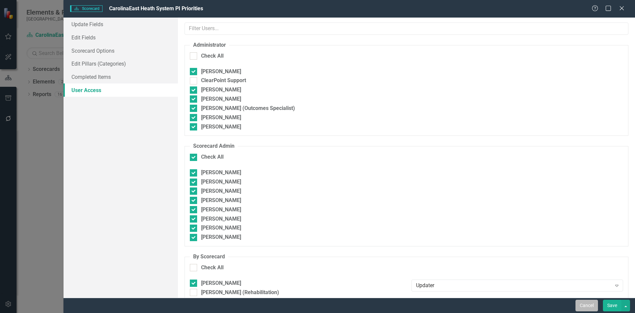
click at [590, 310] on button "Cancel" at bounding box center [587, 305] width 22 height 12
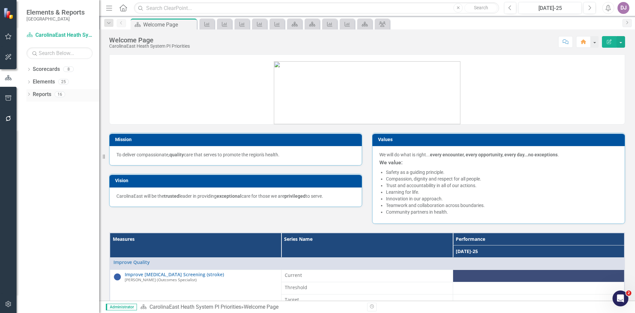
click at [41, 94] on link "Reports" at bounding box center [42, 95] width 19 height 8
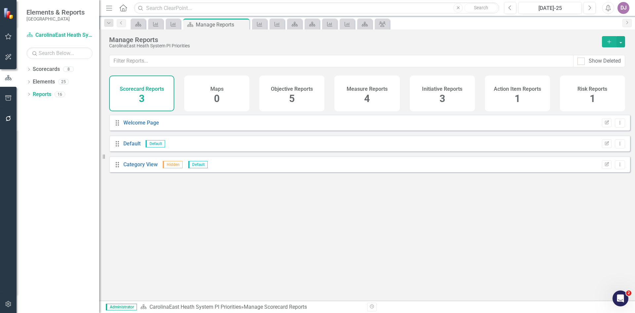
click at [143, 99] on span "3" at bounding box center [142, 99] width 6 height 12
click at [133, 147] on link "Default" at bounding box center [131, 143] width 17 height 6
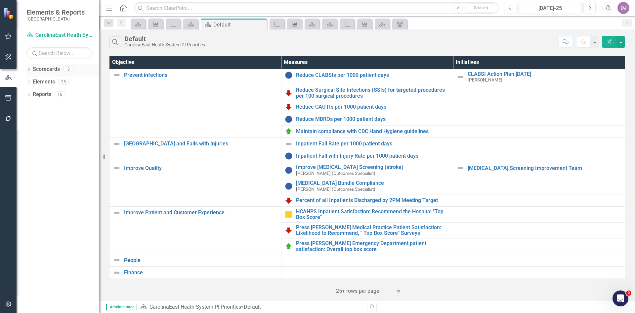
click at [52, 68] on link "Scorecards" at bounding box center [46, 70] width 27 height 8
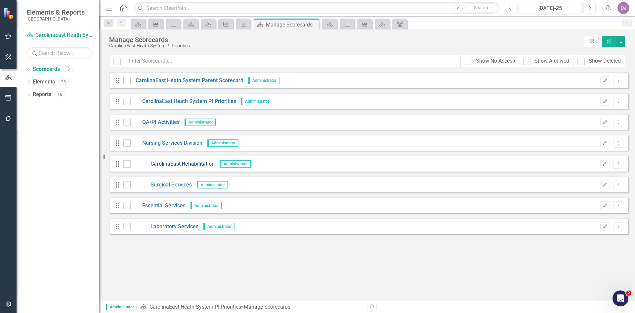
click at [189, 163] on link "CarolinaEast Rehabilitation" at bounding box center [173, 164] width 84 height 8
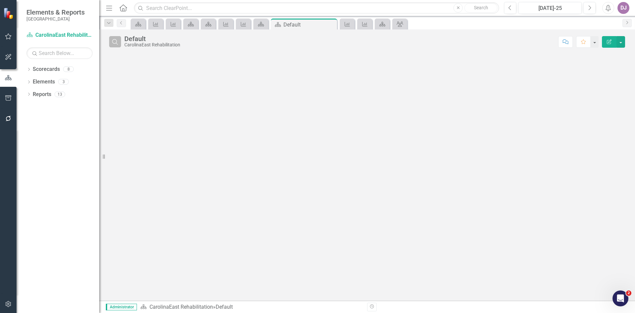
click at [114, 41] on icon "Search" at bounding box center [115, 42] width 7 height 6
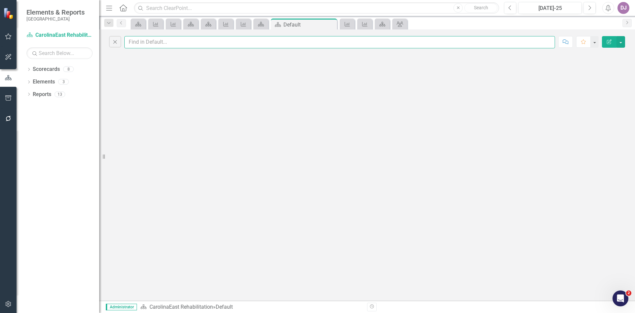
click at [544, 39] on input "text" at bounding box center [339, 42] width 431 height 12
click at [159, 38] on input "text" at bounding box center [339, 42] width 431 height 12
drag, startPoint x: 176, startPoint y: 42, endPoint x: 119, endPoint y: 43, distance: 56.9
click at [120, 43] on div "Close" at bounding box center [332, 42] width 446 height 12
click at [51, 92] on link "Reports" at bounding box center [42, 95] width 19 height 8
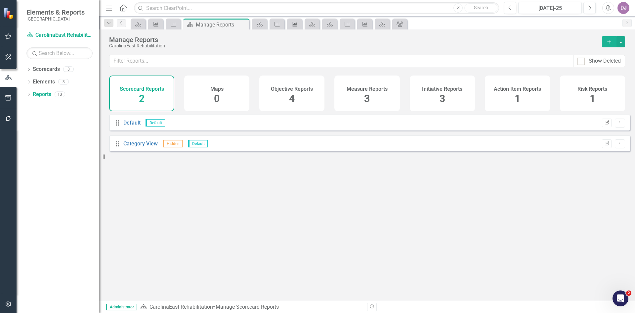
click at [605, 124] on icon "button" at bounding box center [607, 122] width 4 height 4
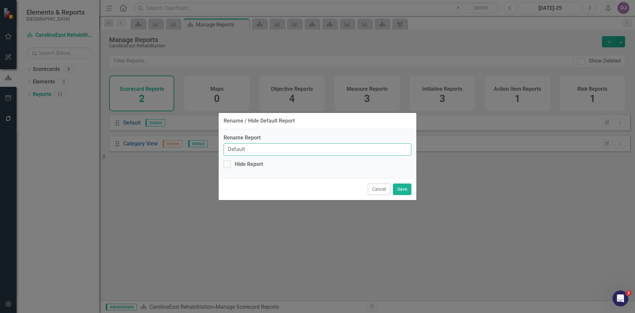
drag, startPoint x: 252, startPoint y: 148, endPoint x: 221, endPoint y: 148, distance: 31.1
click at [222, 148] on div "Rename Report Default Hide Report" at bounding box center [318, 153] width 198 height 49
type input "Scorecard view"
click at [403, 188] on button "Save" at bounding box center [402, 189] width 19 height 12
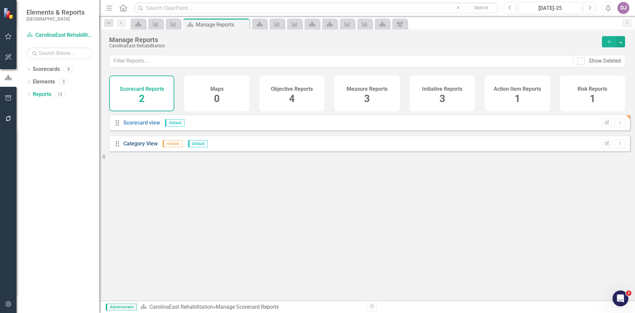
click at [152, 147] on link "Category View" at bounding box center [140, 143] width 34 height 6
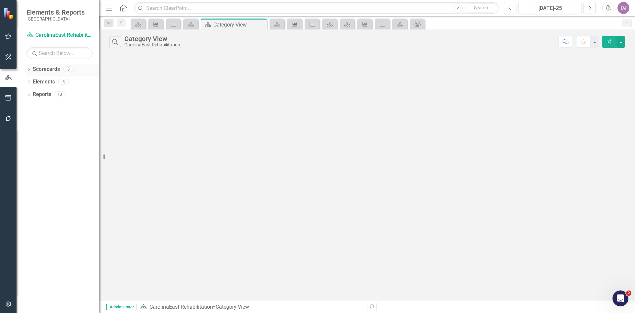
click at [47, 68] on link "Scorecards" at bounding box center [46, 70] width 27 height 8
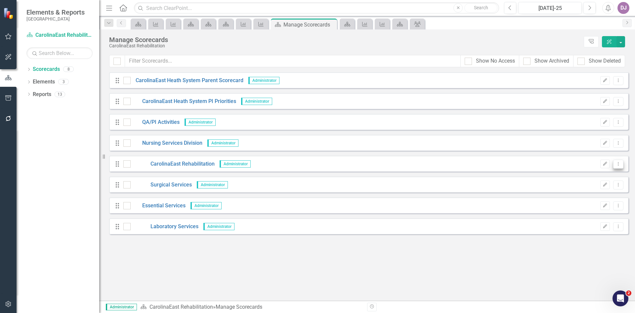
click at [620, 162] on icon "Dropdown Menu" at bounding box center [619, 163] width 6 height 4
click at [590, 175] on link "Edit Edit Scorecard" at bounding box center [586, 175] width 73 height 12
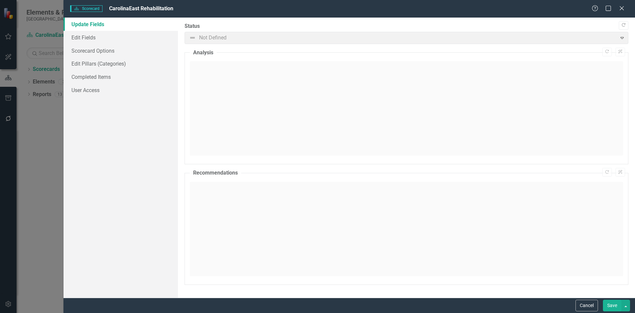
click at [99, 26] on link "Update Fields" at bounding box center [121, 24] width 114 height 13
click at [621, 38] on span "Not Defined Expand" at bounding box center [407, 38] width 444 height 12
click at [621, 37] on span "Not Defined Expand" at bounding box center [407, 38] width 444 height 12
click at [77, 38] on link "Edit Fields" at bounding box center [121, 37] width 114 height 13
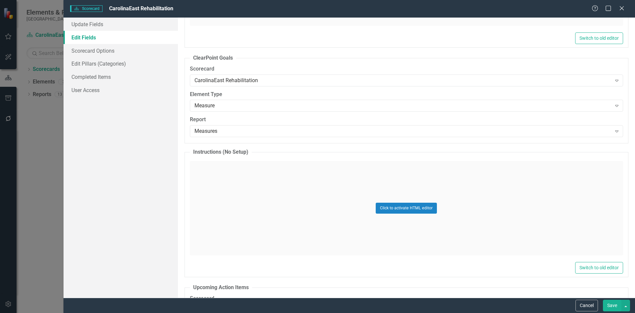
scroll to position [332, 0]
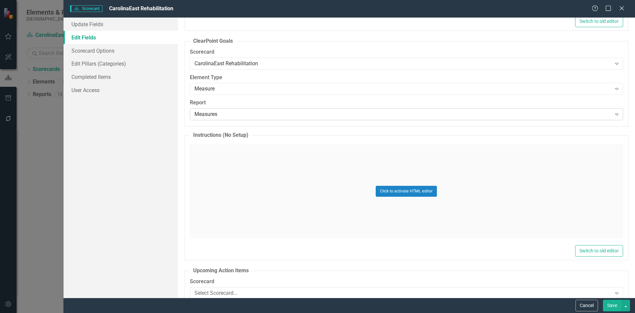
click at [615, 114] on icon "Expand" at bounding box center [617, 114] width 7 height 5
click at [612, 307] on button "Save" at bounding box center [612, 305] width 19 height 12
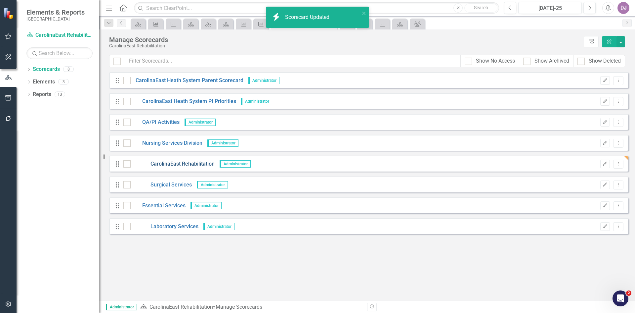
click at [186, 162] on link "CarolinaEast Rehabilitation" at bounding box center [173, 164] width 84 height 8
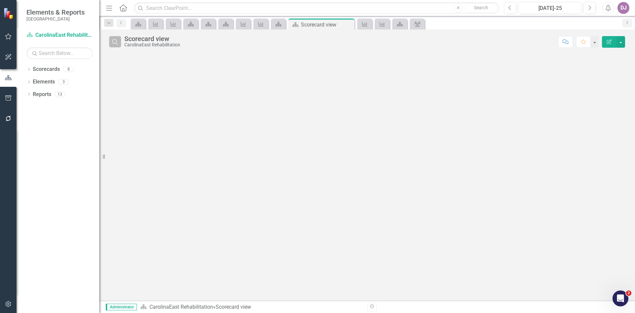
click at [118, 42] on icon "Search" at bounding box center [115, 42] width 7 height 6
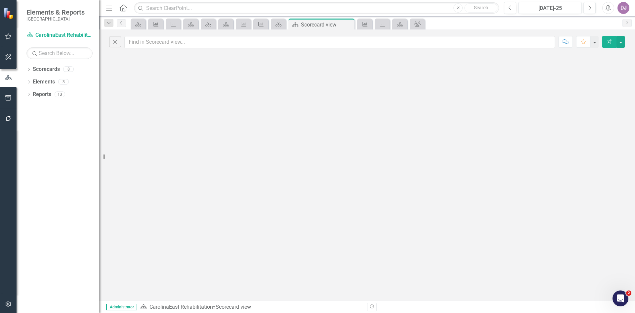
click at [166, 65] on div "Close Comment Favorite Edit Report" at bounding box center [367, 164] width 536 height 271
click at [401, 22] on icon "Scorecard" at bounding box center [400, 24] width 7 height 5
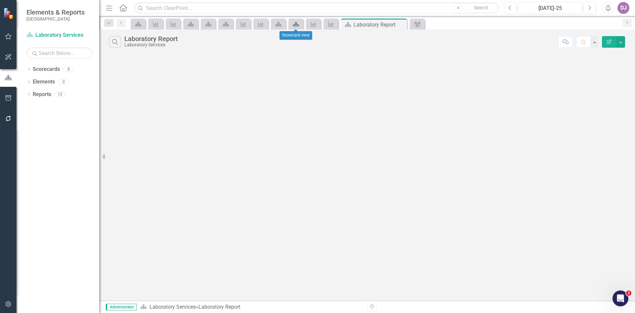
click at [294, 22] on icon "Scorecard" at bounding box center [296, 24] width 7 height 5
click at [42, 81] on link "Elements" at bounding box center [44, 82] width 22 height 8
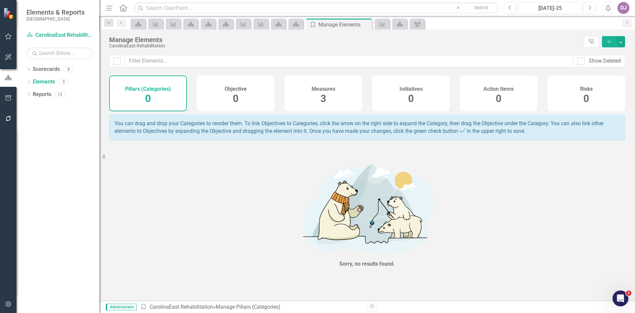
click at [323, 98] on span "3" at bounding box center [324, 99] width 6 height 12
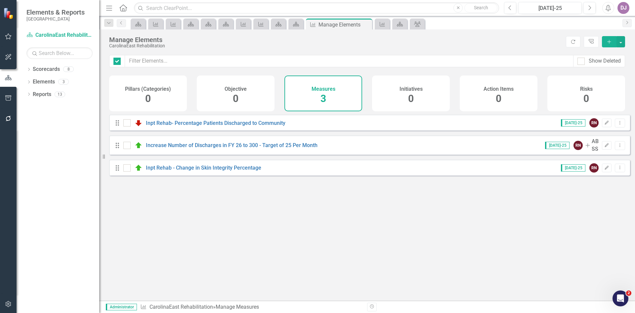
checkbox input "false"
click at [67, 35] on link "Scorecard CarolinaEast Rehabilitation" at bounding box center [59, 35] width 66 height 8
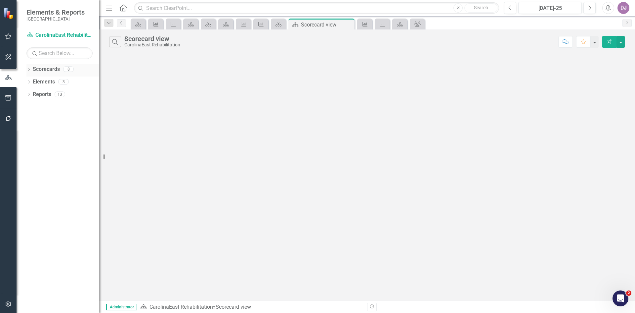
click at [49, 71] on link "Scorecards" at bounding box center [46, 70] width 27 height 8
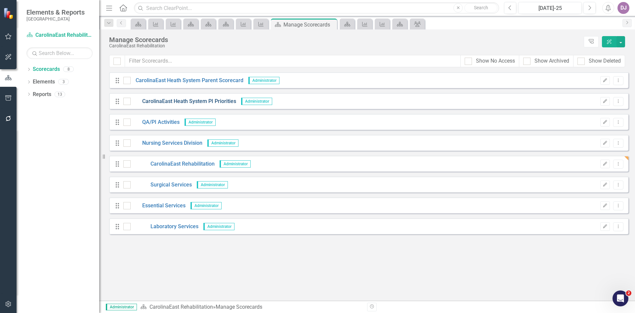
click at [196, 99] on link "CarolinaEast Heath System PI Priorities" at bounding box center [184, 102] width 106 height 8
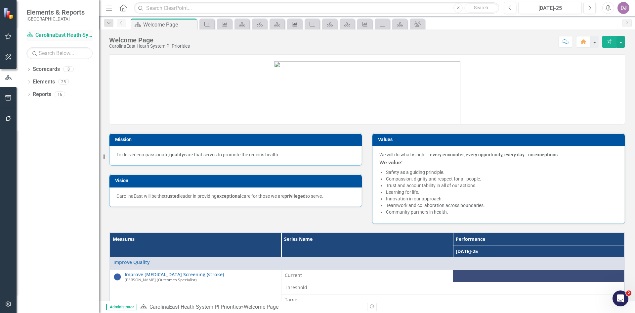
click at [63, 35] on link "Scorecard CarolinaEast Heath System PI Priorities" at bounding box center [59, 35] width 66 height 8
click at [621, 41] on button "button" at bounding box center [621, 42] width 9 height 12
click at [606, 67] on link "Edit Report Edit Layout" at bounding box center [598, 66] width 54 height 12
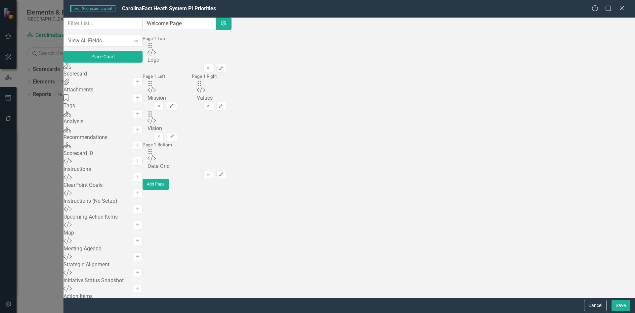
click at [134, 78] on div "Scorecard Scorecard Add" at bounding box center [103, 71] width 79 height 16
click at [140, 82] on icon "Add" at bounding box center [137, 82] width 5 height 4
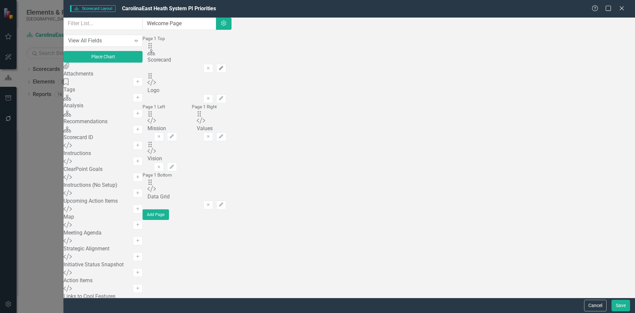
click at [224, 66] on icon "Edit" at bounding box center [221, 68] width 5 height 4
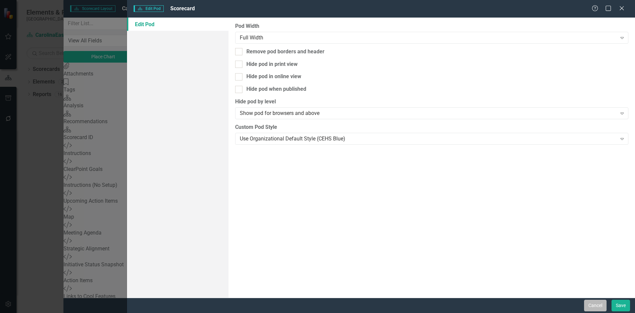
click at [595, 307] on button "Cancel" at bounding box center [595, 305] width 22 height 12
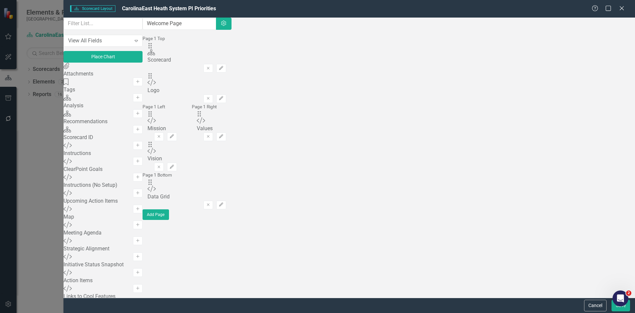
click at [595, 307] on button "Cancel" at bounding box center [595, 305] width 22 height 12
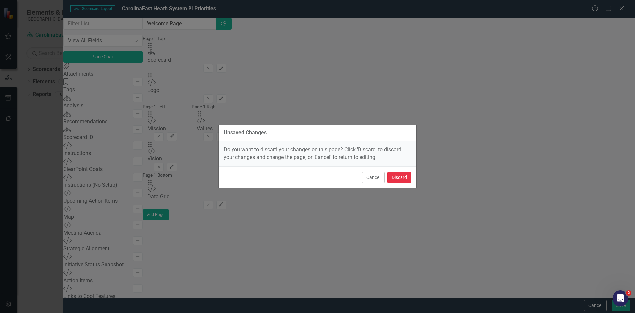
click at [393, 175] on button "Discard" at bounding box center [399, 177] width 24 height 12
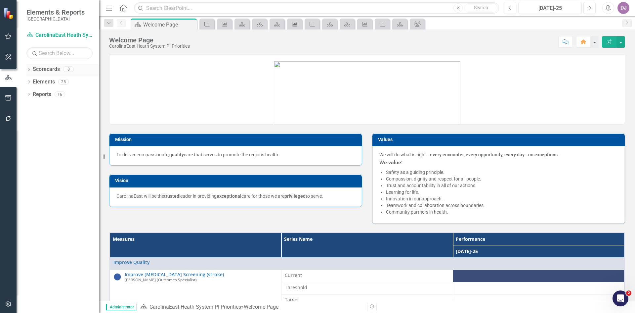
click at [55, 67] on link "Scorecards" at bounding box center [46, 70] width 27 height 8
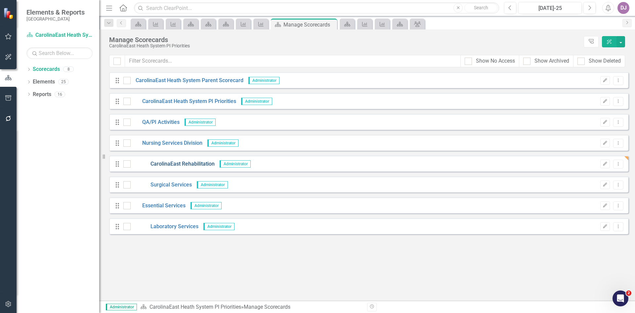
click at [200, 162] on link "CarolinaEast Rehabilitation" at bounding box center [173, 164] width 84 height 8
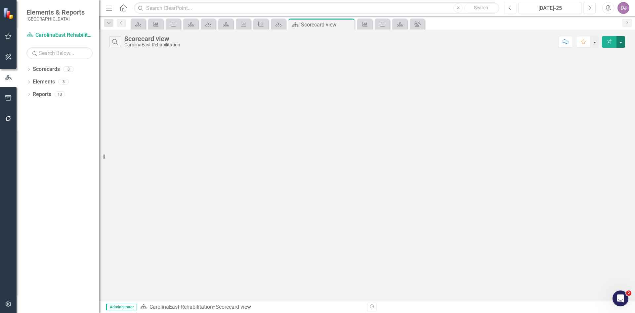
click at [623, 41] on button "button" at bounding box center [621, 42] width 9 height 12
click at [613, 54] on link "Edit Report Edit Report" at bounding box center [599, 54] width 52 height 12
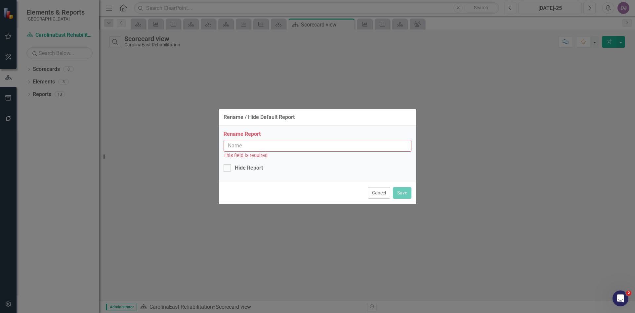
type input "Scorecard view"
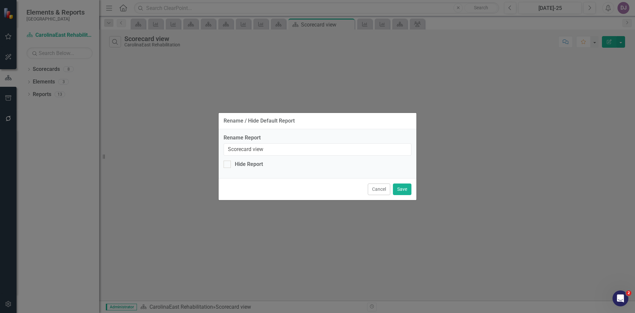
click at [376, 192] on button "Cancel" at bounding box center [379, 189] width 22 height 12
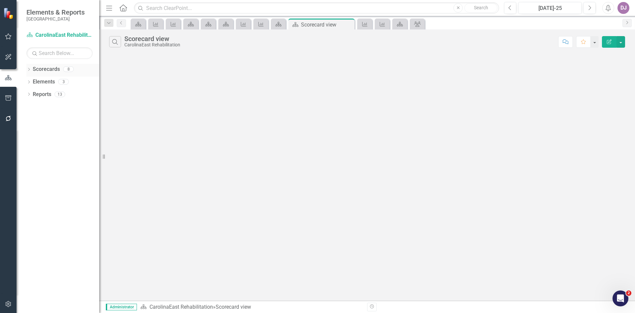
click at [57, 70] on link "Scorecards" at bounding box center [46, 70] width 27 height 8
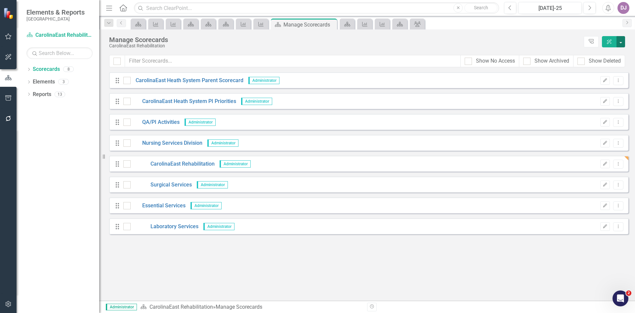
click at [621, 39] on button "button" at bounding box center [621, 41] width 9 height 11
click at [621, 166] on button "Dropdown Menu" at bounding box center [618, 163] width 10 height 9
click at [596, 172] on link "Edit Edit Scorecard" at bounding box center [586, 175] width 73 height 12
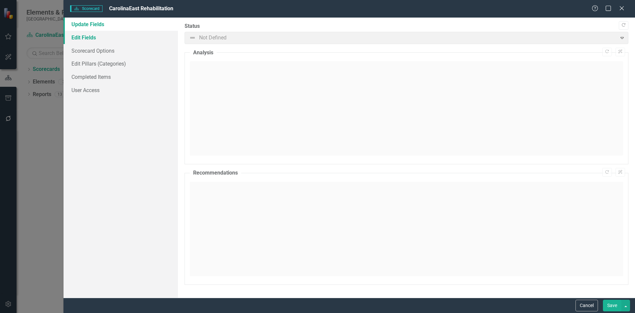
click at [98, 37] on link "Edit Fields" at bounding box center [121, 37] width 114 height 13
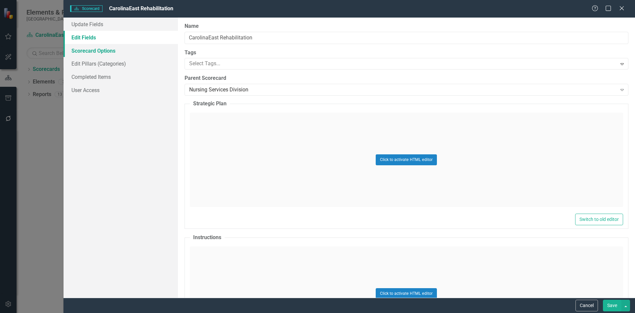
click at [98, 50] on link "Scorecard Options" at bounding box center [121, 50] width 114 height 13
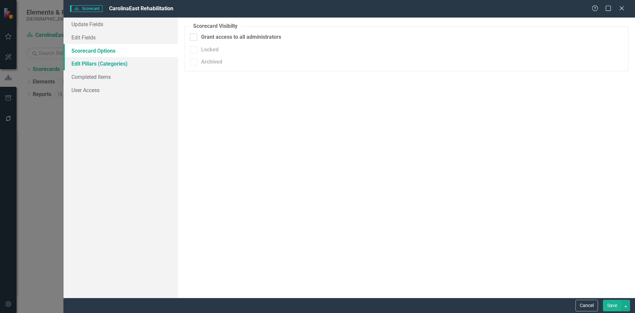
click at [95, 66] on link "Edit Pillars (Categories)" at bounding box center [121, 63] width 114 height 13
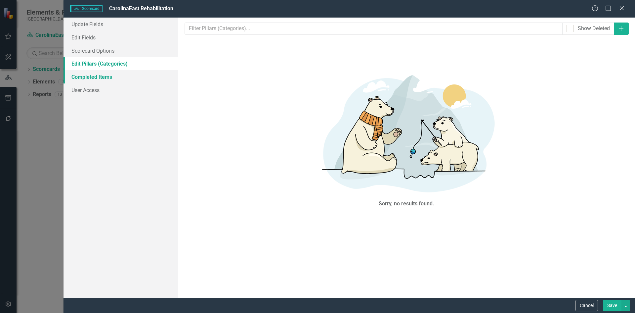
click at [94, 74] on link "Completed Items" at bounding box center [121, 76] width 114 height 13
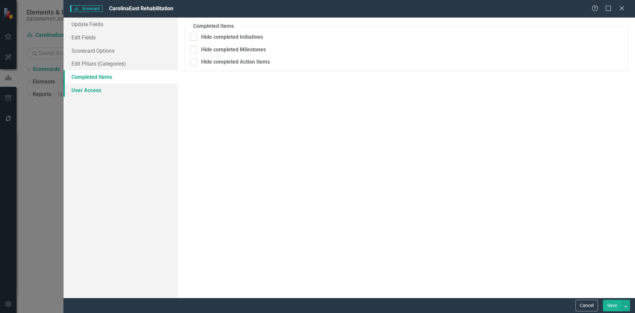
click at [88, 91] on link "User Access" at bounding box center [121, 89] width 114 height 13
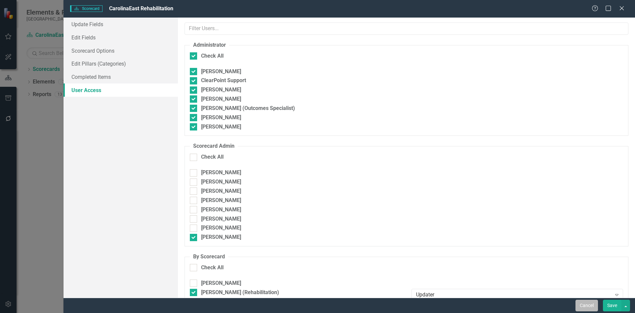
click at [588, 304] on button "Cancel" at bounding box center [587, 305] width 22 height 12
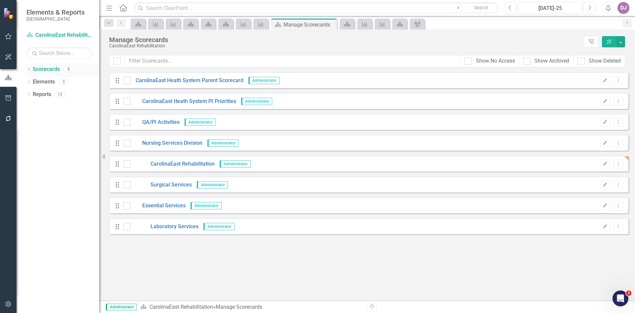
click at [51, 70] on link "Scorecards" at bounding box center [46, 70] width 27 height 8
click at [160, 101] on link "CarolinaEast Heath System PI Priorities" at bounding box center [184, 102] width 106 height 8
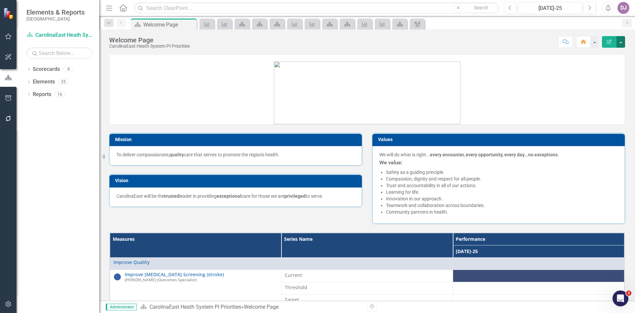
click at [621, 40] on button "button" at bounding box center [621, 42] width 9 height 12
click at [616, 53] on link "Edit Edit Scorecard" at bounding box center [598, 54] width 54 height 12
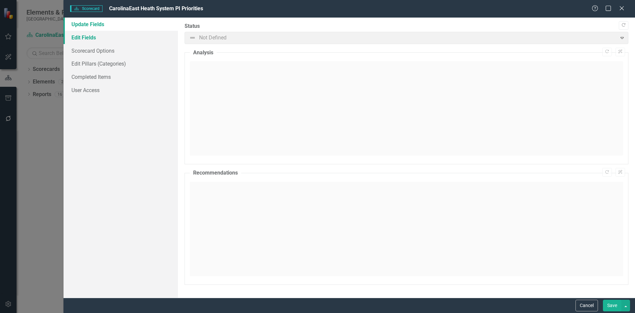
click at [92, 39] on link "Edit Fields" at bounding box center [121, 37] width 114 height 13
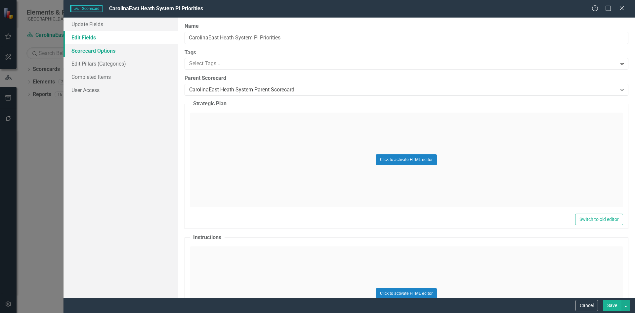
click at [106, 55] on link "Scorecard Options" at bounding box center [121, 50] width 114 height 13
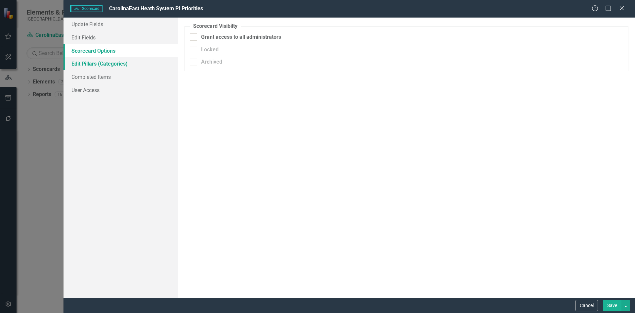
click at [102, 63] on link "Edit Pillars (Categories)" at bounding box center [121, 63] width 114 height 13
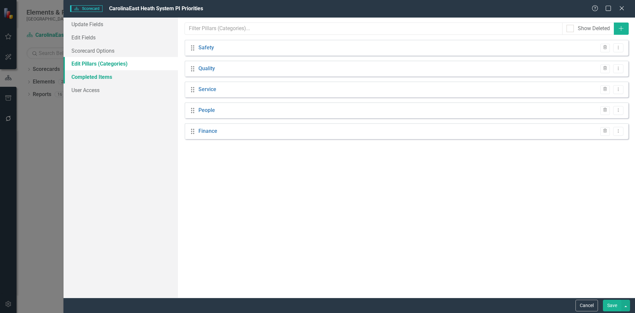
click at [94, 77] on link "Completed Items" at bounding box center [121, 76] width 114 height 13
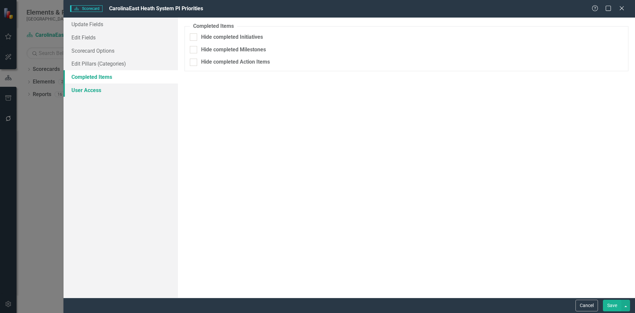
click at [90, 90] on link "User Access" at bounding box center [121, 89] width 114 height 13
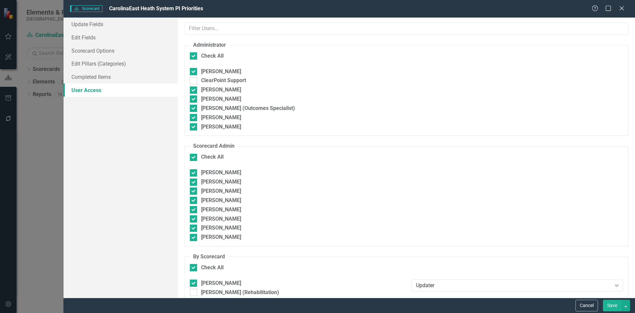
checkbox input "false"
click at [592, 307] on button "Cancel" at bounding box center [587, 305] width 22 height 12
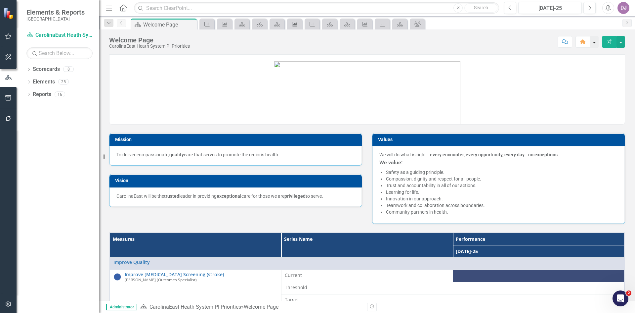
click at [594, 43] on button "button" at bounding box center [594, 42] width 9 height 12
click at [530, 42] on div "Score: N/A Jul-25 Completed Comment Home Edit Report" at bounding box center [409, 41] width 432 height 11
click at [50, 68] on link "Scorecards" at bounding box center [46, 70] width 27 height 8
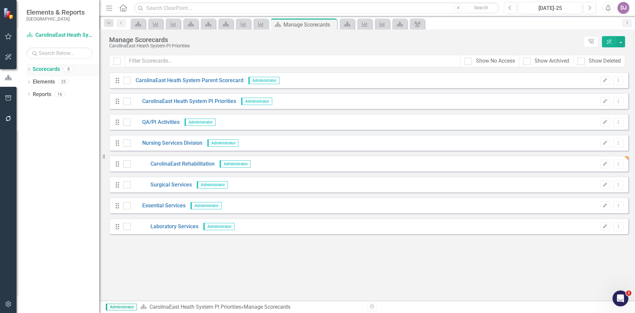
click at [28, 68] on icon "Dropdown" at bounding box center [28, 70] width 5 height 4
click at [25, 82] on icon "Dropdown" at bounding box center [22, 81] width 5 height 4
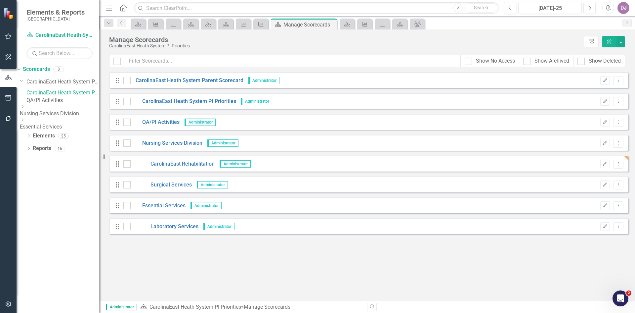
click at [25, 109] on icon "Dropdown" at bounding box center [22, 107] width 5 height 4
click at [63, 122] on link "CarolinaEast Rehabilitation" at bounding box center [62, 119] width 73 height 8
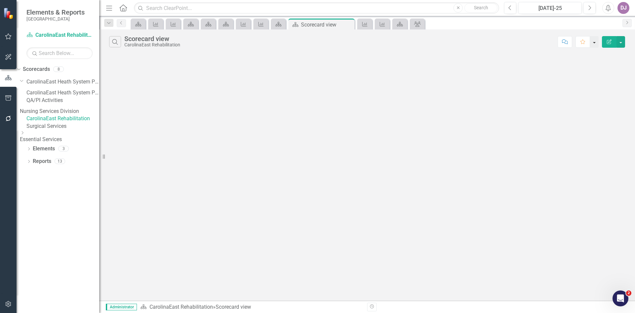
click at [597, 42] on button "button" at bounding box center [594, 42] width 9 height 12
click at [622, 70] on div "Search Scorecard view CarolinaEast Rehabilitation Comment Favorite Edit Report" at bounding box center [367, 164] width 536 height 271
click at [623, 43] on button "button" at bounding box center [621, 42] width 9 height 12
click at [602, 54] on link "Edit Report Edit Report" at bounding box center [599, 54] width 52 height 12
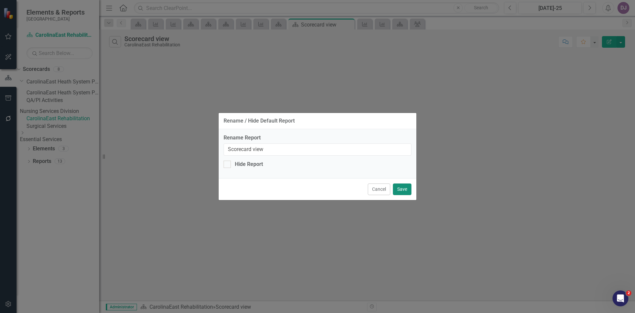
click at [407, 190] on button "Save" at bounding box center [402, 189] width 19 height 12
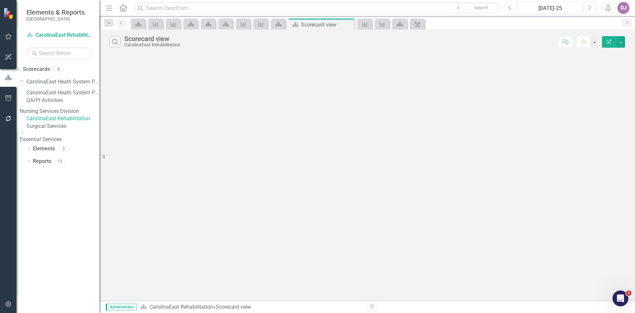
click at [608, 40] on icon "Edit Report" at bounding box center [609, 41] width 6 height 5
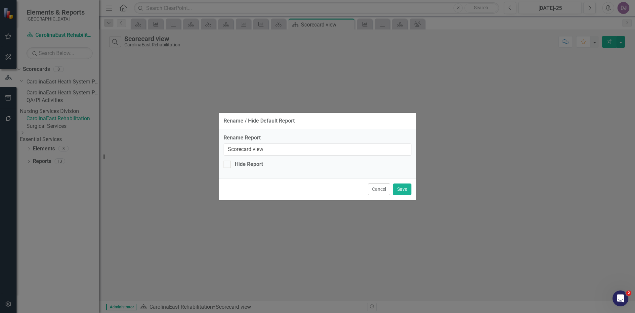
drag, startPoint x: 372, startPoint y: 187, endPoint x: 390, endPoint y: 174, distance: 22.3
click at [374, 186] on button "Cancel" at bounding box center [379, 189] width 22 height 12
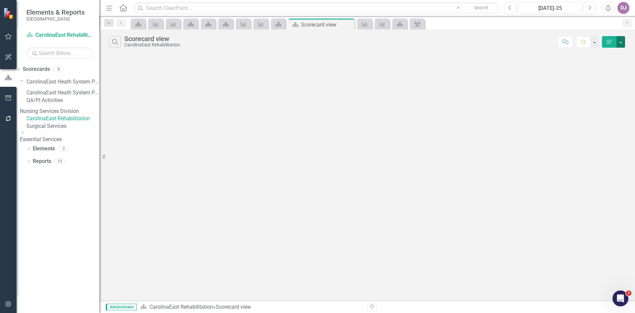
click at [621, 43] on button "button" at bounding box center [621, 42] width 9 height 12
click at [612, 52] on link "Edit Report Edit Report" at bounding box center [599, 54] width 52 height 12
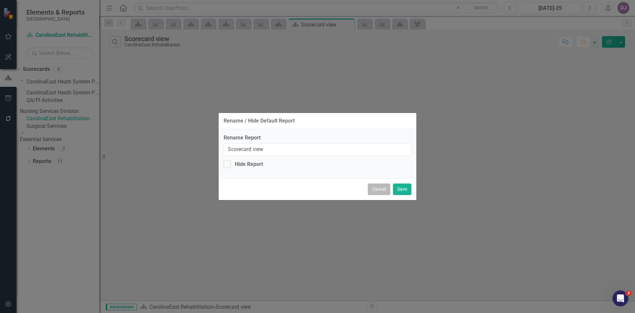
click at [387, 189] on button "Cancel" at bounding box center [379, 189] width 22 height 12
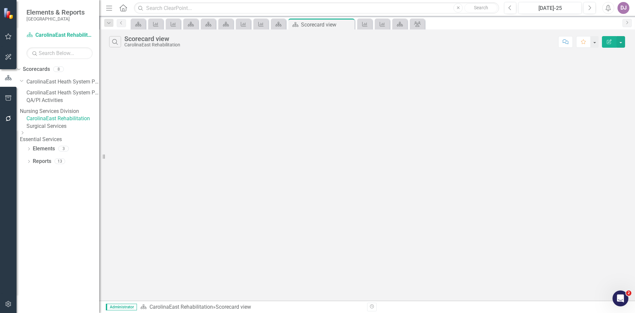
drag, startPoint x: 81, startPoint y: 132, endPoint x: 169, endPoint y: 111, distance: 90.6
click at [169, 111] on div "Search Scorecard view CarolinaEast Rehabilitation Comment Favorite Edit Report" at bounding box center [367, 164] width 536 height 271
click at [48, 153] on link "Elements" at bounding box center [44, 149] width 22 height 8
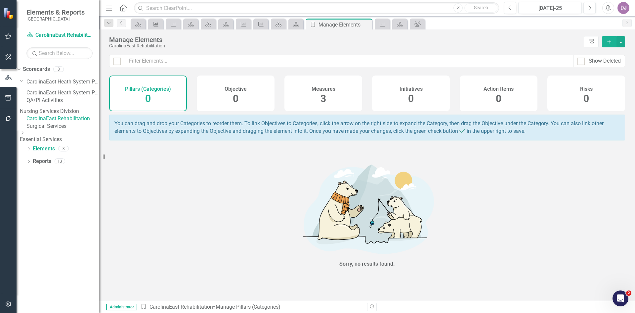
click at [324, 101] on span "3" at bounding box center [324, 99] width 6 height 12
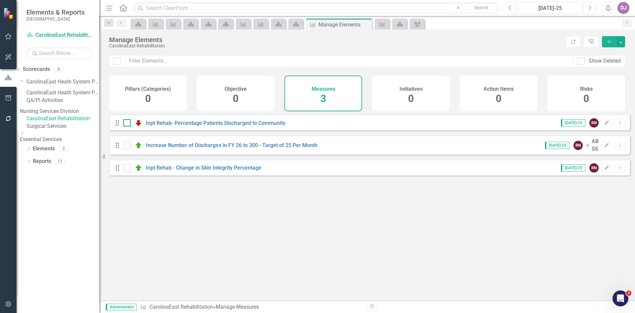
click at [127, 126] on div at bounding box center [126, 122] width 7 height 7
click at [127, 123] on input "checkbox" at bounding box center [125, 121] width 4 height 4
checkbox input "true"
click at [126, 146] on input "checkbox" at bounding box center [125, 144] width 4 height 4
checkbox input "true"
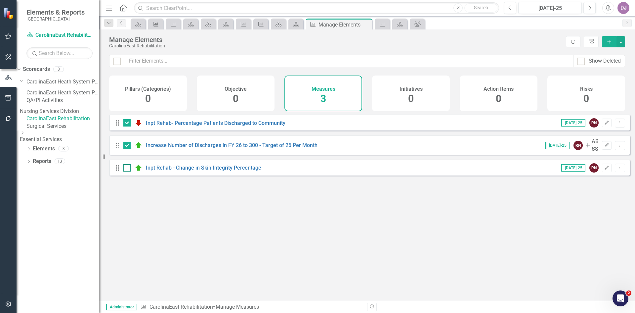
click at [127, 168] on input "checkbox" at bounding box center [125, 166] width 4 height 4
checkbox input "true"
click at [623, 42] on button "button" at bounding box center [621, 41] width 9 height 11
click at [502, 41] on div "Manage Elements" at bounding box center [336, 39] width 454 height 7
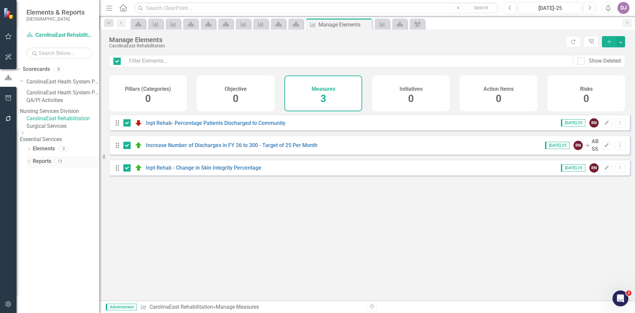
click at [44, 165] on link "Reports" at bounding box center [42, 161] width 19 height 8
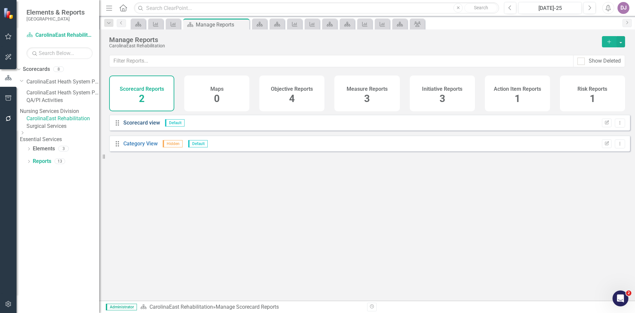
click at [153, 126] on link "Scorecard view" at bounding box center [141, 122] width 37 height 6
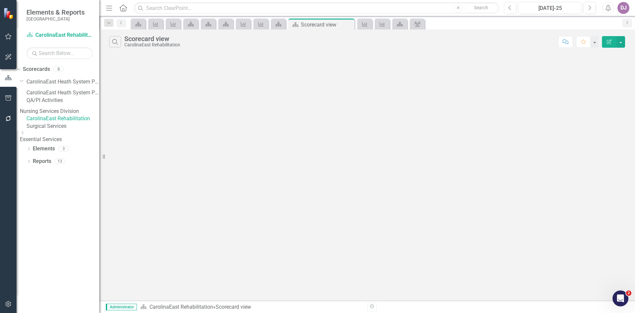
click at [84, 122] on link "CarolinaEast Rehabilitation" at bounding box center [62, 119] width 73 height 8
click at [124, 10] on icon at bounding box center [123, 7] width 8 height 7
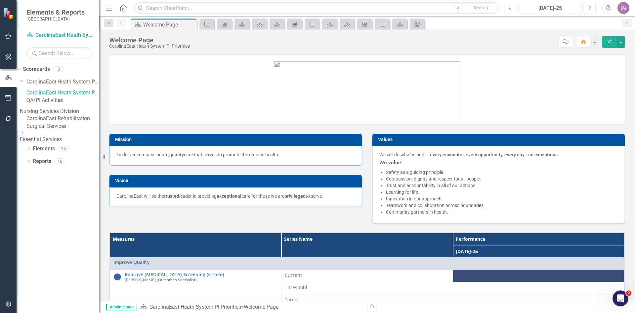
click at [111, 10] on icon "Menu" at bounding box center [109, 7] width 9 height 7
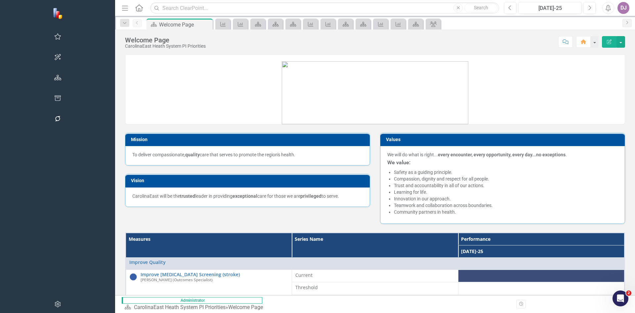
click at [54, 78] on icon "button" at bounding box center [57, 77] width 7 height 5
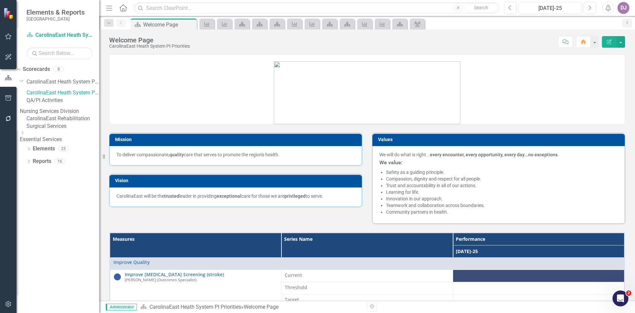
click at [81, 122] on link "CarolinaEast Rehabilitation" at bounding box center [62, 119] width 73 height 8
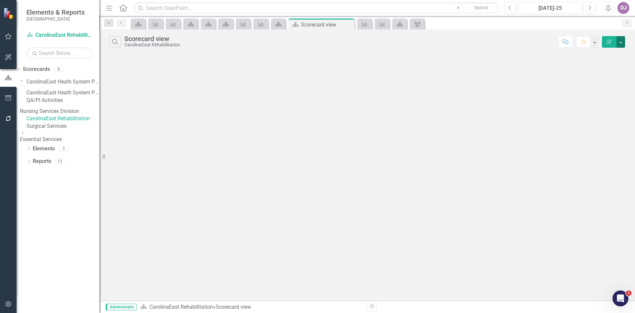
click at [622, 41] on button "button" at bounding box center [621, 42] width 9 height 12
click at [610, 51] on link "Edit Report Edit Report" at bounding box center [599, 54] width 52 height 12
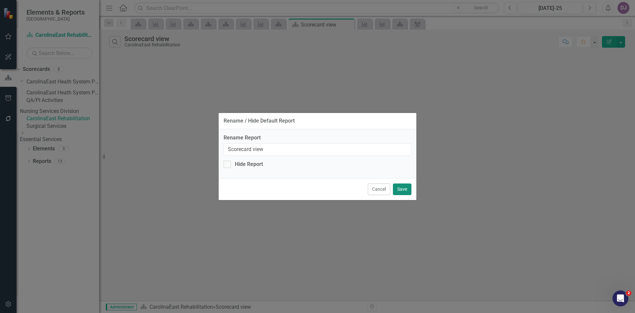
click at [408, 190] on button "Save" at bounding box center [402, 189] width 19 height 12
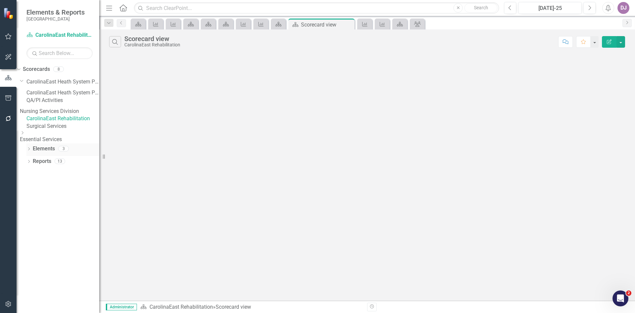
click at [47, 153] on link "Elements" at bounding box center [44, 149] width 22 height 8
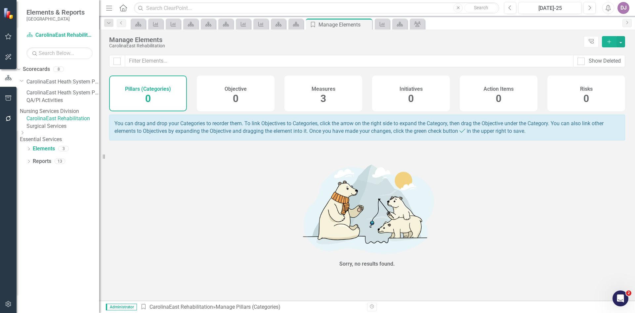
click at [321, 99] on span "3" at bounding box center [324, 99] width 6 height 12
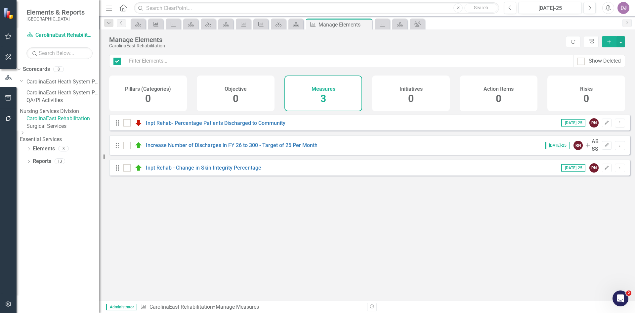
checkbox input "false"
click at [328, 88] on h4 "Measures" at bounding box center [324, 89] width 24 height 6
click at [46, 165] on link "Reports" at bounding box center [42, 161] width 19 height 8
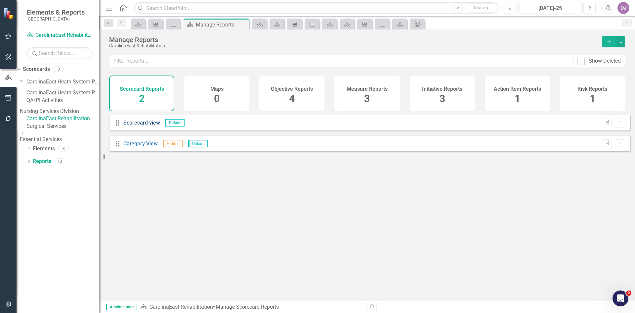
click at [141, 126] on link "Scorecard view" at bounding box center [141, 122] width 37 height 6
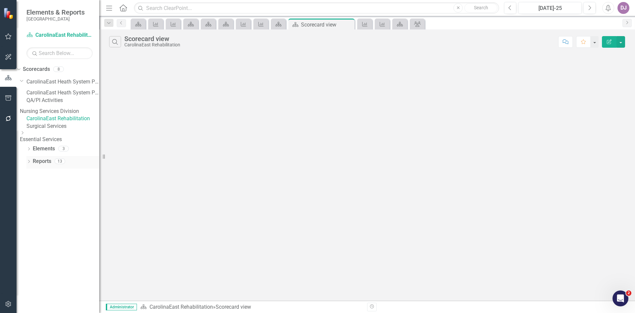
click at [44, 165] on link "Reports" at bounding box center [42, 161] width 19 height 8
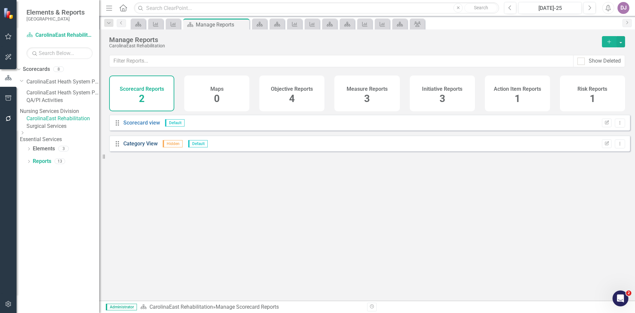
click at [141, 147] on link "Category View" at bounding box center [140, 143] width 34 height 6
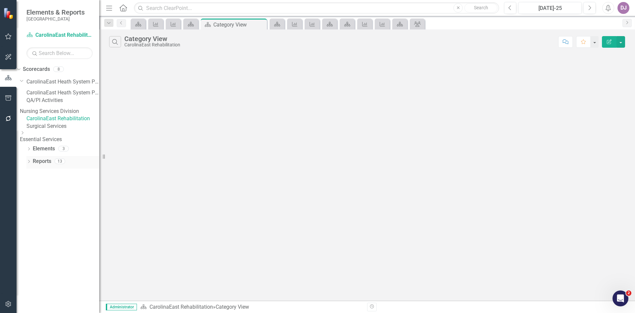
click at [59, 164] on div "13" at bounding box center [60, 161] width 11 height 6
click at [43, 165] on link "Reports" at bounding box center [42, 161] width 19 height 8
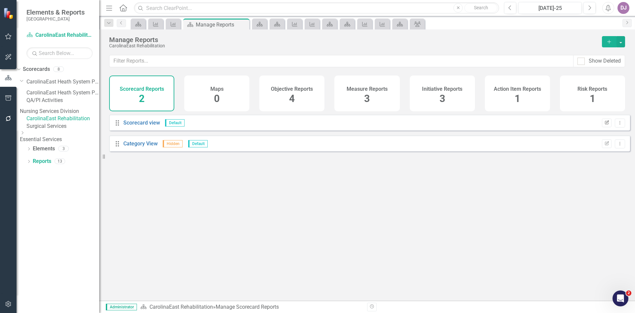
click at [605, 124] on icon "button" at bounding box center [607, 122] width 4 height 4
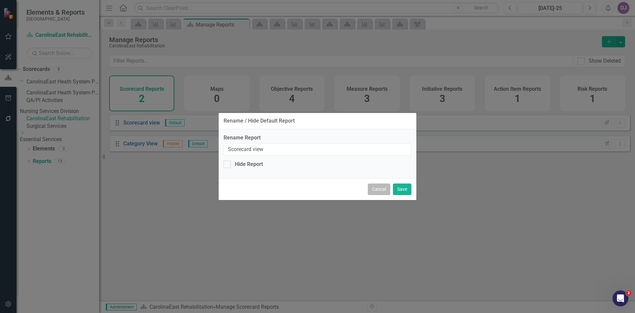
click at [379, 192] on button "Cancel" at bounding box center [379, 189] width 22 height 12
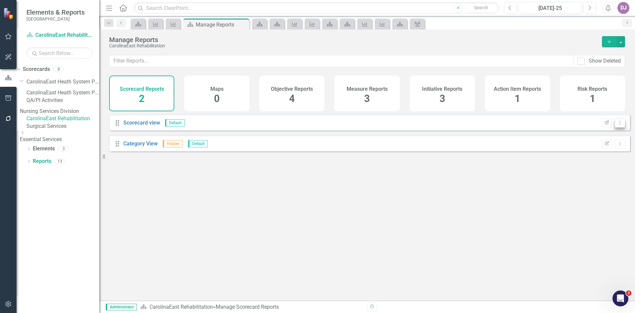
click at [616, 127] on button "Dropdown Menu" at bounding box center [620, 122] width 10 height 9
click at [602, 137] on link "Edit Report Edit Report" at bounding box center [594, 139] width 52 height 12
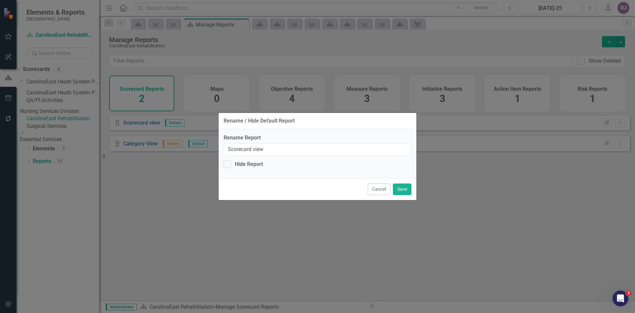
drag, startPoint x: 380, startPoint y: 195, endPoint x: 394, endPoint y: 183, distance: 17.6
click at [381, 194] on button "Cancel" at bounding box center [379, 189] width 22 height 12
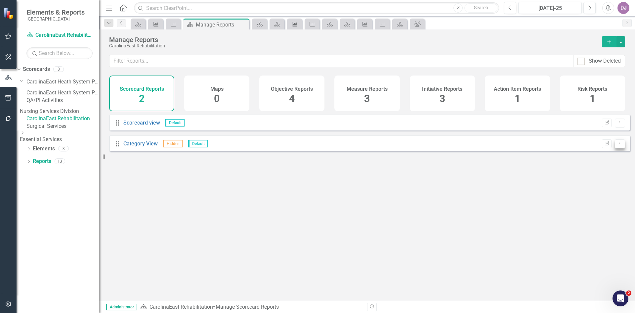
click at [617, 146] on icon "Dropdown Menu" at bounding box center [620, 143] width 6 height 4
click at [602, 157] on link "Edit Report Edit Report" at bounding box center [594, 160] width 52 height 12
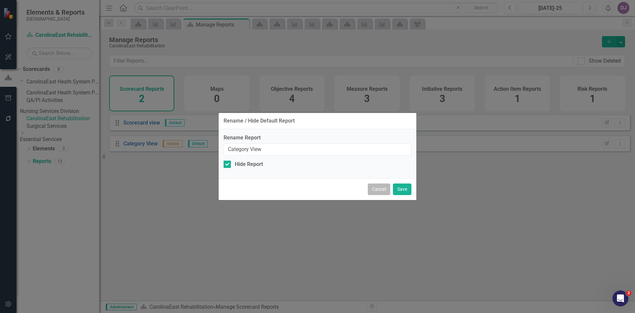
click at [381, 191] on button "Cancel" at bounding box center [379, 189] width 22 height 12
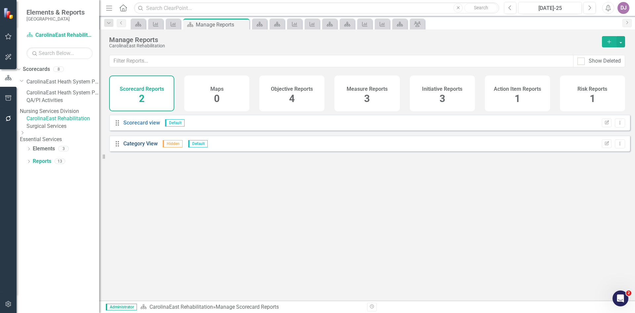
click at [141, 147] on link "Category View" at bounding box center [140, 143] width 34 height 6
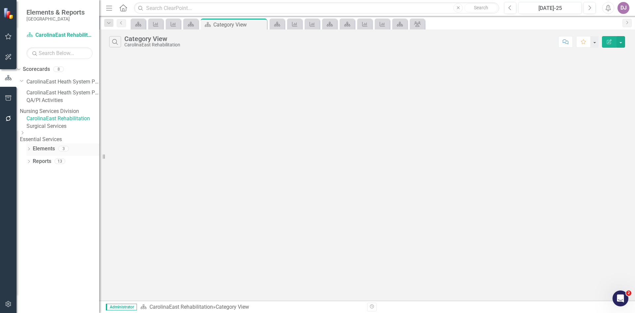
click at [47, 153] on link "Elements" at bounding box center [44, 149] width 22 height 8
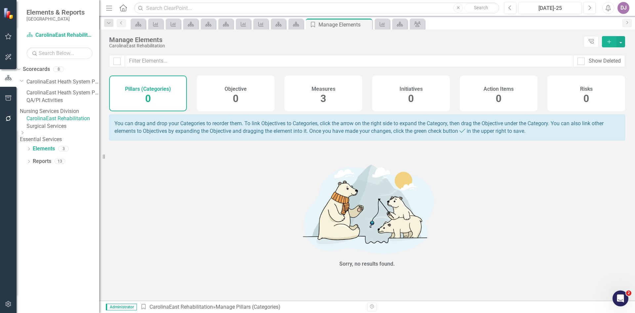
click at [326, 94] on span "3" at bounding box center [324, 99] width 6 height 12
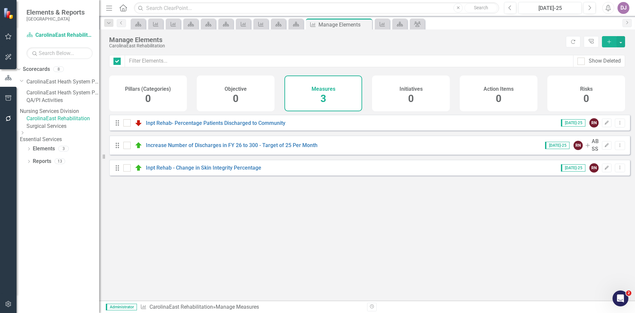
checkbox input "false"
click at [604, 125] on icon "Edit" at bounding box center [606, 123] width 5 height 4
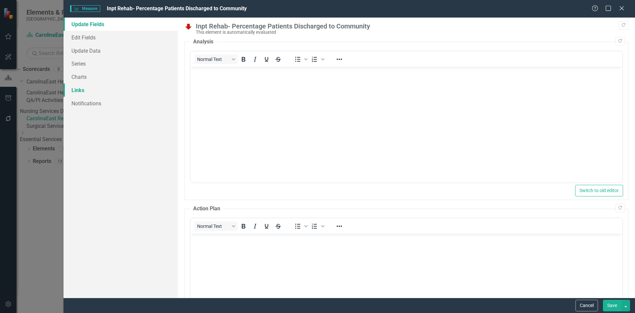
click at [86, 92] on link "Links" at bounding box center [121, 89] width 114 height 13
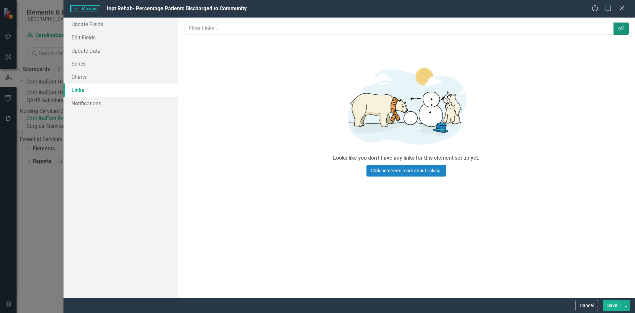
click at [623, 28] on icon "Link Tag" at bounding box center [621, 28] width 7 height 5
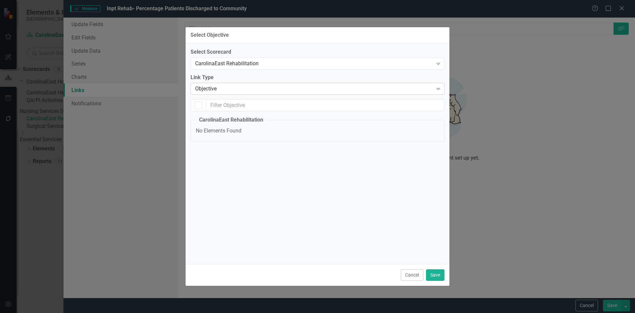
click at [440, 90] on icon "Expand" at bounding box center [438, 88] width 7 height 5
click at [238, 173] on div "Select Scorecard CarolinaEast Rehabilitation Expand Link Type 6 results availab…" at bounding box center [318, 153] width 254 height 210
click at [247, 120] on legend "CarolinaEast Rehabilitation" at bounding box center [231, 120] width 71 height 8
click at [198, 106] on div at bounding box center [198, 105] width 7 height 7
click at [438, 86] on div "Expand" at bounding box center [438, 88] width 12 height 11
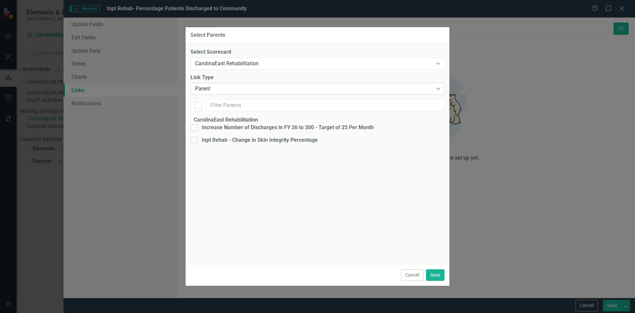
click at [439, 88] on icon "Expand" at bounding box center [438, 88] width 7 height 5
click at [216, 312] on div "Objective" at bounding box center [319, 318] width 625 height 8
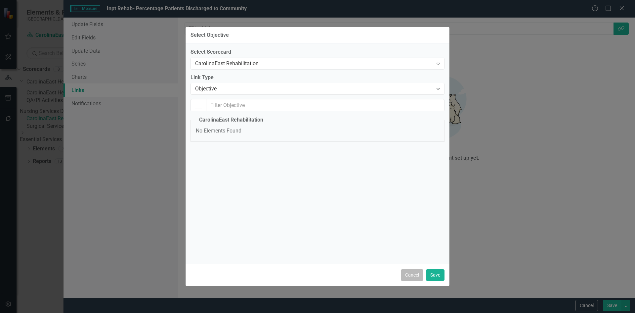
click at [413, 275] on button "Cancel" at bounding box center [412, 275] width 22 height 12
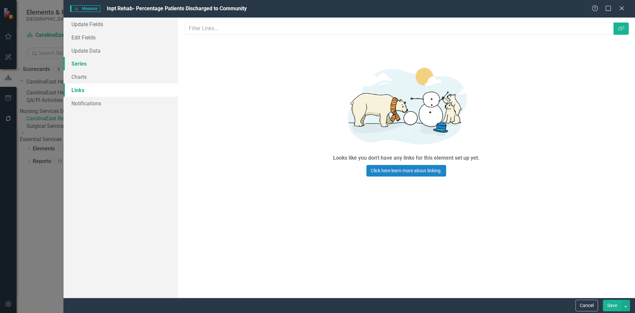
click at [84, 64] on link "Series" at bounding box center [121, 63] width 114 height 13
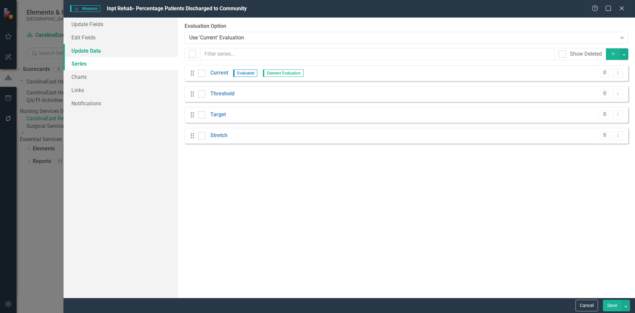
click at [82, 51] on link "Update Data" at bounding box center [121, 50] width 114 height 13
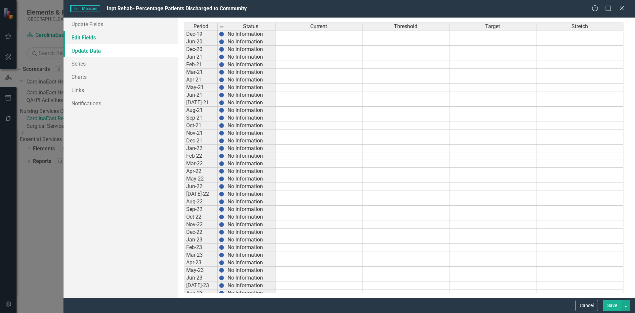
click at [89, 39] on link "Edit Fields" at bounding box center [121, 37] width 114 height 13
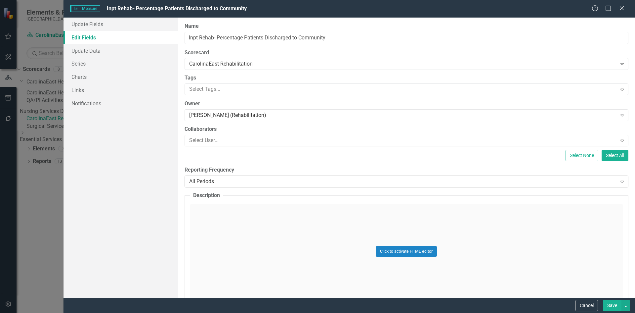
click at [619, 180] on icon "Expand" at bounding box center [622, 181] width 7 height 5
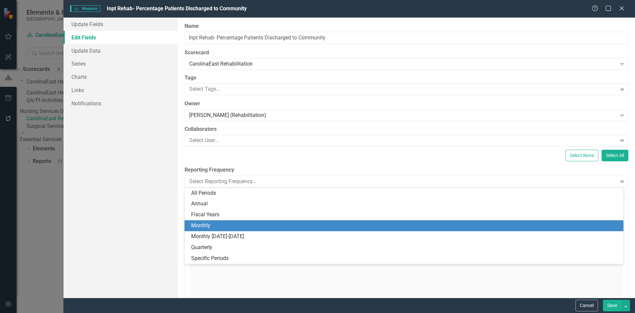
click at [202, 224] on div "Monthly" at bounding box center [405, 226] width 428 height 8
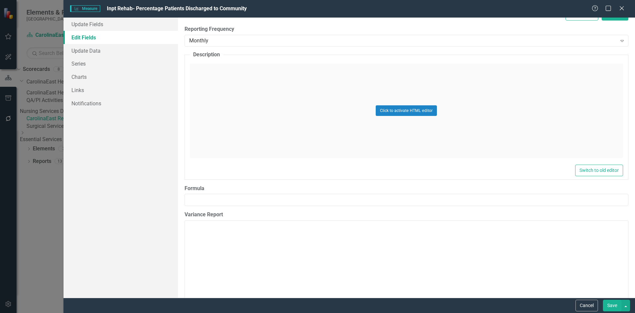
scroll to position [154, 0]
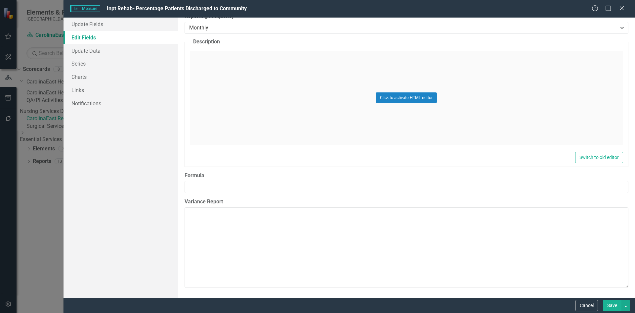
click at [605, 306] on button "Save" at bounding box center [612, 305] width 19 height 12
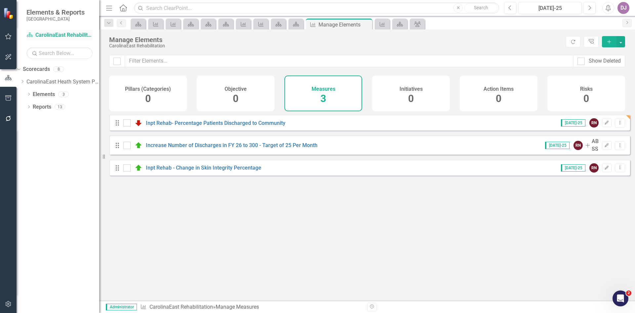
click at [77, 35] on link "Scorecard CarolinaEast Rehabilitation" at bounding box center [59, 35] width 66 height 8
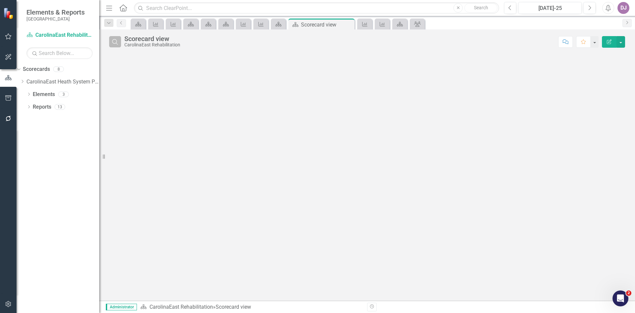
click at [118, 42] on icon "Search" at bounding box center [115, 42] width 7 height 6
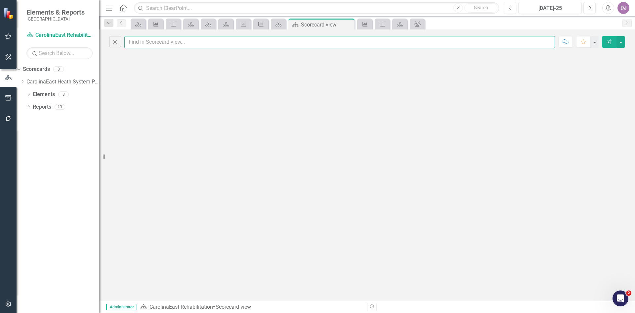
click at [546, 43] on input "text" at bounding box center [339, 42] width 431 height 12
click at [609, 44] on button "Edit Report" at bounding box center [609, 42] width 15 height 12
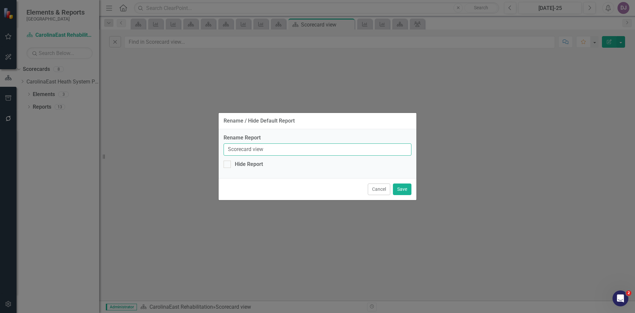
drag, startPoint x: 269, startPoint y: 149, endPoint x: 221, endPoint y: 152, distance: 48.4
click at [221, 152] on div "Rename Report Scorecard view Hide Report" at bounding box center [318, 153] width 198 height 49
click at [239, 150] on input "Defalt" at bounding box center [318, 149] width 188 height 12
type input "Default"
click at [408, 188] on button "Save" at bounding box center [402, 189] width 19 height 12
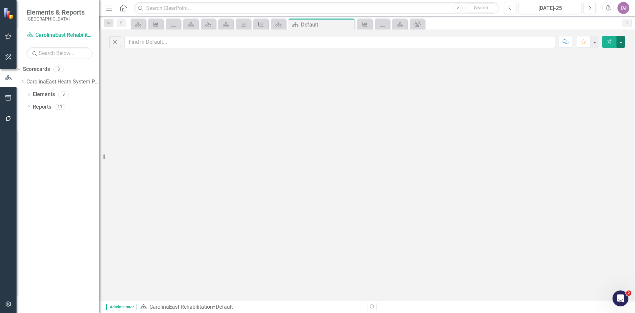
click at [623, 43] on button "button" at bounding box center [621, 42] width 9 height 12
click at [353, 136] on div "Close Comment Favorite Edit Report" at bounding box center [367, 164] width 536 height 271
click at [121, 22] on icon at bounding box center [121, 22] width 2 height 3
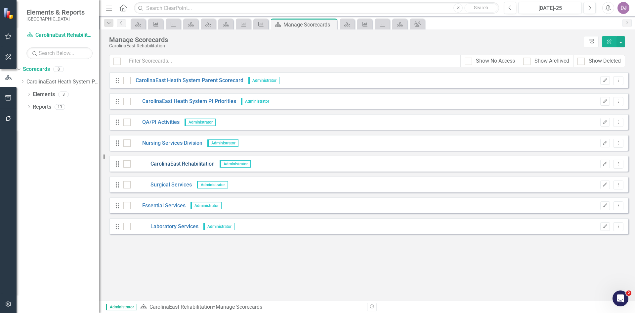
click at [180, 164] on link "CarolinaEast Rehabilitation" at bounding box center [173, 164] width 84 height 8
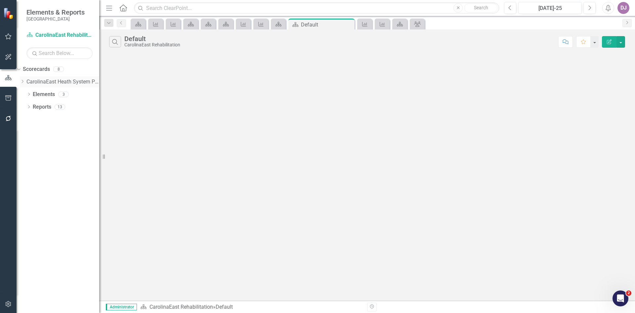
click at [74, 81] on link "CarolinaEast Heath System Parent Scorecard" at bounding box center [62, 82] width 73 height 8
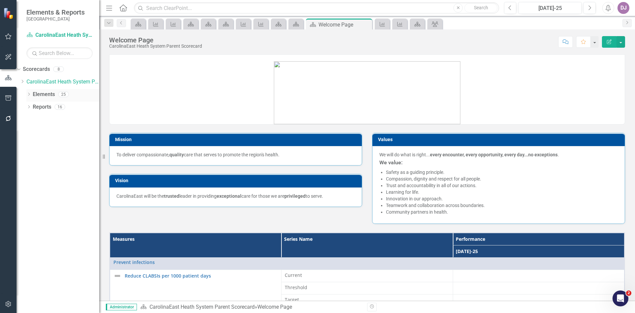
click at [50, 96] on link "Elements" at bounding box center [44, 95] width 22 height 8
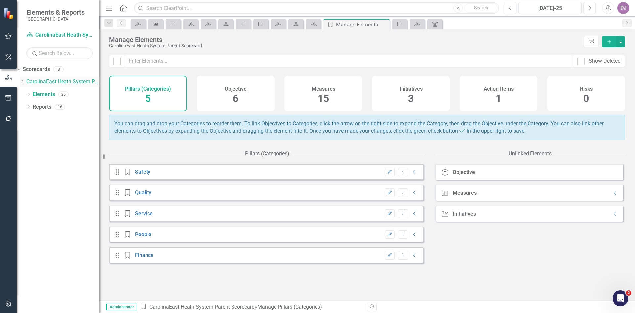
click at [25, 80] on icon "Dropdown" at bounding box center [22, 81] width 5 height 4
click at [25, 109] on icon "Dropdown" at bounding box center [22, 107] width 5 height 4
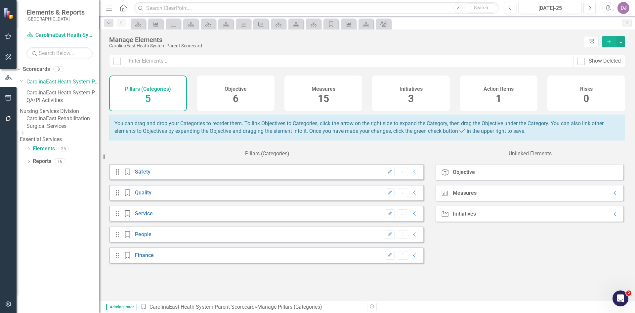
click at [60, 122] on link "CarolinaEast Rehabilitation" at bounding box center [62, 119] width 73 height 8
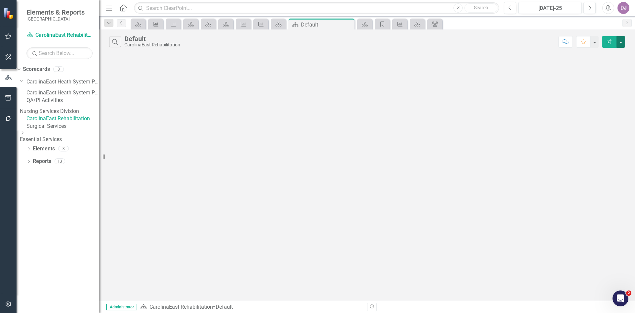
click at [620, 43] on button "button" at bounding box center [621, 42] width 9 height 12
click at [608, 57] on link "Edit Report Edit Report" at bounding box center [599, 54] width 52 height 12
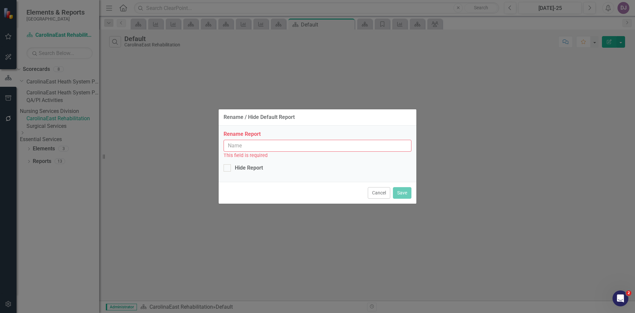
type input "Default"
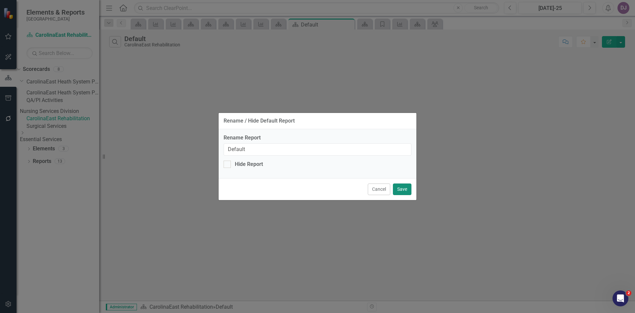
click at [401, 190] on button "Save" at bounding box center [402, 189] width 19 height 12
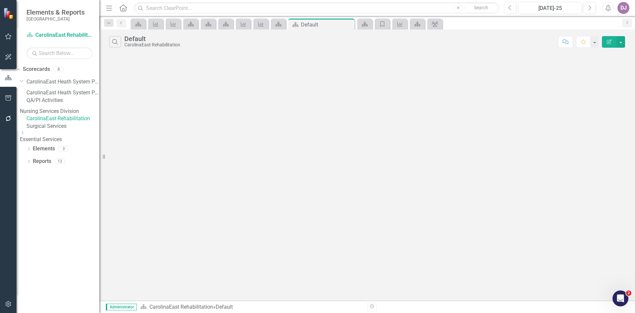
click at [90, 122] on link "CarolinaEast Rehabilitation" at bounding box center [62, 119] width 73 height 8
click at [610, 40] on icon "Edit Report" at bounding box center [609, 41] width 6 height 5
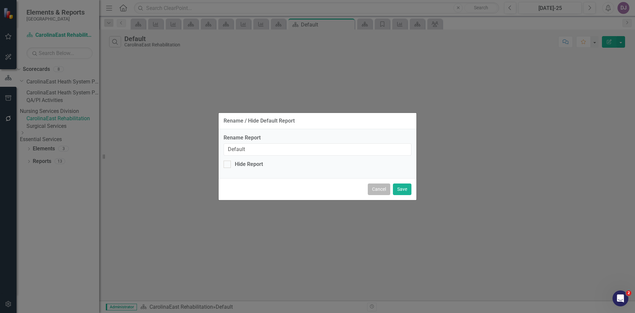
click at [377, 185] on button "Cancel" at bounding box center [379, 189] width 22 height 12
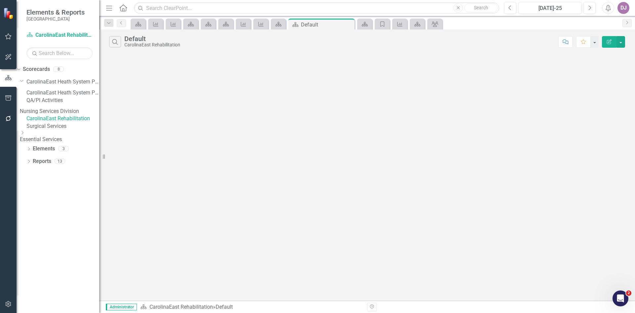
click at [68, 122] on link "CarolinaEast Rehabilitation" at bounding box center [62, 119] width 73 height 8
click at [43, 153] on link "Elements" at bounding box center [44, 149] width 22 height 8
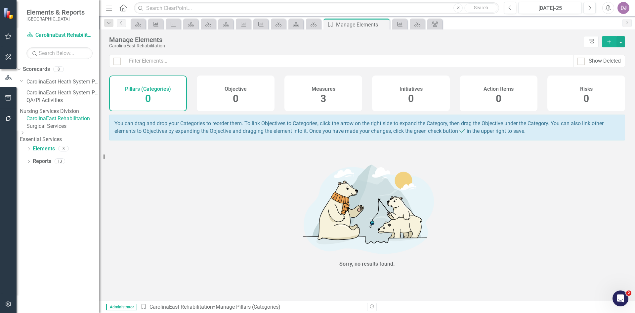
click at [149, 98] on span "0" at bounding box center [148, 99] width 6 height 12
click at [622, 43] on button "button" at bounding box center [621, 41] width 9 height 11
click at [590, 56] on link "Pillar (Category) Add Pillar (Category)" at bounding box center [593, 54] width 64 height 12
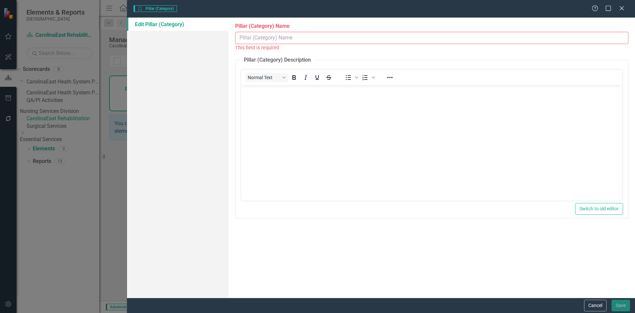
click at [165, 23] on link "Edit Pillar (Category)" at bounding box center [178, 24] width 102 height 13
click at [254, 39] on input "Pillar (Category) Name" at bounding box center [431, 38] width 393 height 12
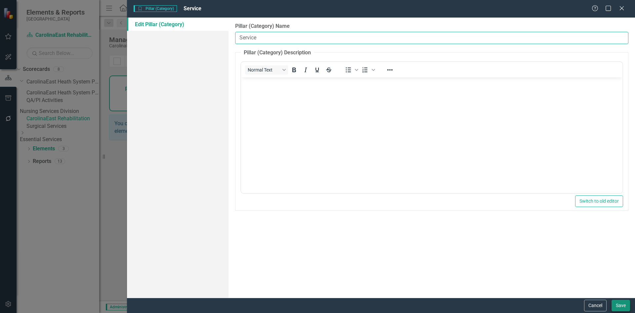
type input "Service"
click at [624, 307] on button "Save" at bounding box center [621, 305] width 19 height 12
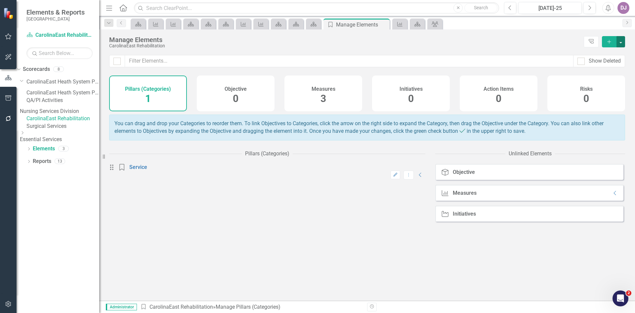
click at [622, 43] on button "button" at bounding box center [621, 41] width 9 height 11
click at [600, 52] on link "Pillar (Category) Add Pillar (Category)" at bounding box center [593, 54] width 64 height 12
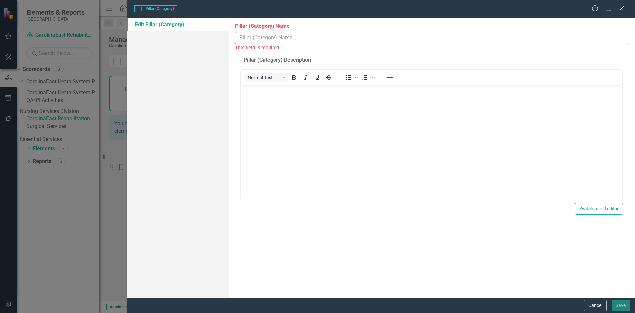
click at [249, 40] on input "Pillar (Category) Name" at bounding box center [431, 38] width 393 height 12
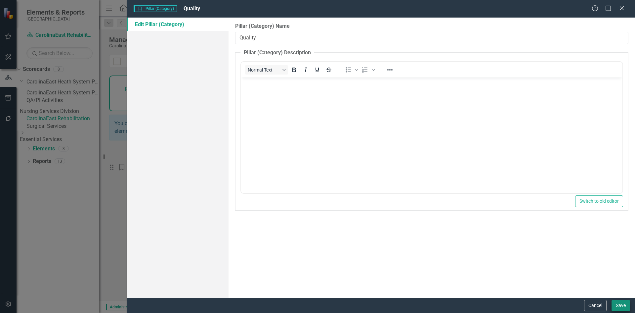
type input "Quality"
click at [618, 304] on button "Save" at bounding box center [621, 305] width 19 height 12
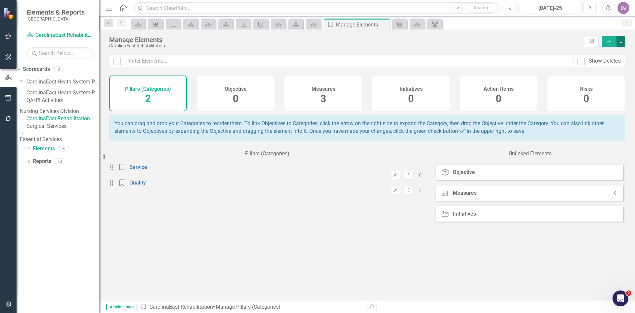
click at [620, 41] on button "button" at bounding box center [621, 41] width 9 height 11
click at [601, 52] on link "Pillar (Category) Add Pillar (Category)" at bounding box center [593, 54] width 64 height 12
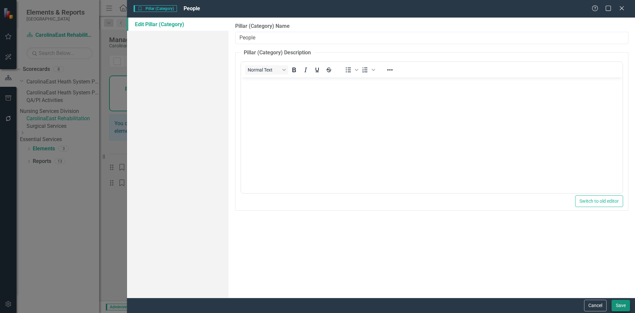
type input "People"
click at [617, 303] on button "Save" at bounding box center [621, 305] width 19 height 12
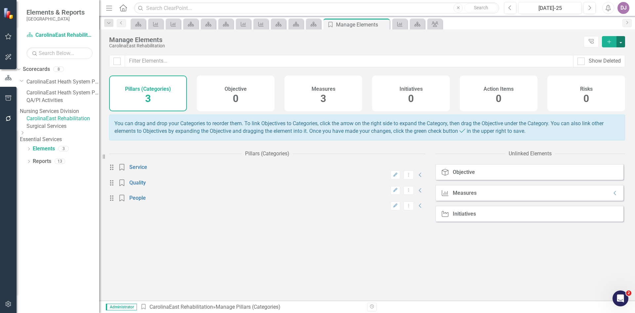
click at [624, 40] on button "button" at bounding box center [621, 41] width 9 height 11
click at [596, 49] on link "Pillar (Category) Add Pillar (Category)" at bounding box center [593, 54] width 64 height 12
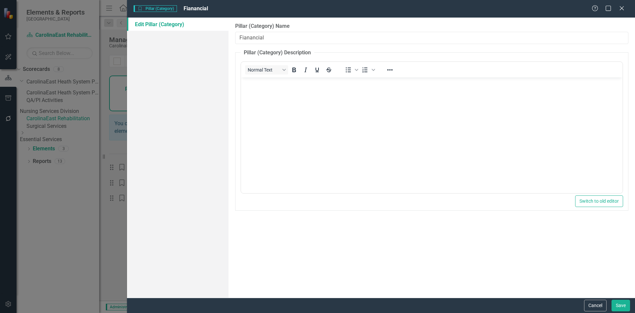
click at [245, 37] on input "Fianancial" at bounding box center [431, 38] width 393 height 12
type input "Financial"
click at [616, 307] on button "Save" at bounding box center [621, 305] width 19 height 12
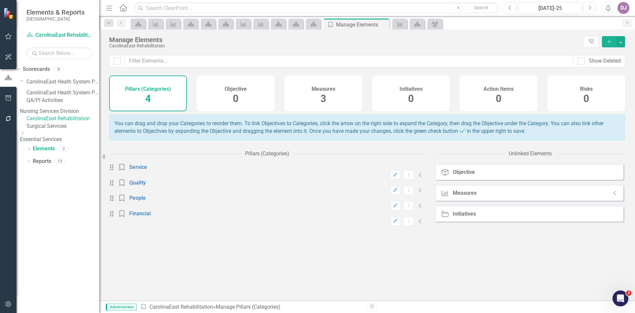
click at [71, 94] on link "CarolinaEast Heath System PI Priorities" at bounding box center [62, 93] width 73 height 8
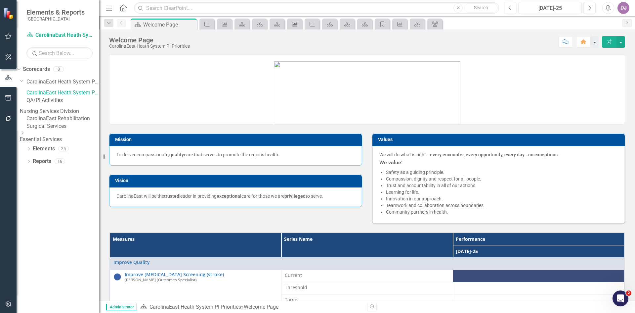
click at [82, 96] on link "CarolinaEast Heath System PI Priorities" at bounding box center [62, 93] width 73 height 8
click at [625, 44] on button "button" at bounding box center [621, 42] width 9 height 12
click at [617, 54] on link "Edit Edit Scorecard" at bounding box center [598, 54] width 54 height 12
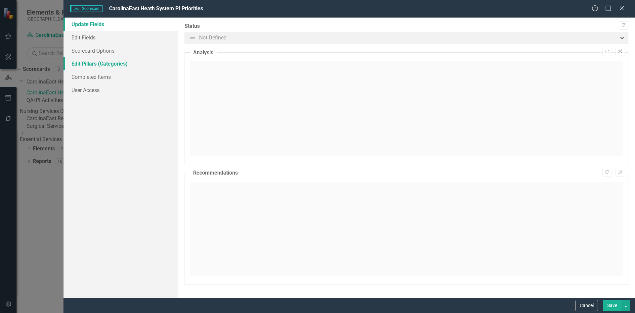
click at [98, 64] on link "Edit Pillars (Categories)" at bounding box center [121, 63] width 114 height 13
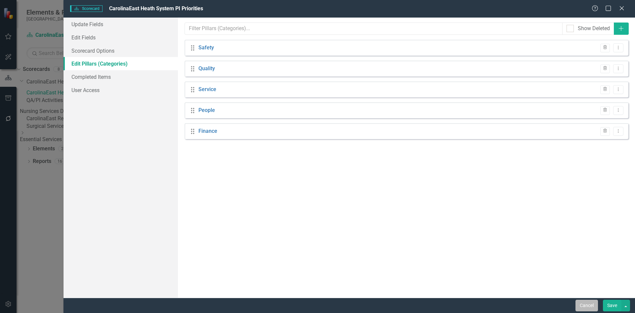
click at [582, 303] on button "Cancel" at bounding box center [587, 305] width 22 height 12
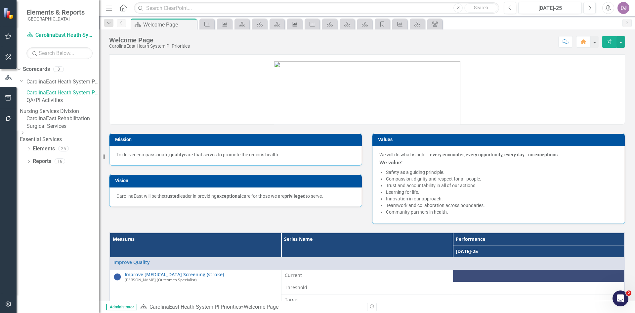
click at [64, 122] on link "CarolinaEast Rehabilitation" at bounding box center [62, 119] width 73 height 8
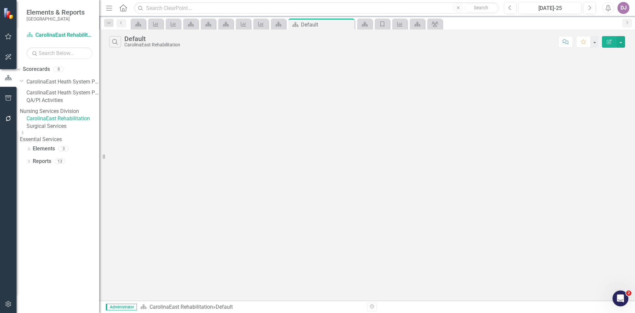
click at [75, 122] on link "CarolinaEast Rehabilitation" at bounding box center [62, 119] width 73 height 8
click at [54, 153] on link "Elements" at bounding box center [44, 149] width 22 height 8
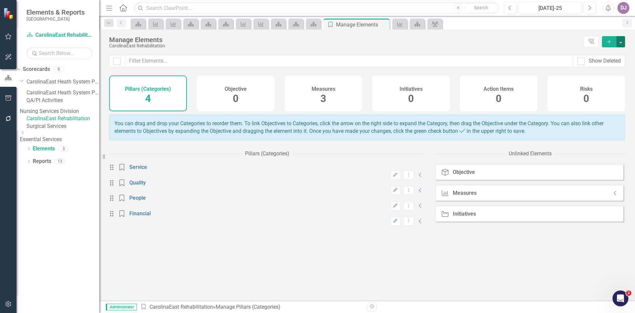
click at [622, 42] on button "button" at bounding box center [621, 41] width 9 height 11
click at [604, 52] on link "Pillar (Category) Add Pillar (Category)" at bounding box center [593, 54] width 64 height 12
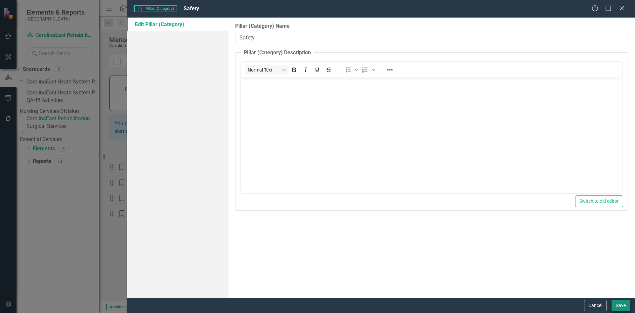
type input "Safety"
click at [624, 304] on button "Save" at bounding box center [621, 305] width 19 height 12
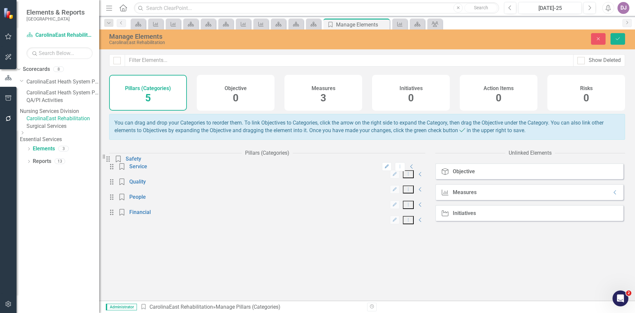
drag, startPoint x: 116, startPoint y: 260, endPoint x: 113, endPoint y: 164, distance: 96.7
click at [113, 164] on div "Pillars (Categories) Drag Pillar (Category) Service Edit Dropdown Menu Collapse…" at bounding box center [267, 223] width 316 height 154
drag, startPoint x: 118, startPoint y: 262, endPoint x: 113, endPoint y: 167, distance: 94.4
click at [113, 167] on div "Pillars (Categories) Drag Pillar (Category) Service Edit Dropdown Menu Collapse…" at bounding box center [267, 223] width 316 height 154
drag, startPoint x: 118, startPoint y: 259, endPoint x: 122, endPoint y: 158, distance: 101.7
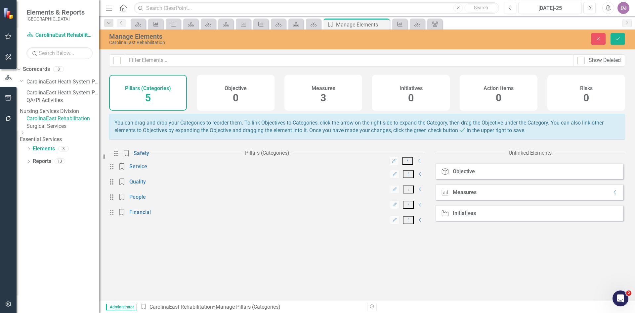
click at [122, 158] on div "Pillars (Categories) Drag Pillar (Category) Service Edit Dropdown Menu Collapse…" at bounding box center [267, 223] width 316 height 154
click at [286, 290] on div "Drag Pillar (Category) Service Edit Dropdown Menu Collapse Drag Pillar (Categor…" at bounding box center [267, 231] width 316 height 137
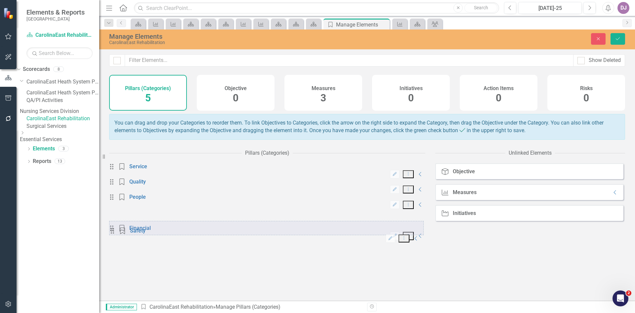
drag, startPoint x: 117, startPoint y: 260, endPoint x: 117, endPoint y: 236, distance: 24.2
click at [117, 236] on div "Drag Pillar (Category) Service Edit Dropdown Menu Collapse Drag Pillar (Categor…" at bounding box center [266, 201] width 315 height 76
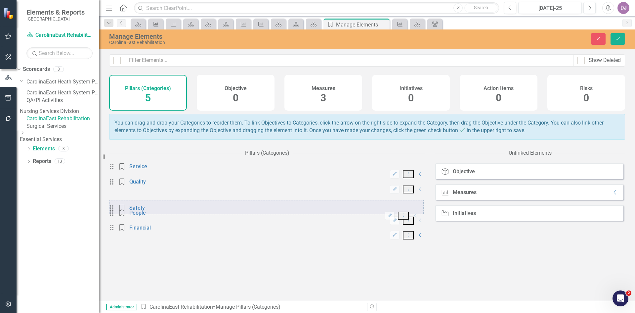
drag, startPoint x: 120, startPoint y: 240, endPoint x: 120, endPoint y: 213, distance: 26.1
click at [120, 213] on div "Drag Pillar (Category) Service Edit Dropdown Menu Collapse Drag Pillar (Categor…" at bounding box center [266, 201] width 315 height 76
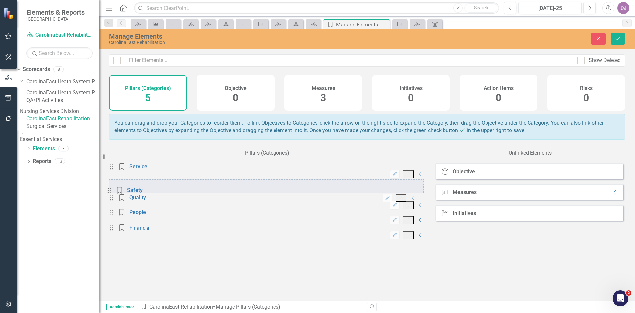
drag, startPoint x: 117, startPoint y: 219, endPoint x: 115, endPoint y: 196, distance: 22.9
click at [115, 196] on div "Drag Pillar (Category) Service Edit Dropdown Menu Collapse Drag Pillar (Categor…" at bounding box center [266, 201] width 315 height 76
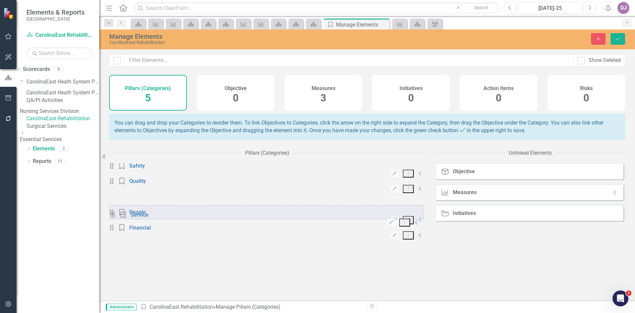
drag, startPoint x: 117, startPoint y: 176, endPoint x: 119, endPoint y: 220, distance: 43.4
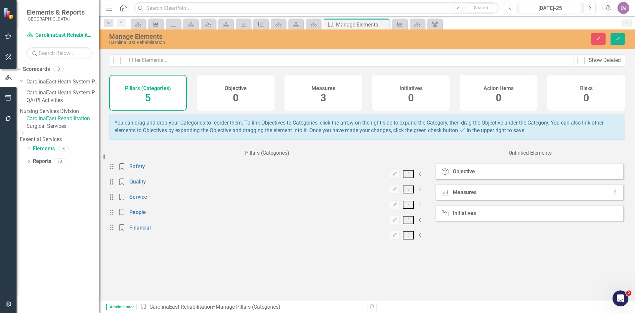
click at [238, 99] on span "0" at bounding box center [236, 98] width 6 height 12
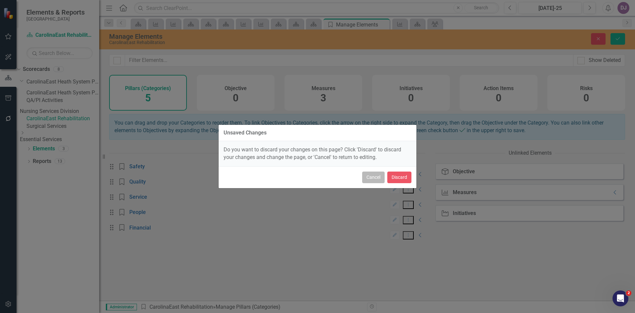
click at [371, 177] on button "Cancel" at bounding box center [373, 177] width 22 height 12
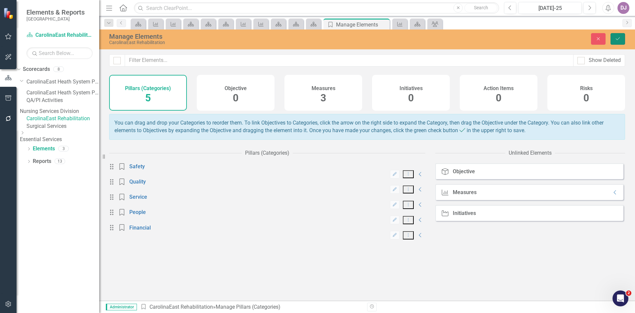
click at [620, 34] on button "Save" at bounding box center [618, 39] width 15 height 12
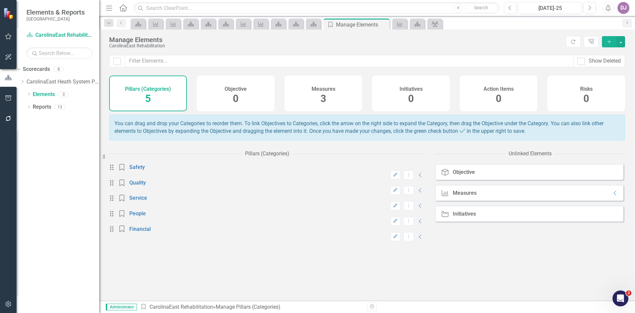
click at [237, 101] on span "0" at bounding box center [236, 99] width 6 height 12
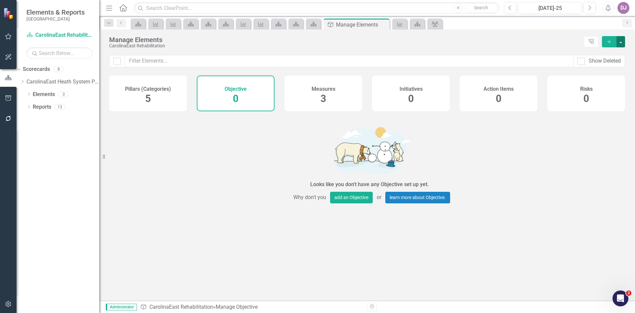
click at [619, 44] on button "button" at bounding box center [621, 41] width 9 height 11
click at [613, 51] on link "Objective Add Objective" at bounding box center [599, 54] width 52 height 12
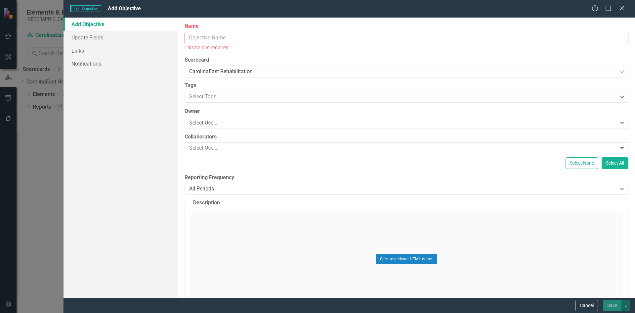
click at [215, 37] on input "Name" at bounding box center [407, 38] width 444 height 12
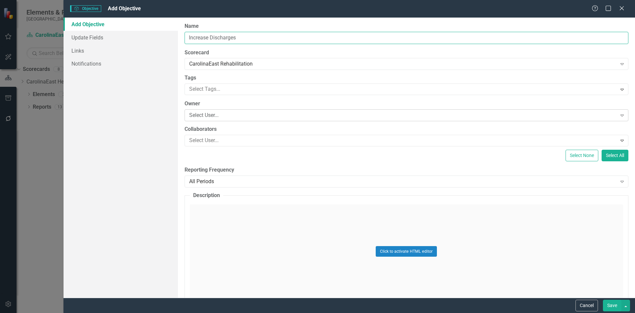
type input "Increase Discharges"
click at [212, 117] on div "Select User..." at bounding box center [403, 116] width 428 height 8
click at [246, 249] on div "Click to activate HTML editor" at bounding box center [406, 251] width 433 height 94
click at [81, 50] on link "Links" at bounding box center [121, 50] width 114 height 13
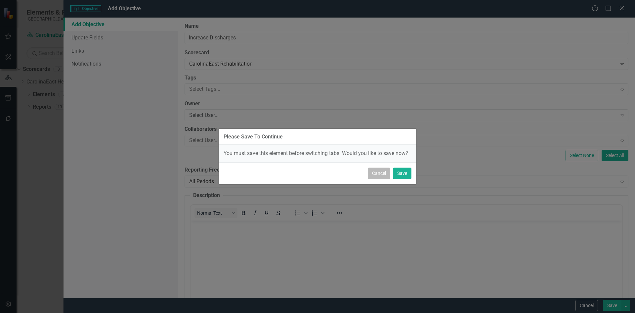
click at [376, 174] on button "Cancel" at bounding box center [379, 173] width 22 height 12
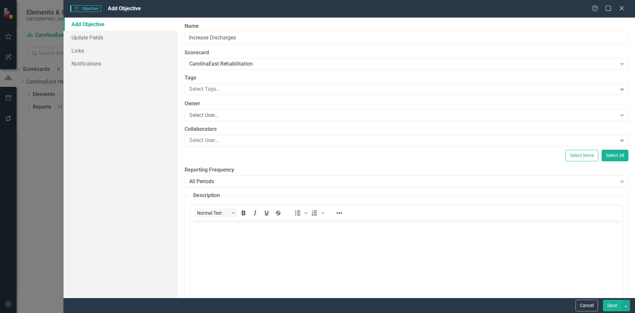
click at [613, 304] on button "Save" at bounding box center [612, 305] width 19 height 12
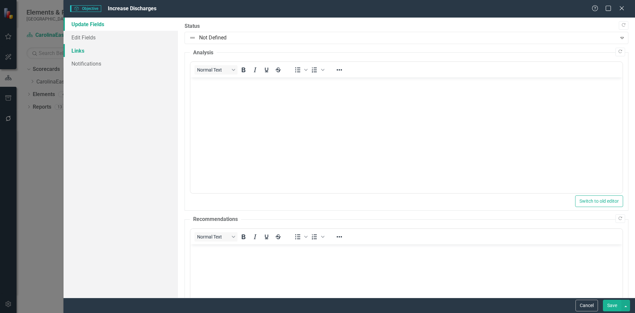
click at [71, 51] on link "Links" at bounding box center [121, 50] width 114 height 13
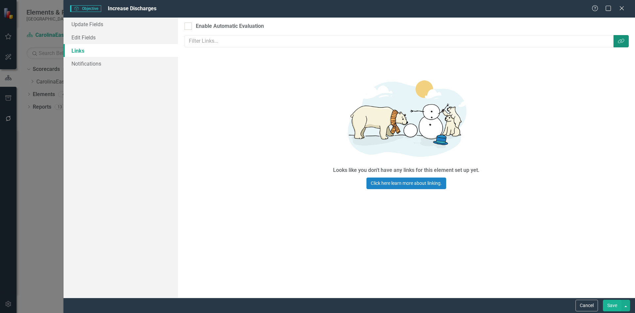
click at [617, 42] on button "Link Tag" at bounding box center [621, 41] width 15 height 12
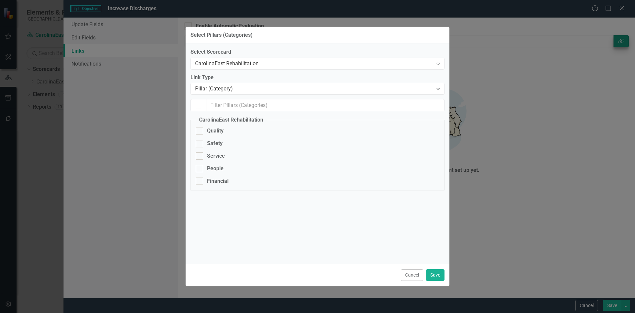
checkbox input "false"
click at [441, 88] on icon "Expand" at bounding box center [438, 88] width 7 height 5
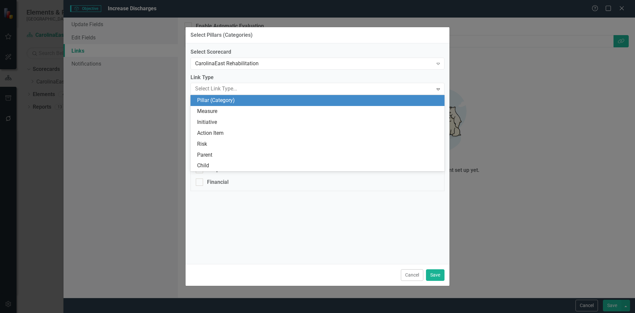
click at [224, 100] on div "Pillar (Category)" at bounding box center [319, 101] width 244 height 8
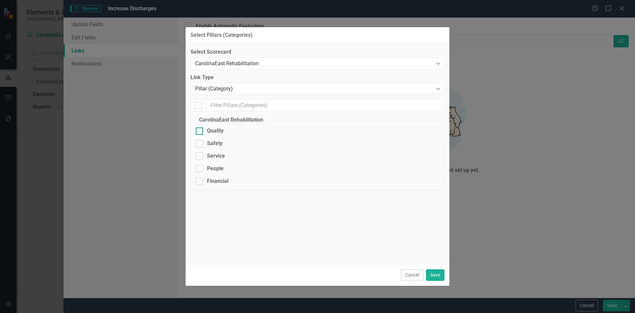
click at [201, 130] on div at bounding box center [199, 130] width 7 height 7
click at [200, 130] on input "Quality" at bounding box center [198, 129] width 4 height 4
checkbox input "true"
click at [435, 274] on button "Save" at bounding box center [435, 275] width 19 height 12
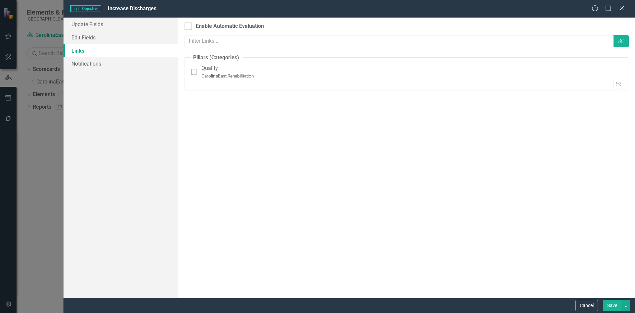
click at [612, 306] on button "Save" at bounding box center [612, 305] width 19 height 12
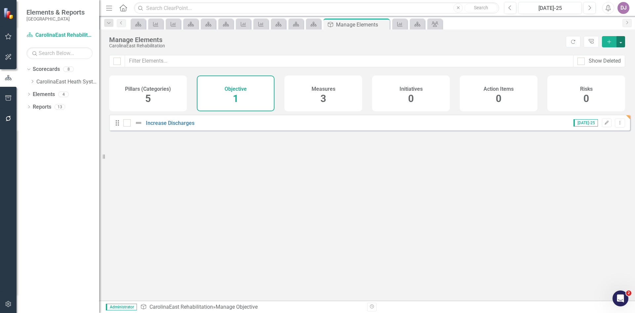
click at [624, 40] on button "button" at bounding box center [621, 41] width 9 height 11
click at [612, 52] on link "Objective Add Objective" at bounding box center [599, 54] width 52 height 12
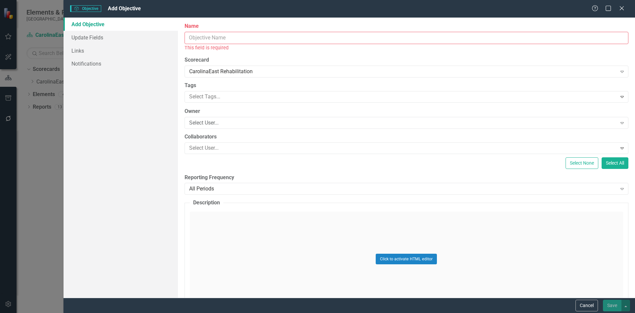
click at [197, 39] on input "Name" at bounding box center [407, 38] width 444 height 12
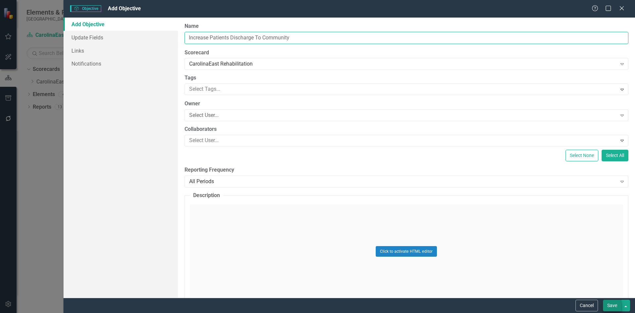
type input "Increase Patients Discharge To Community"
click at [609, 306] on button "Save" at bounding box center [612, 305] width 19 height 12
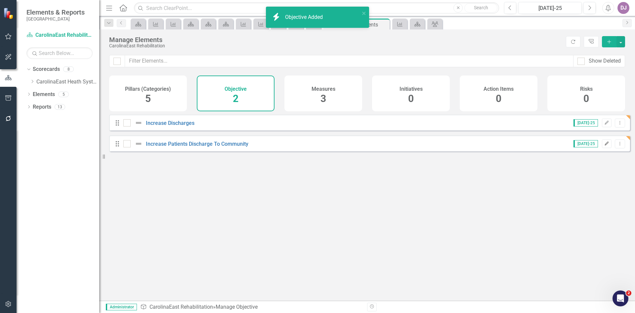
click at [605, 145] on icon "button" at bounding box center [607, 143] width 4 height 4
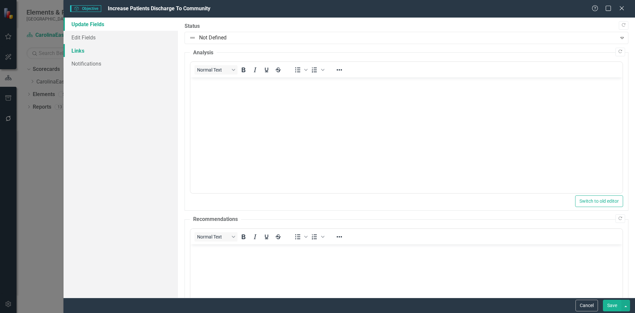
click at [83, 49] on link "Links" at bounding box center [121, 50] width 114 height 13
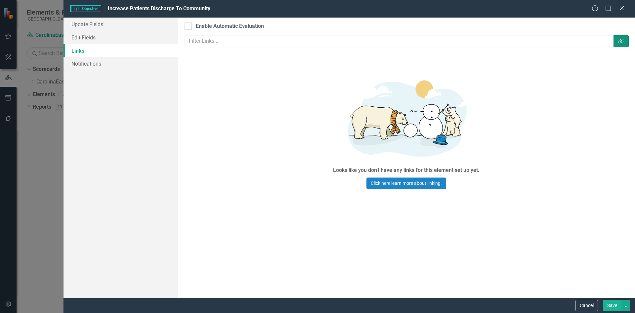
click at [617, 44] on button "Link Tag" at bounding box center [621, 41] width 15 height 12
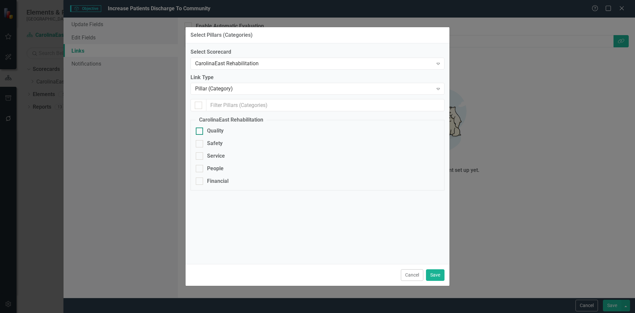
click at [201, 132] on div at bounding box center [199, 130] width 7 height 7
click at [200, 132] on input "Quality" at bounding box center [198, 129] width 4 height 4
checkbox input "true"
click at [439, 277] on button "Save" at bounding box center [435, 275] width 19 height 12
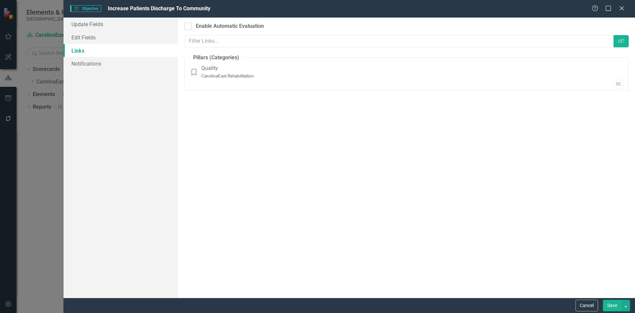
click at [608, 305] on button "Save" at bounding box center [612, 305] width 19 height 12
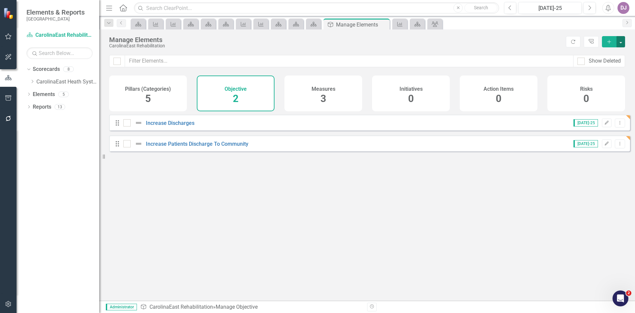
click at [619, 41] on button "button" at bounding box center [621, 41] width 9 height 11
click at [617, 55] on link "Objective Add Objective" at bounding box center [599, 54] width 52 height 12
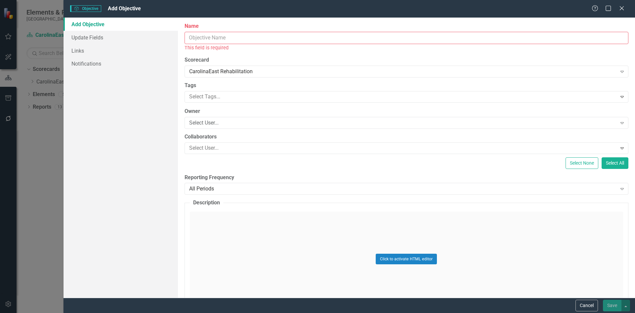
click at [209, 40] on input "Name" at bounding box center [407, 38] width 444 height 12
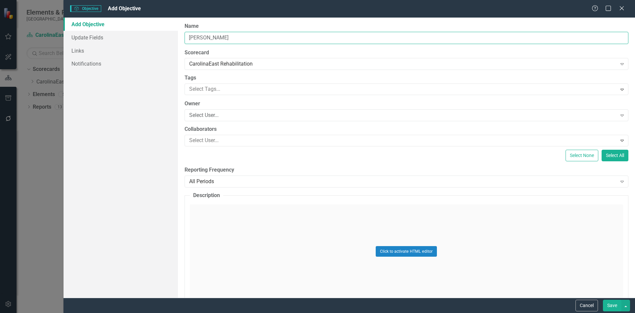
click at [198, 40] on input "[PERSON_NAME]" at bounding box center [407, 38] width 444 height 12
type input "Reduce Changes in Skin Integrity"
click at [614, 306] on button "Save" at bounding box center [612, 305] width 19 height 12
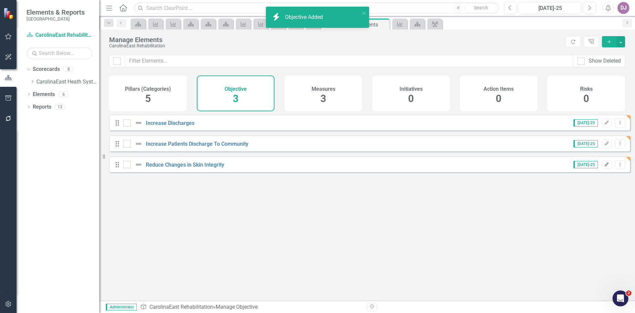
click at [604, 166] on icon "Edit" at bounding box center [606, 164] width 5 height 4
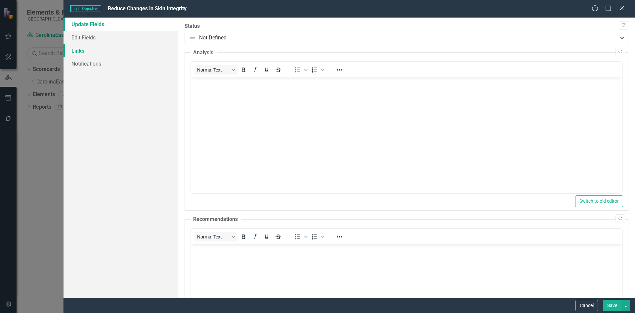
click at [86, 52] on link "Links" at bounding box center [121, 50] width 114 height 13
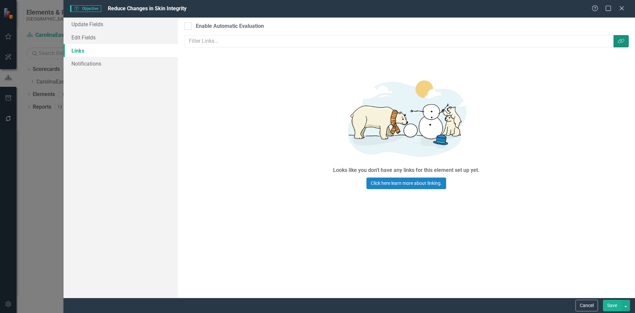
click at [625, 45] on button "Link Tag" at bounding box center [621, 41] width 15 height 12
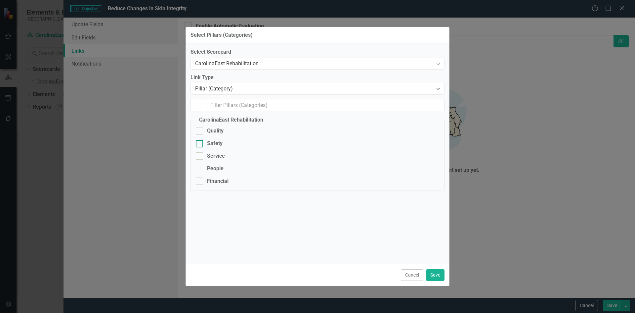
click at [201, 143] on div at bounding box center [199, 143] width 7 height 7
click at [200, 143] on input "Safety" at bounding box center [198, 142] width 4 height 4
checkbox input "true"
click at [439, 279] on button "Save" at bounding box center [435, 275] width 19 height 12
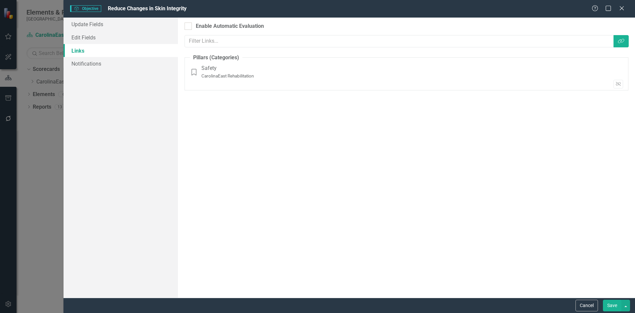
click at [612, 301] on button "Save" at bounding box center [612, 305] width 19 height 12
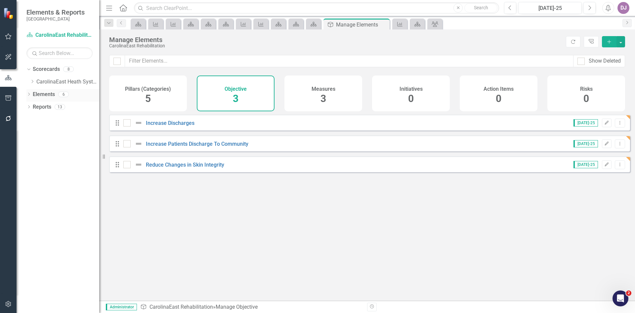
click at [48, 95] on link "Elements" at bounding box center [44, 95] width 22 height 8
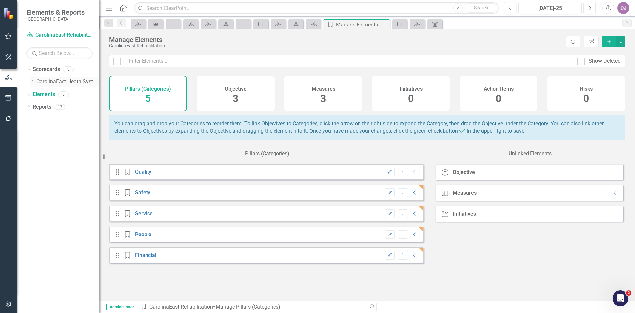
click at [60, 81] on link "CarolinaEast Heath System Parent Scorecard" at bounding box center [67, 82] width 63 height 8
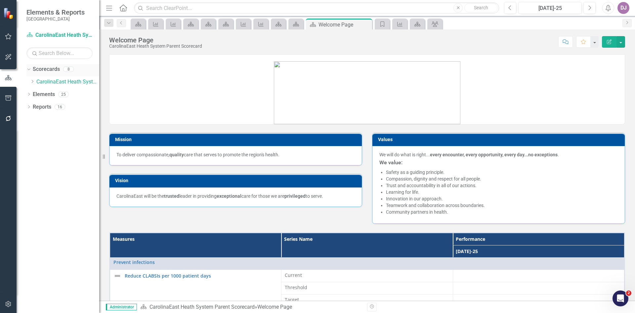
click at [58, 69] on link "Scorecards" at bounding box center [46, 70] width 27 height 8
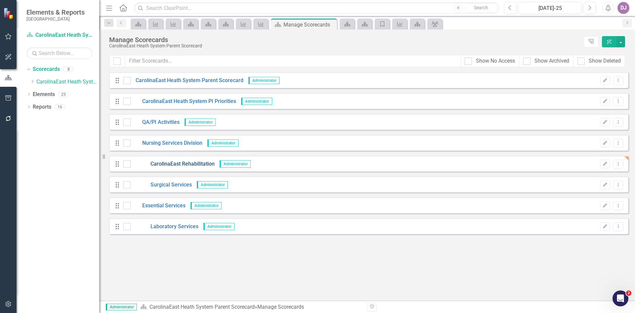
click at [190, 163] on link "CarolinaEast Rehabilitation" at bounding box center [173, 164] width 84 height 8
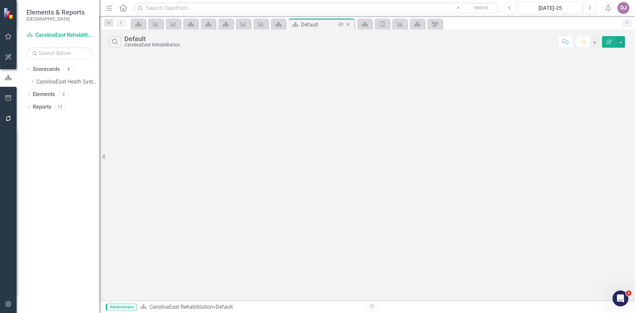
click at [349, 24] on icon "Close" at bounding box center [348, 24] width 7 height 5
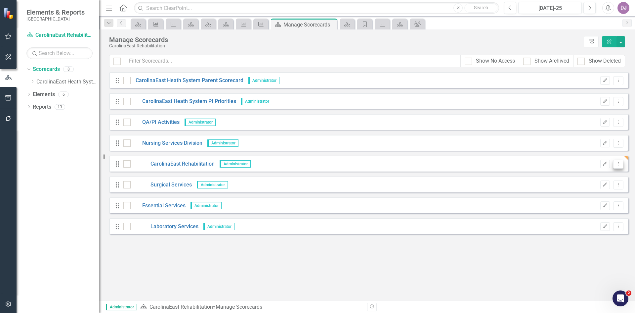
click at [623, 164] on button "Dropdown Menu" at bounding box center [618, 163] width 10 height 9
click at [584, 174] on link "Edit Edit Scorecard" at bounding box center [586, 175] width 73 height 12
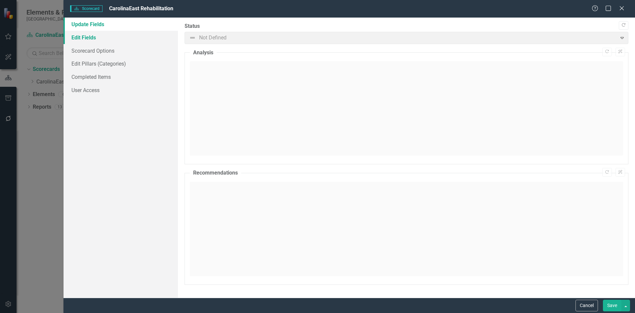
click at [88, 39] on link "Edit Fields" at bounding box center [121, 37] width 114 height 13
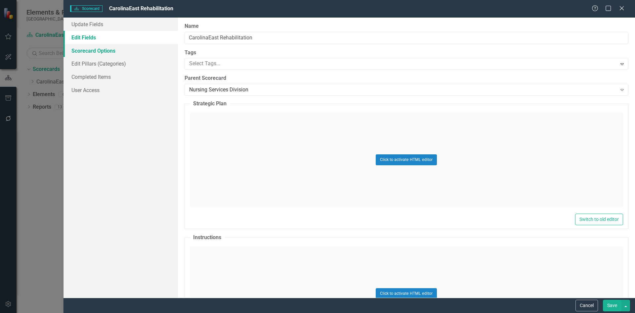
click at [90, 52] on link "Scorecard Options" at bounding box center [121, 50] width 114 height 13
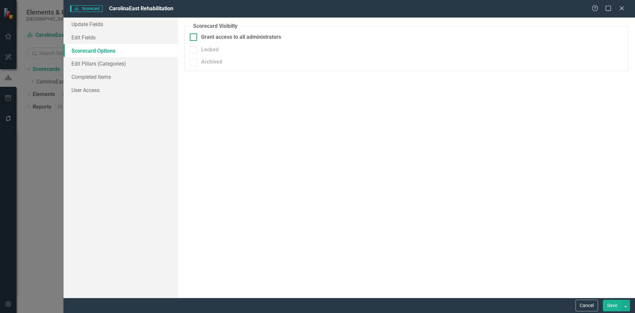
click at [191, 38] on div at bounding box center [193, 36] width 7 height 7
click at [191, 38] on input "Grant access to all administrators" at bounding box center [192, 35] width 4 height 4
checkbox input "true"
click at [95, 66] on link "Edit Pillars (Categories)" at bounding box center [121, 63] width 114 height 13
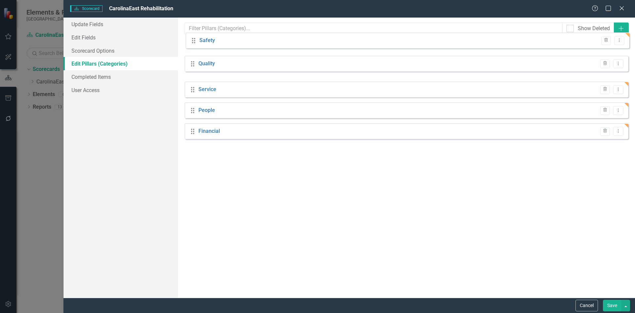
drag, startPoint x: 192, startPoint y: 71, endPoint x: 193, endPoint y: 43, distance: 28.1
click at [193, 43] on div "Drag Quality Trash Dropdown Menu Drag Safety Trash Dropdown Menu Drag Service T…" at bounding box center [407, 89] width 444 height 99
click at [104, 76] on link "Completed Items" at bounding box center [121, 76] width 114 height 13
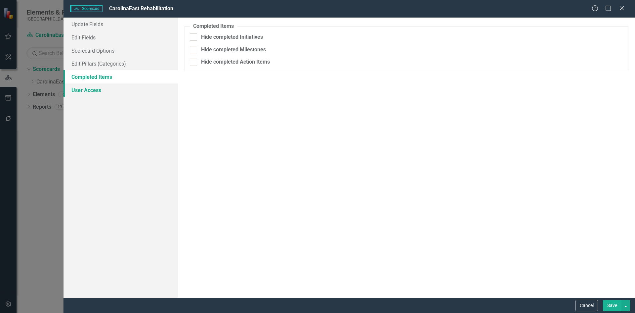
click at [90, 89] on link "User Access" at bounding box center [121, 89] width 114 height 13
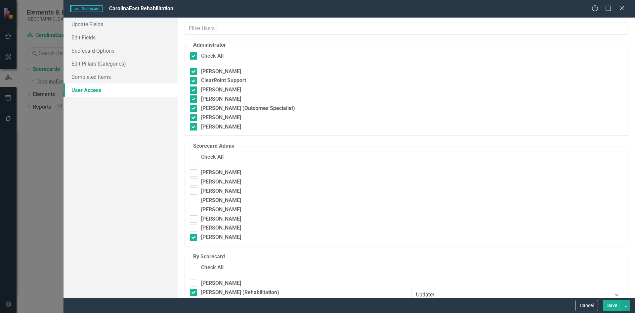
click at [611, 306] on button "Save" at bounding box center [612, 305] width 19 height 12
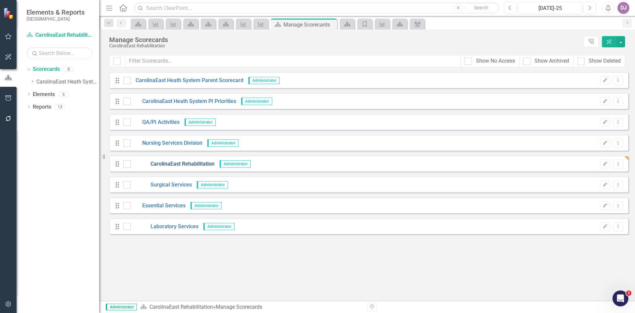
click at [187, 164] on link "CarolinaEast Rehabilitation" at bounding box center [173, 164] width 84 height 8
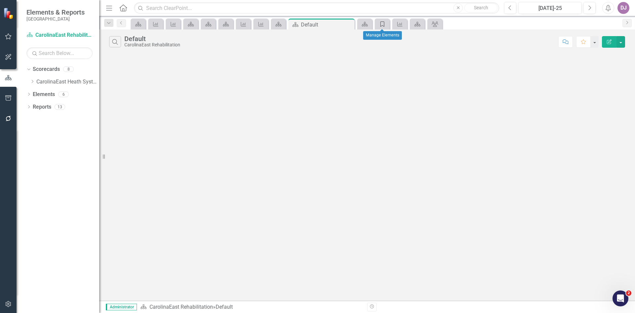
click at [385, 25] on icon "Pillar (Category)" at bounding box center [382, 24] width 7 height 5
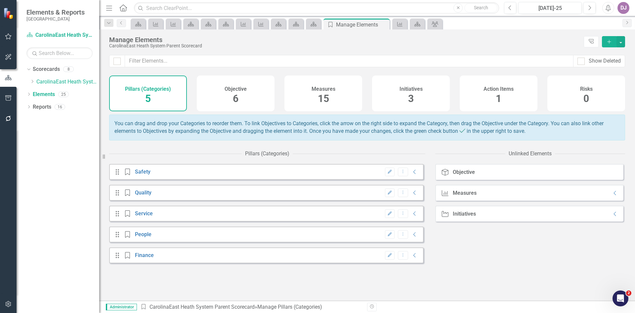
click at [466, 175] on div "Objective" at bounding box center [464, 172] width 22 height 6
click at [447, 175] on icon at bounding box center [445, 172] width 7 height 7
click at [412, 174] on icon "Collapse" at bounding box center [415, 171] width 7 height 5
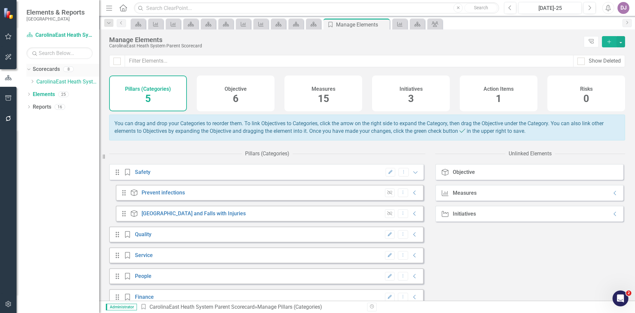
click at [47, 67] on link "Scorecards" at bounding box center [46, 70] width 27 height 8
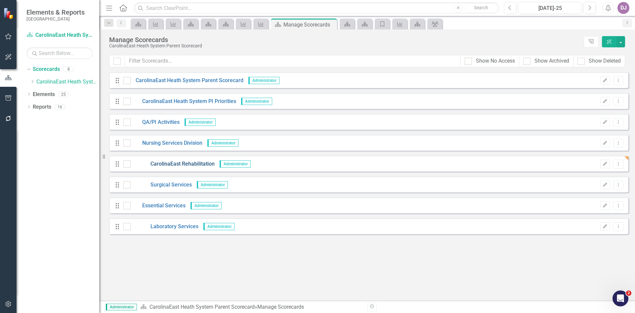
click at [185, 167] on link "CarolinaEast Rehabilitation" at bounding box center [173, 164] width 84 height 8
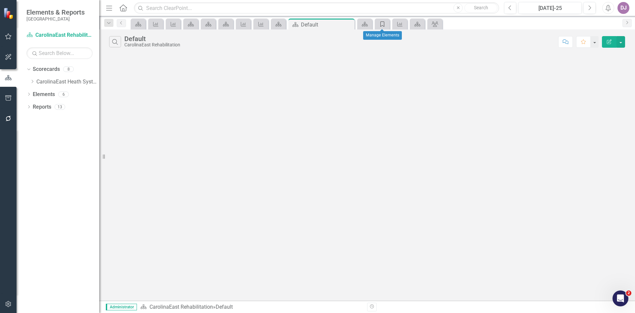
click at [379, 25] on div "Pillar (Category)" at bounding box center [381, 24] width 9 height 8
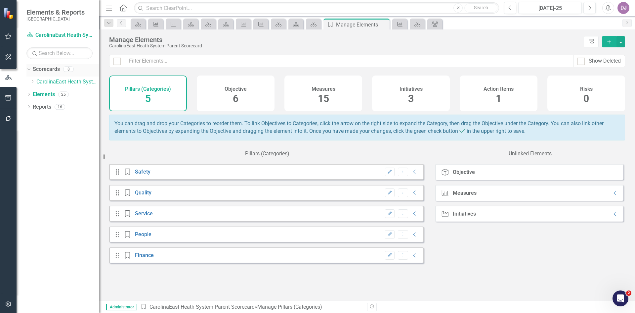
click at [47, 67] on link "Scorecards" at bounding box center [46, 70] width 27 height 8
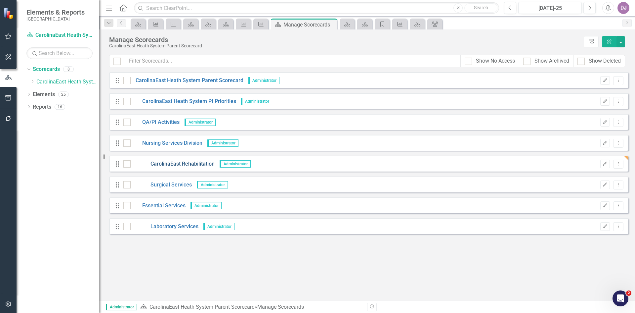
click at [175, 163] on link "CarolinaEast Rehabilitation" at bounding box center [173, 164] width 84 height 8
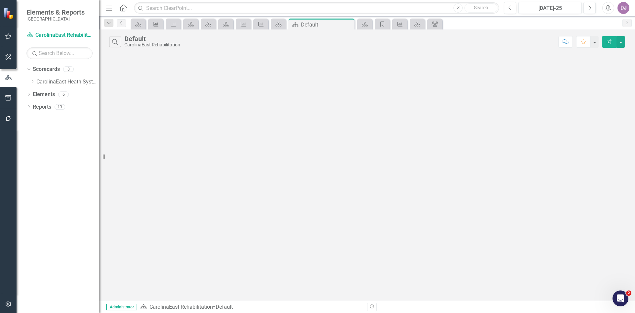
click at [608, 44] on button "Edit Report" at bounding box center [609, 42] width 15 height 12
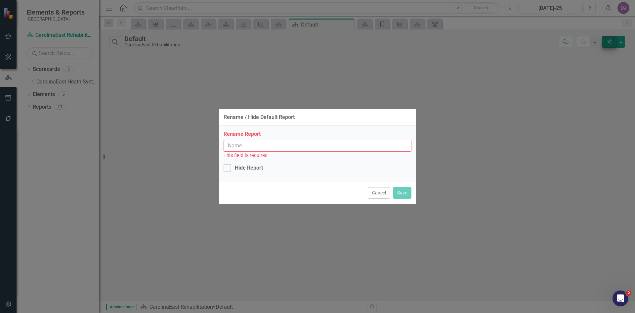
type input "Default"
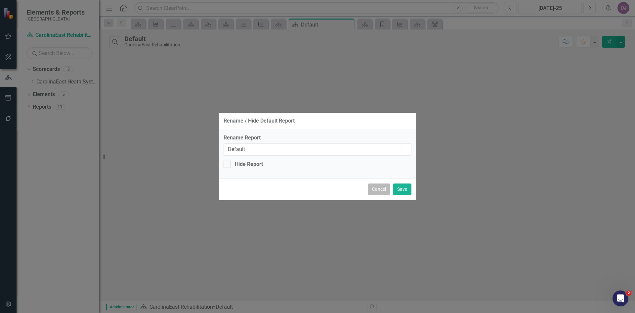
click at [382, 188] on button "Cancel" at bounding box center [379, 189] width 22 height 12
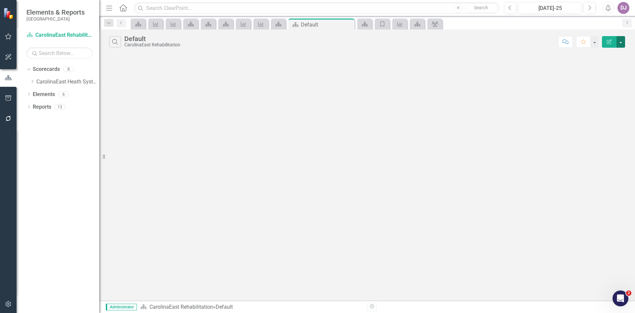
click at [620, 40] on button "button" at bounding box center [621, 42] width 9 height 12
click at [594, 42] on button "button" at bounding box center [594, 42] width 9 height 12
click at [389, 101] on div "Search Default CarolinaEast Rehabilitation Comment Favorite Edit Report" at bounding box center [367, 164] width 536 height 271
click at [29, 94] on icon "Dropdown" at bounding box center [28, 95] width 5 height 4
click at [50, 106] on link "Objective Objective" at bounding box center [51, 107] width 31 height 8
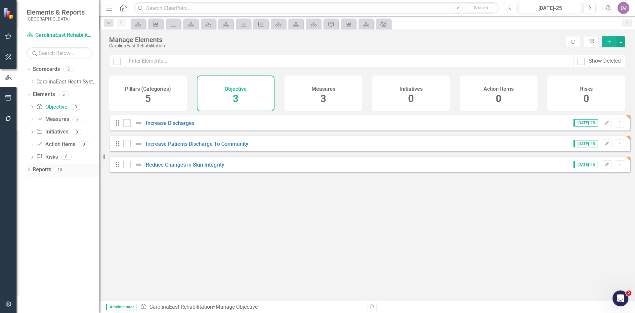
click at [44, 171] on link "Reports" at bounding box center [42, 170] width 19 height 8
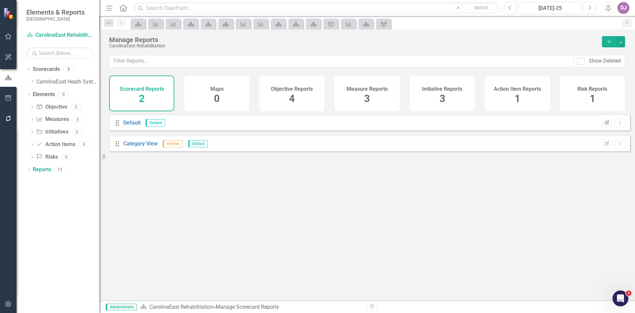
click at [604, 125] on icon "Edit Report" at bounding box center [606, 123] width 5 height 4
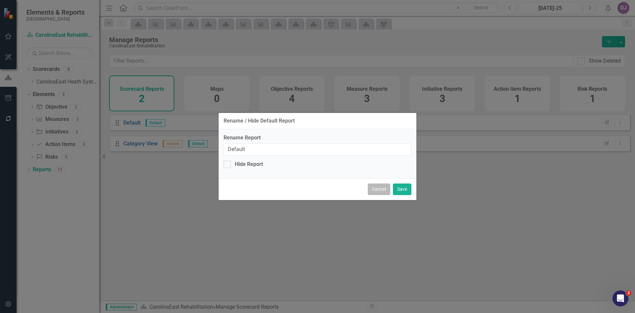
click at [381, 189] on button "Cancel" at bounding box center [379, 189] width 22 height 12
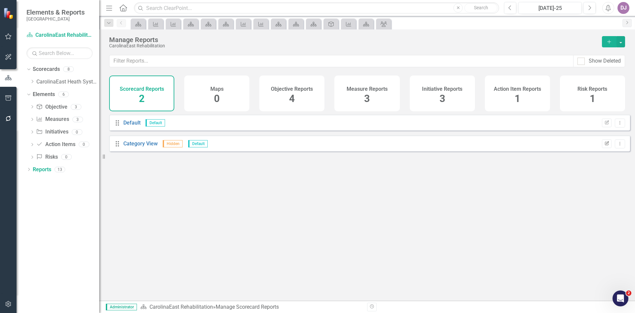
click at [604, 146] on icon "Edit Report" at bounding box center [606, 144] width 5 height 4
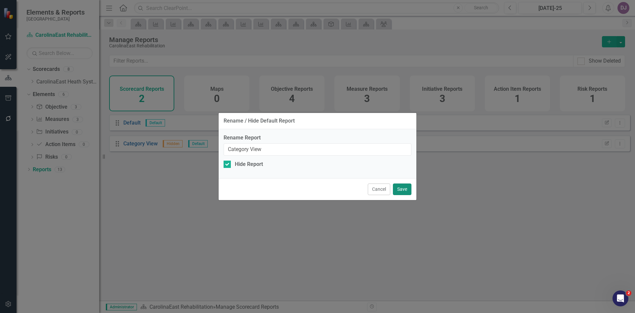
click at [400, 188] on button "Save" at bounding box center [402, 189] width 19 height 12
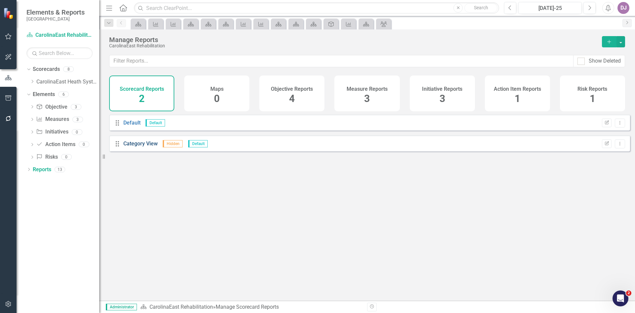
click at [143, 147] on link "Category View" at bounding box center [140, 143] width 34 height 6
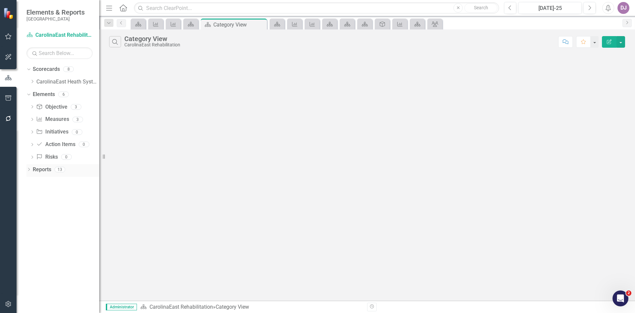
click at [44, 170] on link "Reports" at bounding box center [42, 170] width 19 height 8
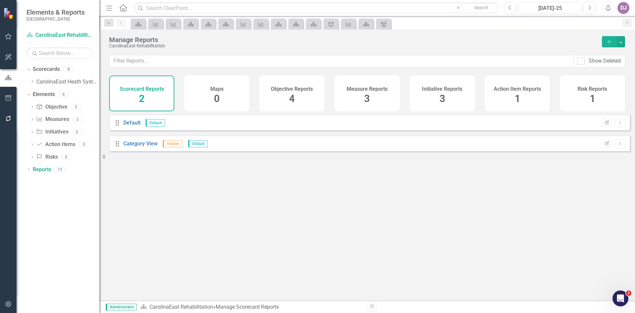
click at [142, 100] on span "2" at bounding box center [142, 99] width 6 height 12
click at [150, 87] on h4 "Scorecard Reports" at bounding box center [142, 89] width 44 height 6
click at [365, 99] on span "3" at bounding box center [367, 99] width 6 height 12
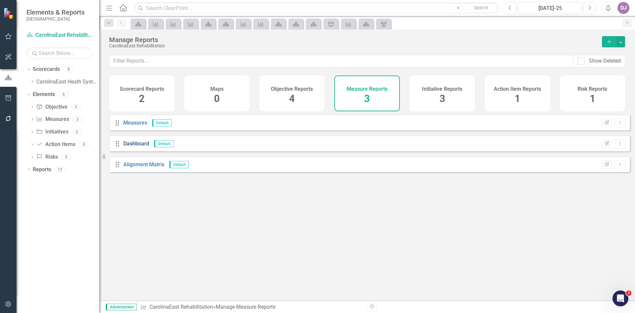
click at [138, 147] on link "Dashboard" at bounding box center [136, 143] width 26 height 6
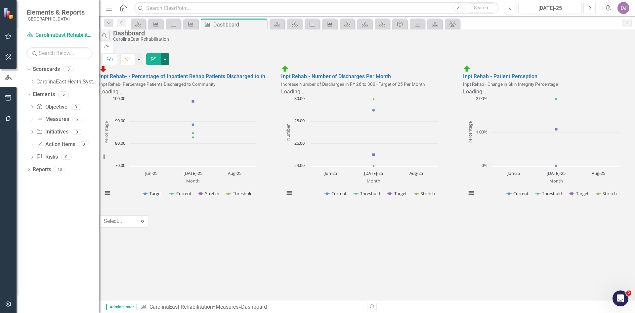
click at [169, 53] on button "button" at bounding box center [165, 59] width 9 height 12
click at [594, 53] on link "Edit Report Edit Report" at bounding box center [594, 54] width 65 height 12
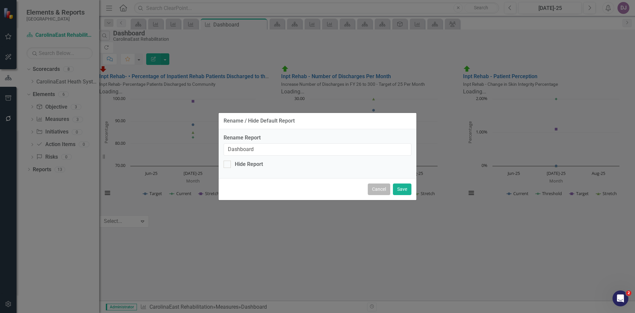
click at [376, 193] on button "Cancel" at bounding box center [379, 189] width 22 height 12
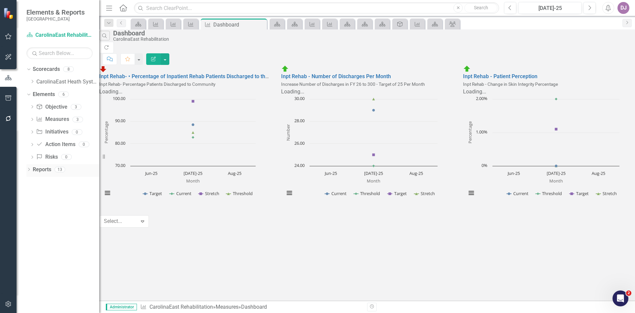
click at [36, 166] on link "Reports" at bounding box center [42, 170] width 19 height 8
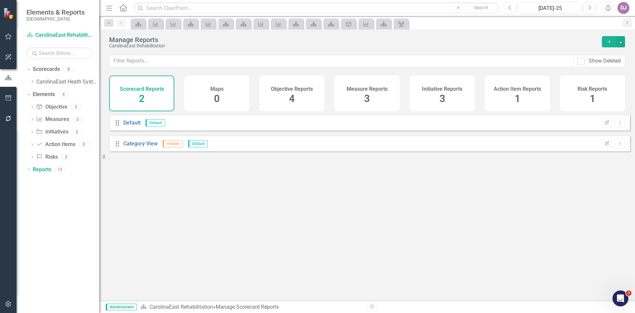
click at [368, 99] on span "3" at bounding box center [367, 99] width 6 height 12
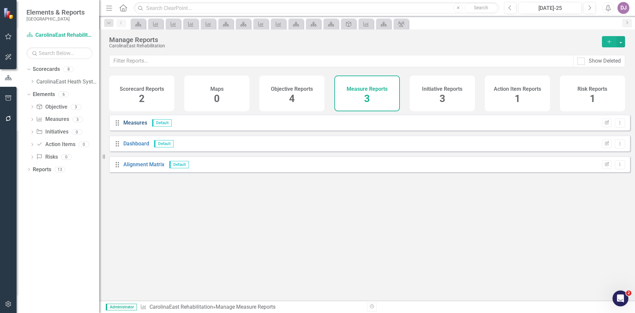
click at [137, 126] on link "Measures" at bounding box center [135, 122] width 24 height 6
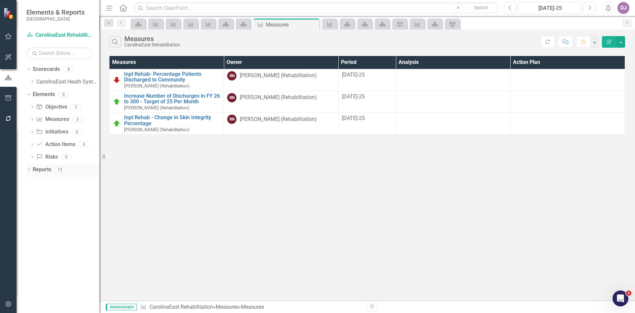
click at [48, 172] on link "Reports" at bounding box center [42, 170] width 19 height 8
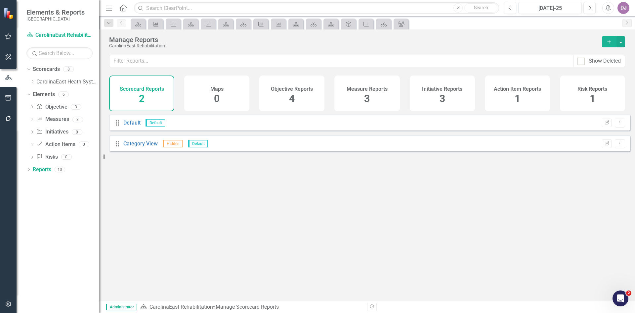
click at [367, 98] on span "3" at bounding box center [367, 99] width 6 height 12
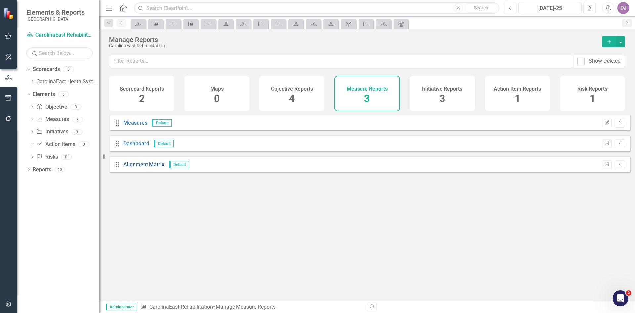
click at [145, 167] on link "Alignment Matrix" at bounding box center [143, 164] width 41 height 6
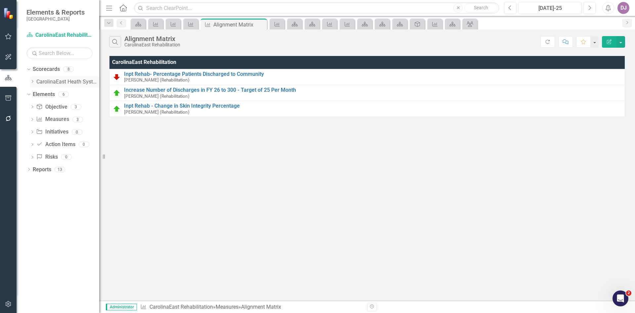
click at [81, 80] on link "CarolinaEast Heath System Parent Scorecard" at bounding box center [67, 82] width 63 height 8
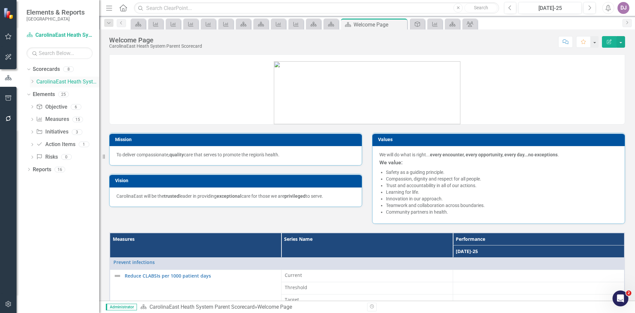
click at [31, 82] on icon "Dropdown" at bounding box center [32, 81] width 5 height 4
click at [58, 116] on link "Nursing Services Division" at bounding box center [71, 119] width 56 height 8
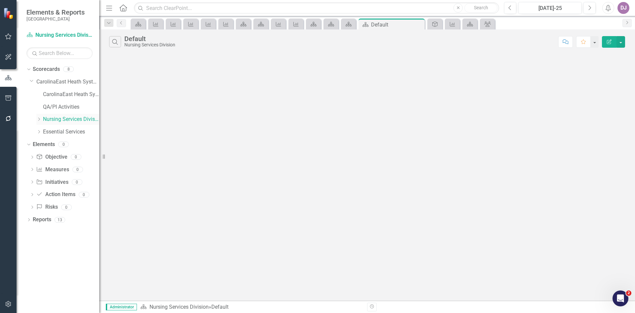
click at [42, 120] on div "Dropdown" at bounding box center [39, 119] width 7 height 6
click at [60, 130] on link "CarolinaEast Rehabilitation" at bounding box center [75, 132] width 50 height 8
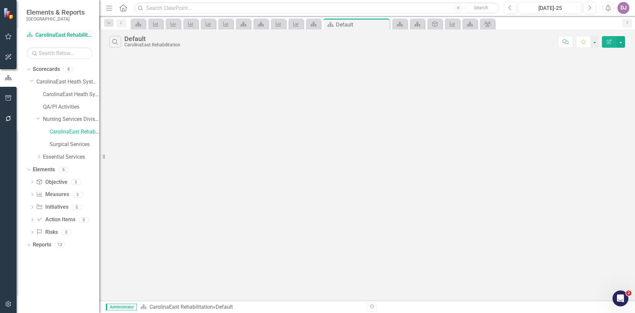
click at [85, 36] on link "Scorecard CarolinaEast Rehabilitation" at bounding box center [59, 35] width 66 height 8
click at [620, 43] on button "button" at bounding box center [621, 42] width 9 height 12
click at [610, 55] on link "Edit Report Edit Report" at bounding box center [599, 54] width 52 height 12
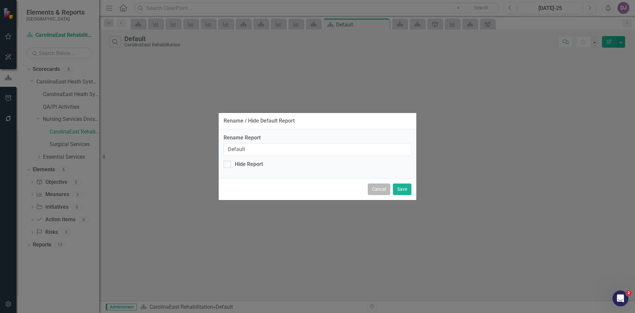
click at [379, 191] on button "Cancel" at bounding box center [379, 189] width 22 height 12
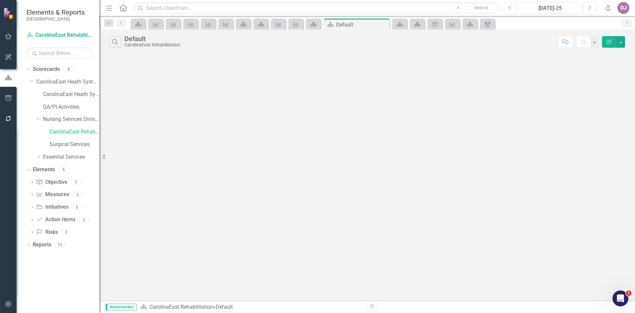
click at [121, 7] on icon at bounding box center [123, 7] width 8 height 7
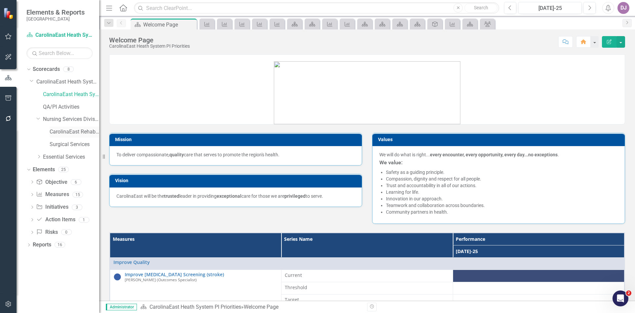
drag, startPoint x: 85, startPoint y: 130, endPoint x: 77, endPoint y: 135, distance: 9.2
click at [77, 135] on link "CarolinaEast Rehabilitation" at bounding box center [75, 132] width 50 height 8
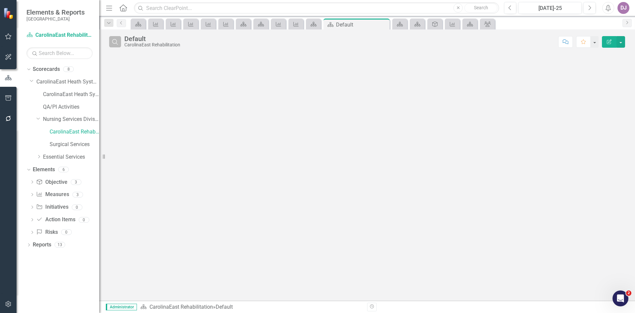
click at [115, 43] on icon "Search" at bounding box center [115, 42] width 7 height 6
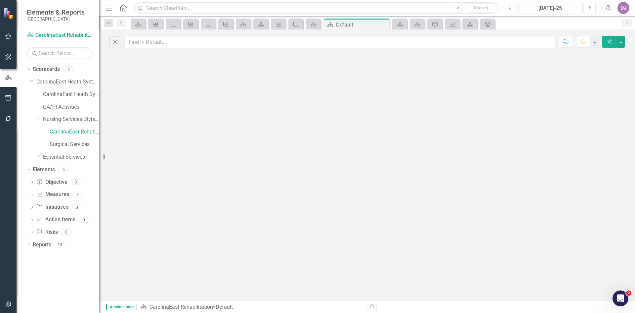
click at [443, 80] on div "Close Comment Favorite Edit Report" at bounding box center [367, 164] width 536 height 271
click at [49, 168] on link "Elements" at bounding box center [44, 170] width 22 height 8
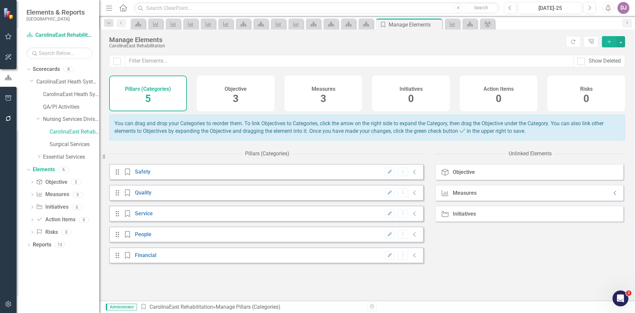
click at [612, 196] on icon "Collapse" at bounding box center [615, 192] width 7 height 5
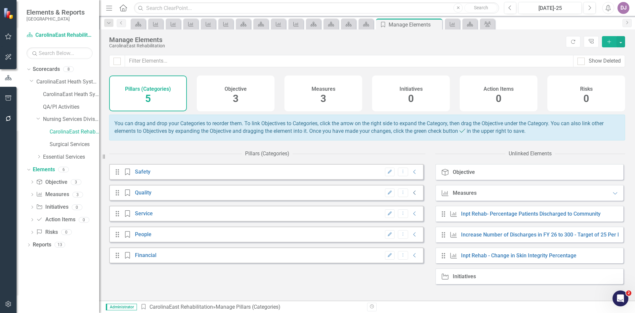
click at [412, 195] on icon "Collapse" at bounding box center [415, 192] width 7 height 5
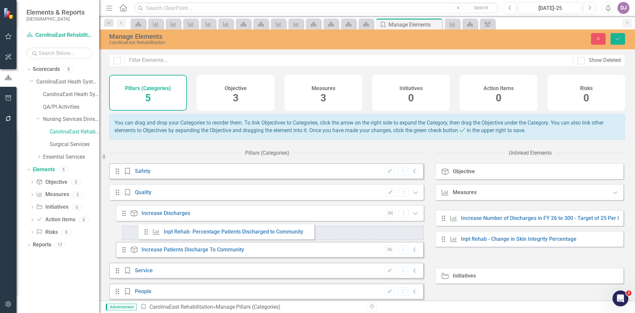
drag, startPoint x: 450, startPoint y: 218, endPoint x: 146, endPoint y: 231, distance: 304.0
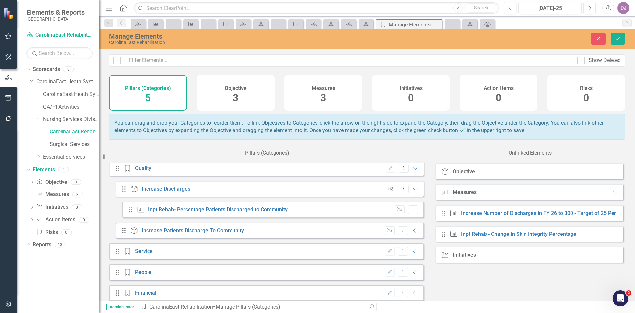
scroll to position [34, 0]
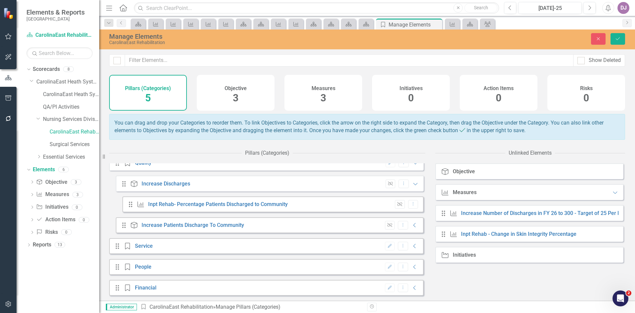
click at [448, 216] on icon "Drag" at bounding box center [443, 213] width 9 height 7
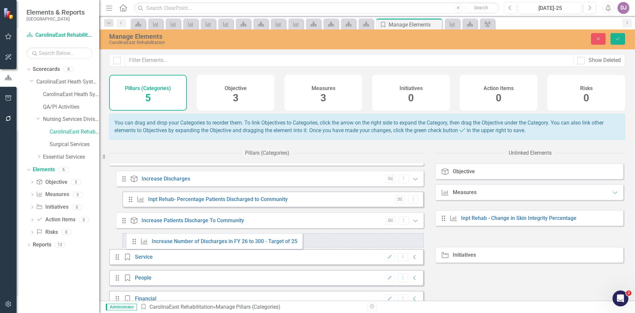
drag, startPoint x: 449, startPoint y: 219, endPoint x: 133, endPoint y: 242, distance: 316.8
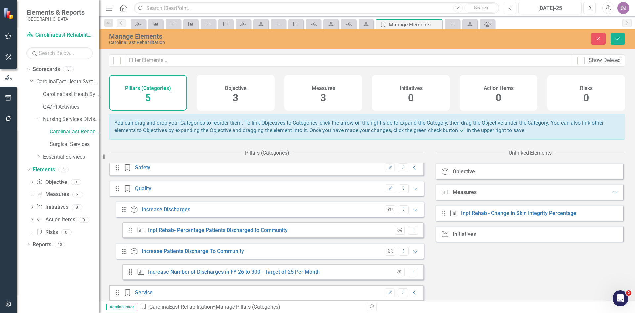
scroll to position [0, 0]
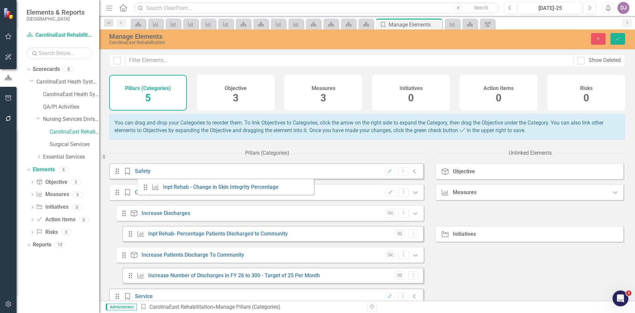
drag, startPoint x: 450, startPoint y: 219, endPoint x: 146, endPoint y: 188, distance: 306.3
click at [146, 188] on div "Pillars (Categories) Drag Pillar (Category) Safety Edit Dropdown Menu Collapse …" at bounding box center [367, 223] width 516 height 154
drag, startPoint x: 451, startPoint y: 221, endPoint x: 452, endPoint y: 218, distance: 3.5
click at [452, 218] on div "Drag Measure Inpt Rehab - Change in Skin Integrity Percentage" at bounding box center [529, 213] width 188 height 16
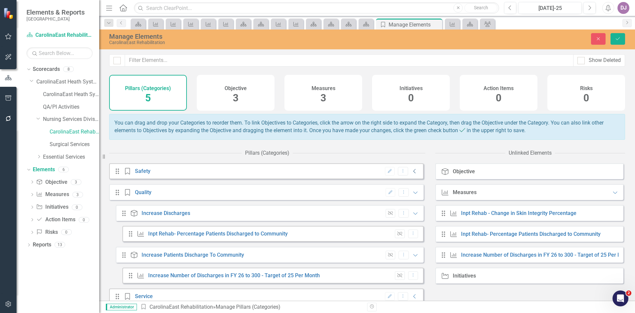
click at [412, 174] on icon "Collapse" at bounding box center [415, 170] width 7 height 5
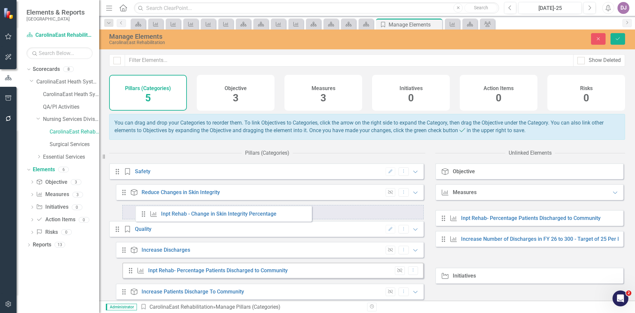
drag, startPoint x: 452, startPoint y: 220, endPoint x: 158, endPoint y: 210, distance: 294.0
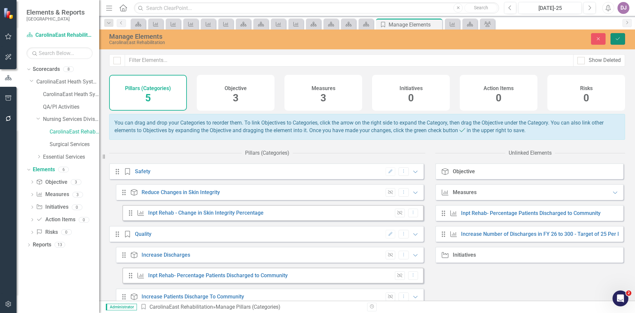
click at [619, 37] on icon "Save" at bounding box center [618, 38] width 6 height 5
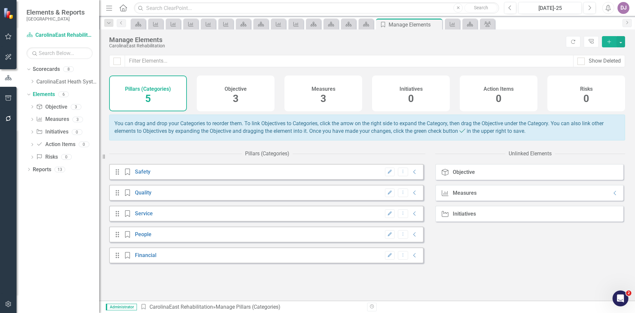
click at [328, 97] on div "Measures 3" at bounding box center [324, 93] width 78 height 36
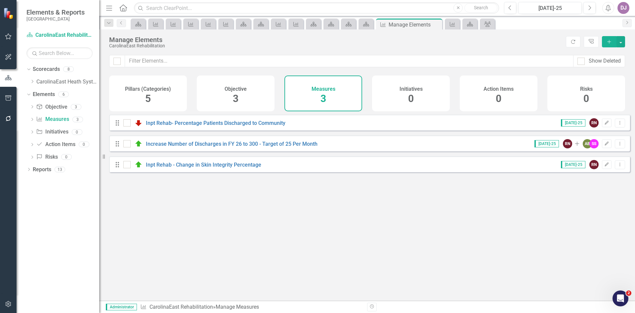
click at [239, 98] on div "Objective 3" at bounding box center [236, 93] width 78 height 36
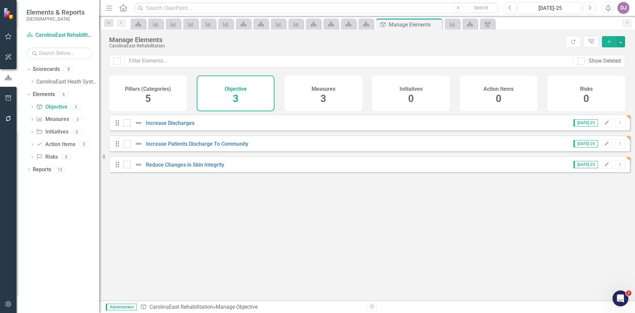
click at [149, 99] on span "5" at bounding box center [148, 99] width 6 height 12
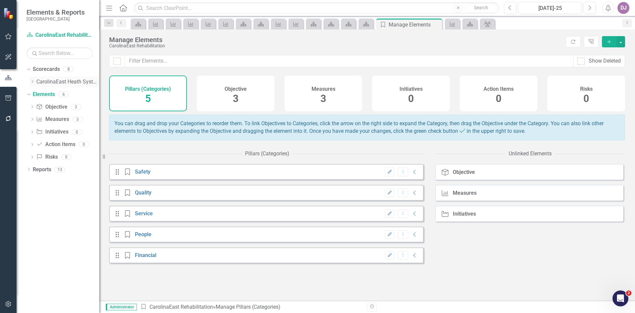
click at [76, 81] on link "CarolinaEast Heath System Parent Scorecard" at bounding box center [67, 82] width 63 height 8
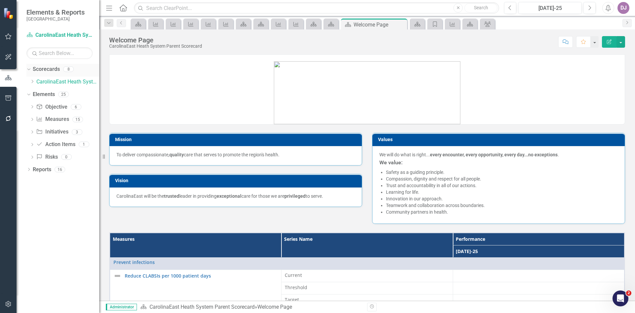
click at [29, 69] on icon "Dropdown" at bounding box center [28, 69] width 4 height 5
click at [48, 68] on link "Scorecards" at bounding box center [46, 70] width 27 height 8
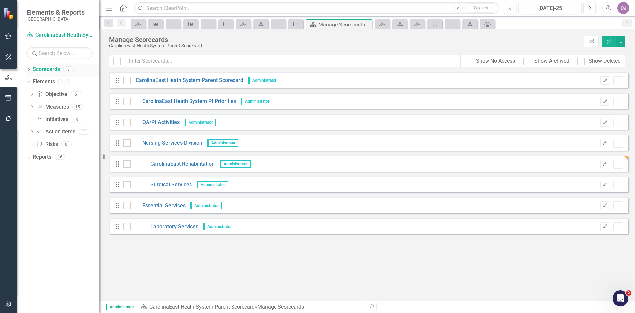
click at [29, 71] on icon "Dropdown" at bounding box center [28, 70] width 5 height 4
click at [166, 163] on link "CarolinaEast Rehabilitation" at bounding box center [173, 164] width 84 height 8
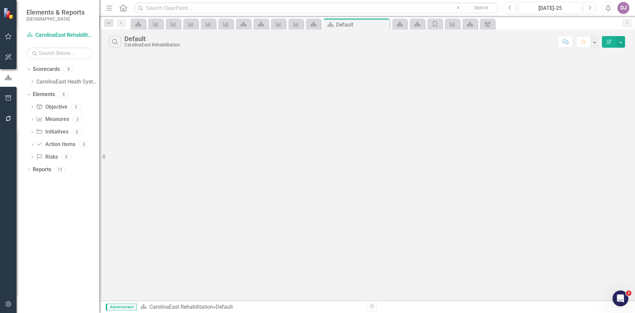
click at [610, 42] on icon "Edit Report" at bounding box center [609, 41] width 6 height 5
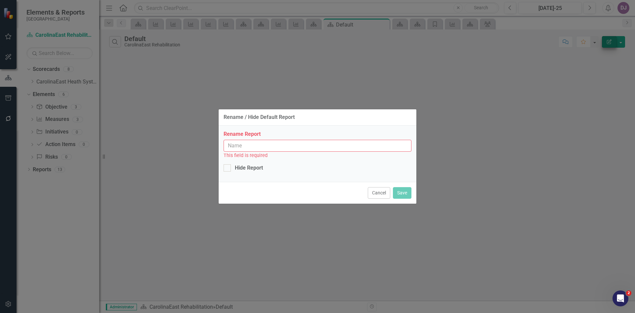
type input "Default"
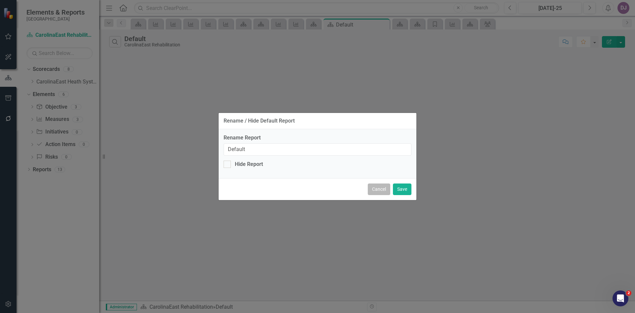
click at [382, 191] on button "Cancel" at bounding box center [379, 189] width 22 height 12
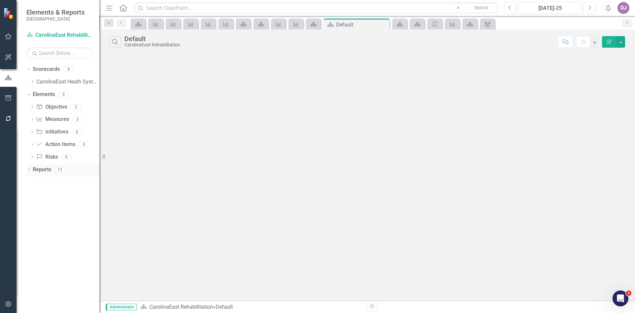
click at [48, 169] on link "Reports" at bounding box center [42, 170] width 19 height 8
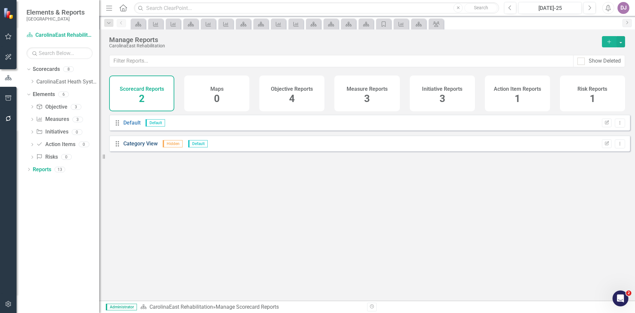
click at [142, 147] on link "Category View" at bounding box center [140, 143] width 34 height 6
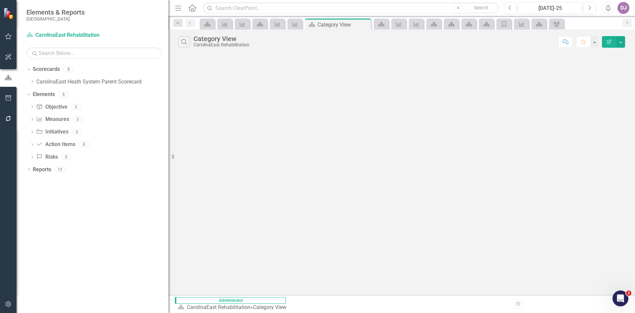
drag, startPoint x: 104, startPoint y: 156, endPoint x: 168, endPoint y: 149, distance: 64.9
click at [168, 149] on div "Resize" at bounding box center [170, 156] width 5 height 313
click at [48, 169] on link "Reports" at bounding box center [42, 170] width 19 height 8
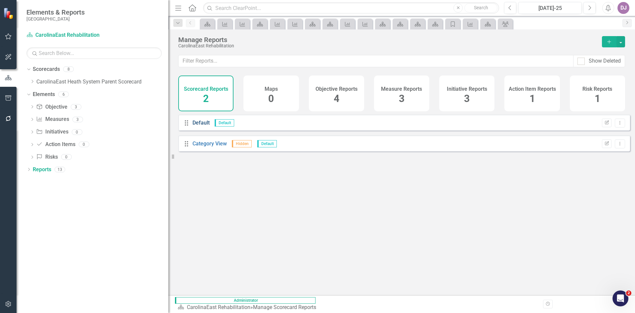
click at [202, 126] on link "Default" at bounding box center [201, 122] width 17 height 6
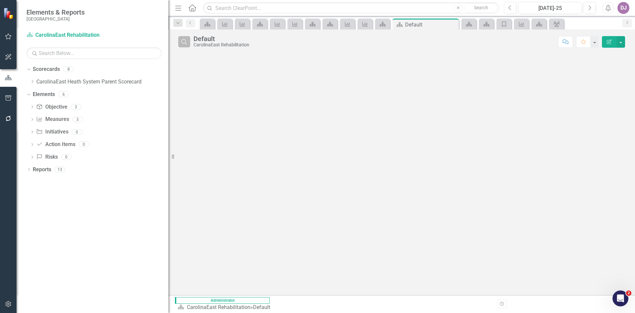
click at [182, 42] on icon "Search" at bounding box center [184, 42] width 7 height 6
click at [486, 45] on input "text" at bounding box center [375, 42] width 362 height 12
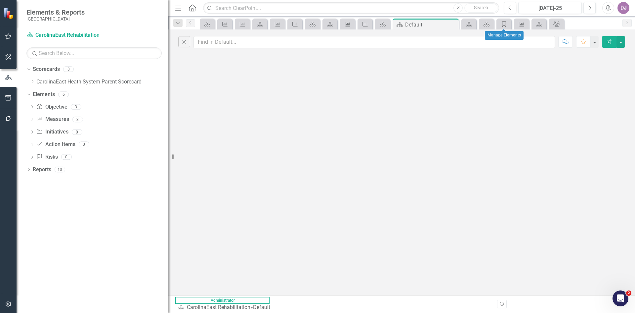
click at [505, 25] on icon "Pillar (Category)" at bounding box center [504, 24] width 7 height 5
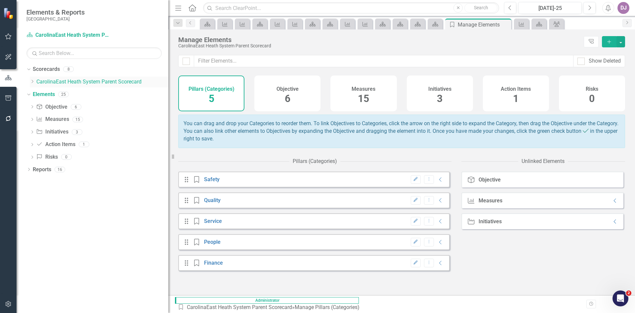
click at [33, 80] on icon "Dropdown" at bounding box center [32, 81] width 5 height 4
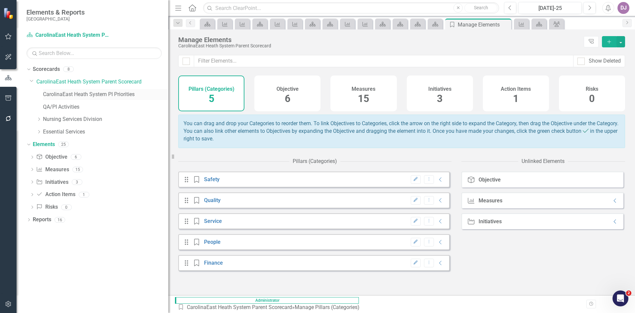
click at [82, 97] on link "CarolinaEast Heath System PI Priorities" at bounding box center [105, 95] width 125 height 8
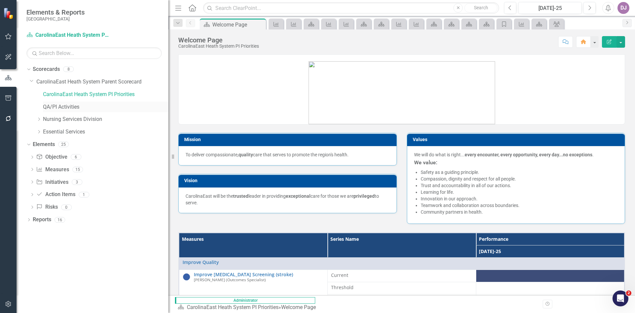
click at [74, 107] on link "QA/PI Activities" at bounding box center [105, 107] width 125 height 8
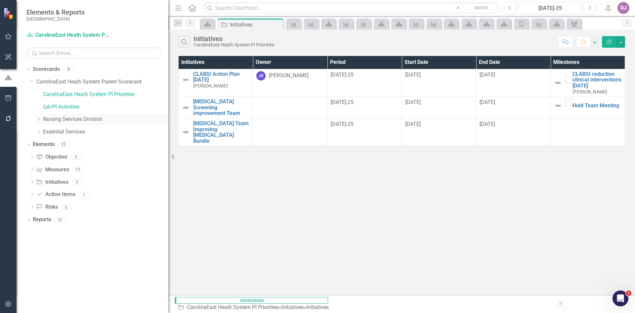
click at [71, 117] on link "Nursing Services Division" at bounding box center [105, 119] width 125 height 8
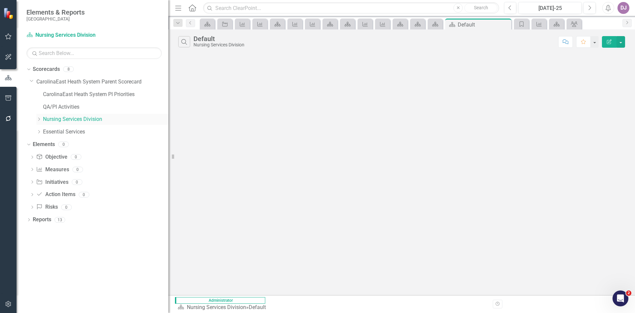
click at [36, 120] on icon "Dropdown" at bounding box center [38, 119] width 5 height 4
click at [68, 133] on link "CarolinaEast Rehabilitation" at bounding box center [109, 132] width 119 height 8
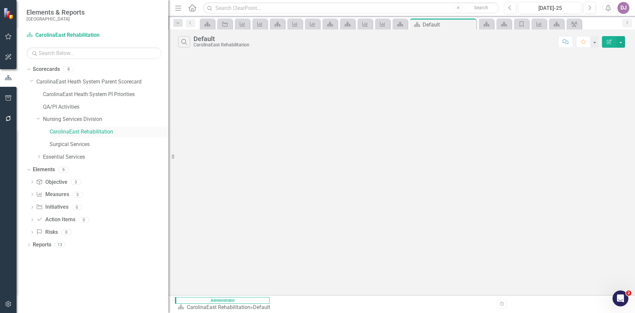
click at [67, 131] on link "CarolinaEast Rehabilitation" at bounding box center [109, 132] width 119 height 8
click at [85, 37] on link "Scorecard CarolinaEast Rehabilitation" at bounding box center [67, 35] width 83 height 8
click at [85, 36] on link "Scorecard CarolinaEast Rehabilitation" at bounding box center [67, 35] width 83 height 8
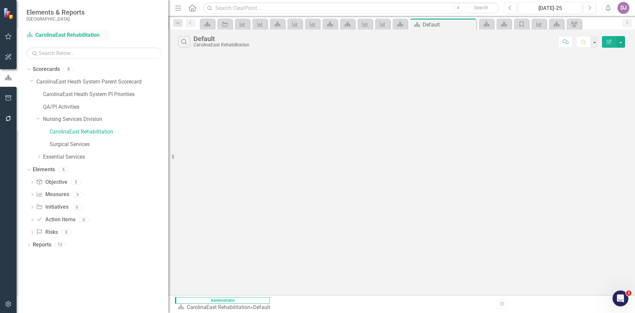
click at [85, 36] on link "Scorecard CarolinaEast Rehabilitation" at bounding box center [67, 35] width 83 height 8
click at [8, 100] on icon "button" at bounding box center [8, 97] width 7 height 5
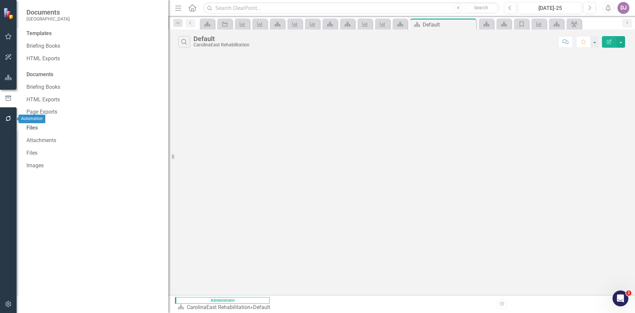
click at [6, 120] on icon "button" at bounding box center [8, 118] width 7 height 5
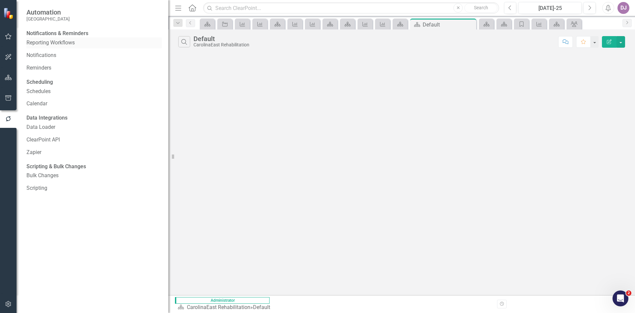
click at [71, 47] on link "Reporting Workflows" at bounding box center [93, 43] width 135 height 8
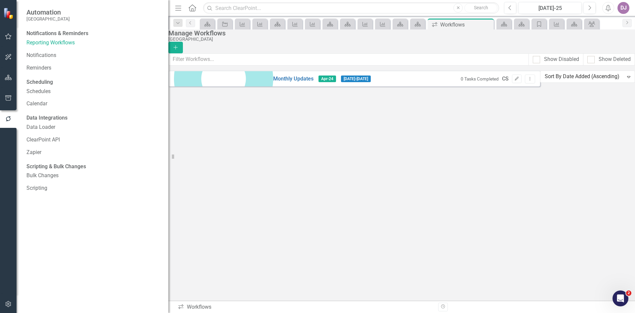
click at [77, 36] on div "Notifications & Reminders" at bounding box center [57, 34] width 62 height 8
click at [45, 86] on div "Scheduling" at bounding box center [39, 82] width 26 height 8
click at [42, 95] on link "Schedules" at bounding box center [93, 92] width 135 height 8
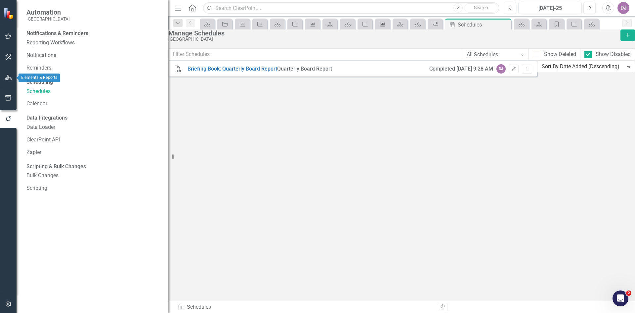
click at [11, 77] on icon "button" at bounding box center [8, 77] width 7 height 5
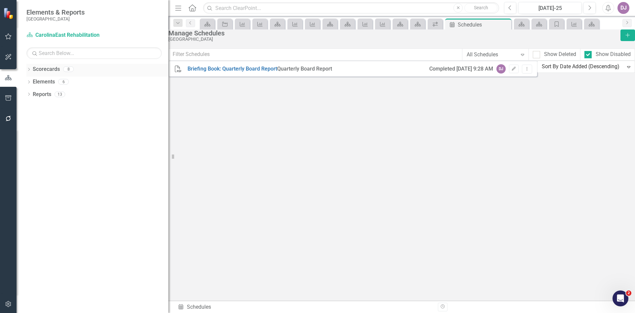
click at [28, 70] on icon "Dropdown" at bounding box center [28, 70] width 5 height 4
click at [31, 79] on div "Dropdown" at bounding box center [32, 82] width 5 height 6
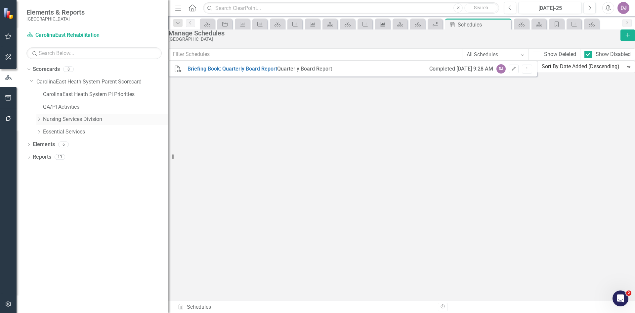
click at [39, 119] on icon "Dropdown" at bounding box center [38, 119] width 5 height 4
click at [66, 130] on link "CarolinaEast Rehabilitation" at bounding box center [109, 132] width 119 height 8
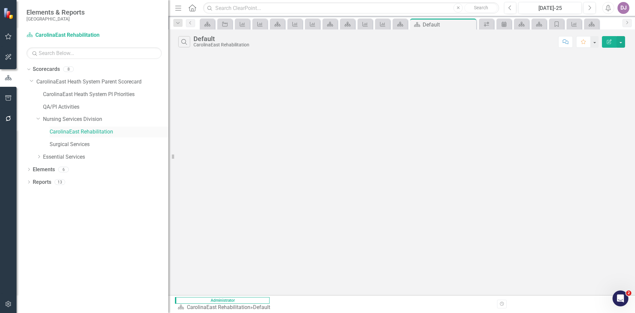
click at [108, 133] on link "CarolinaEast Rehabilitation" at bounding box center [109, 132] width 119 height 8
click at [40, 182] on link "Reports" at bounding box center [42, 182] width 19 height 8
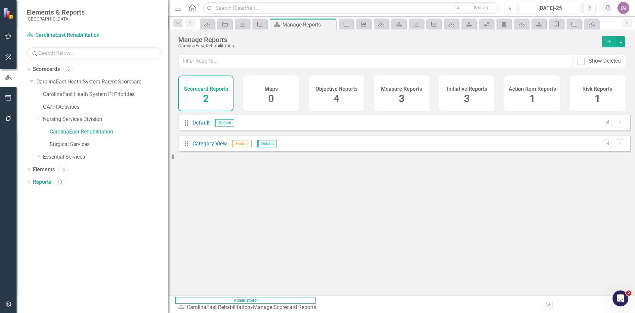
click at [207, 99] on span "2" at bounding box center [206, 99] width 6 height 12
click at [617, 125] on icon "Dropdown Menu" at bounding box center [620, 122] width 6 height 4
click at [594, 140] on link "Edit Report Edit Report" at bounding box center [594, 139] width 52 height 12
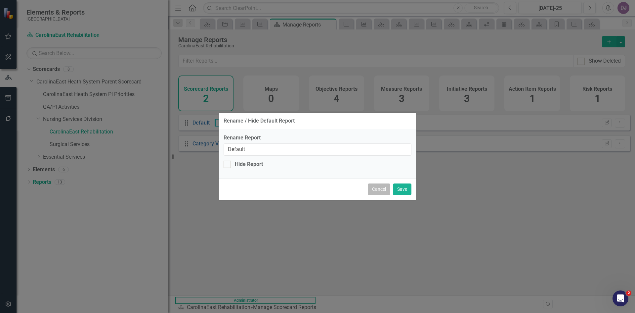
click at [382, 192] on button "Cancel" at bounding box center [379, 189] width 22 height 12
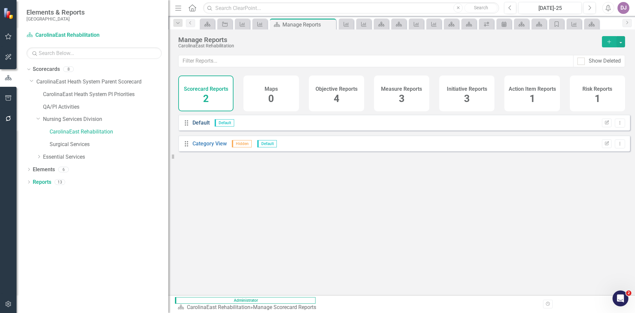
click at [203, 126] on link "Default" at bounding box center [201, 122] width 17 height 6
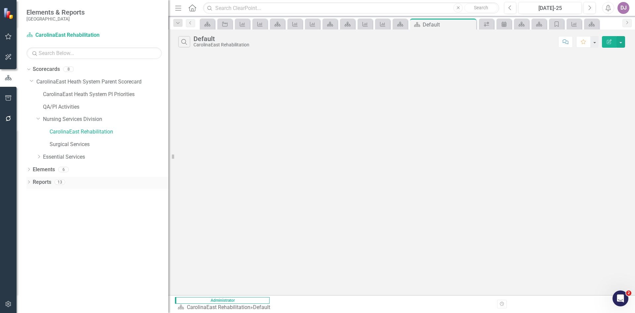
click at [45, 180] on link "Reports" at bounding box center [42, 182] width 19 height 8
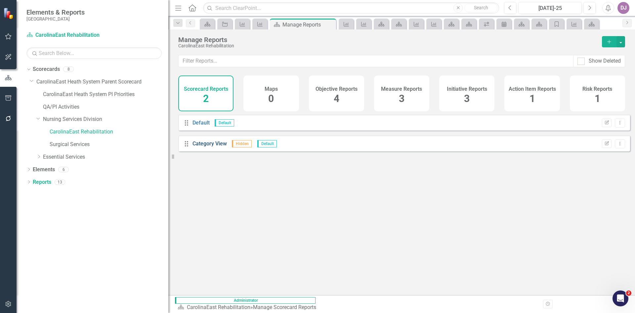
click at [215, 147] on link "Category View" at bounding box center [210, 143] width 34 height 6
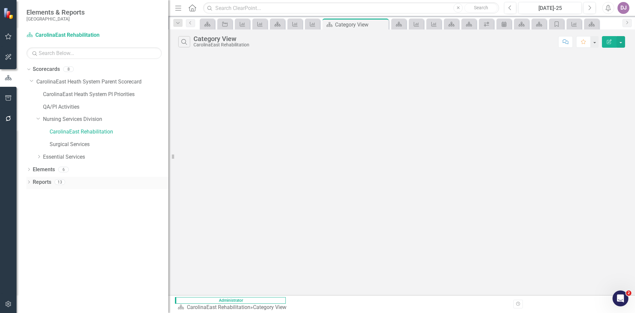
click at [35, 182] on link "Reports" at bounding box center [42, 182] width 19 height 8
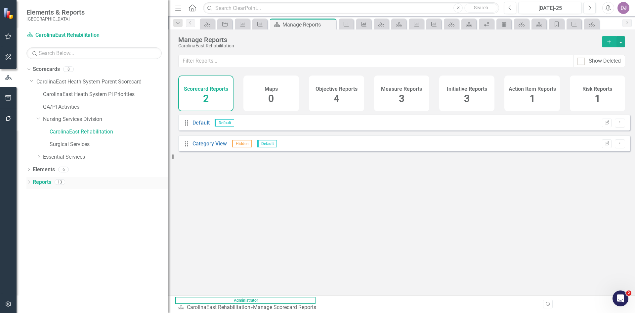
click at [27, 182] on icon "Dropdown" at bounding box center [28, 183] width 5 height 4
click at [32, 243] on icon at bounding box center [32, 242] width 2 height 3
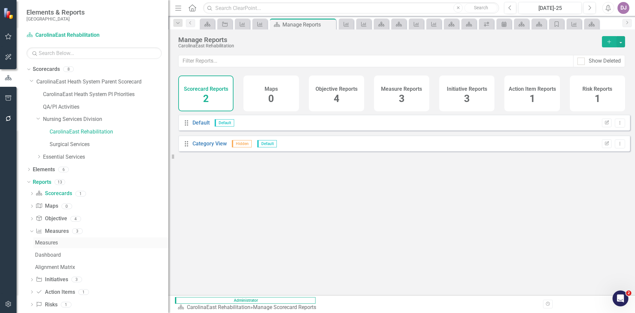
click at [51, 242] on div "Measures" at bounding box center [101, 243] width 133 height 6
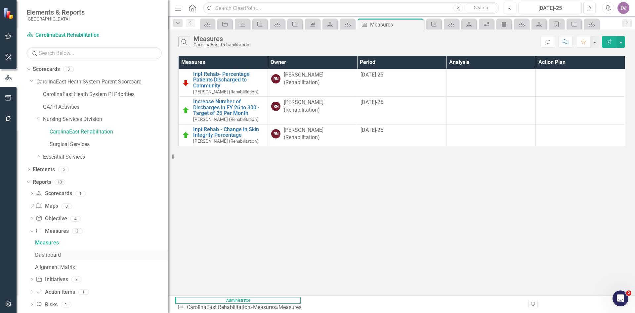
click at [54, 255] on div "Dashboard" at bounding box center [101, 255] width 133 height 6
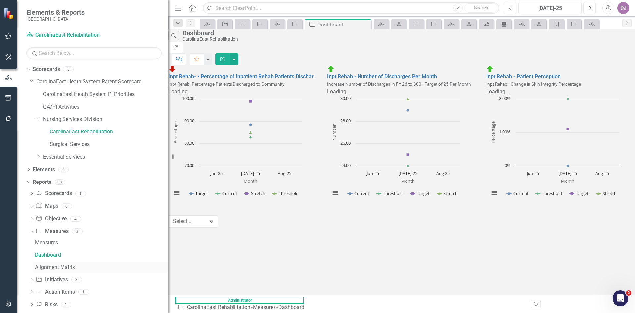
click at [52, 267] on div "Alignment Matrix" at bounding box center [101, 267] width 133 height 6
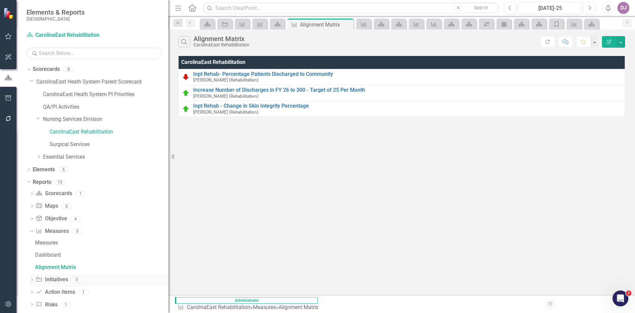
click at [53, 280] on link "Initiative Initiatives" at bounding box center [52, 280] width 32 height 8
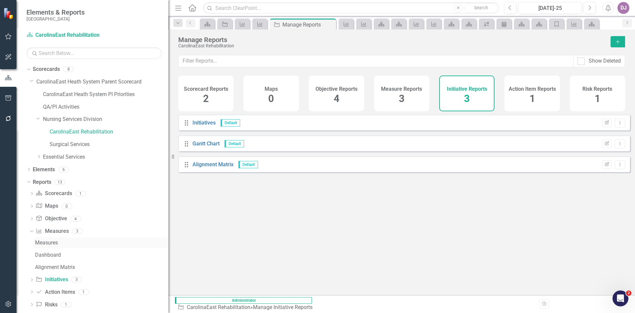
click at [45, 243] on div "Measures" at bounding box center [101, 243] width 133 height 6
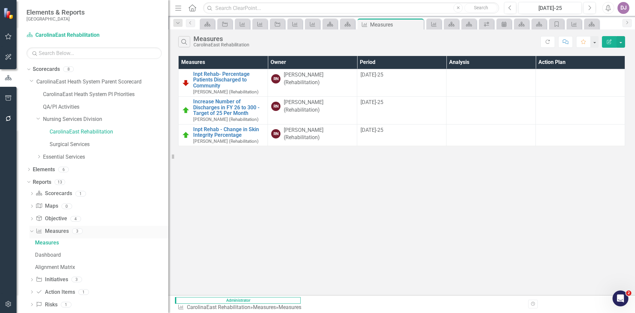
click at [49, 231] on link "Measure Measures" at bounding box center [52, 231] width 33 height 8
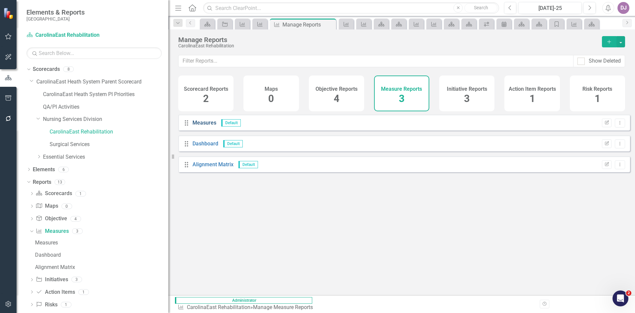
click at [205, 126] on link "Measures" at bounding box center [205, 122] width 24 height 6
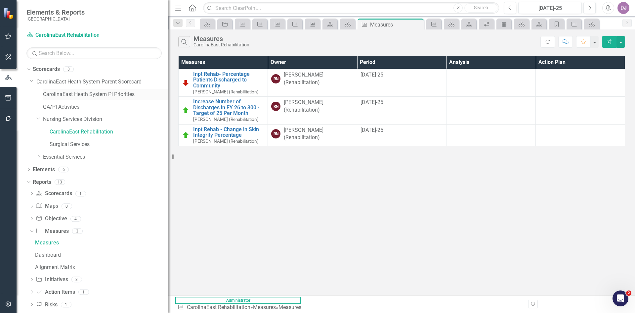
click at [117, 93] on link "CarolinaEast Heath System PI Priorities" at bounding box center [105, 95] width 125 height 8
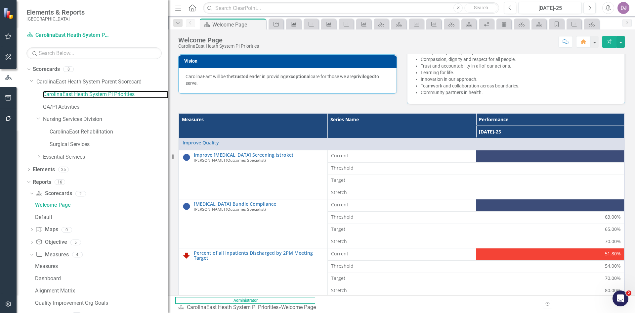
scroll to position [117, 0]
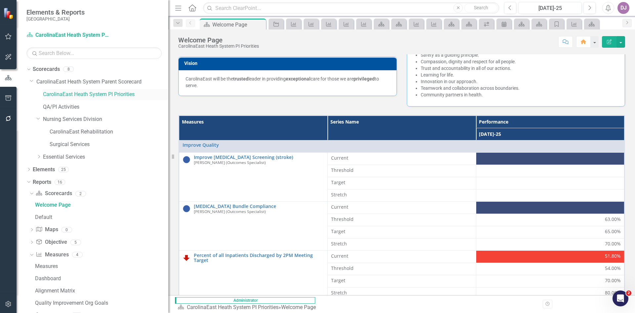
drag, startPoint x: 119, startPoint y: 93, endPoint x: 102, endPoint y: 96, distance: 17.5
click at [102, 96] on link "CarolinaEast Heath System PI Priorities" at bounding box center [105, 95] width 125 height 8
click at [608, 43] on icon "Edit Report" at bounding box center [609, 41] width 6 height 5
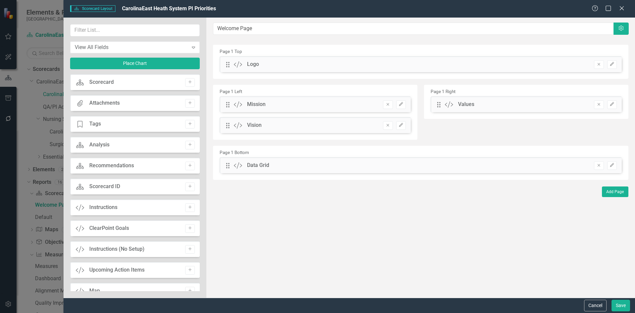
click at [108, 83] on div "Scorecard" at bounding box center [101, 82] width 24 height 8
click at [80, 83] on icon "Scorecard" at bounding box center [80, 82] width 9 height 7
click at [614, 163] on button "Edit" at bounding box center [612, 165] width 10 height 9
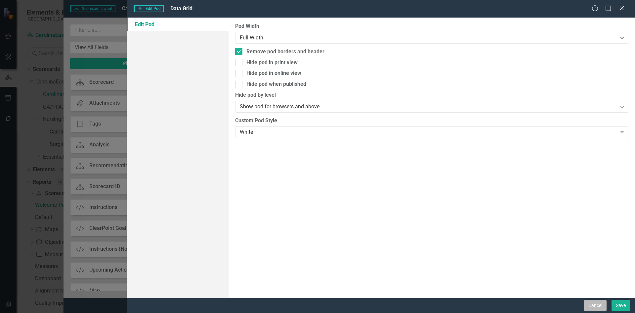
click at [590, 304] on button "Cancel" at bounding box center [595, 305] width 22 height 12
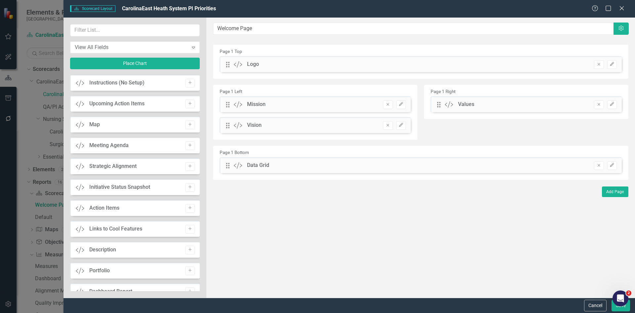
scroll to position [0, 0]
click at [193, 47] on icon "Expand" at bounding box center [193, 47] width 7 height 5
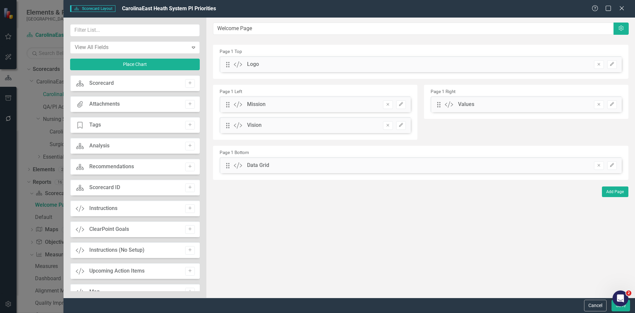
click at [97, 312] on div "View All Fields" at bounding box center [319, 318] width 625 height 8
click at [597, 309] on button "Cancel" at bounding box center [595, 305] width 22 height 12
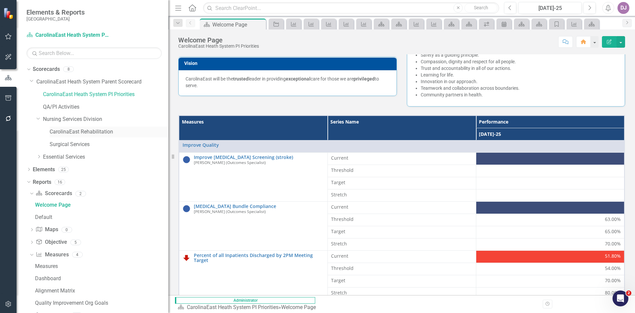
click at [96, 129] on link "CarolinaEast Rehabilitation" at bounding box center [109, 132] width 119 height 8
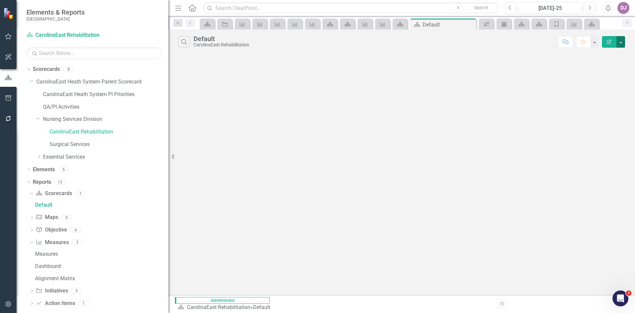
click at [623, 37] on button "button" at bounding box center [621, 42] width 9 height 12
click at [611, 52] on link "Edit Report Edit Report" at bounding box center [599, 54] width 52 height 12
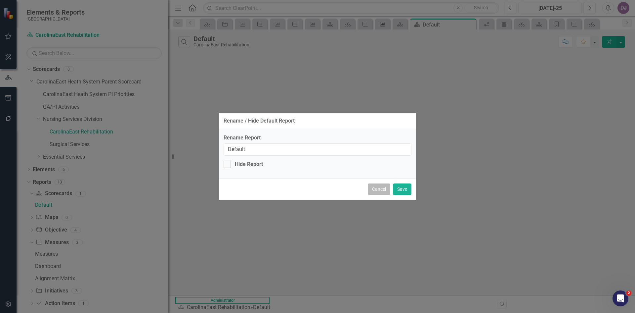
click at [379, 191] on button "Cancel" at bounding box center [379, 189] width 22 height 12
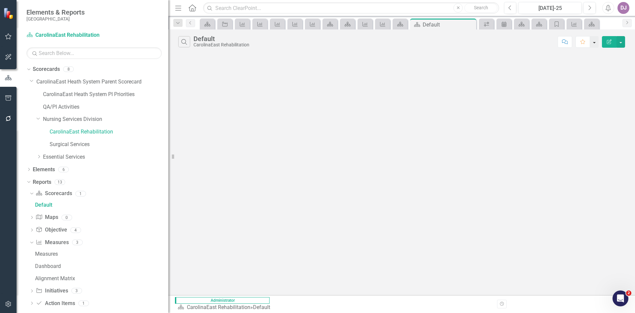
click at [595, 42] on button "button" at bounding box center [594, 42] width 9 height 12
click at [609, 67] on div "Search Default CarolinaEast Rehabilitation Comment Favorite Edit Report" at bounding box center [401, 161] width 467 height 265
click at [100, 93] on link "CarolinaEast Heath System PI Priorities" at bounding box center [105, 95] width 125 height 8
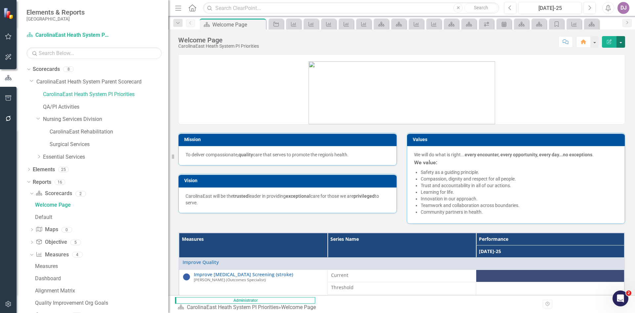
click at [624, 40] on button "button" at bounding box center [621, 42] width 9 height 12
click at [616, 52] on link "Edit Edit Scorecard" at bounding box center [598, 54] width 54 height 12
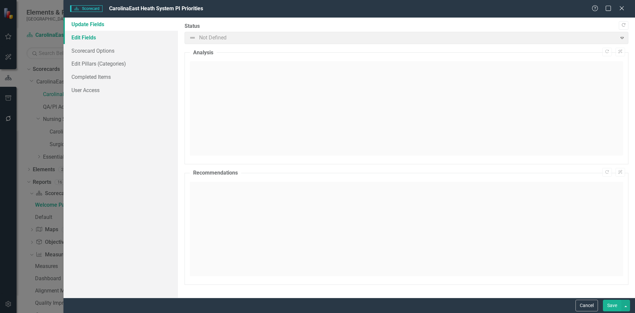
click at [84, 39] on link "Edit Fields" at bounding box center [121, 37] width 114 height 13
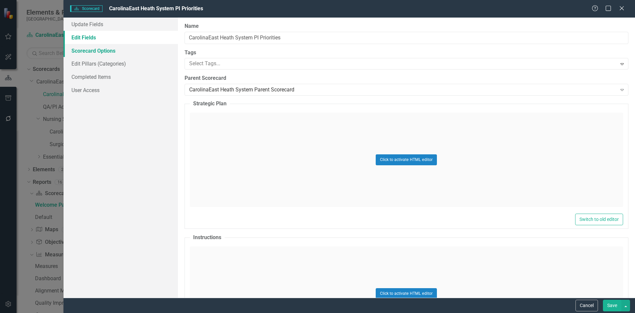
click at [83, 51] on link "Scorecard Options" at bounding box center [121, 50] width 114 height 13
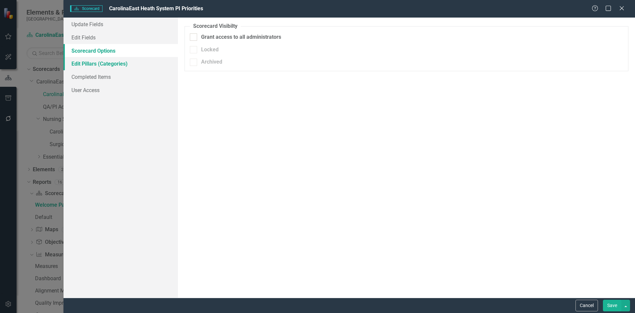
click at [80, 67] on link "Edit Pillars (Categories)" at bounding box center [121, 63] width 114 height 13
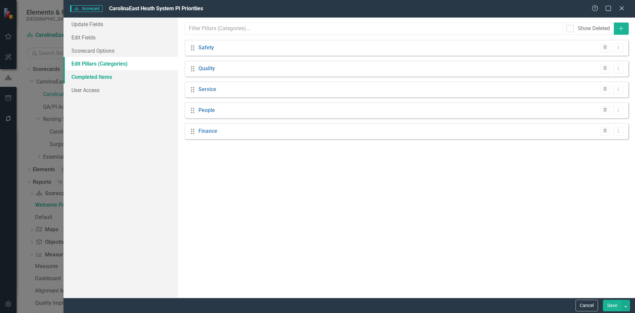
click at [80, 80] on link "Completed Items" at bounding box center [121, 76] width 114 height 13
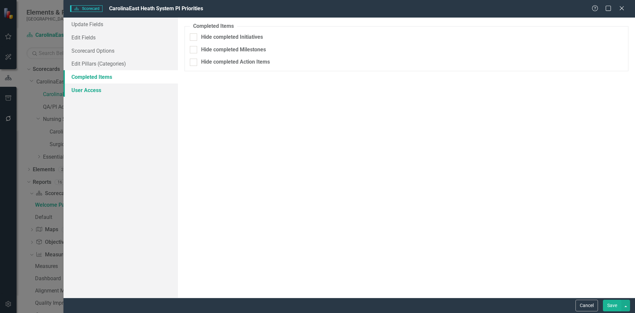
click at [82, 91] on link "User Access" at bounding box center [121, 89] width 114 height 13
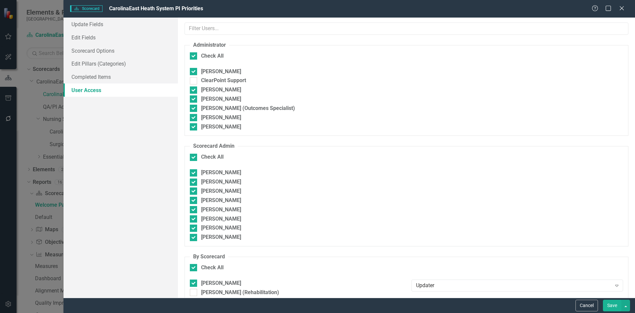
checkbox input "false"
click at [586, 309] on button "Cancel" at bounding box center [587, 305] width 22 height 12
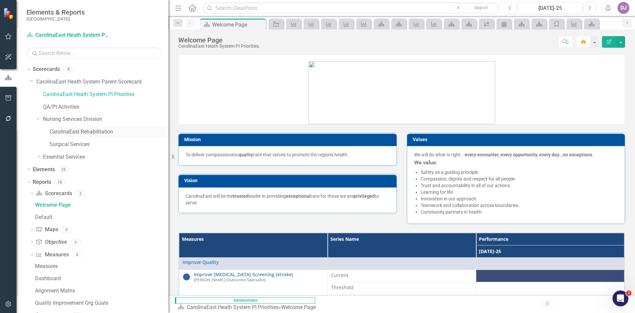
click at [82, 133] on link "CarolinaEast Rehabilitation" at bounding box center [109, 132] width 119 height 8
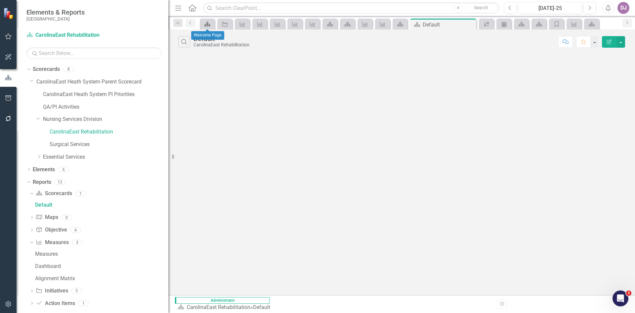
click at [207, 25] on icon at bounding box center [207, 24] width 6 height 5
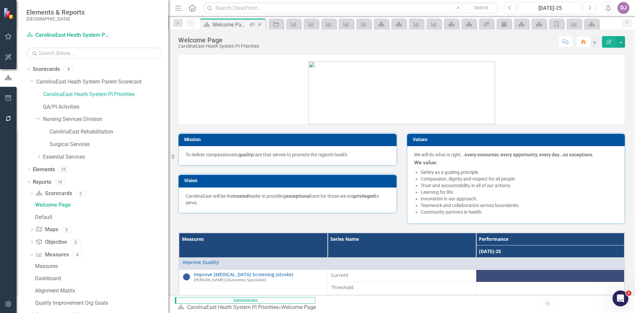
click at [259, 24] on icon "Close" at bounding box center [259, 24] width 7 height 5
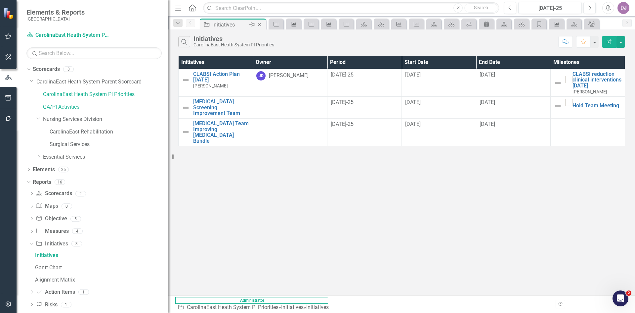
click at [259, 24] on icon "Close" at bounding box center [259, 24] width 7 height 5
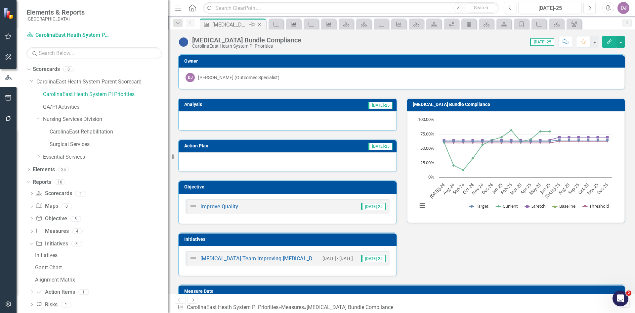
click at [260, 25] on icon "Close" at bounding box center [259, 24] width 7 height 5
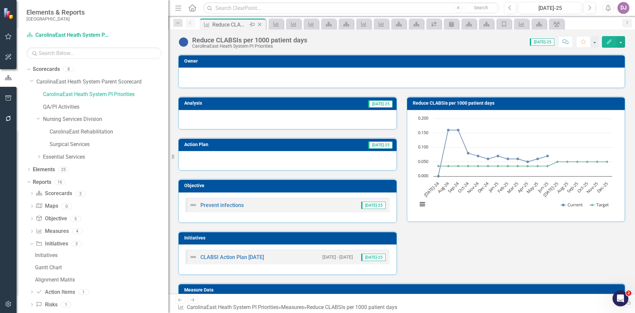
click at [260, 25] on icon "Close" at bounding box center [259, 24] width 7 height 5
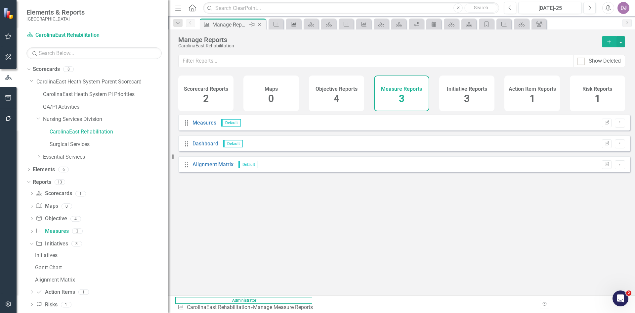
click at [260, 25] on icon "Close" at bounding box center [259, 24] width 7 height 5
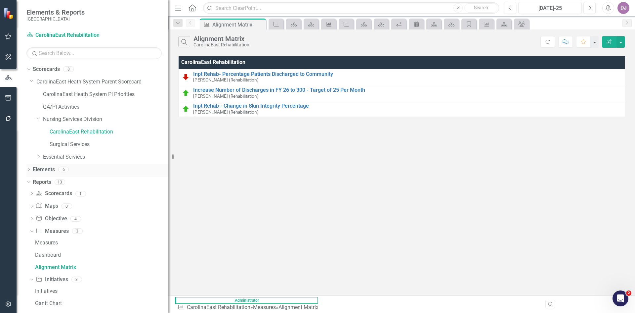
click at [46, 171] on link "Elements" at bounding box center [44, 170] width 22 height 8
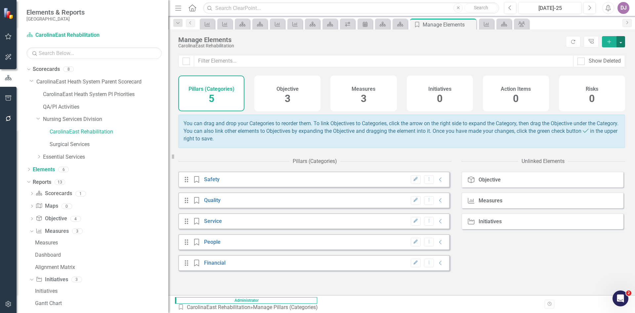
click at [620, 39] on button "button" at bounding box center [621, 41] width 9 height 11
click at [545, 50] on div "Manage Elements CarolinaEast Rehabilitation Refresh Tree Explorer Add" at bounding box center [401, 41] width 467 height 25
click at [596, 42] on link "Tree Explorer" at bounding box center [591, 41] width 15 height 11
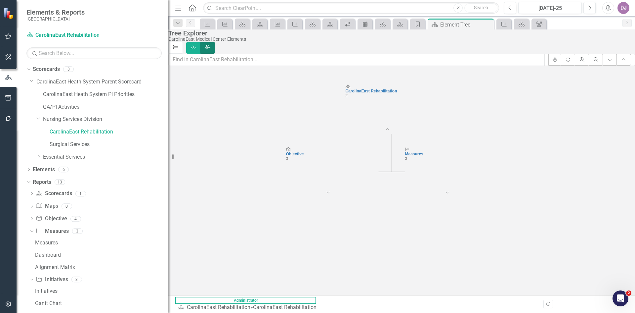
click at [183, 44] on link "icon.diagramCells" at bounding box center [175, 48] width 15 height 12
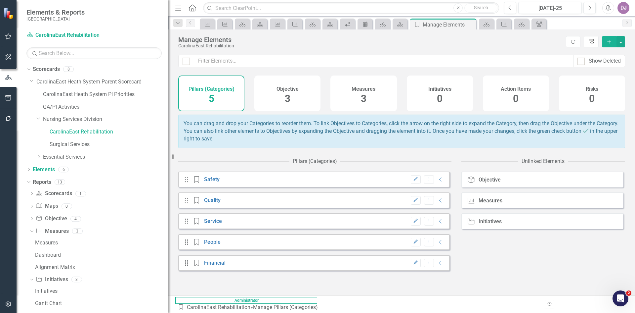
click at [594, 42] on icon "Tree Explorer" at bounding box center [591, 41] width 6 height 5
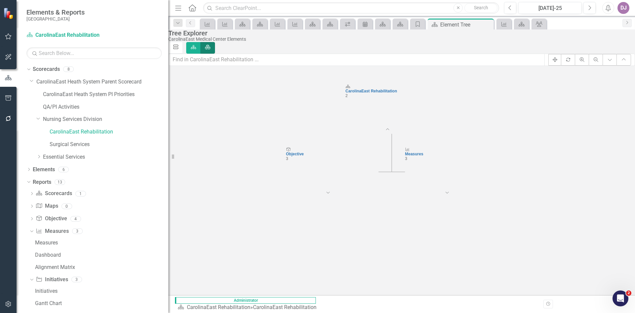
click at [178, 45] on icon at bounding box center [175, 47] width 5 height 4
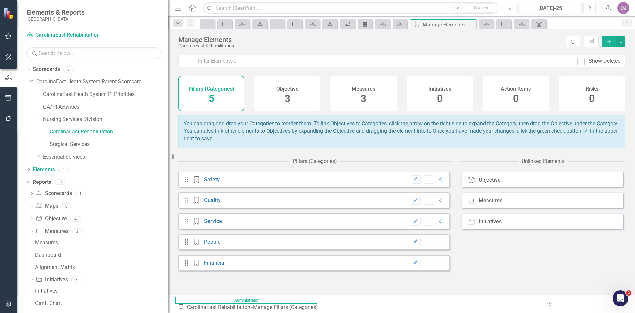
click at [491, 183] on div "Objective" at bounding box center [490, 180] width 22 height 6
click at [486, 203] on div "Measures" at bounding box center [491, 201] width 24 height 6
click at [437, 182] on icon "Collapse" at bounding box center [440, 179] width 7 height 5
click at [437, 203] on icon "Collapse" at bounding box center [440, 200] width 7 height 5
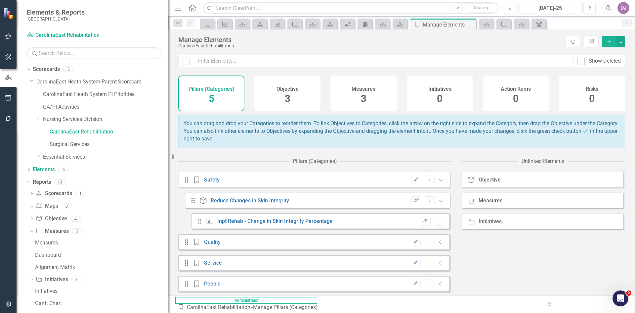
click at [437, 245] on icon "Collapse" at bounding box center [440, 241] width 7 height 5
click at [437, 265] on icon "Collapse" at bounding box center [440, 262] width 7 height 5
click at [437, 288] on button "Dropdown Menu" at bounding box center [439, 283] width 10 height 9
click at [427, 202] on icon "Dropdown Menu" at bounding box center [430, 200] width 6 height 4
click at [504, 257] on div "Objective Objective Measure Measures Initiative Initiatives" at bounding box center [544, 232] width 164 height 123
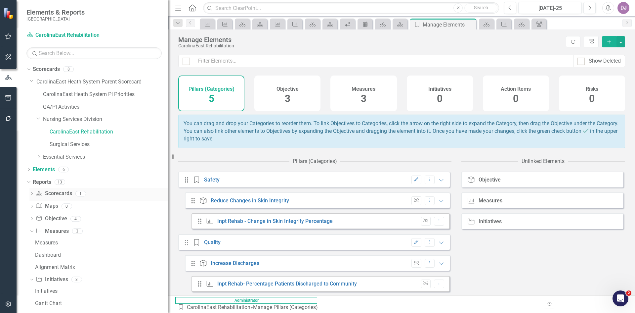
click at [32, 195] on icon "Dropdown" at bounding box center [31, 194] width 5 height 4
click at [60, 195] on link "Scorecard Scorecards" at bounding box center [54, 194] width 36 height 8
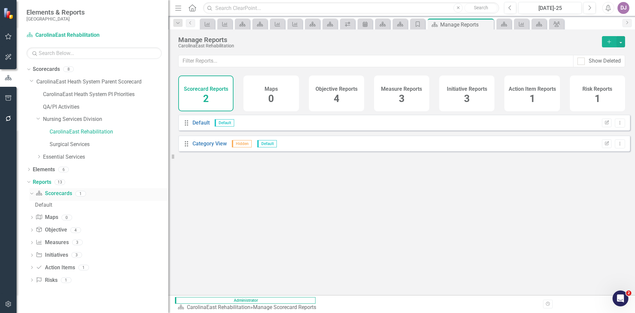
click at [80, 195] on div "1" at bounding box center [80, 194] width 11 height 6
click at [47, 205] on div "Default" at bounding box center [101, 205] width 133 height 6
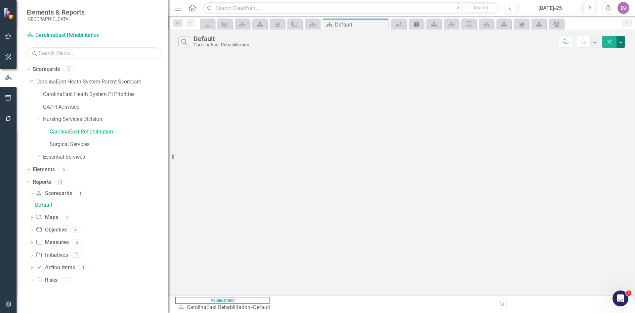
click at [622, 43] on button "button" at bounding box center [621, 42] width 9 height 12
click at [600, 55] on link "Edit Report Edit Report" at bounding box center [599, 54] width 52 height 12
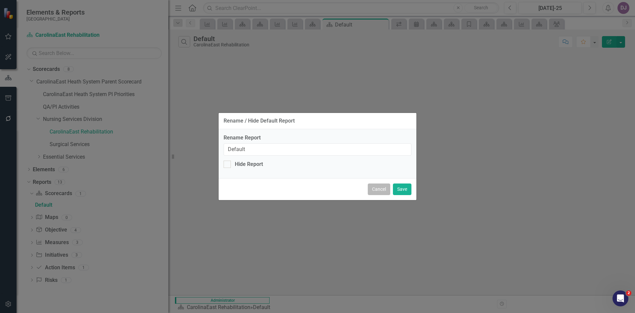
click at [382, 188] on button "Cancel" at bounding box center [379, 189] width 22 height 12
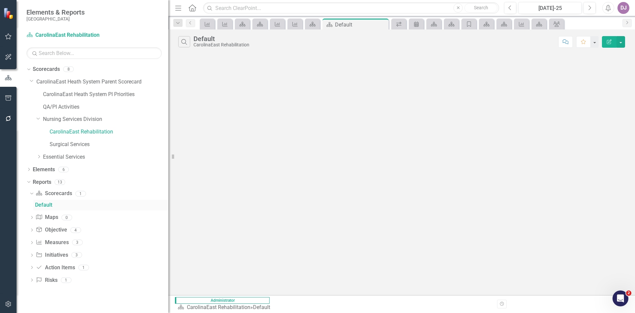
click at [45, 205] on div "Default" at bounding box center [101, 205] width 133 height 6
drag, startPoint x: 43, startPoint y: 203, endPoint x: 186, endPoint y: 43, distance: 214.4
click at [186, 43] on icon "button" at bounding box center [184, 42] width 6 height 6
click at [555, 46] on input "text" at bounding box center [375, 42] width 362 height 12
click at [342, 122] on div "Close Comment Favorite Edit Report" at bounding box center [401, 161] width 467 height 265
